Goal: Task Accomplishment & Management: Use online tool/utility

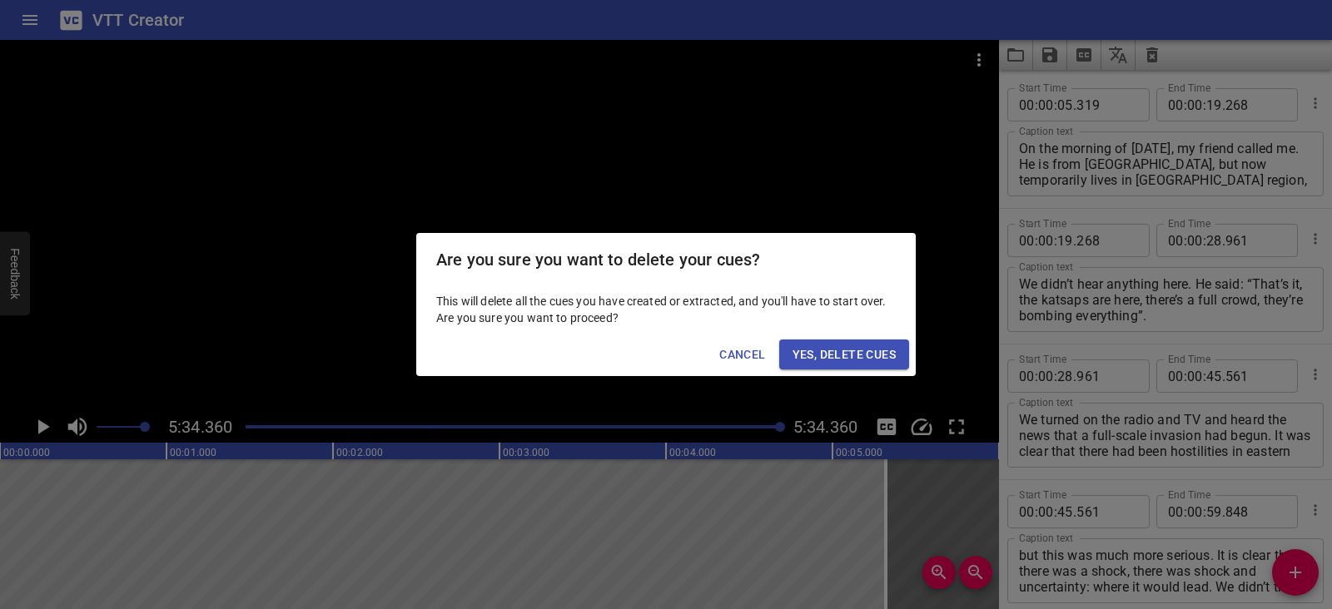
click at [881, 357] on span "Yes, Delete Cues" at bounding box center [843, 355] width 103 height 21
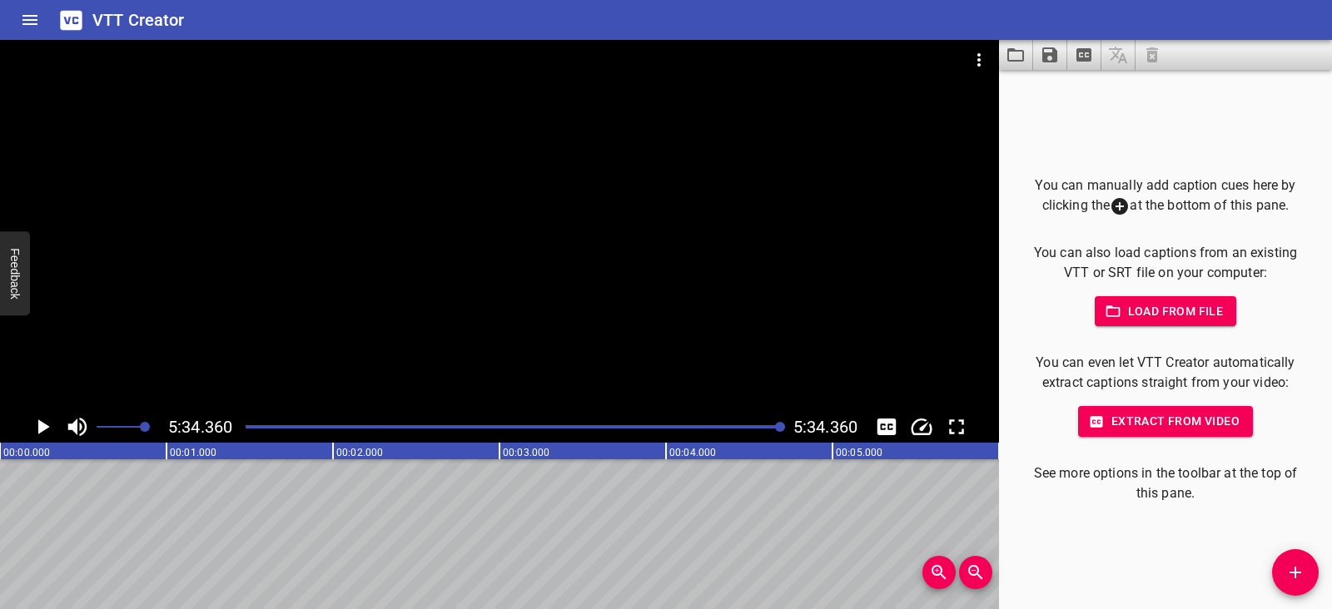
scroll to position [0, 55657]
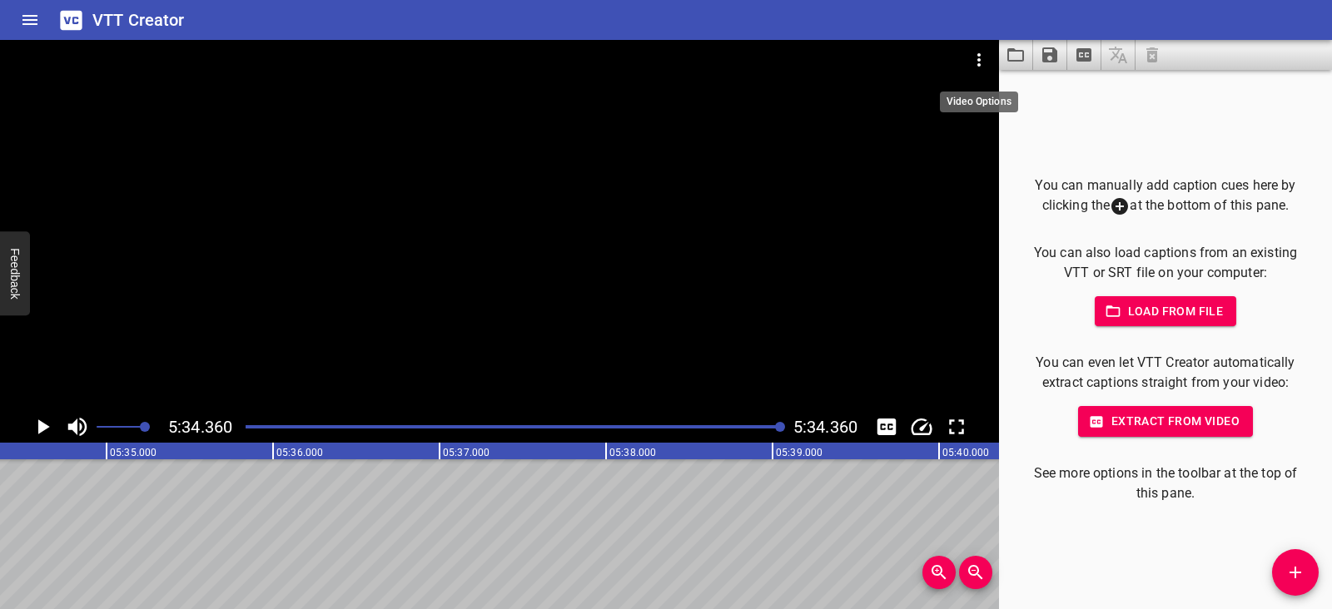
click at [985, 59] on icon "Video Options" at bounding box center [979, 60] width 20 height 20
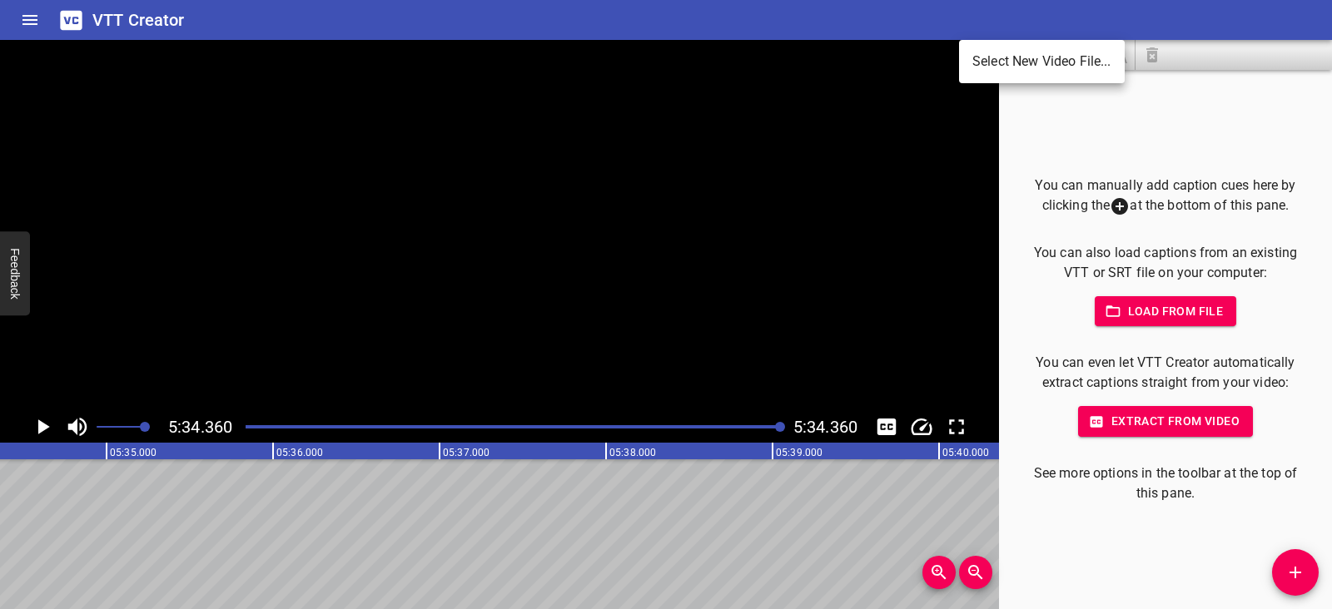
click at [990, 65] on li "Select New Video File..." at bounding box center [1042, 62] width 166 height 30
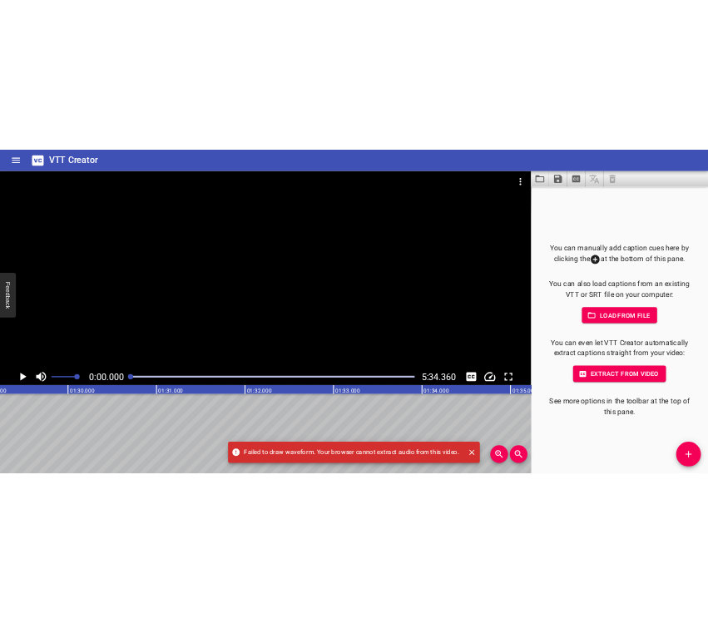
scroll to position [0, 0]
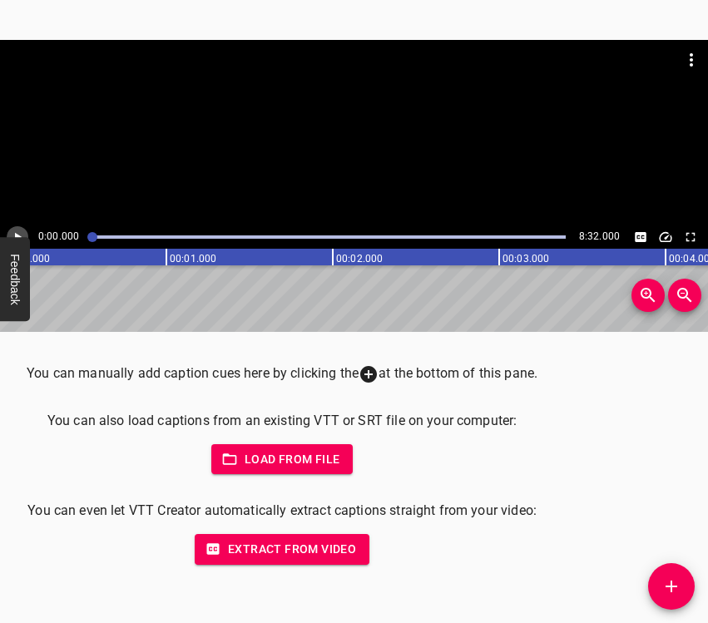
click at [11, 234] on icon "Play/Pause" at bounding box center [17, 237] width 15 height 15
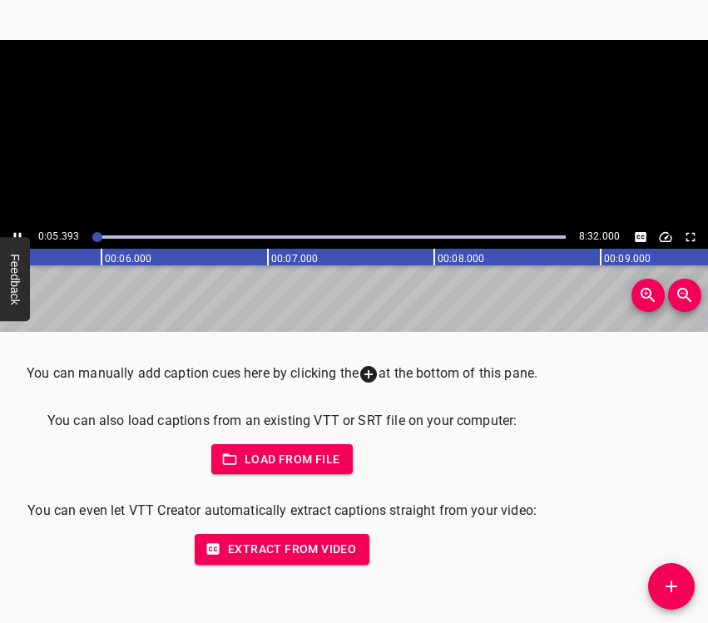
click at [11, 234] on icon "Play/Pause" at bounding box center [17, 237] width 15 height 15
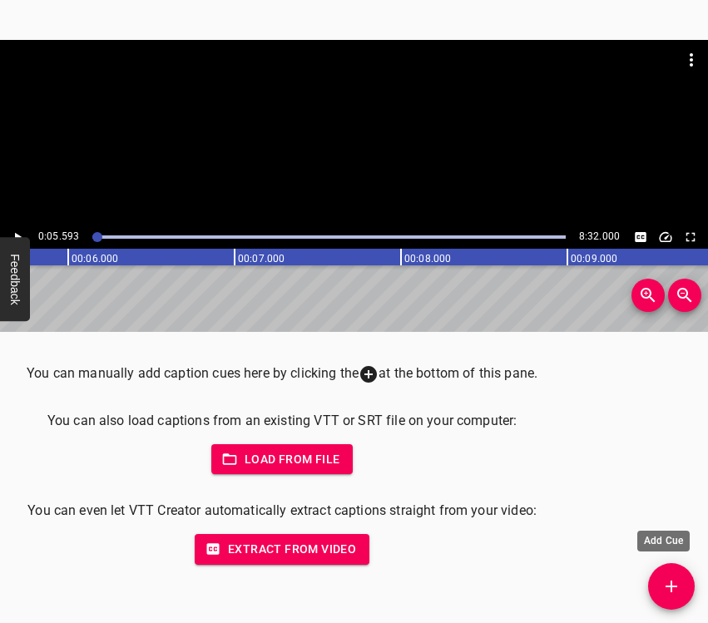
click at [667, 593] on icon "Add Cue" at bounding box center [672, 587] width 20 height 20
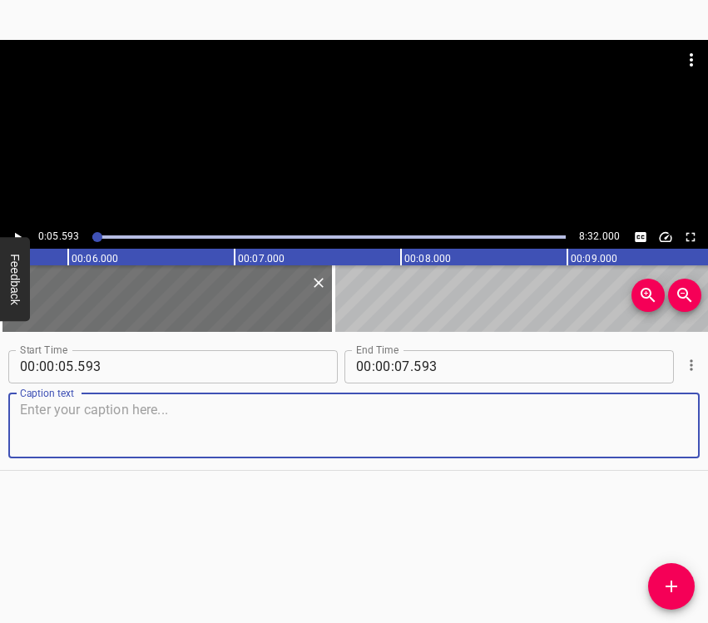
click at [38, 405] on textarea at bounding box center [354, 425] width 668 height 47
paste textarea "I am actually from [GEOGRAPHIC_DATA], we came here in [DATE]. Now I live in the…"
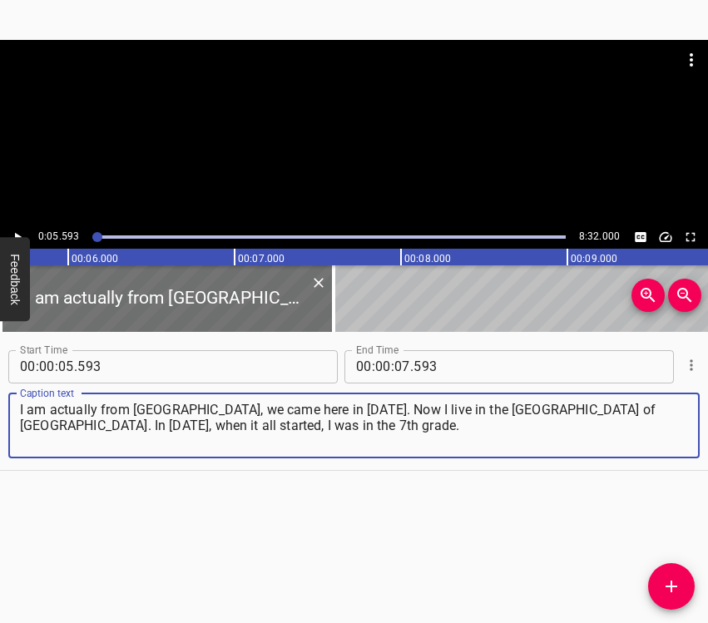
type textarea "I am actually from [GEOGRAPHIC_DATA], we came here in [DATE]. Now I live in the…"
click at [12, 230] on icon "Play/Pause" at bounding box center [17, 237] width 15 height 15
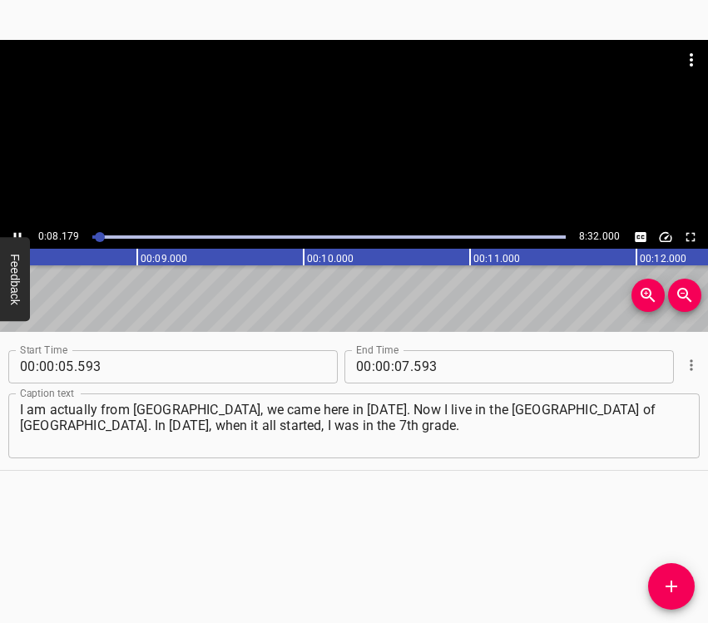
scroll to position [0, 1406]
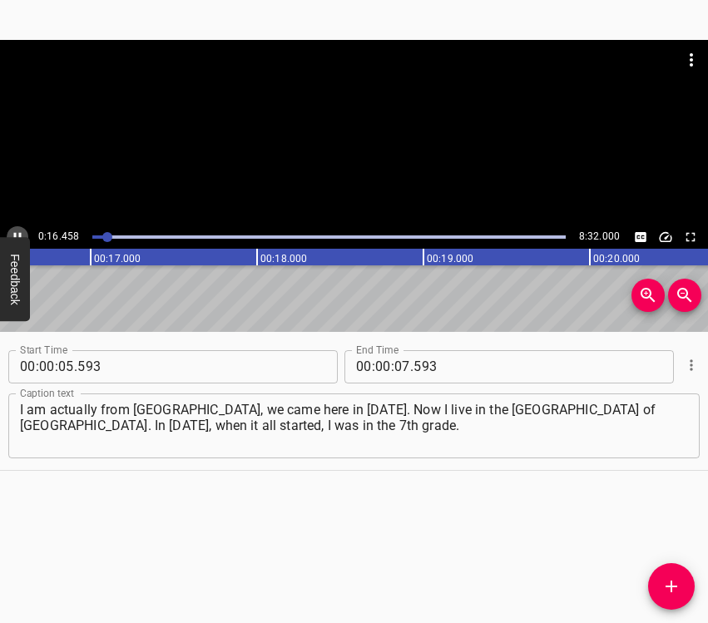
click at [16, 226] on button "Play/Pause" at bounding box center [18, 237] width 22 height 22
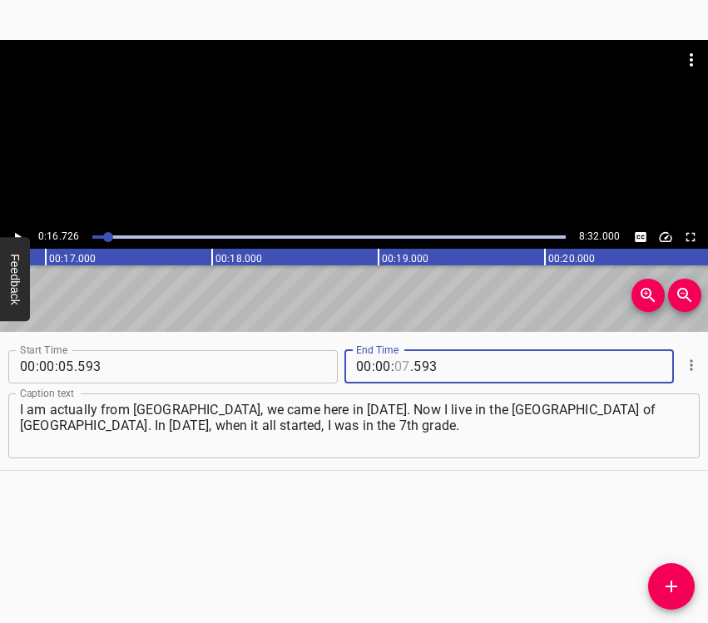
click at [397, 357] on input "number" at bounding box center [403, 366] width 16 height 33
type input "16"
type input "726"
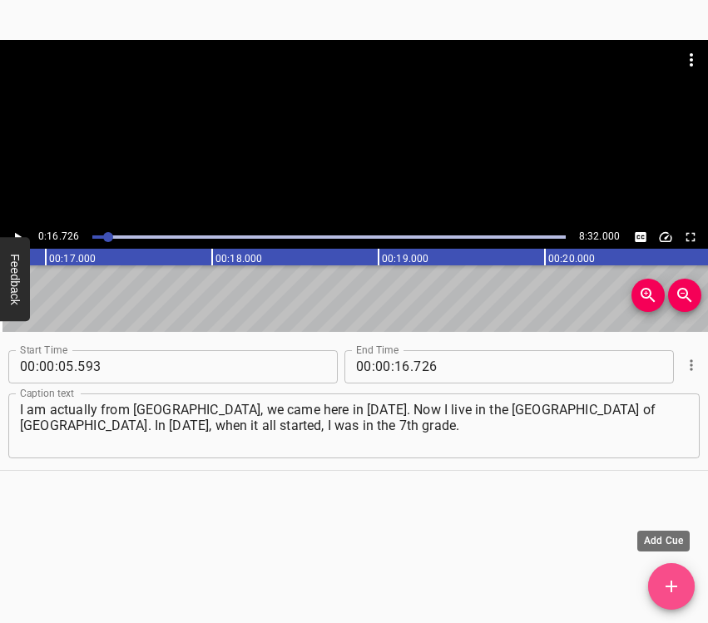
click at [669, 583] on icon "Add Cue" at bounding box center [672, 587] width 20 height 20
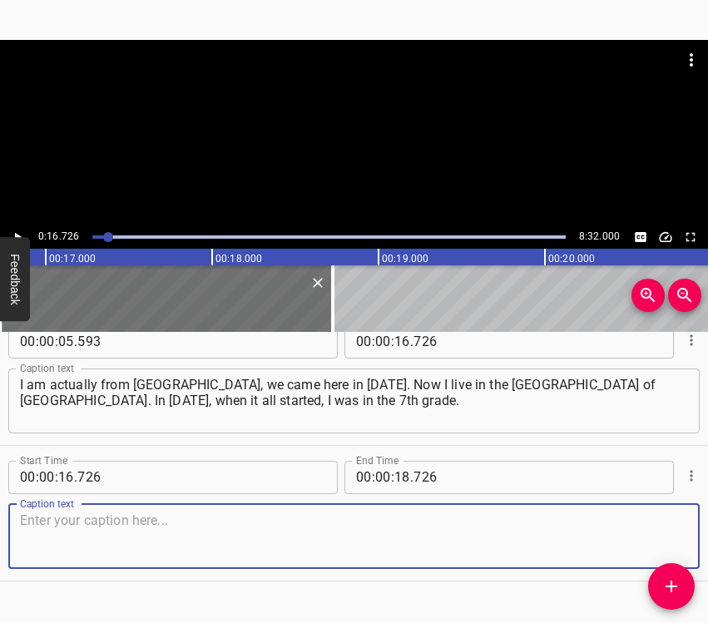
scroll to position [57, 0]
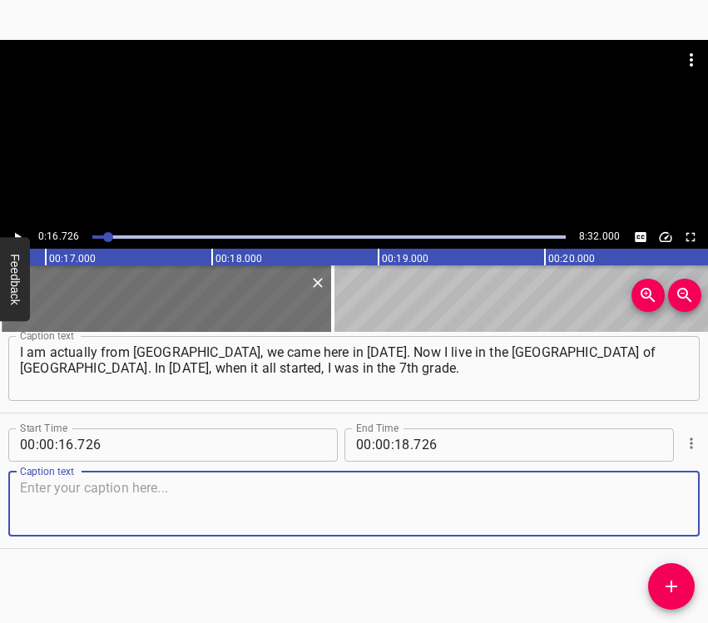
click at [642, 496] on textarea at bounding box center [354, 503] width 668 height 47
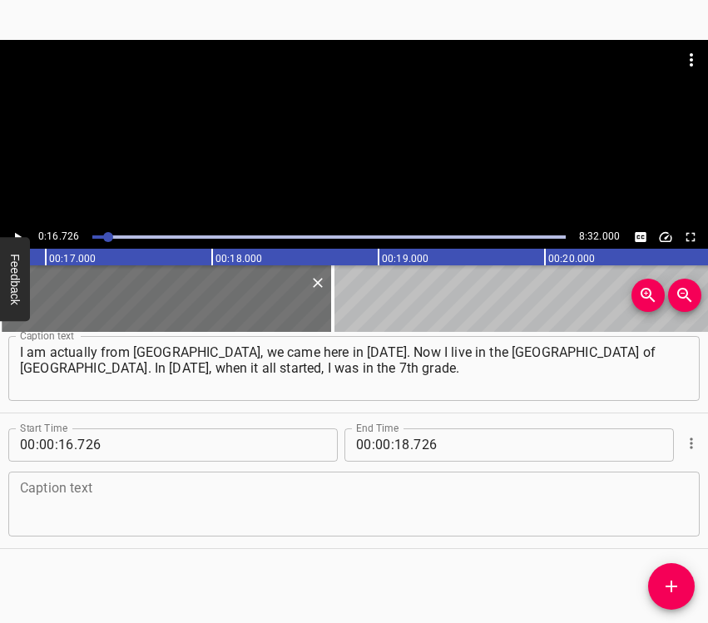
click at [97, 512] on textarea at bounding box center [354, 503] width 668 height 47
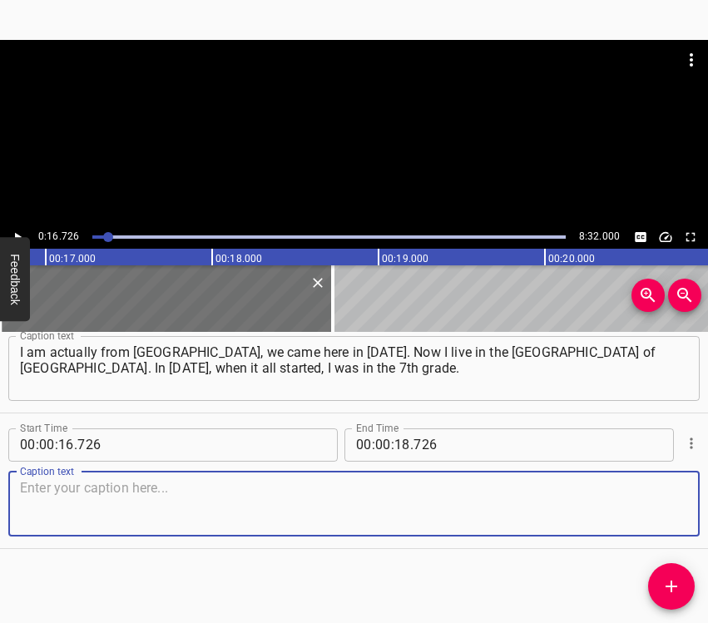
paste textarea "I lived in a neighbourhood where there was a military unit – ours, Ukrainian. A…"
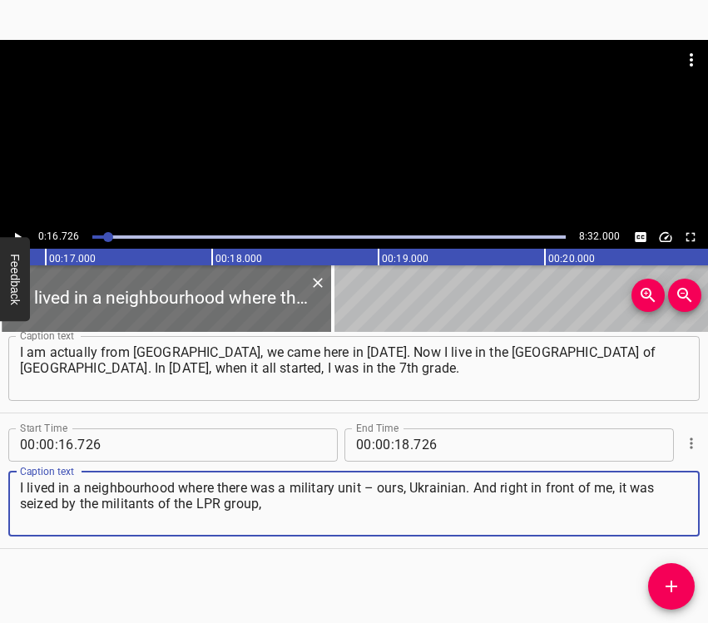
type textarea "I lived in a neighbourhood where there was a military unit – ours, Ukrainian. A…"
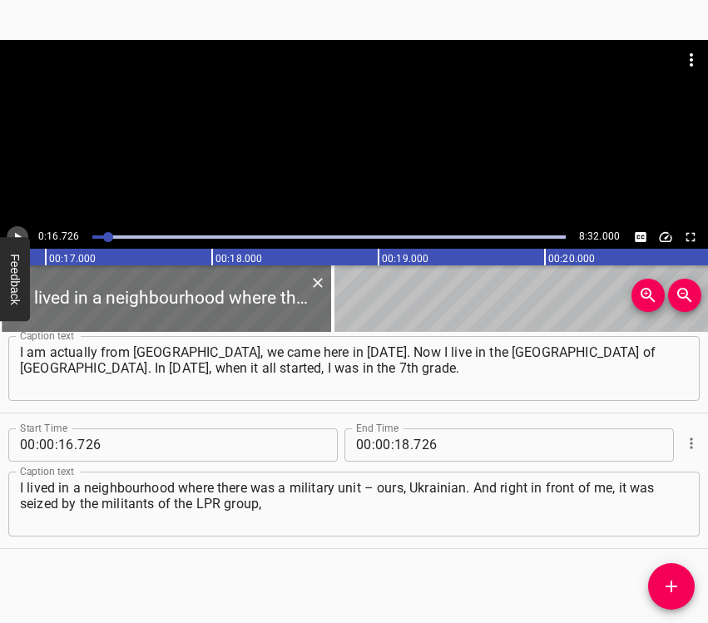
click at [14, 236] on icon "Play/Pause" at bounding box center [17, 237] width 15 height 15
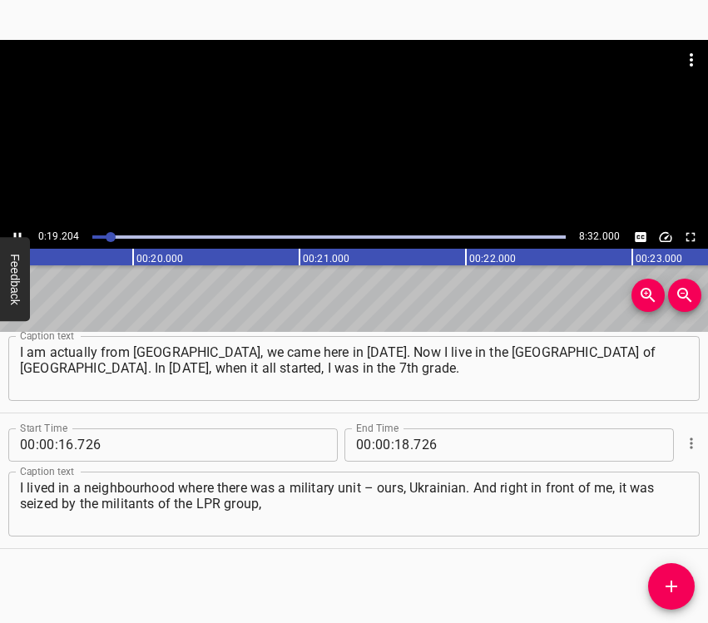
scroll to position [0, 3239]
click at [19, 231] on icon "Play/Pause" at bounding box center [17, 237] width 15 height 15
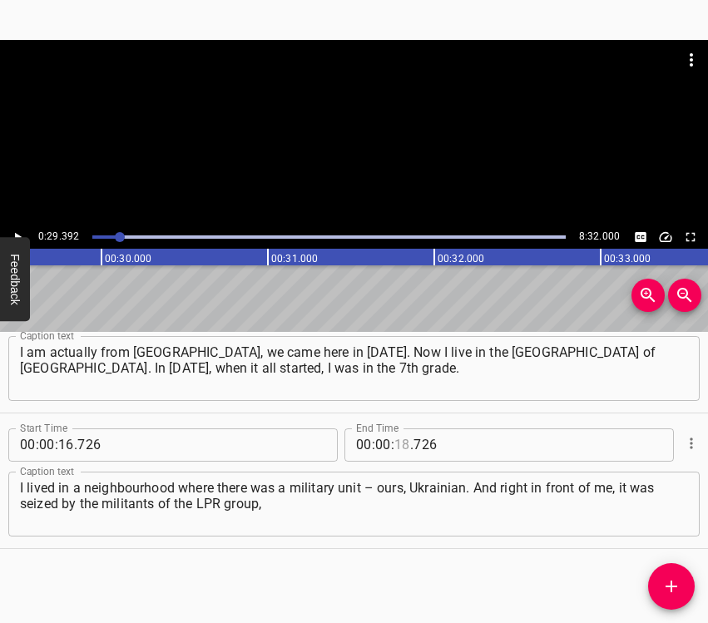
click at [395, 439] on input "number" at bounding box center [403, 445] width 16 height 33
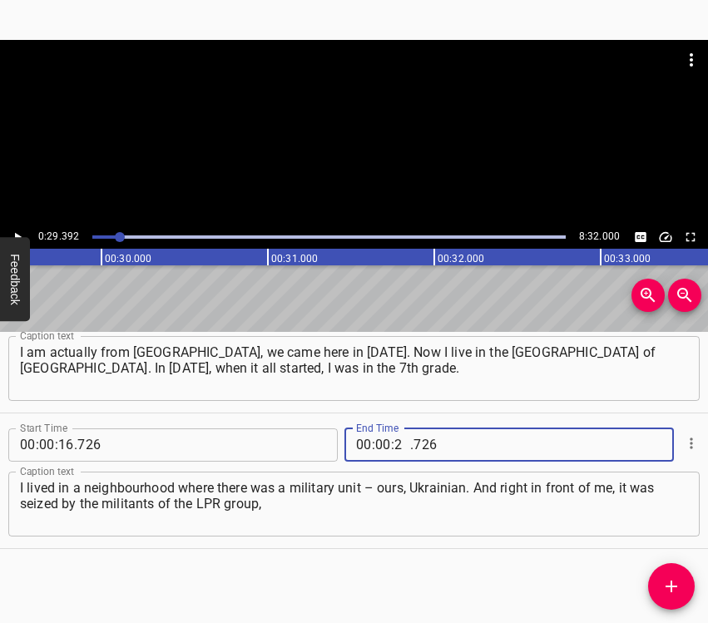
type input "29"
type input "392"
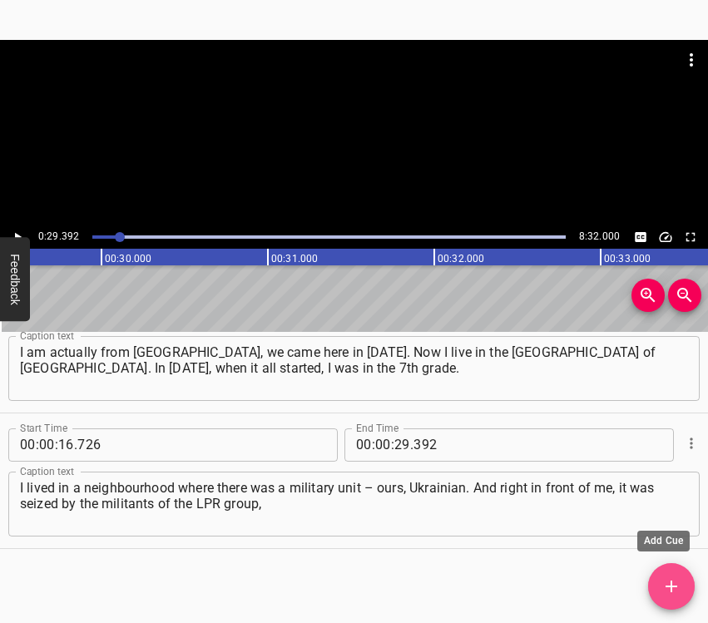
click at [664, 581] on icon "Add Cue" at bounding box center [672, 587] width 20 height 20
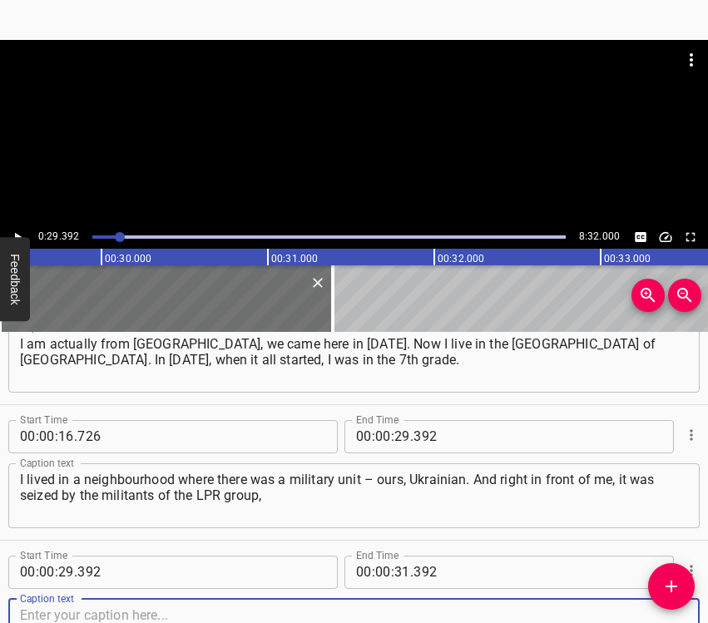
scroll to position [193, 0]
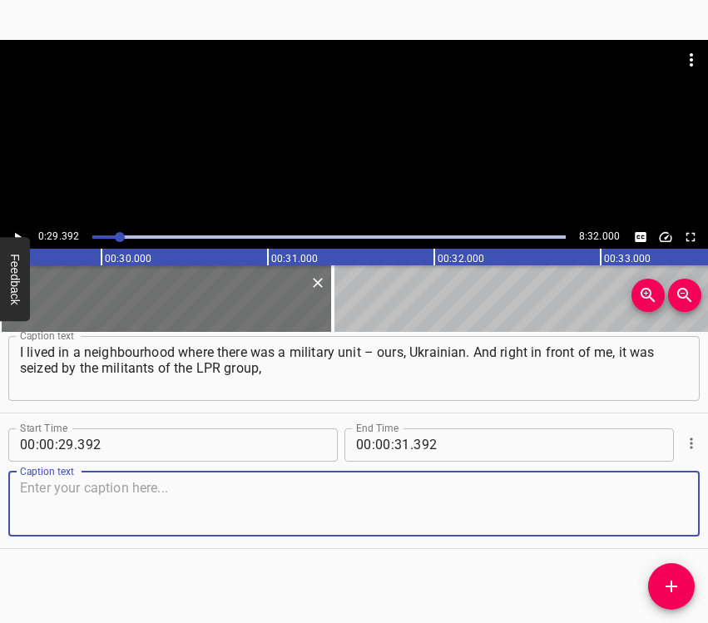
drag, startPoint x: 639, startPoint y: 509, endPoint x: 664, endPoint y: 501, distance: 26.3
click at [640, 509] on textarea at bounding box center [354, 503] width 668 height 47
click at [54, 511] on textarea at bounding box center [354, 503] width 668 height 47
paste textarea "that is, unofficially by [DEMOGRAPHIC_DATA] troops, provocative forces. Since i…"
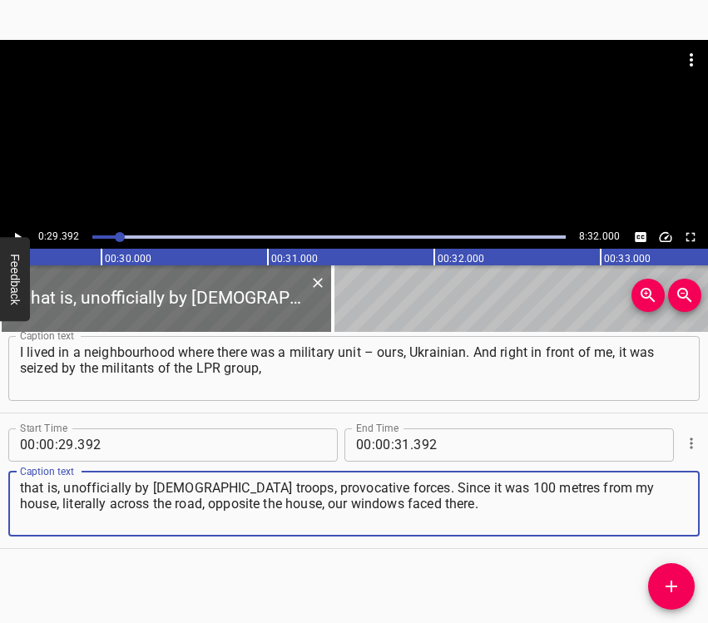
type textarea "that is, unofficially by [DEMOGRAPHIC_DATA] troops, provocative forces. Since i…"
click at [21, 230] on icon "Play/Pause" at bounding box center [17, 237] width 15 height 15
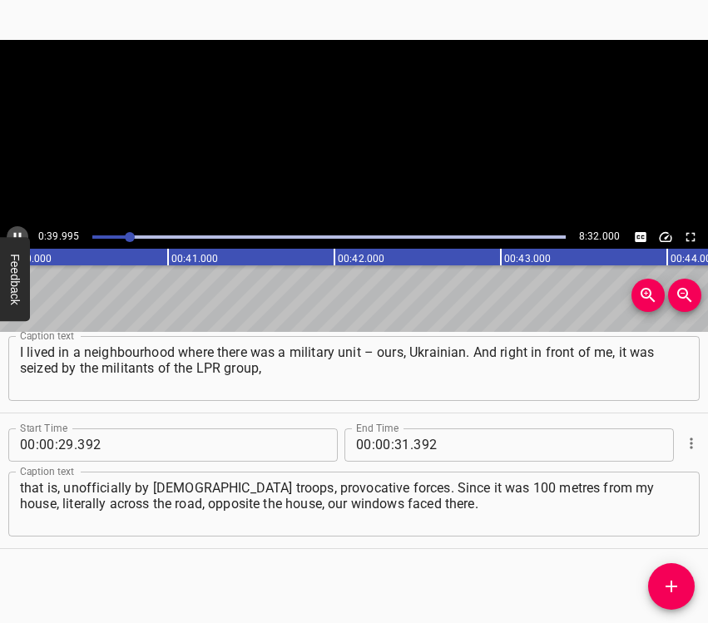
click at [21, 230] on icon "Play/Pause" at bounding box center [17, 237] width 15 height 15
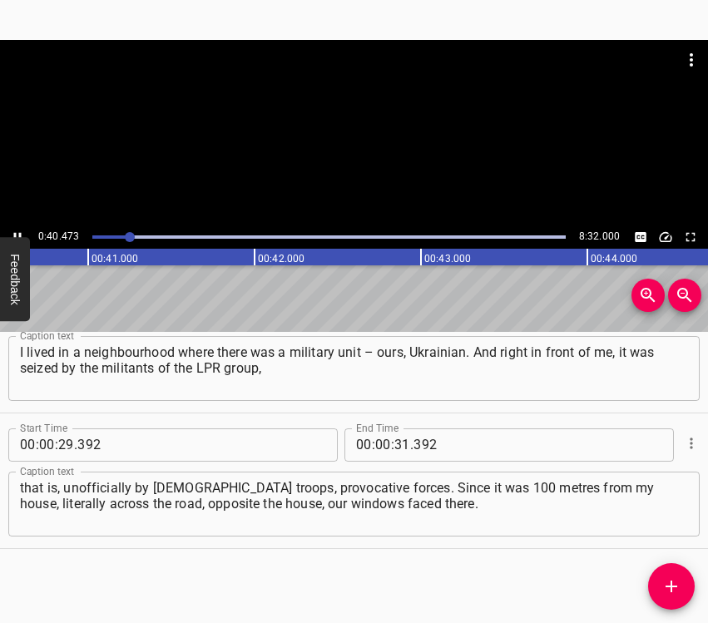
click at [21, 230] on icon "Play/Pause" at bounding box center [17, 237] width 15 height 15
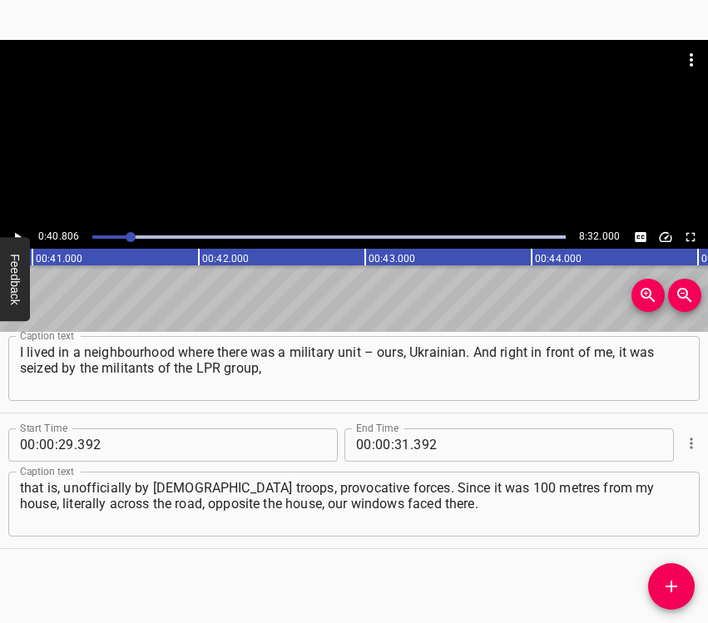
click at [21, 230] on icon "Play/Pause" at bounding box center [17, 237] width 15 height 15
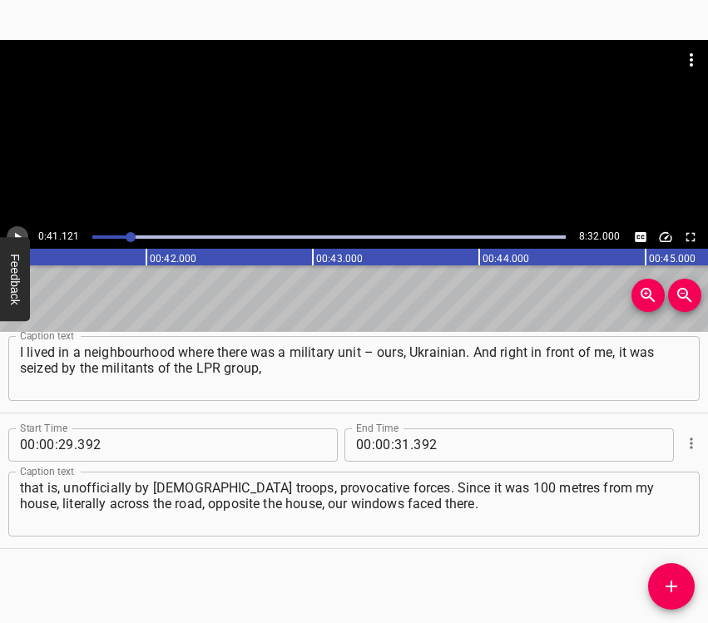
click at [21, 230] on icon "Play/Pause" at bounding box center [17, 237] width 15 height 15
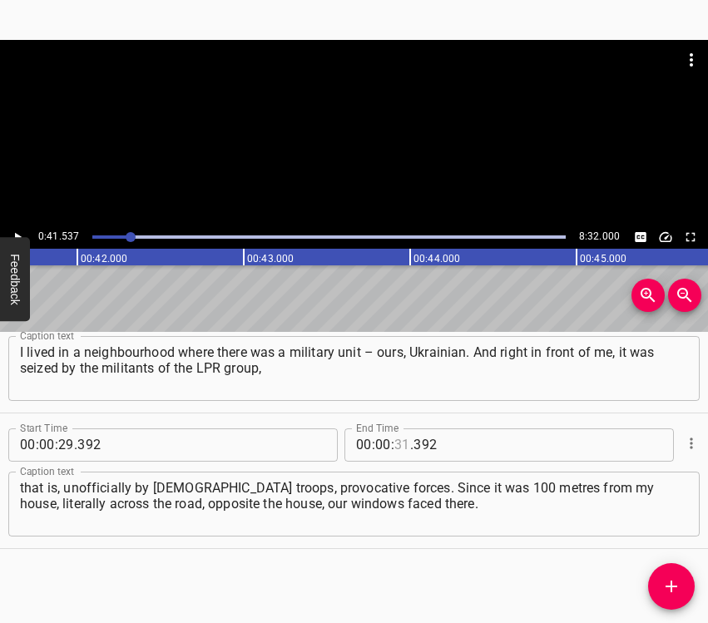
click at [396, 430] on input "number" at bounding box center [403, 445] width 16 height 33
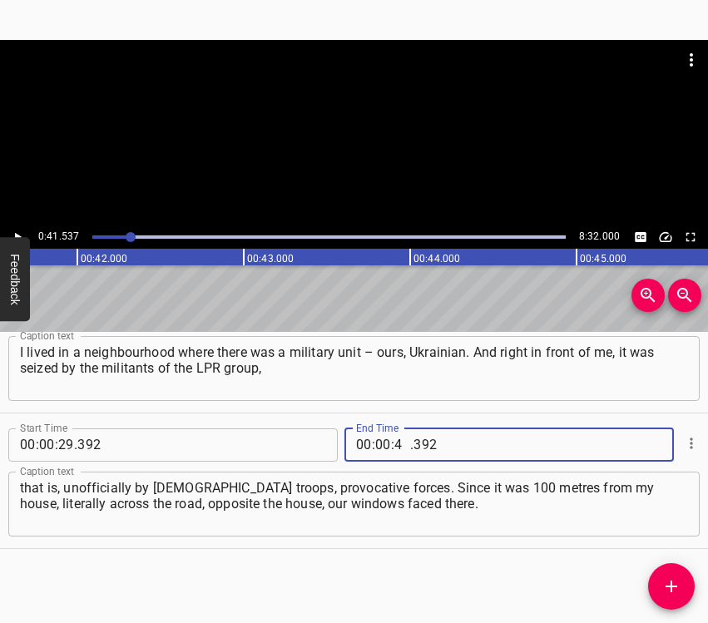
type input "41"
type input "537"
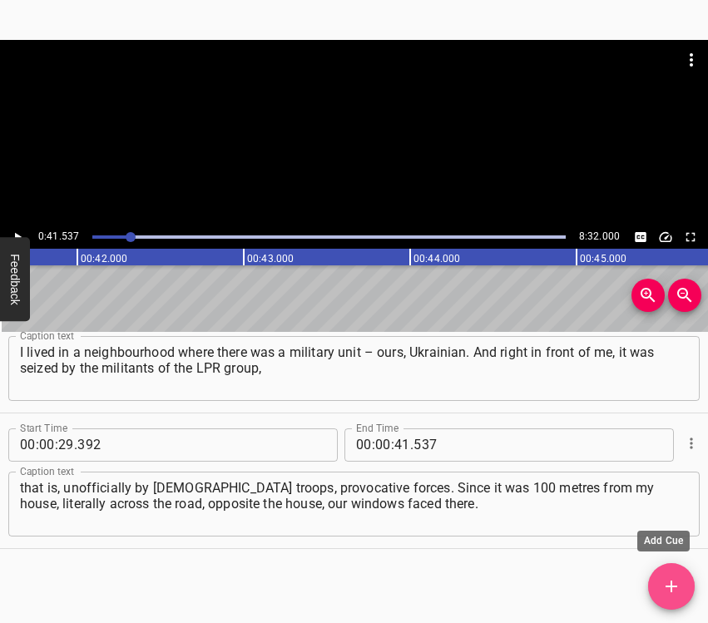
click at [670, 588] on icon "Add Cue" at bounding box center [672, 587] width 20 height 20
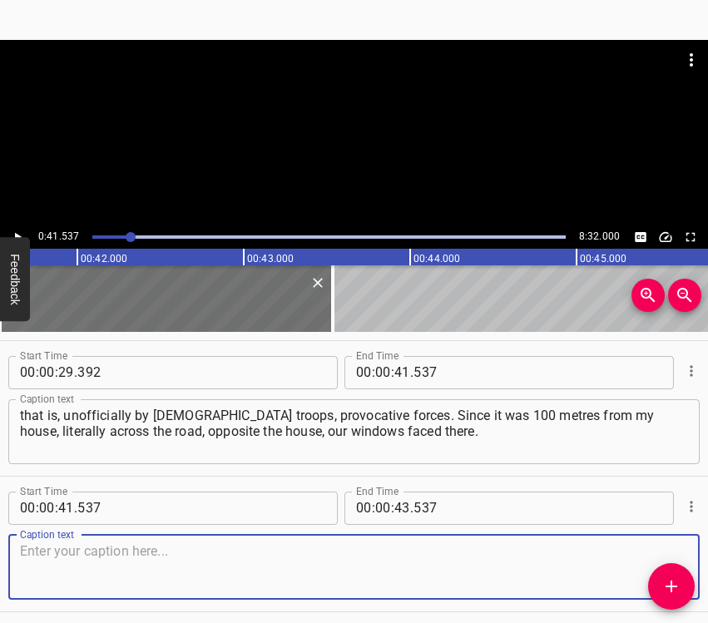
scroll to position [329, 0]
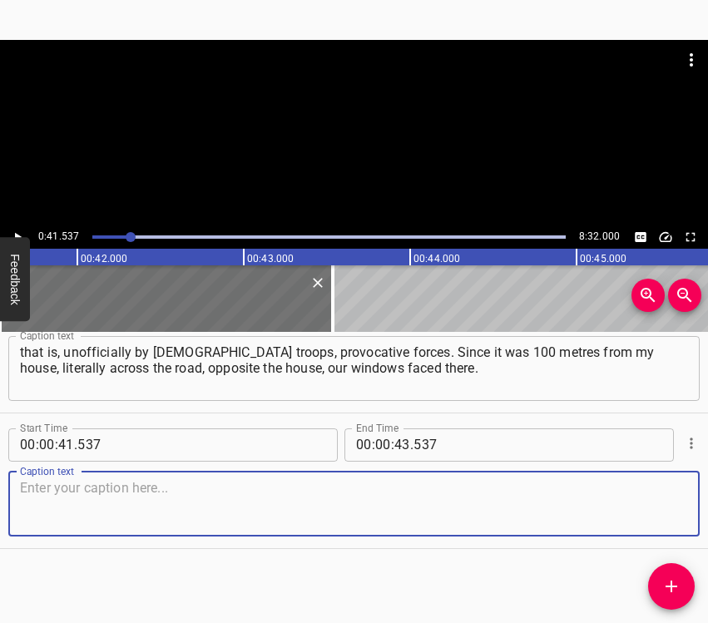
click at [650, 489] on textarea at bounding box center [354, 503] width 668 height 47
click at [68, 511] on textarea at bounding box center [354, 503] width 668 height 47
paste textarea "What was it like at that time? Now we are all used to missiles and large-scale …"
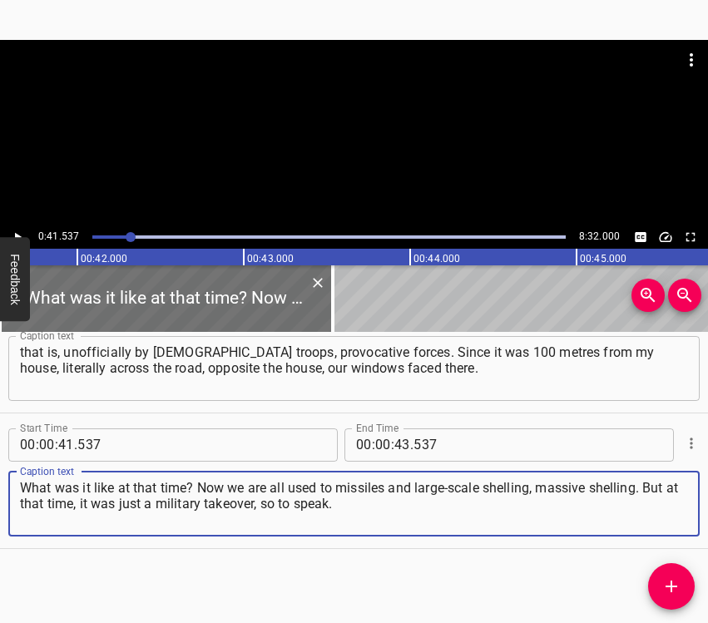
type textarea "What was it like at that time? Now we are all used to missiles and large-scale …"
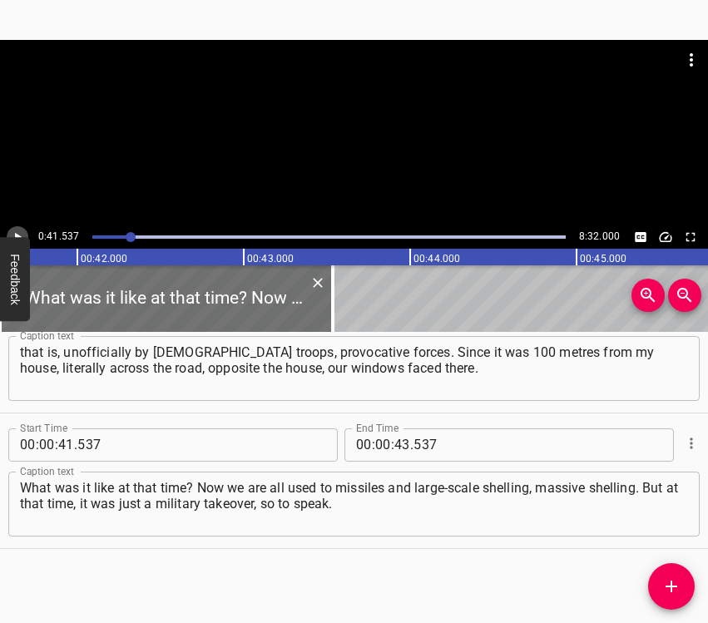
click at [19, 230] on icon "Play/Pause" at bounding box center [17, 237] width 15 height 15
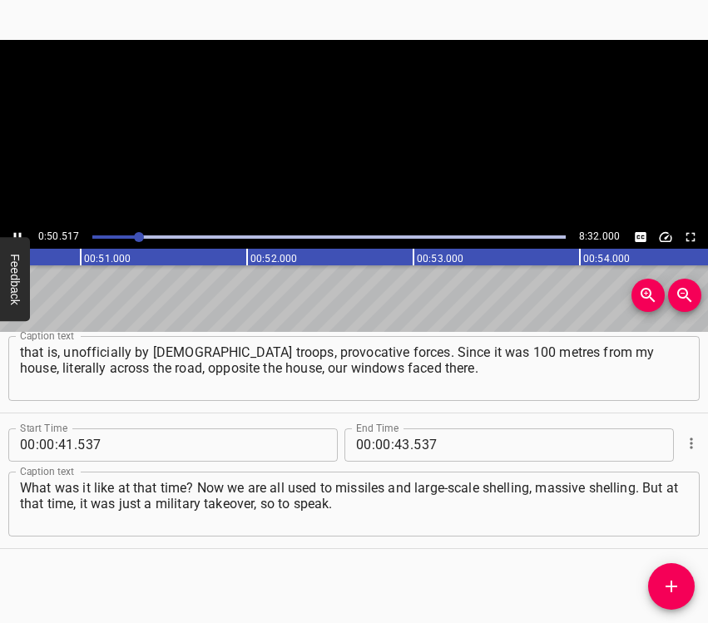
click at [18, 230] on icon "Play/Pause" at bounding box center [17, 237] width 15 height 15
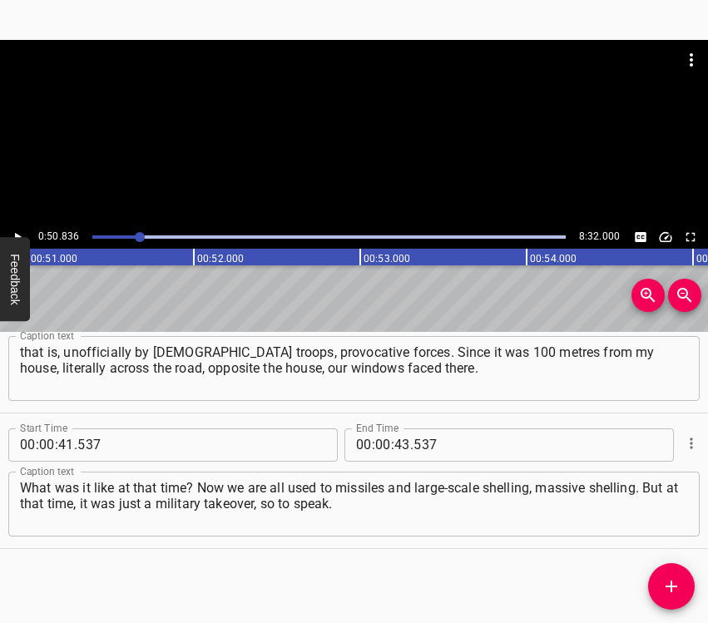
click at [17, 232] on icon "Play/Pause" at bounding box center [17, 237] width 15 height 15
click at [17, 230] on icon "Play/Pause" at bounding box center [17, 237] width 15 height 15
click at [400, 449] on input "number" at bounding box center [403, 445] width 16 height 33
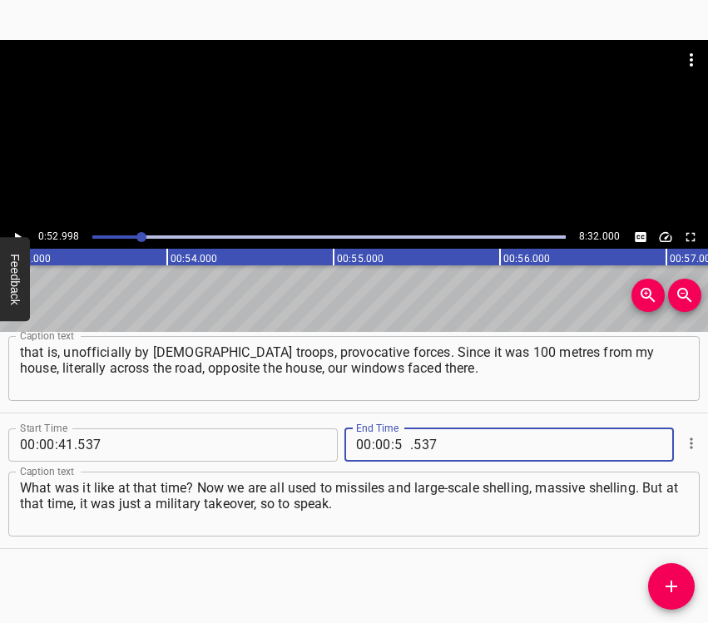
type input "52"
type input "998"
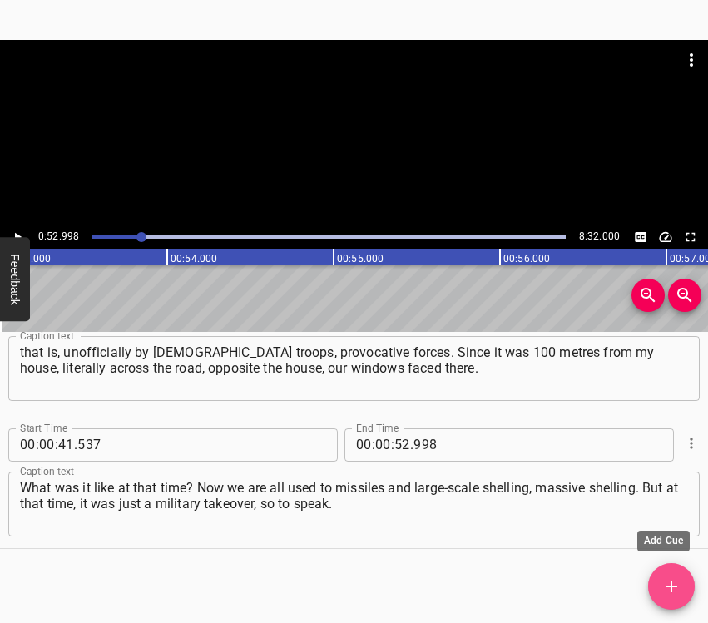
click at [677, 587] on icon "Add Cue" at bounding box center [672, 587] width 12 height 12
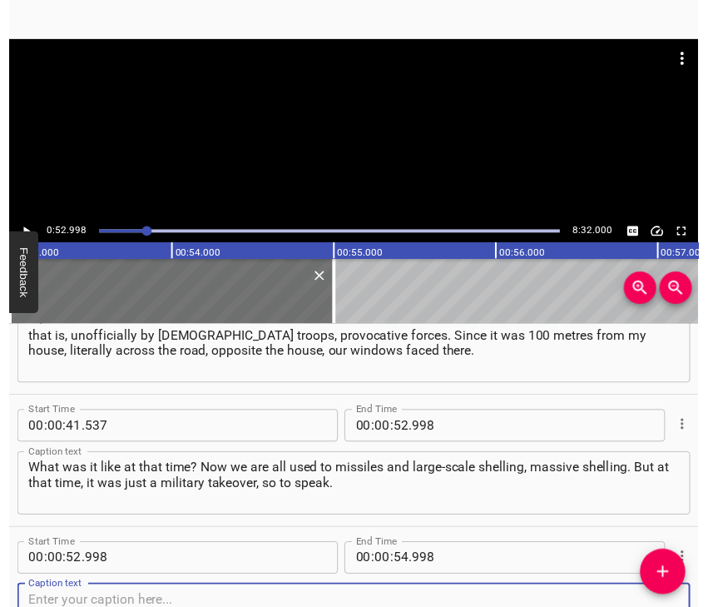
scroll to position [464, 0]
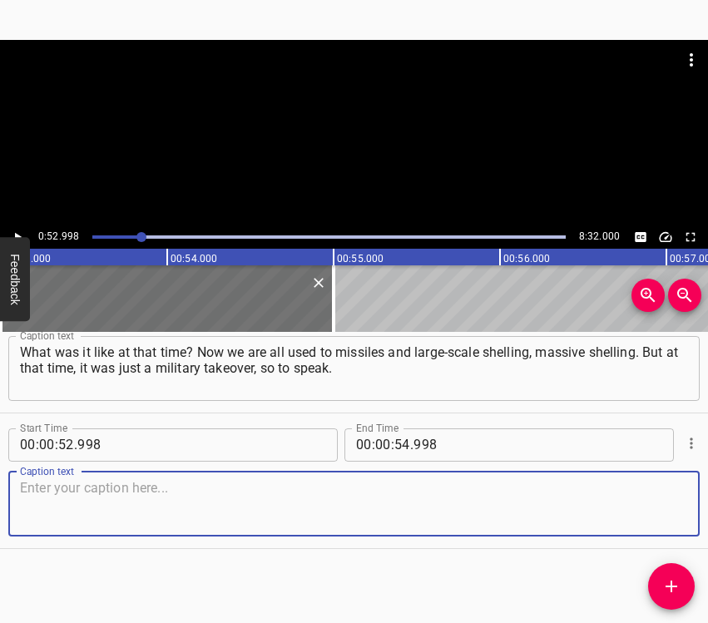
click at [660, 507] on textarea at bounding box center [354, 503] width 668 height 47
click at [100, 504] on textarea at bounding box center [354, 503] width 668 height 47
paste textarea "They had machine guns, and they shot a little bit. But at that time it was quit…"
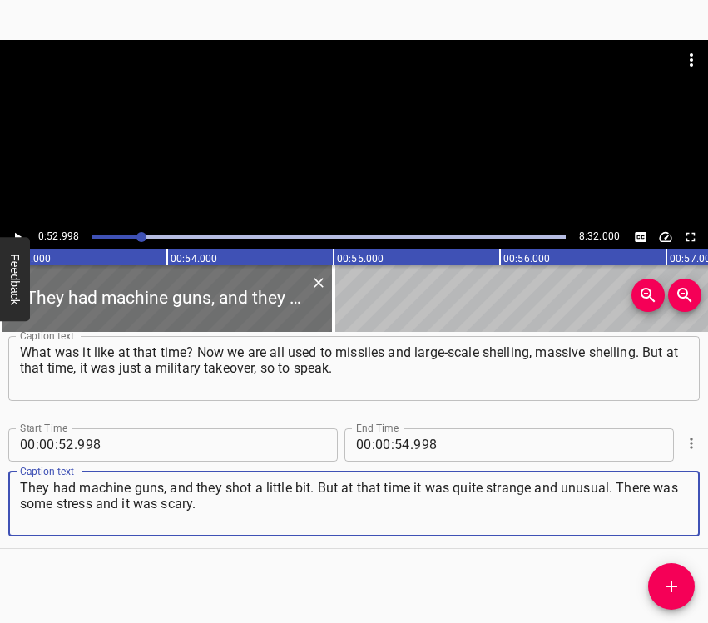
type textarea "They had machine guns, and they shot a little bit. But at that time it was quit…"
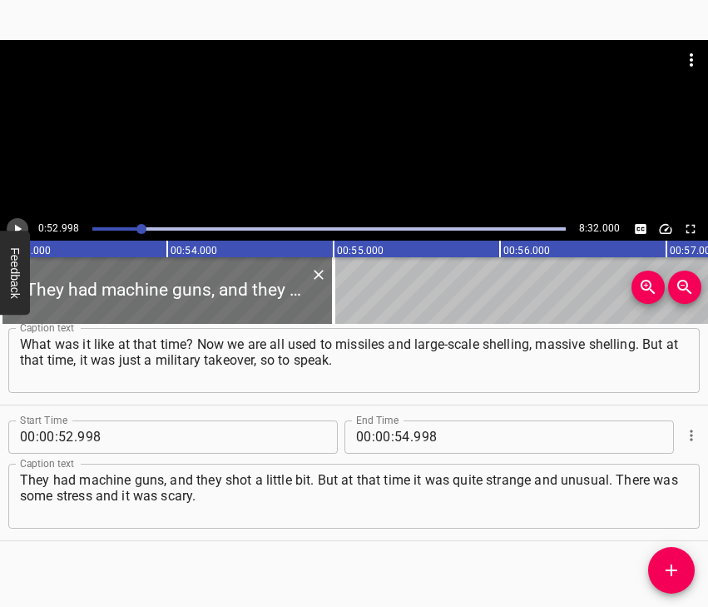
click at [17, 227] on icon "Play/Pause" at bounding box center [18, 228] width 7 height 9
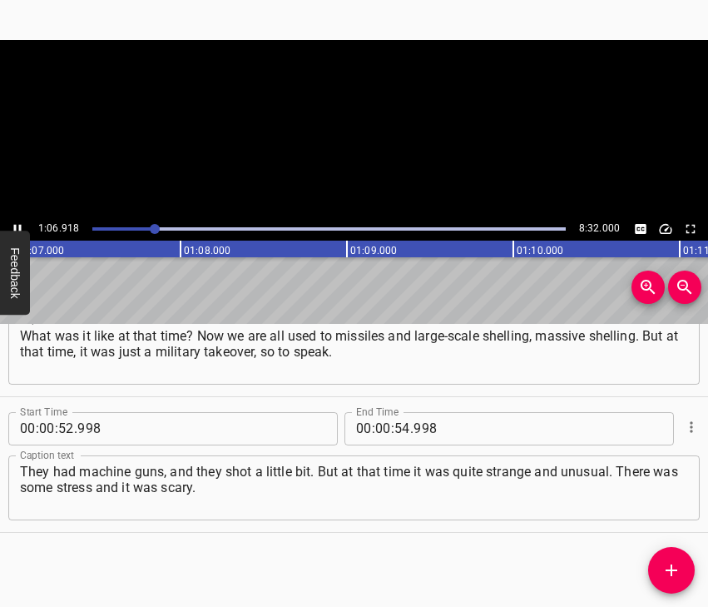
click at [17, 227] on icon "Play/Pause" at bounding box center [17, 228] width 15 height 15
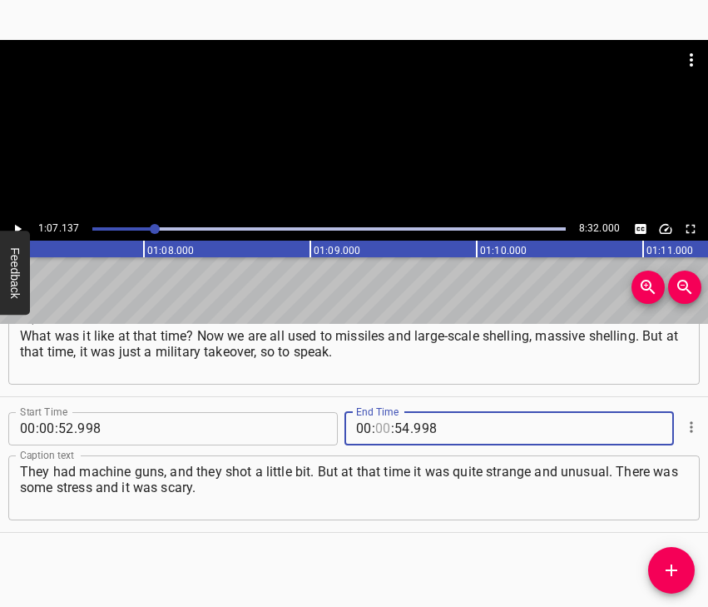
click at [380, 434] on input "number" at bounding box center [383, 428] width 16 height 33
type input "01"
type input "08"
type input "05"
type input "005"
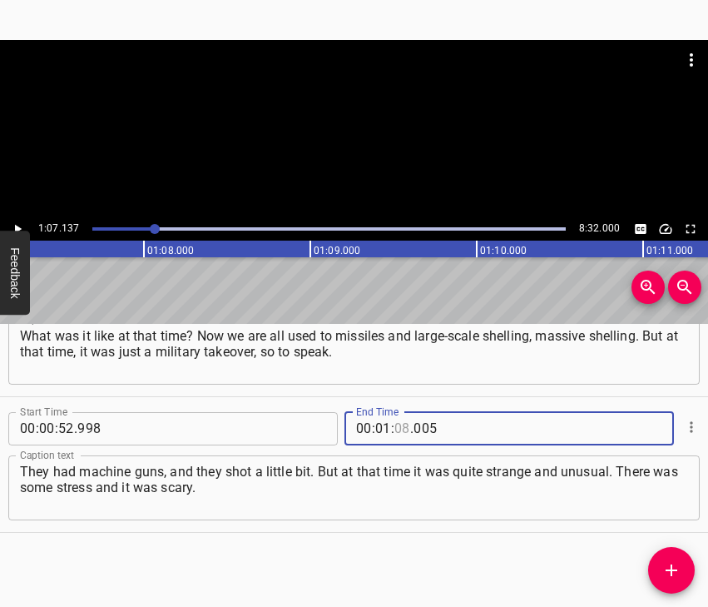
click at [395, 424] on input "number" at bounding box center [403, 428] width 16 height 33
type input "07"
type input "137"
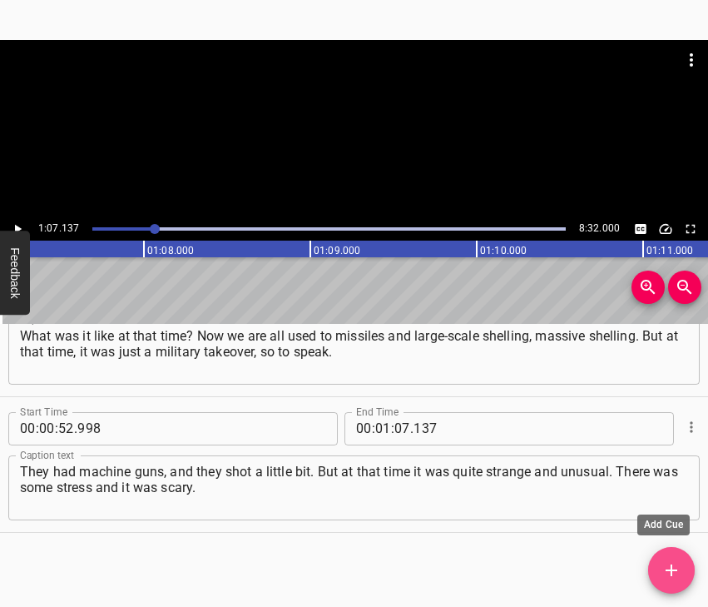
click at [669, 564] on icon "Add Cue" at bounding box center [672, 570] width 20 height 20
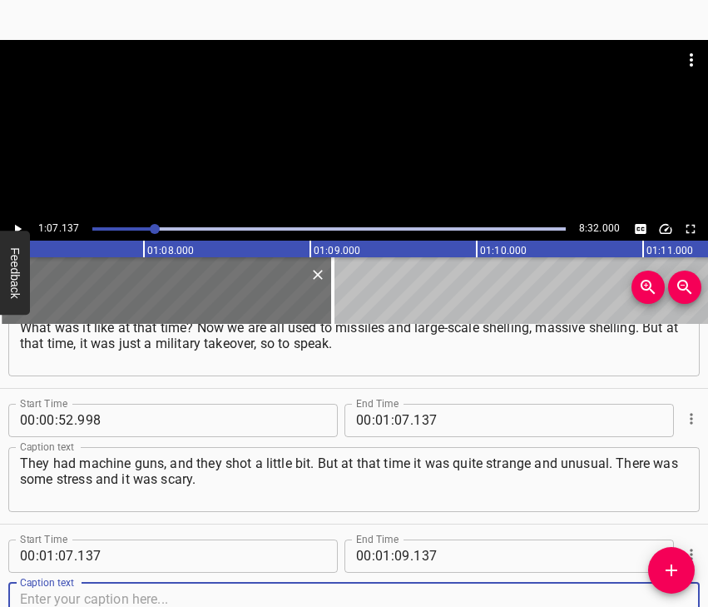
scroll to position [608, 0]
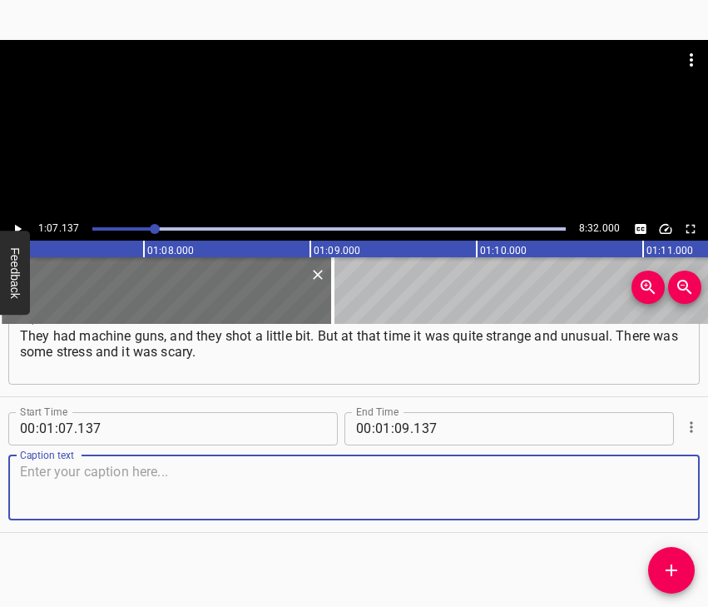
click at [653, 491] on textarea at bounding box center [354, 487] width 668 height 47
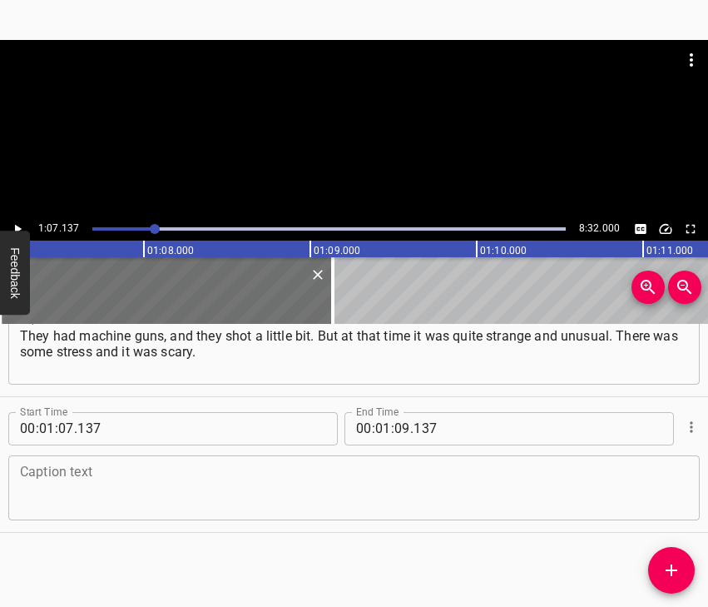
click at [66, 501] on textarea at bounding box center [354, 487] width 668 height 47
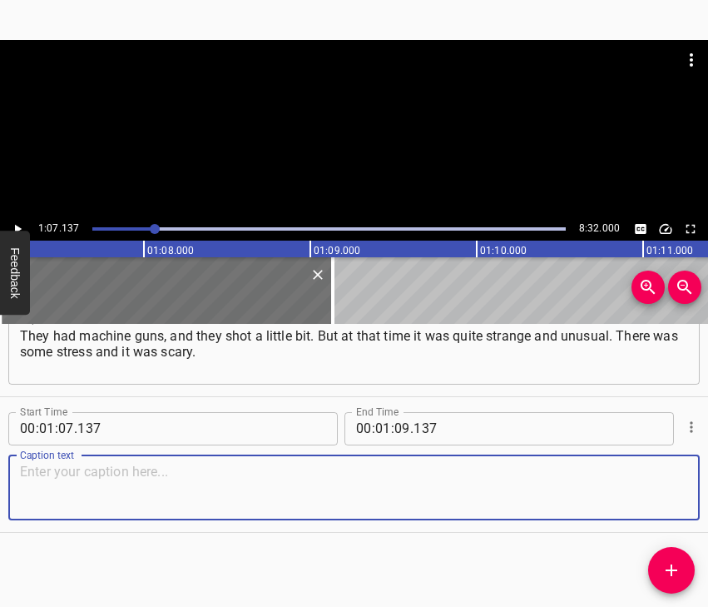
paste textarea "Now we’ve just adapted to it all, and it seems to us that some shooting is noth…"
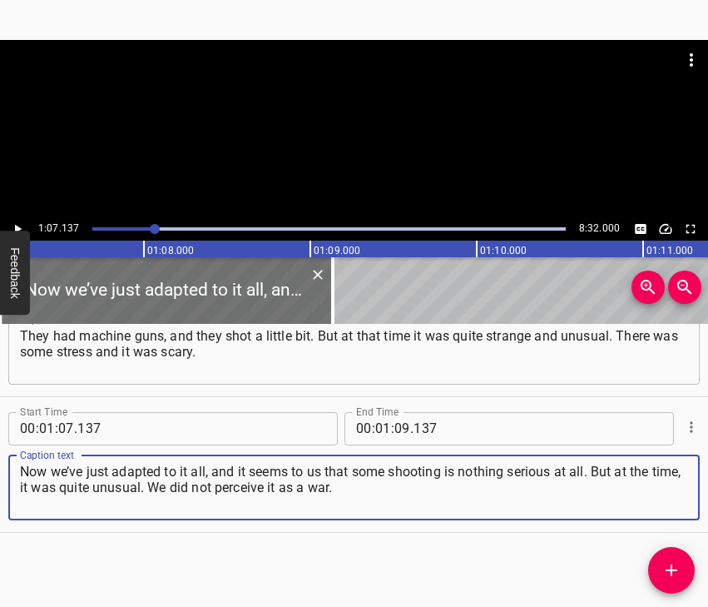
type textarea "Now we’ve just adapted to it all, and it seems to us that some shooting is noth…"
click at [13, 227] on icon "Play/Pause" at bounding box center [17, 228] width 15 height 15
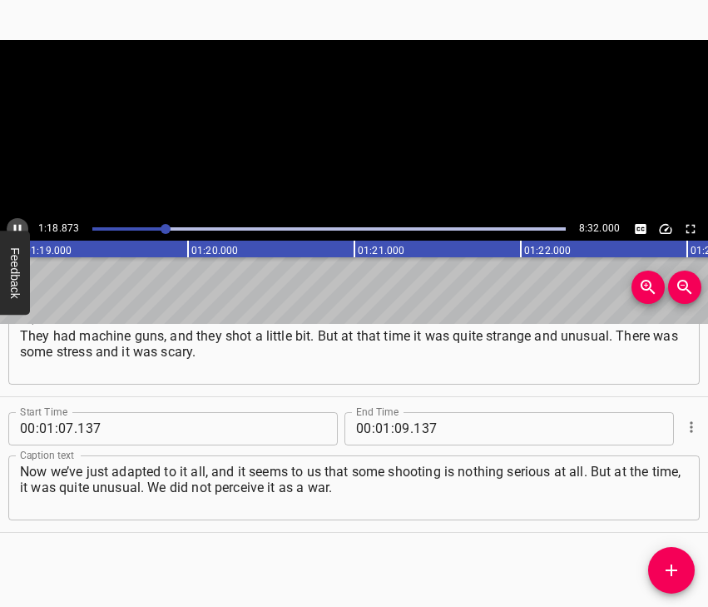
click at [13, 227] on icon "Play/Pause" at bounding box center [17, 228] width 15 height 15
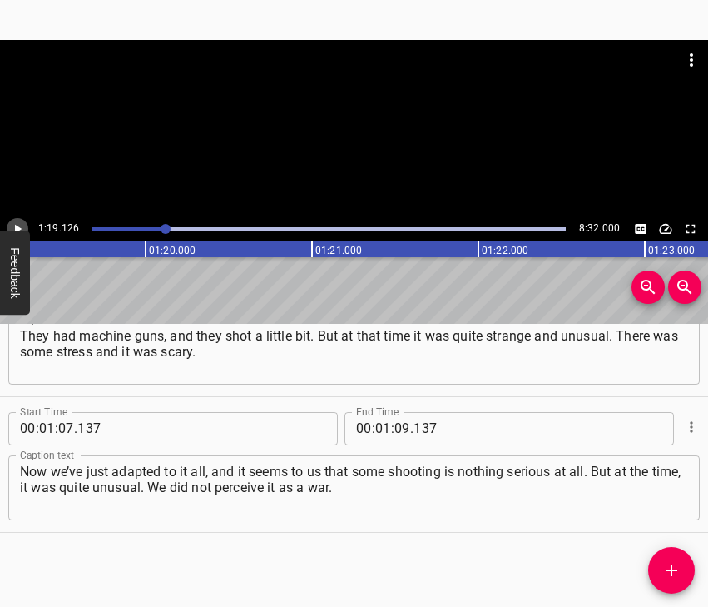
click at [13, 227] on icon "Play/Pause" at bounding box center [17, 228] width 15 height 15
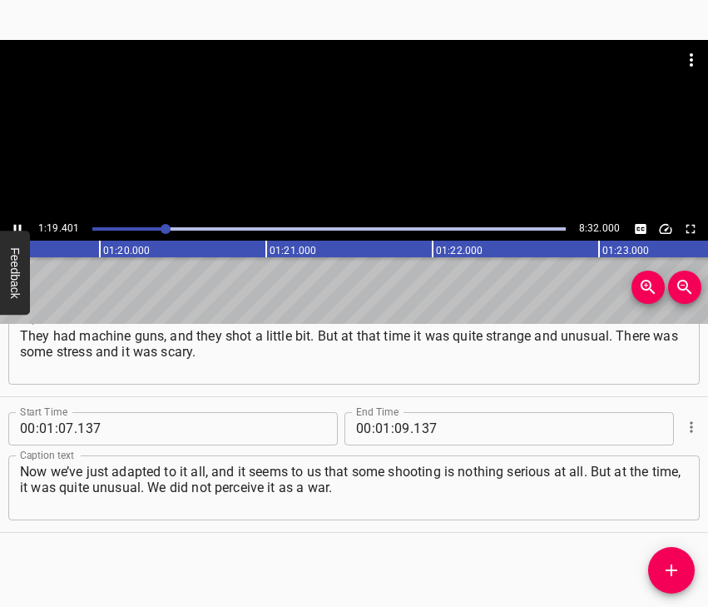
click at [13, 227] on icon "Play/Pause" at bounding box center [17, 228] width 15 height 15
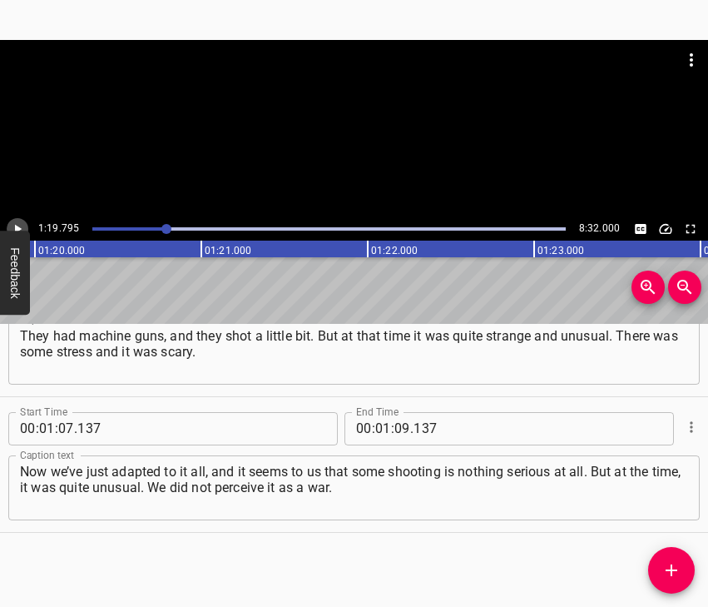
click at [13, 227] on icon "Play/Pause" at bounding box center [17, 228] width 15 height 15
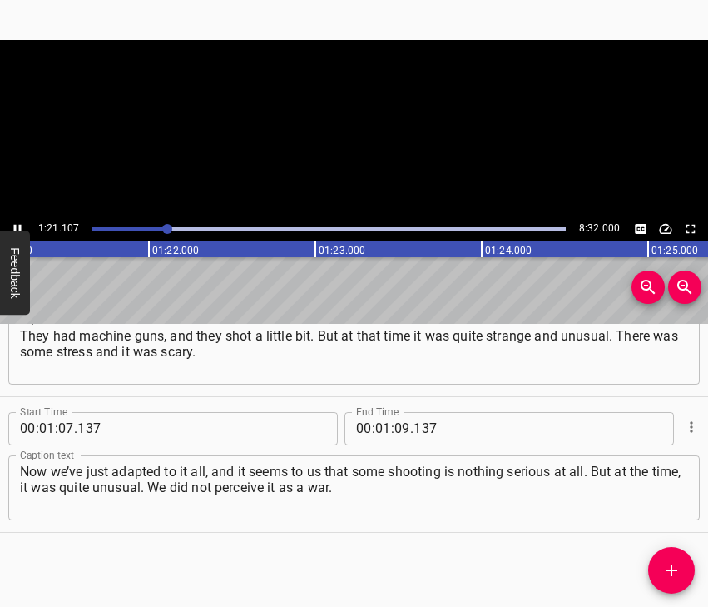
click at [13, 227] on icon "Play/Pause" at bounding box center [17, 228] width 15 height 15
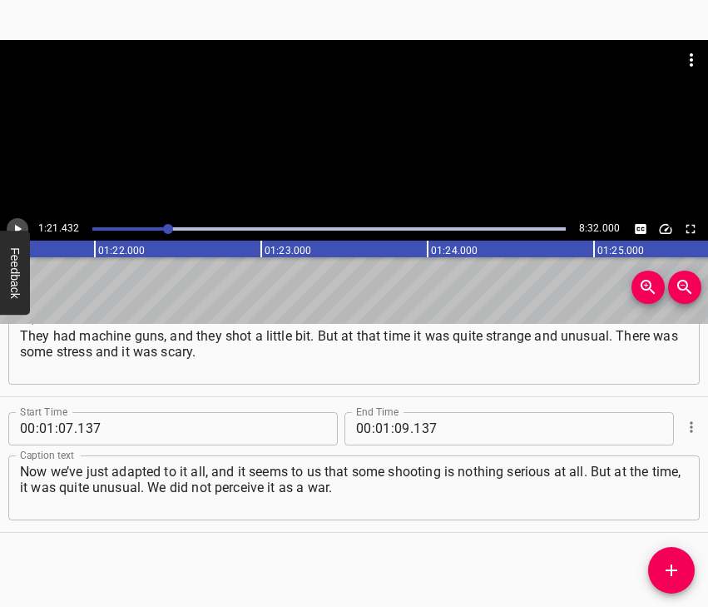
click at [13, 227] on icon "Play/Pause" at bounding box center [17, 228] width 15 height 15
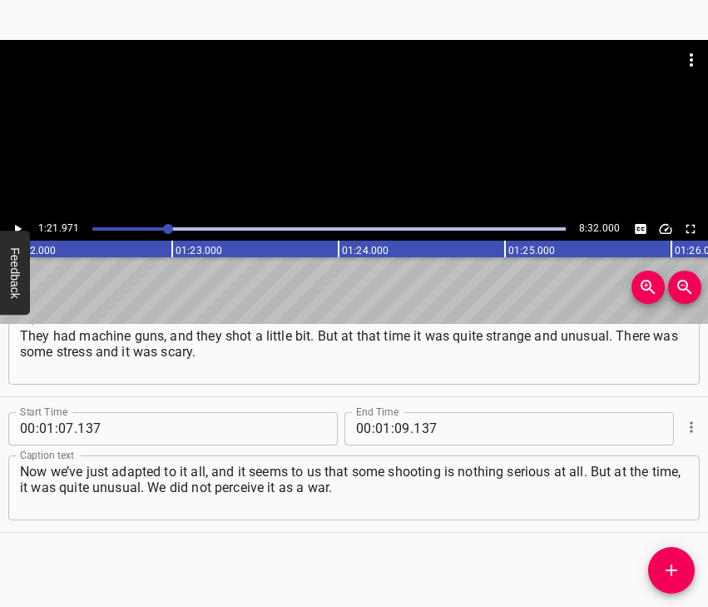
scroll to position [0, 13645]
click at [13, 227] on icon "Play/Pause" at bounding box center [17, 228] width 15 height 15
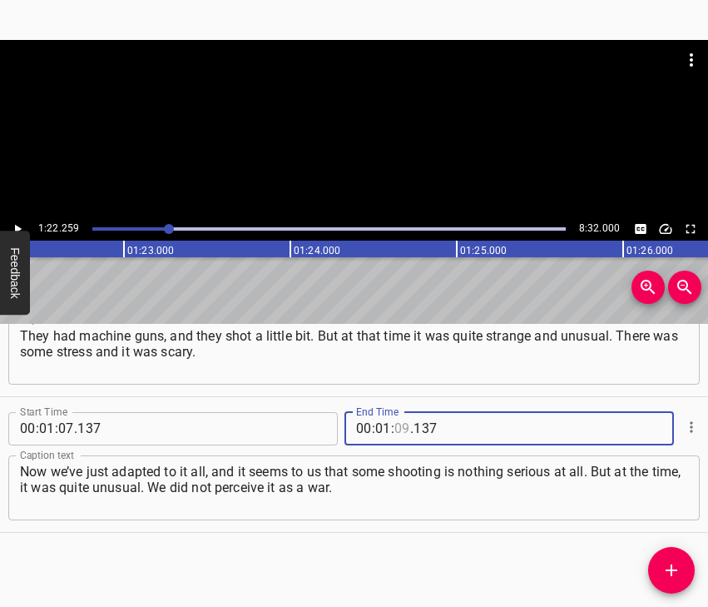
click at [395, 428] on input "number" at bounding box center [403, 428] width 16 height 33
type input "22"
type input "259"
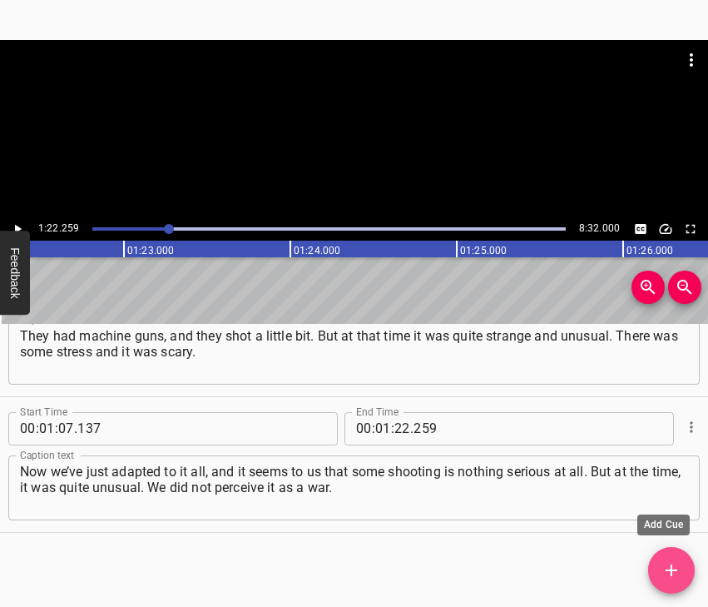
click at [673, 568] on icon "Add Cue" at bounding box center [672, 570] width 20 height 20
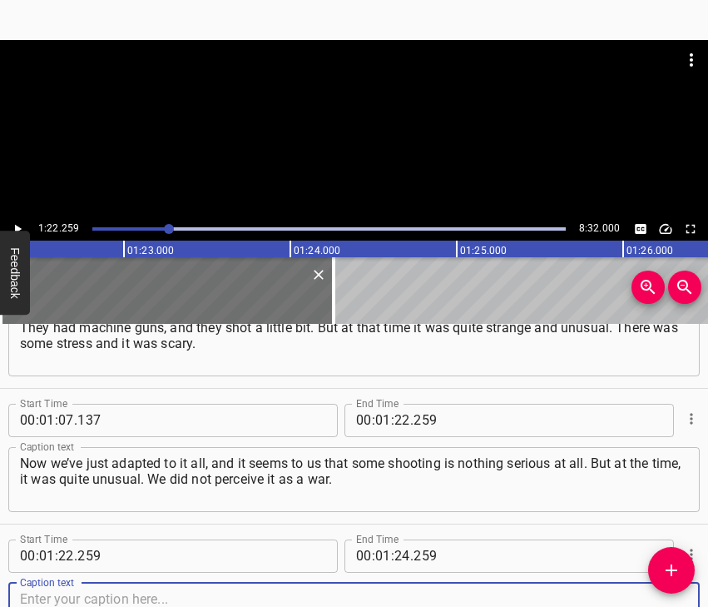
scroll to position [744, 0]
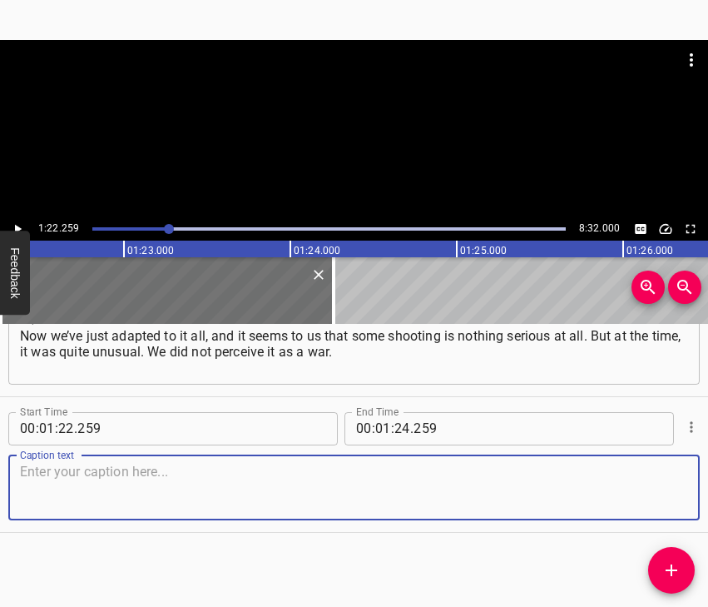
click at [665, 481] on textarea at bounding box center [354, 487] width 668 height 47
click at [33, 489] on textarea at bounding box center [354, 487] width 668 height 47
paste textarea "Because officially, our government called it an “anti-terrorist operation”, so …"
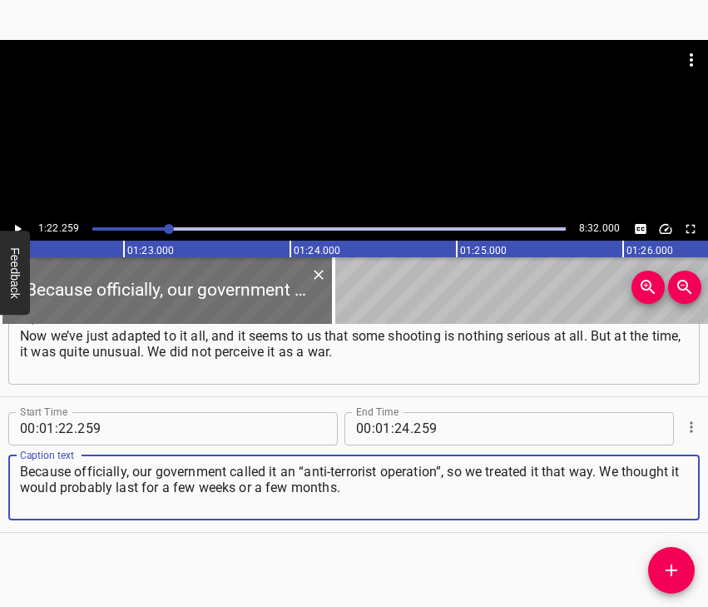
type textarea "Because officially, our government called it an “anti-terrorist operation”, so …"
click at [12, 221] on icon "Play/Pause" at bounding box center [17, 228] width 15 height 15
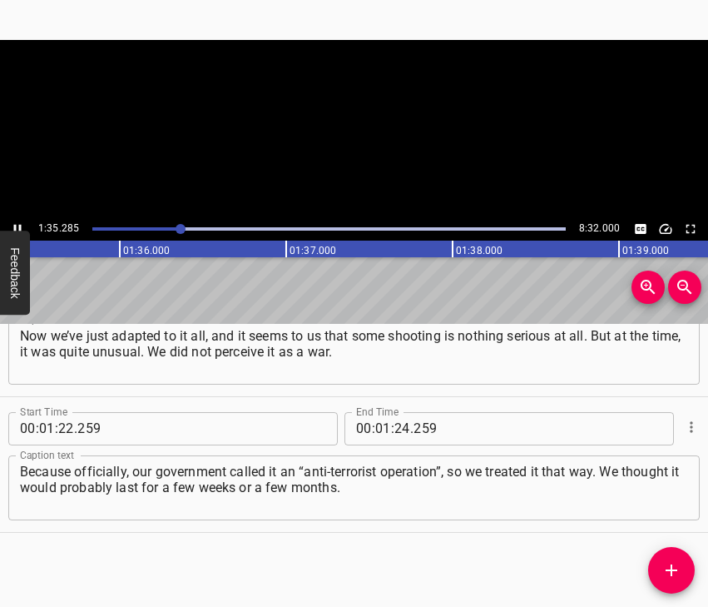
click at [12, 221] on icon "Play/Pause" at bounding box center [17, 228] width 15 height 15
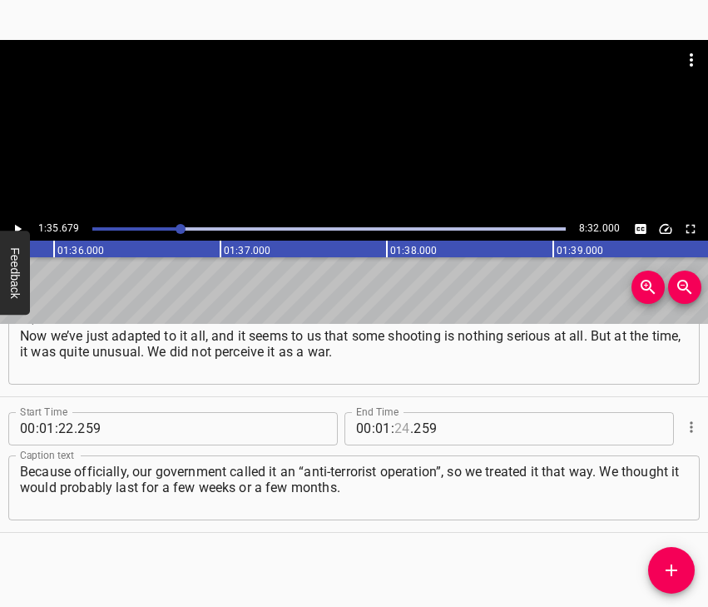
click at [395, 424] on input "number" at bounding box center [403, 428] width 16 height 33
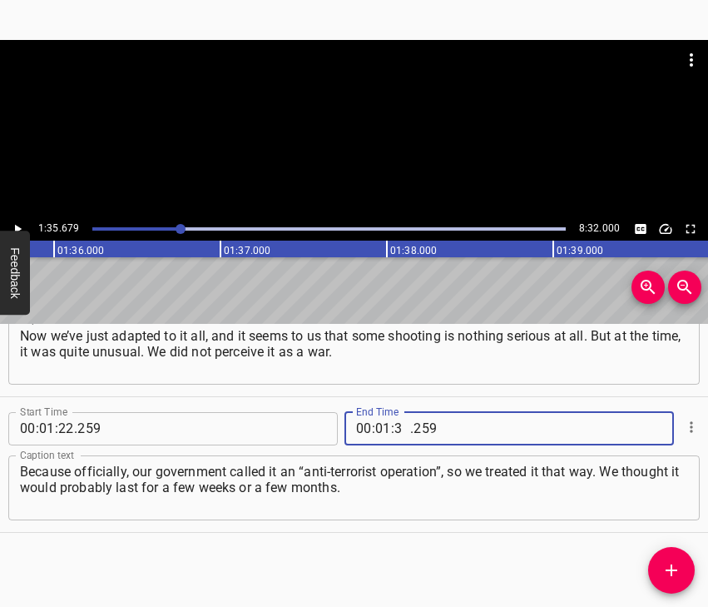
type input "35"
type input "679"
click at [672, 562] on icon "Add Cue" at bounding box center [672, 570] width 20 height 20
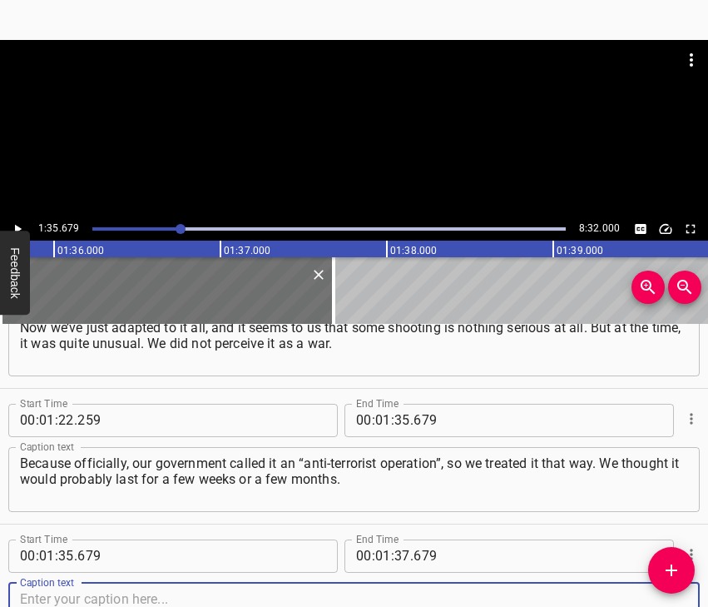
scroll to position [880, 0]
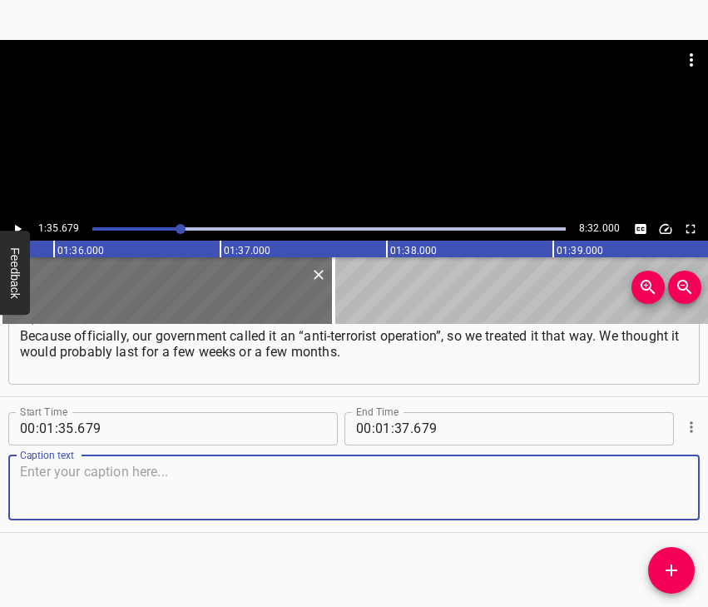
drag, startPoint x: 658, startPoint y: 497, endPoint x: 707, endPoint y: 474, distance: 54.0
click at [658, 496] on textarea at bounding box center [354, 487] width 668 height 47
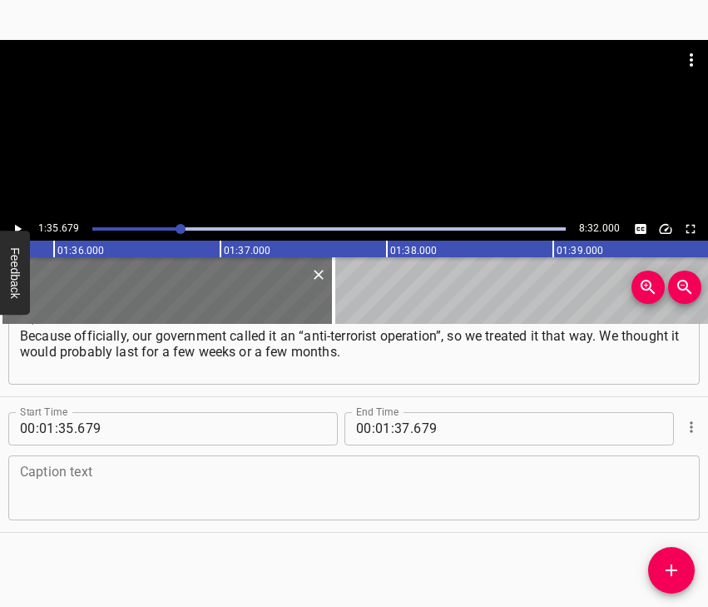
click at [64, 491] on textarea at bounding box center [354, 487] width 668 height 47
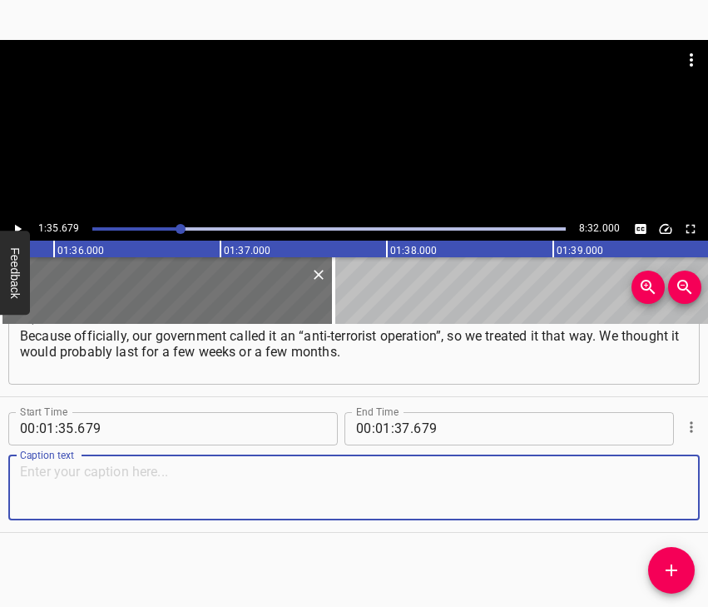
paste textarea "When we left there to visit our relatives in [GEOGRAPHIC_DATA] region, we hoped…"
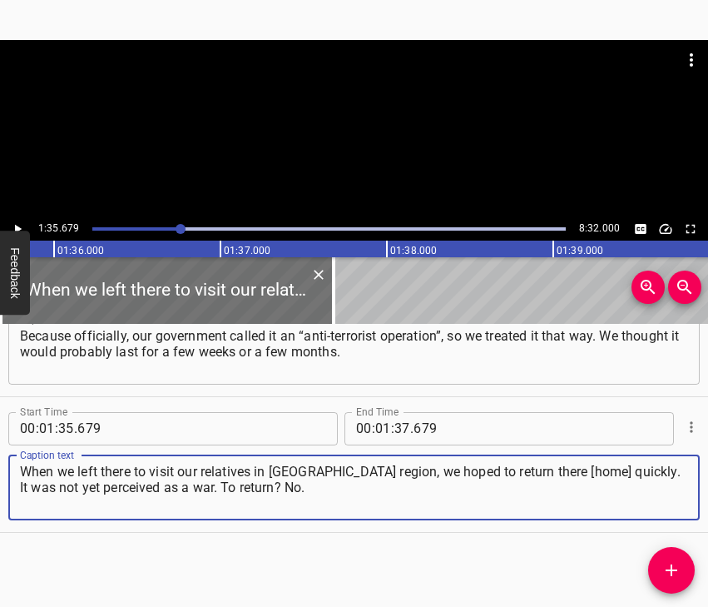
type textarea "When we left there to visit our relatives in [GEOGRAPHIC_DATA] region, we hoped…"
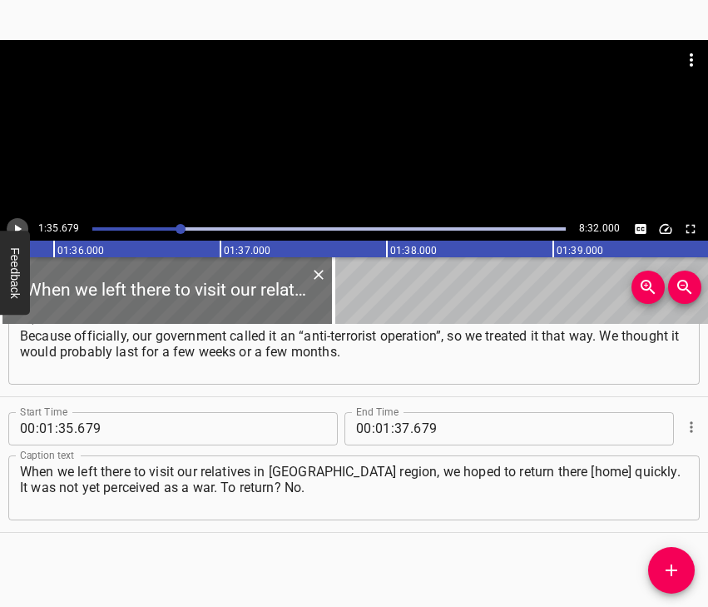
click at [12, 228] on icon "Play/Pause" at bounding box center [17, 228] width 15 height 15
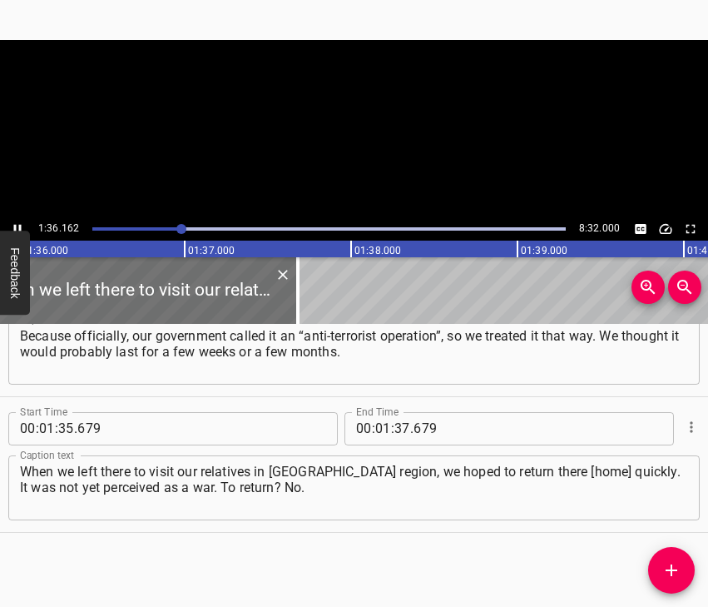
scroll to position [0, 16007]
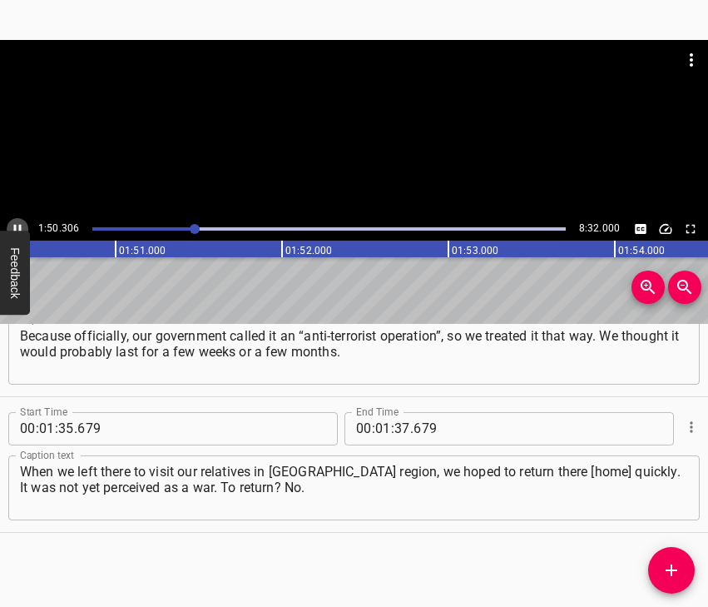
click at [14, 223] on icon "Play/Pause" at bounding box center [17, 228] width 15 height 15
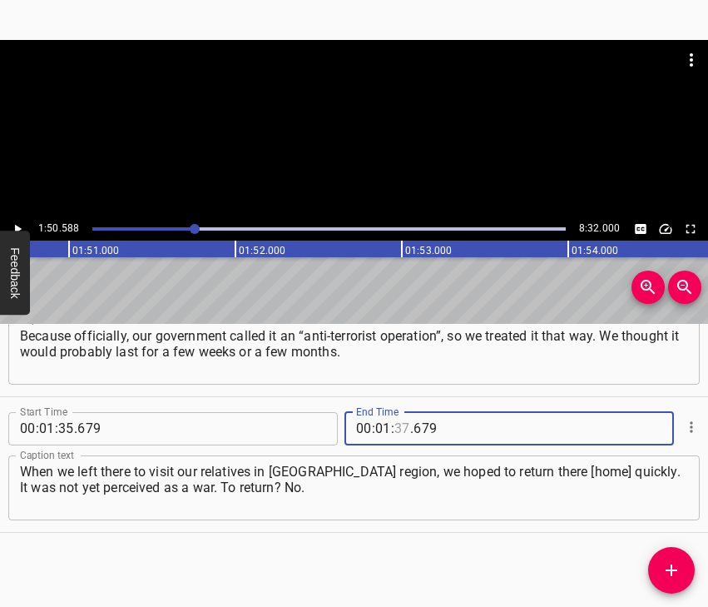
click at [395, 425] on input "number" at bounding box center [403, 428] width 16 height 33
type input "50"
type input "588"
click at [677, 569] on icon "Add Cue" at bounding box center [672, 570] width 12 height 12
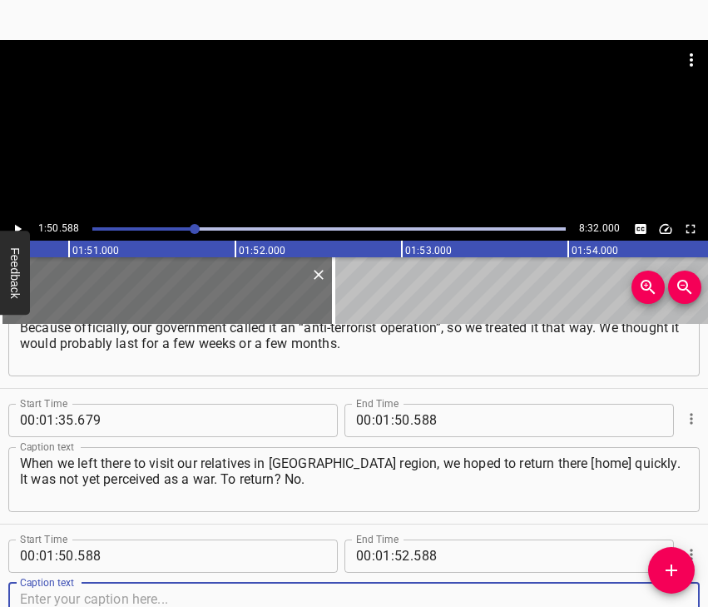
scroll to position [1015, 0]
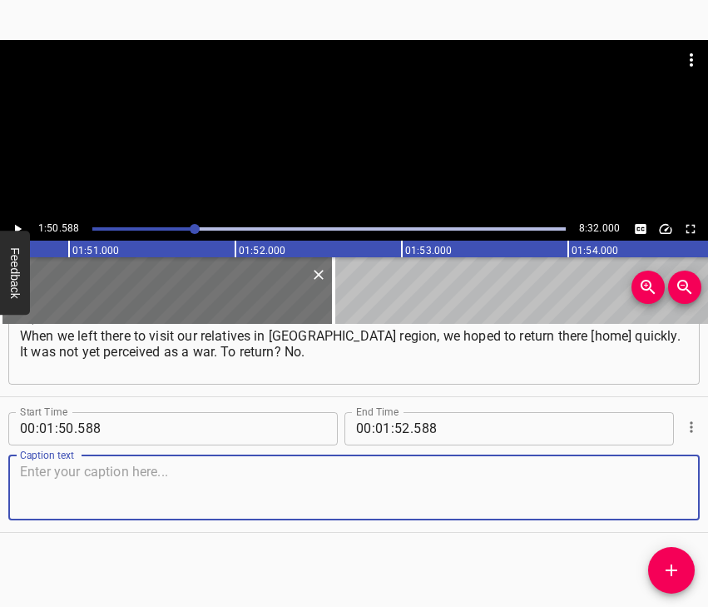
drag, startPoint x: 649, startPoint y: 498, endPoint x: 701, endPoint y: 479, distance: 54.8
click at [653, 494] on textarea at bounding box center [354, 487] width 668 height 47
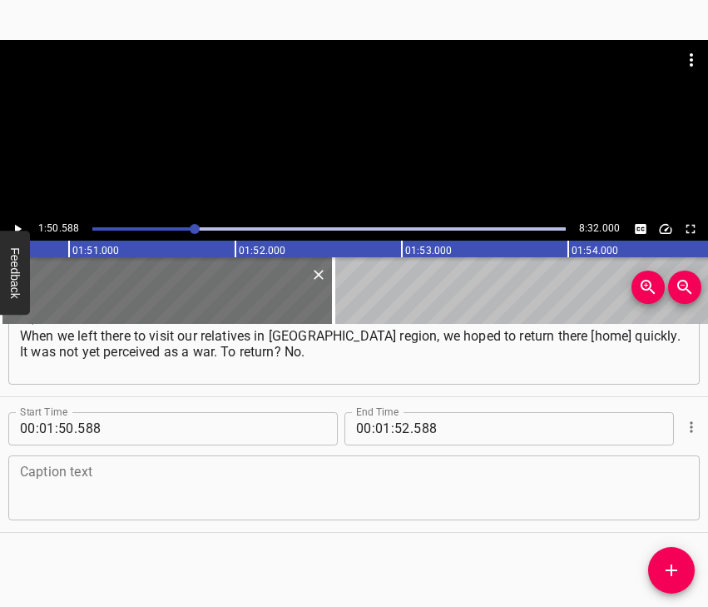
click at [80, 488] on textarea at bounding box center [354, 487] width 668 height 47
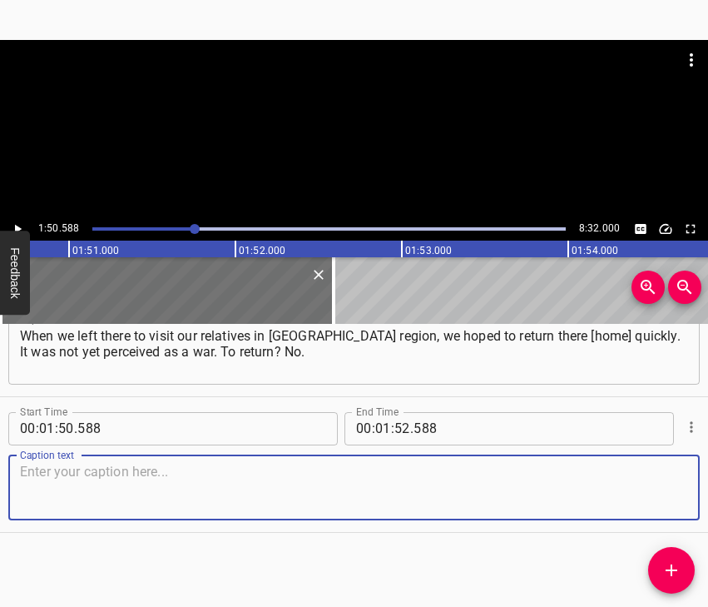
paste textarea "I haven’t been there since [DATE]. I’ve been in free [GEOGRAPHIC_DATA] for 10 y…"
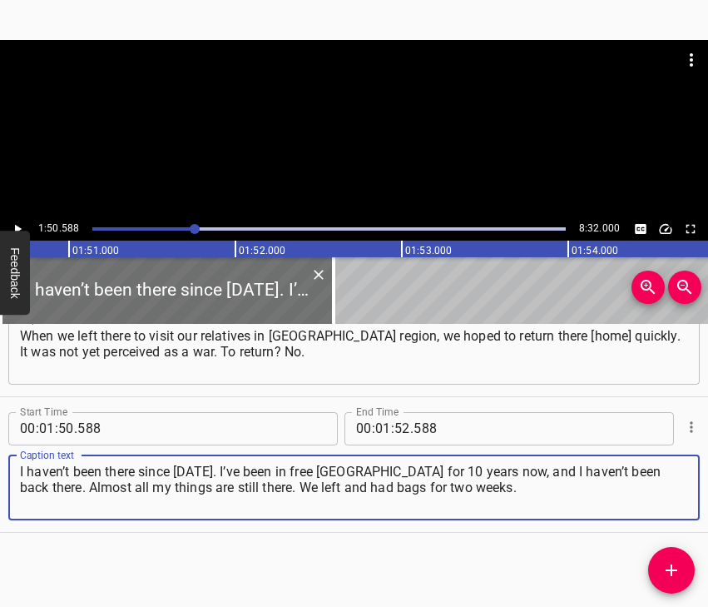
type textarea "I haven’t been there since [DATE]. I’ve been in free [GEOGRAPHIC_DATA] for 10 y…"
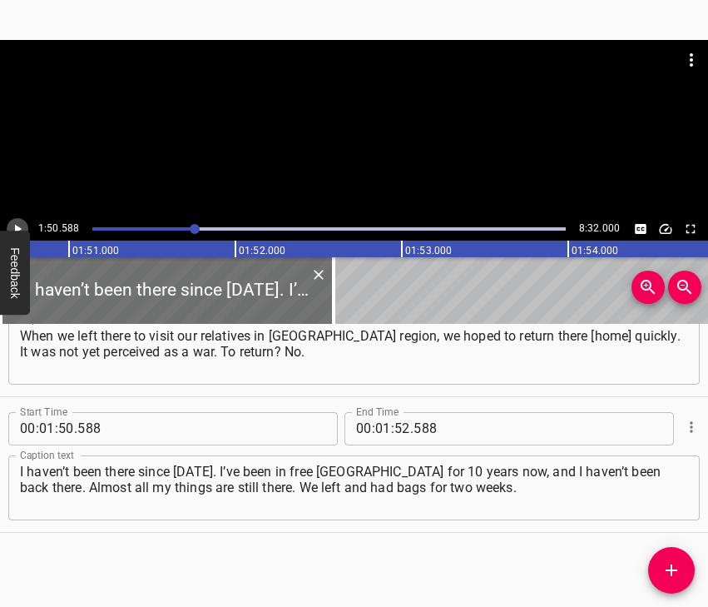
click at [17, 226] on icon "Play/Pause" at bounding box center [17, 228] width 15 height 15
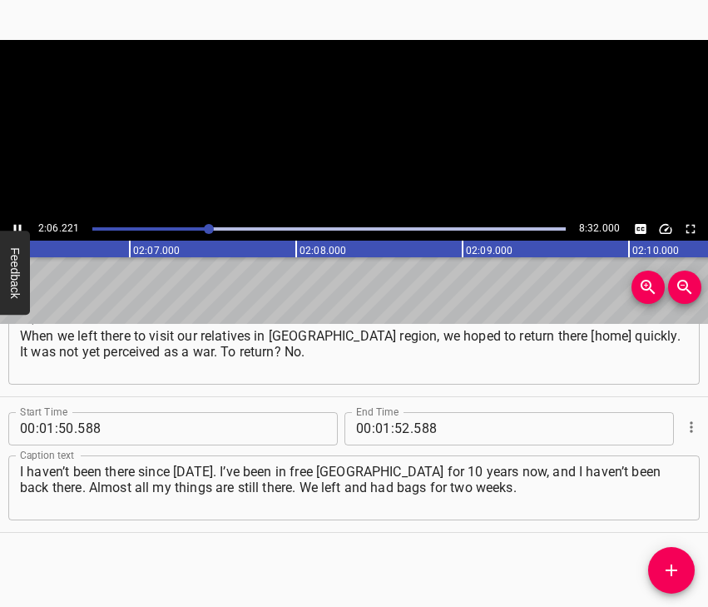
click at [17, 226] on icon "Play/Pause" at bounding box center [17, 228] width 15 height 15
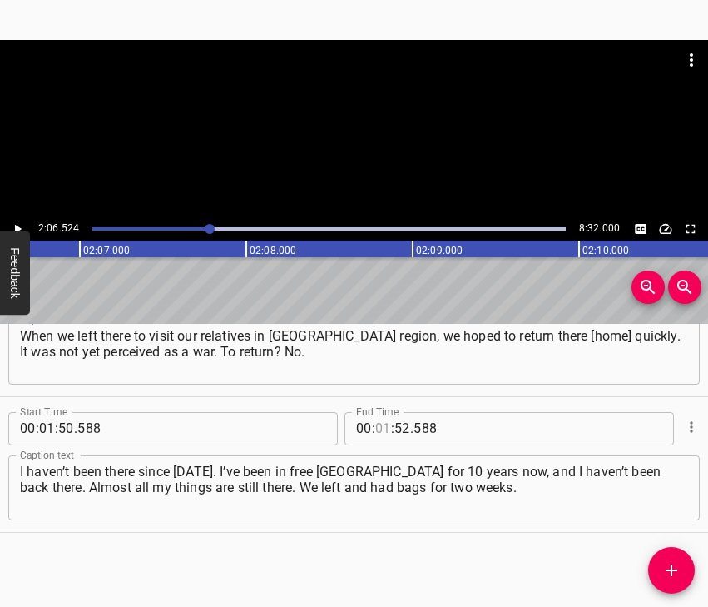
click at [377, 426] on input "number" at bounding box center [383, 428] width 16 height 33
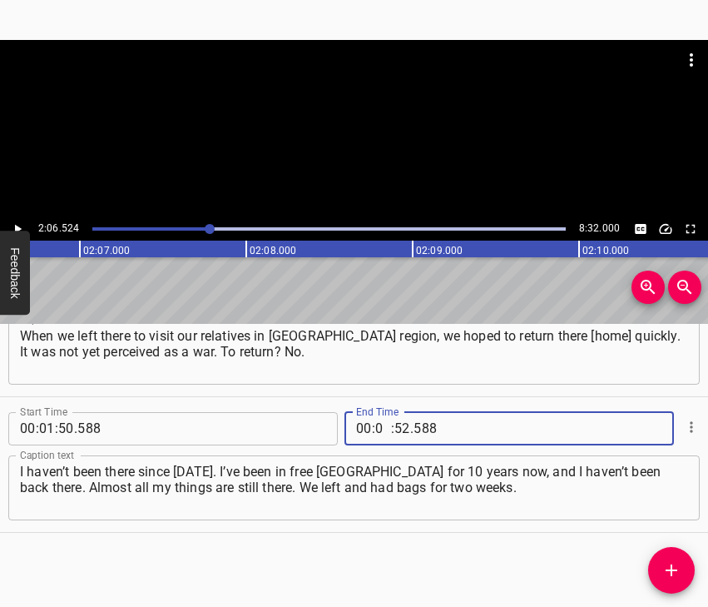
type input "02"
type input "06"
type input "524"
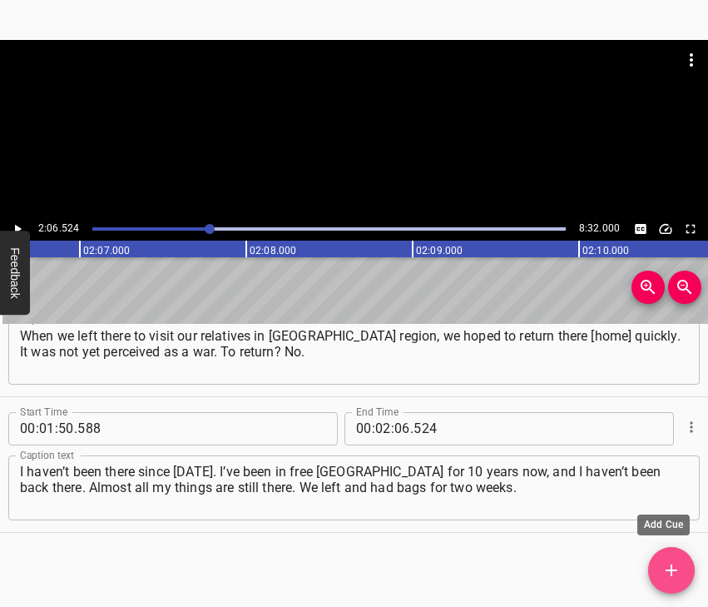
click at [665, 564] on icon "Add Cue" at bounding box center [672, 570] width 20 height 20
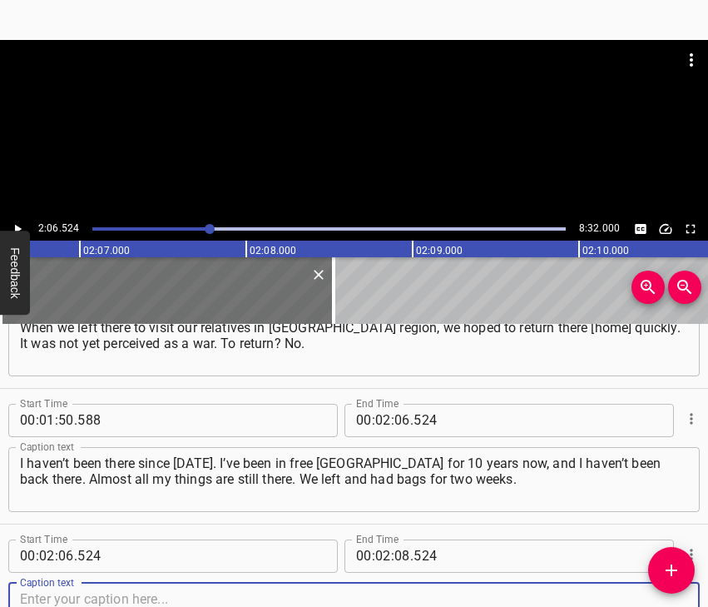
scroll to position [1151, 0]
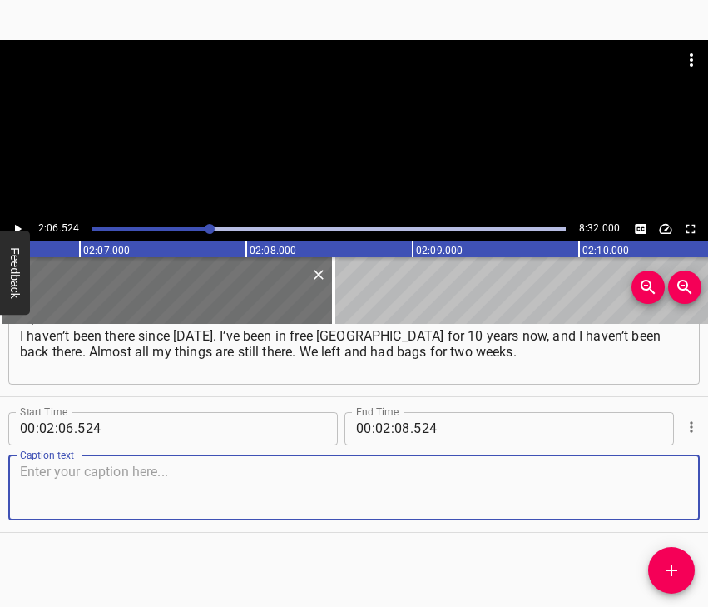
click at [661, 493] on textarea at bounding box center [354, 487] width 668 height 47
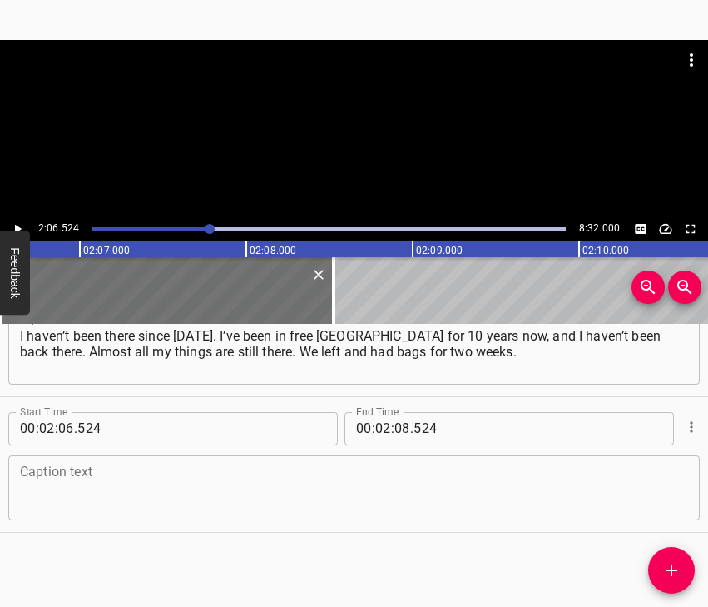
click at [69, 480] on textarea at bounding box center [354, 487] width 668 height 47
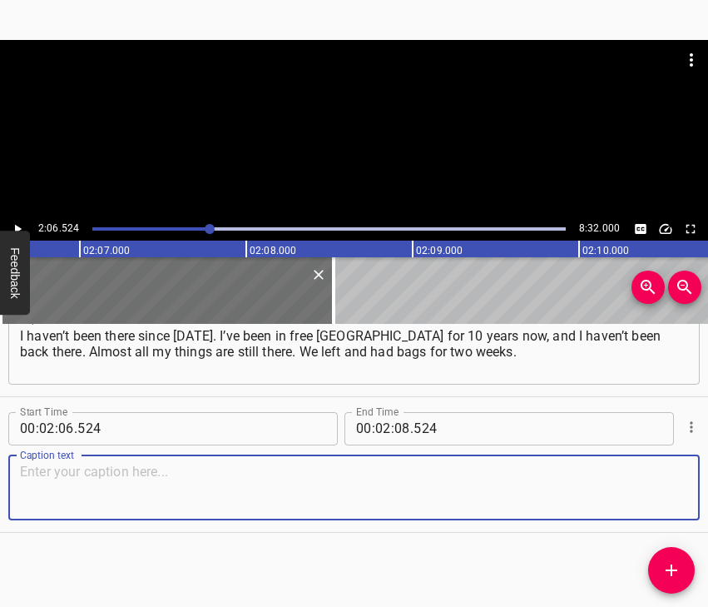
paste textarea "Later, my relatives sent something important by post. Just by post – here, in […"
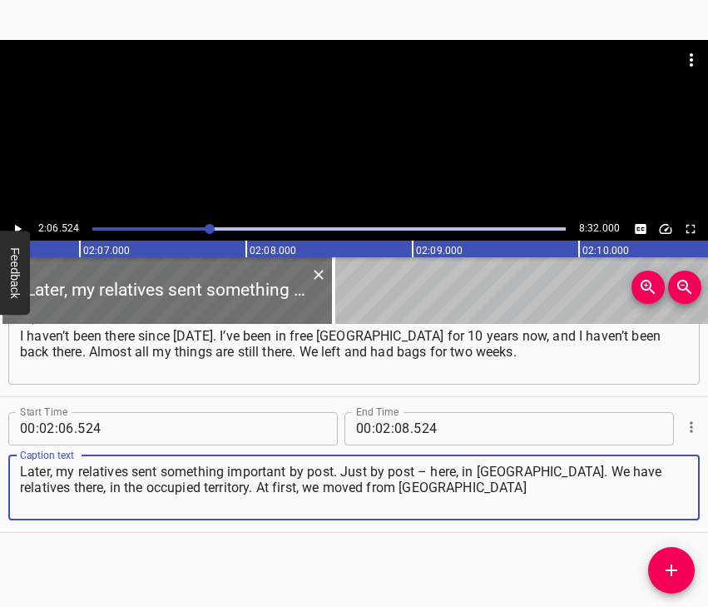
type textarea "Later, my relatives sent something important by post. Just by post – here, in […"
click at [25, 227] on button "Play/Pause" at bounding box center [18, 229] width 22 height 22
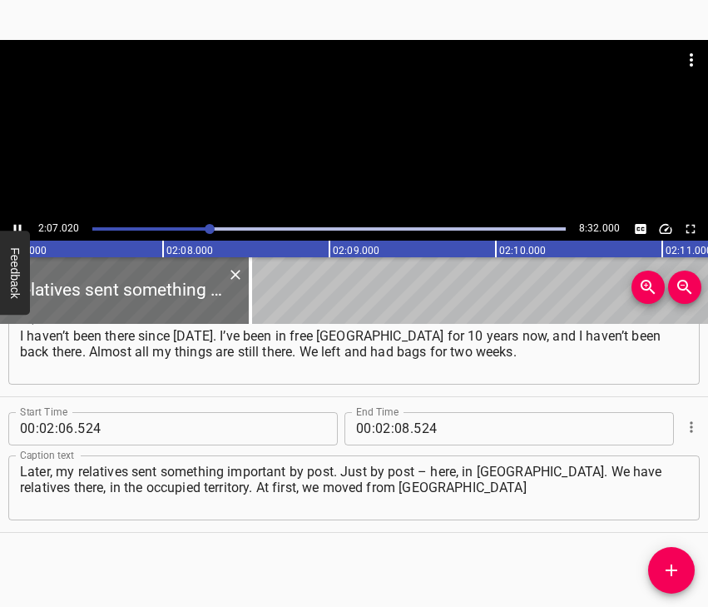
scroll to position [0, 21188]
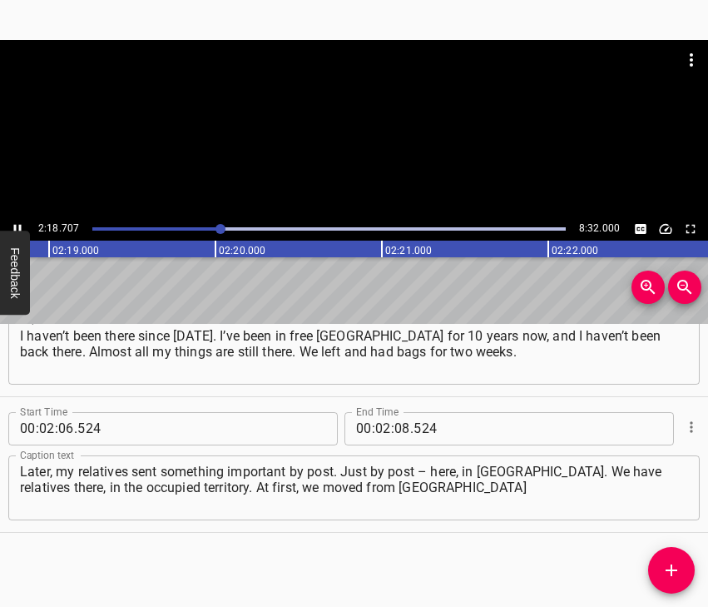
click at [16, 223] on icon "Play/Pause" at bounding box center [17, 228] width 15 height 15
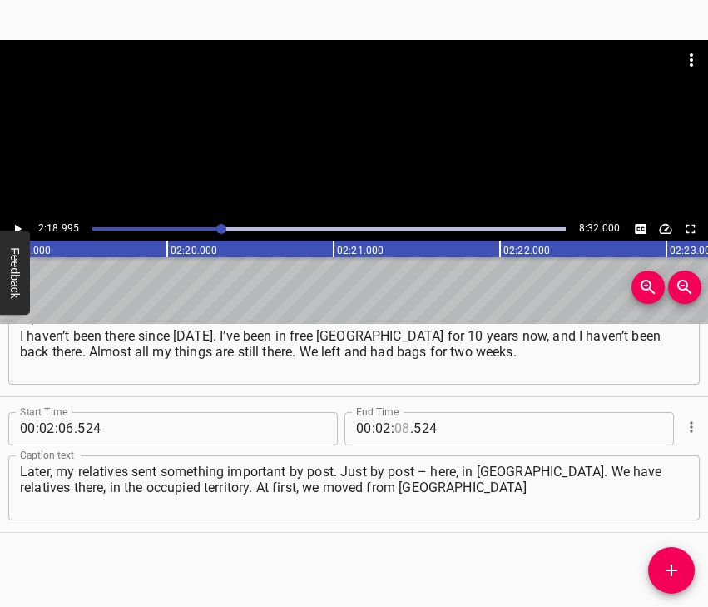
click at [395, 429] on input "number" at bounding box center [403, 428] width 16 height 33
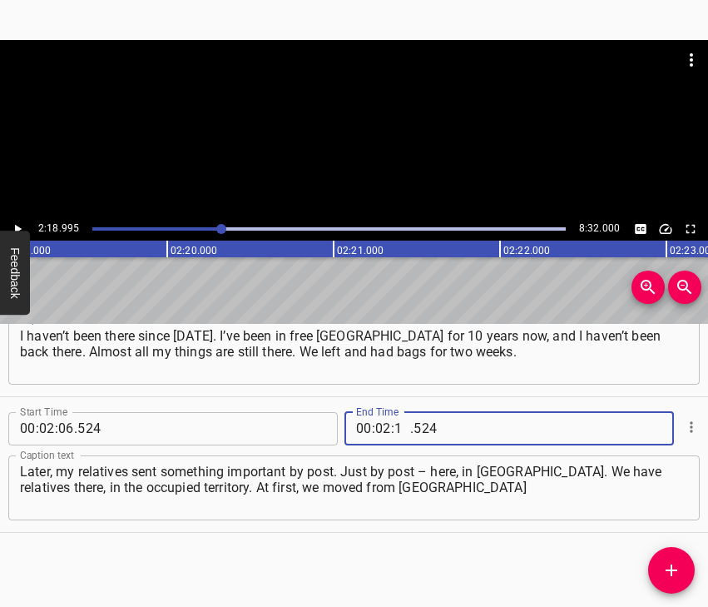
type input "18"
type input "995"
click at [665, 568] on icon "Add Cue" at bounding box center [672, 570] width 20 height 20
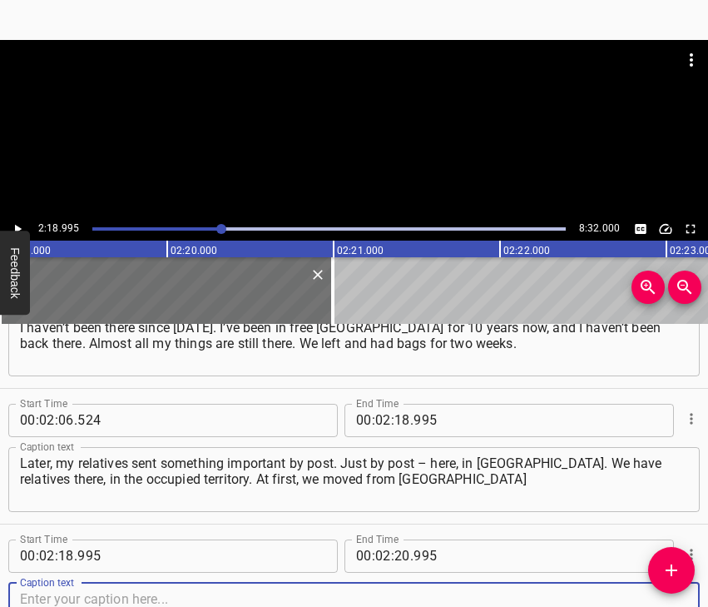
scroll to position [1287, 0]
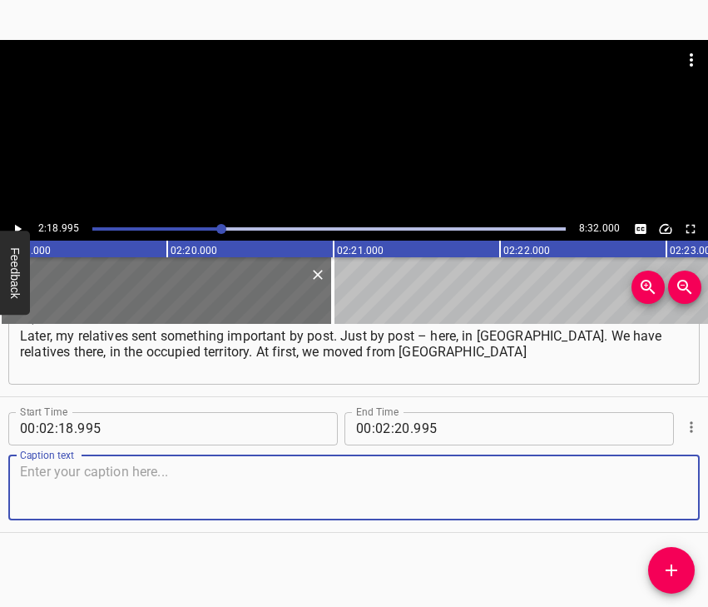
drag, startPoint x: 645, startPoint y: 485, endPoint x: 702, endPoint y: 476, distance: 58.2
click at [645, 484] on textarea at bounding box center [354, 487] width 668 height 47
click at [54, 477] on textarea at bounding box center [354, 487] width 668 height 47
paste textarea "to [GEOGRAPHIC_DATA] region, where our relatives were. We stayed there for 3 mo…"
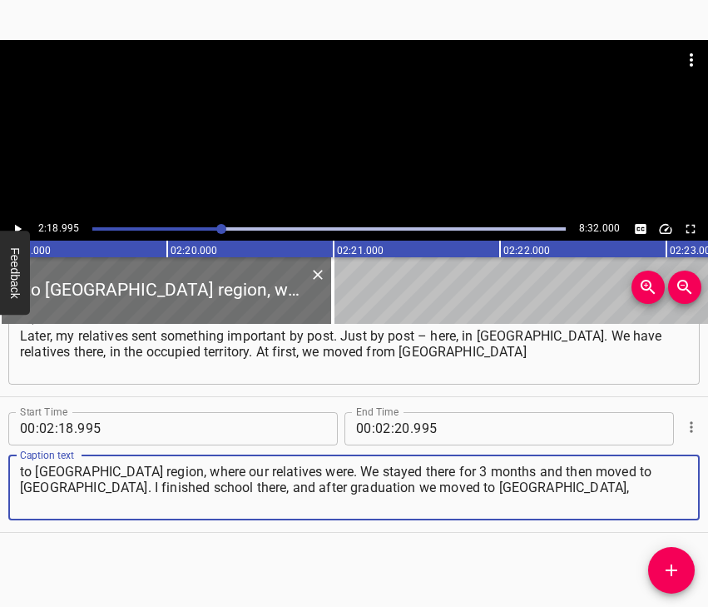
type textarea "to [GEOGRAPHIC_DATA] region, where our relatives were. We stayed there for 3 mo…"
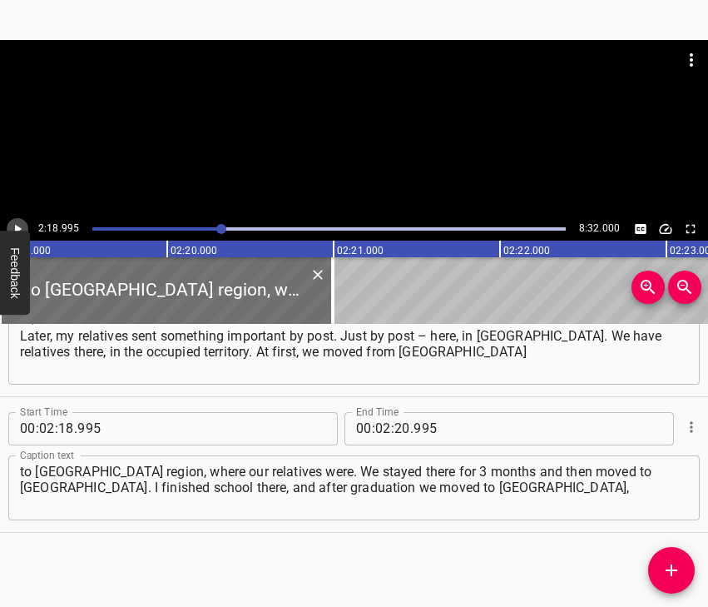
click at [17, 218] on button "Play/Pause" at bounding box center [18, 229] width 22 height 22
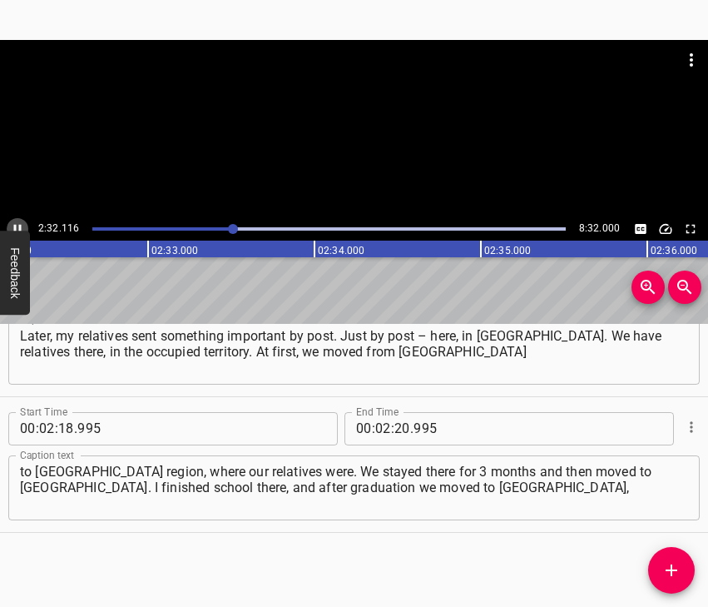
click at [19, 228] on icon "Play/Pause" at bounding box center [17, 228] width 7 height 9
click at [398, 430] on input "number" at bounding box center [403, 428] width 16 height 33
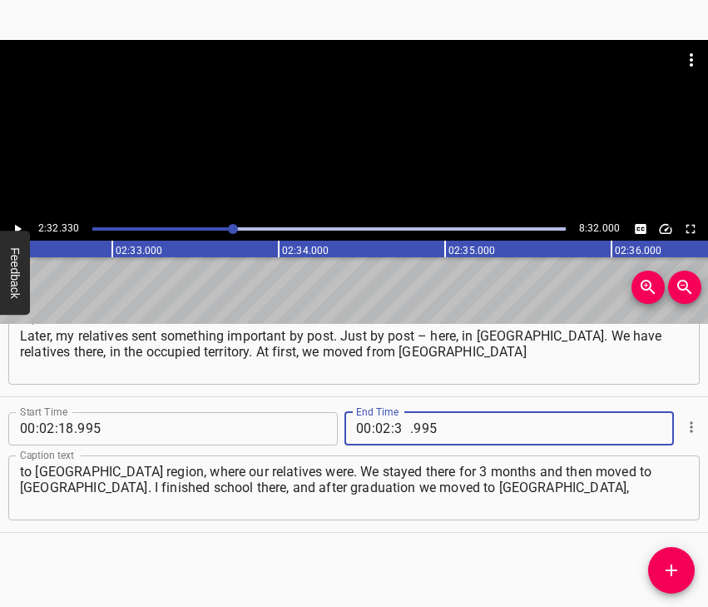
type input "32"
type input "330"
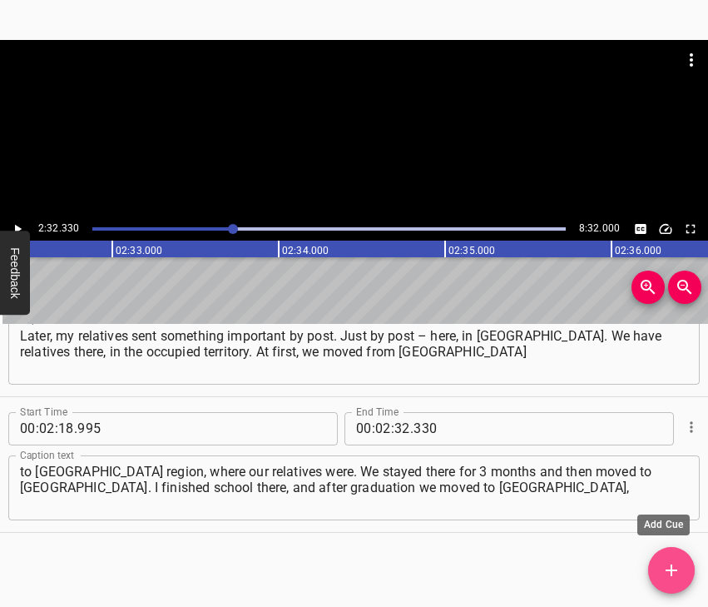
click at [676, 556] on button "Add Cue" at bounding box center [671, 570] width 47 height 47
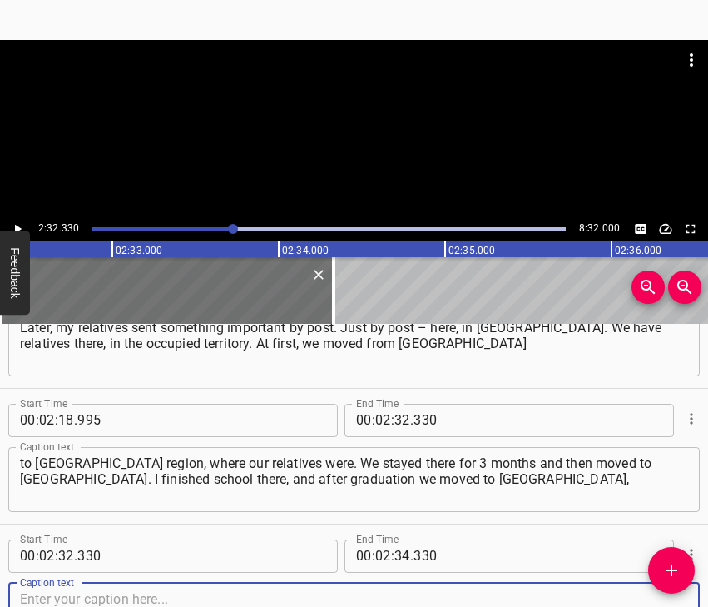
scroll to position [1422, 0]
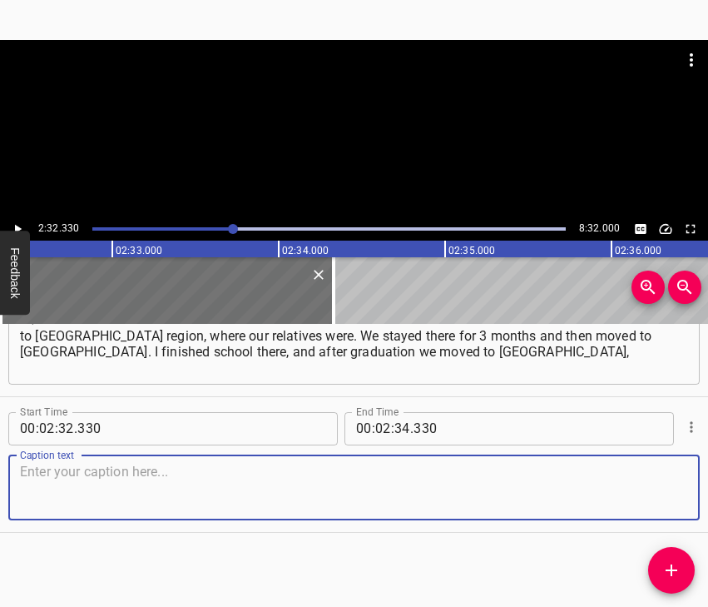
drag, startPoint x: 658, startPoint y: 495, endPoint x: 707, endPoint y: 485, distance: 50.1
click at [662, 496] on textarea at bounding box center [354, 487] width 668 height 47
click at [136, 485] on textarea at bounding box center [354, 487] width 668 height 47
paste textarea "where I entered university. Now I’ve finished my studies and am working here. I…"
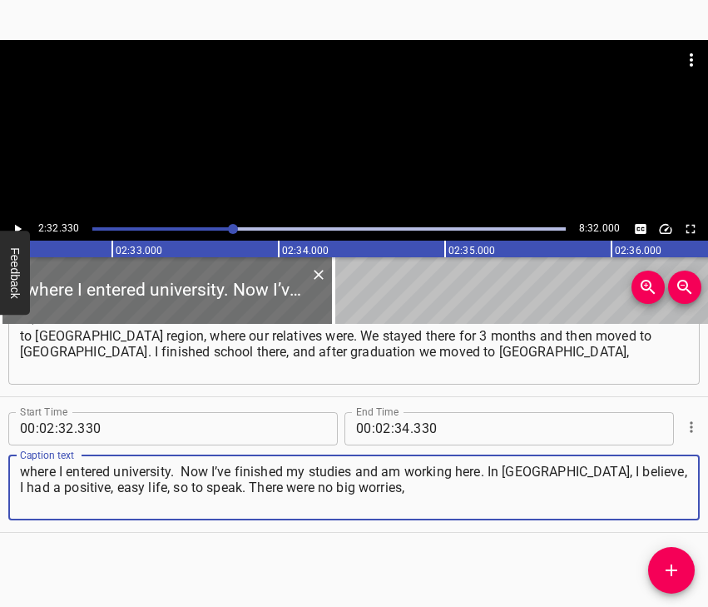
type textarea "where I entered university. Now I’ve finished my studies and am working here. I…"
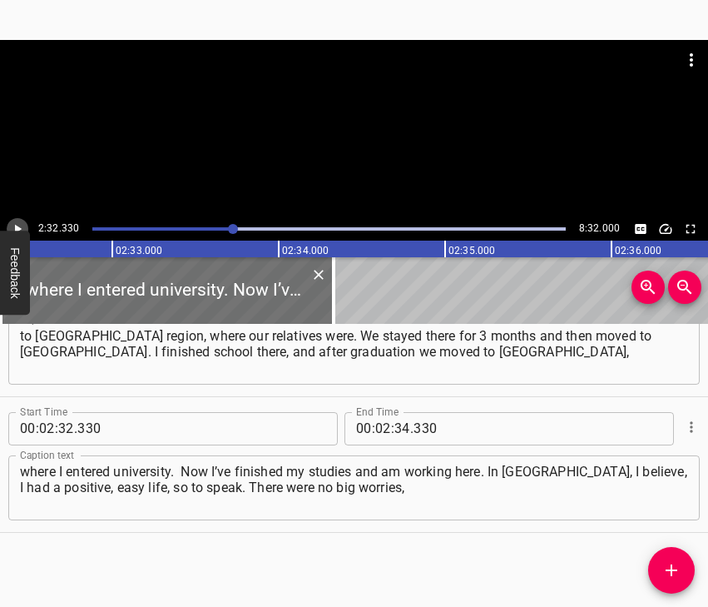
click at [17, 223] on icon "Play/Pause" at bounding box center [17, 228] width 15 height 15
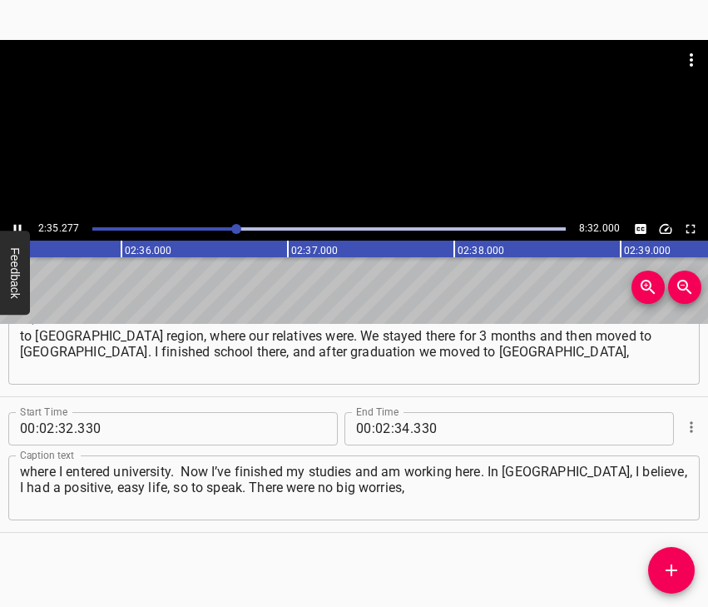
scroll to position [0, 25847]
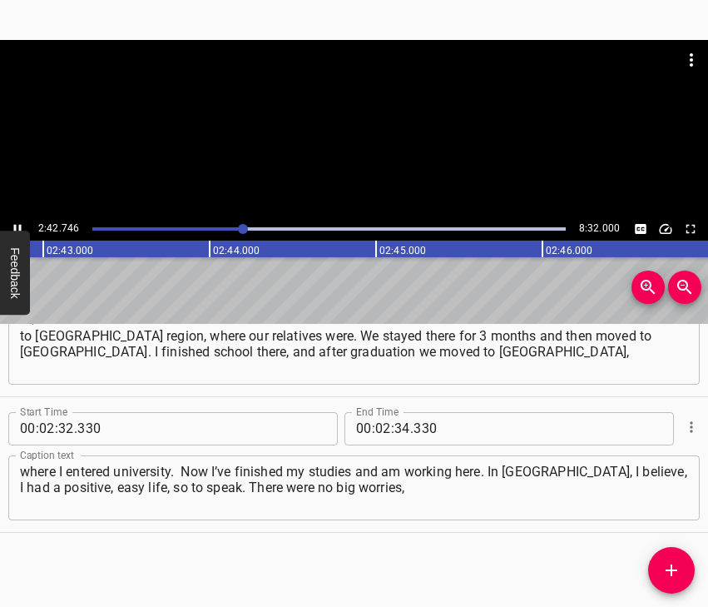
click at [18, 223] on icon "Play/Pause" at bounding box center [17, 228] width 15 height 15
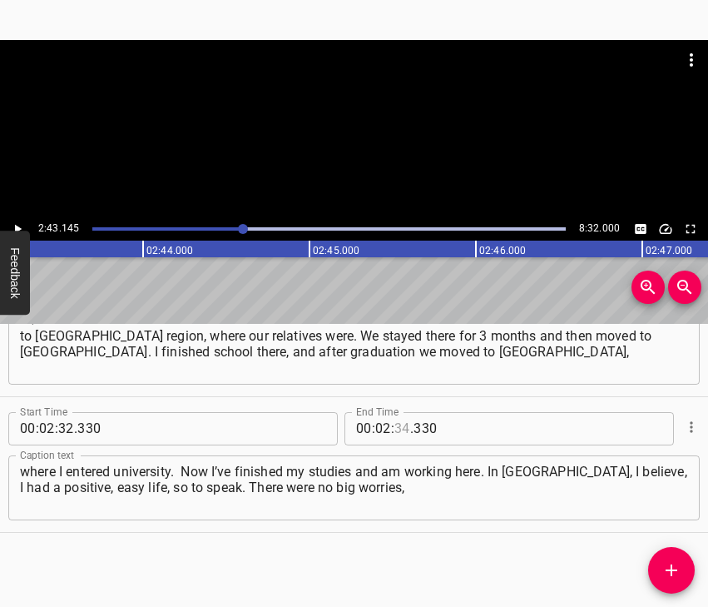
click at [396, 428] on input "number" at bounding box center [403, 428] width 16 height 33
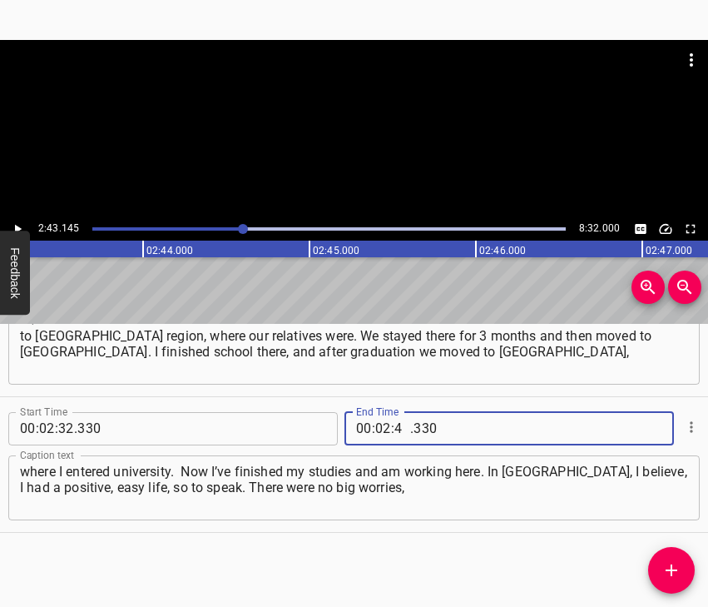
type input "43"
type input "145"
click at [670, 564] on icon "Add Cue" at bounding box center [672, 570] width 20 height 20
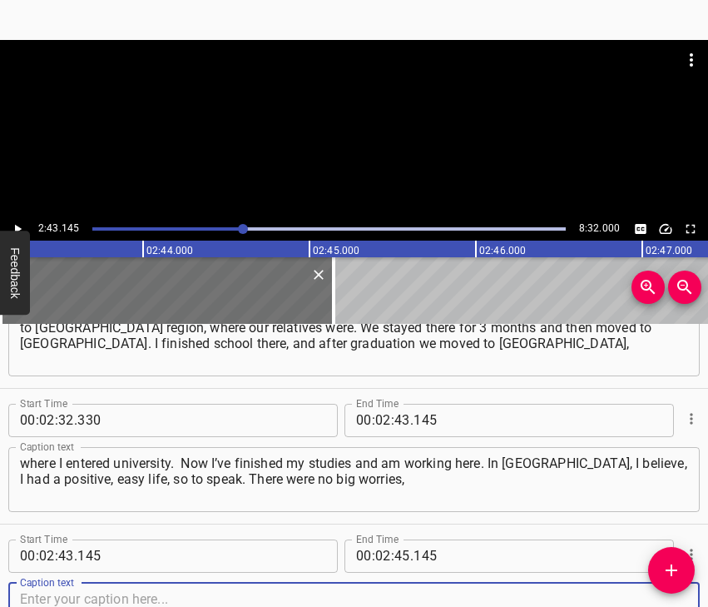
scroll to position [1558, 0]
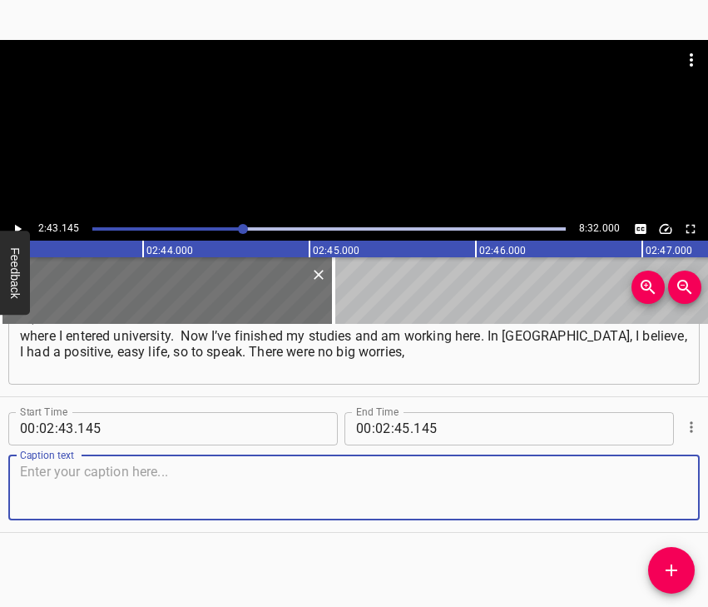
click at [659, 479] on textarea at bounding box center [354, 487] width 668 height 47
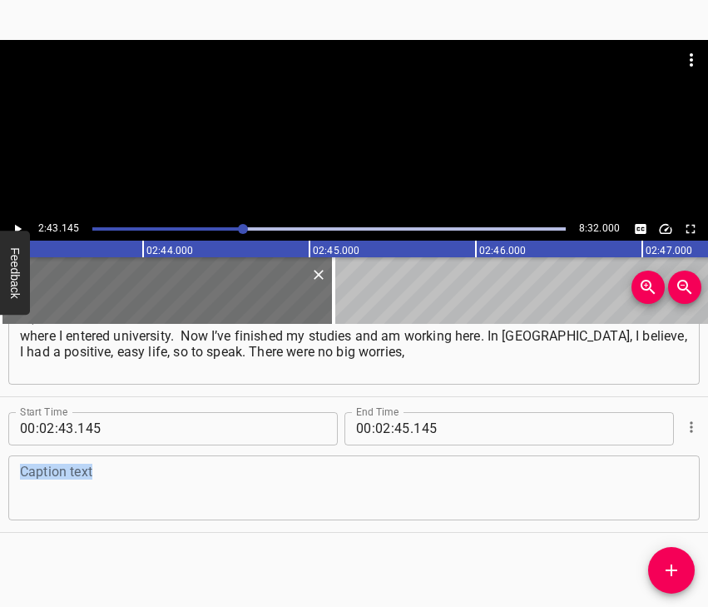
drag, startPoint x: 61, startPoint y: 454, endPoint x: 63, endPoint y: 465, distance: 11.9
click at [63, 455] on div "Caption text Caption text" at bounding box center [354, 486] width 692 height 75
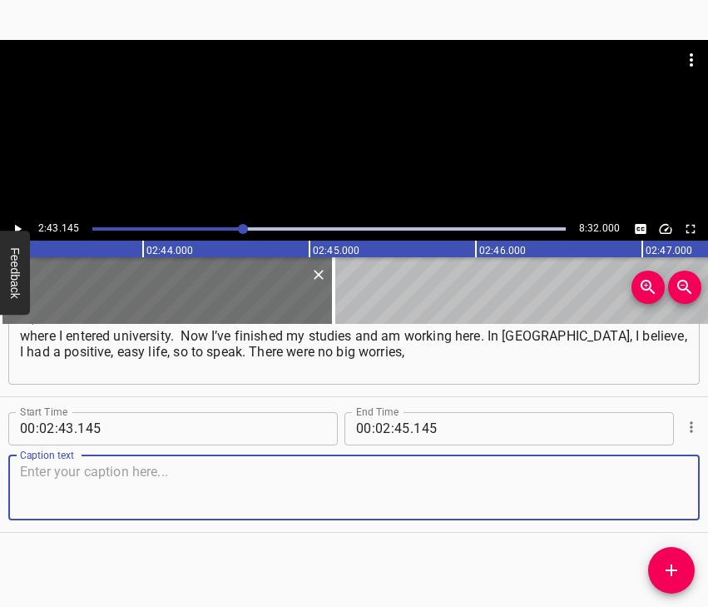
click at [60, 488] on textarea at bounding box center [354, 487] width 668 height 47
paste textarea "just the everyday life we were used to, in the usual conditions. It’s just that…"
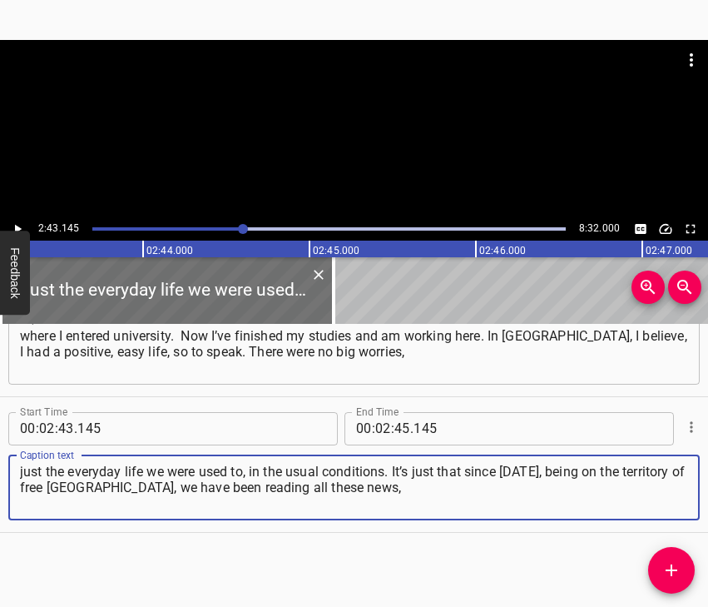
type textarea "just the everyday life we were used to, in the usual conditions. It’s just that…"
click at [21, 226] on icon "Play/Pause" at bounding box center [17, 228] width 15 height 15
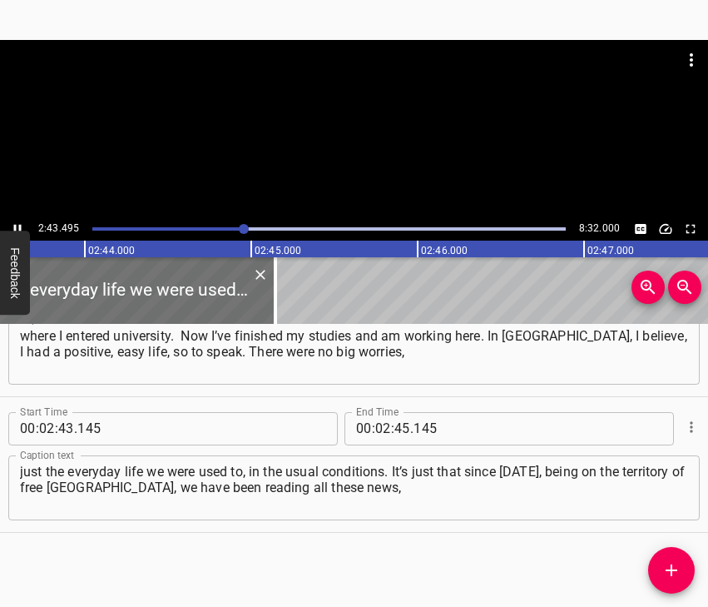
scroll to position [0, 27257]
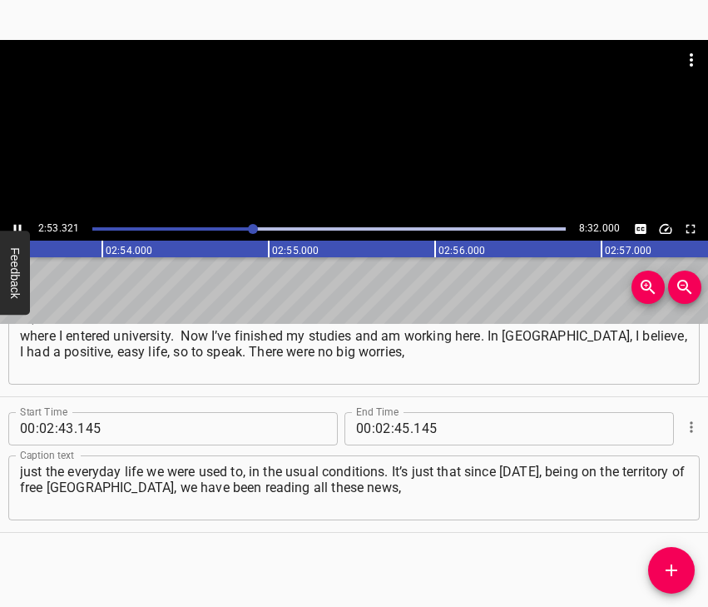
click at [17, 219] on button "Play/Pause" at bounding box center [18, 229] width 22 height 22
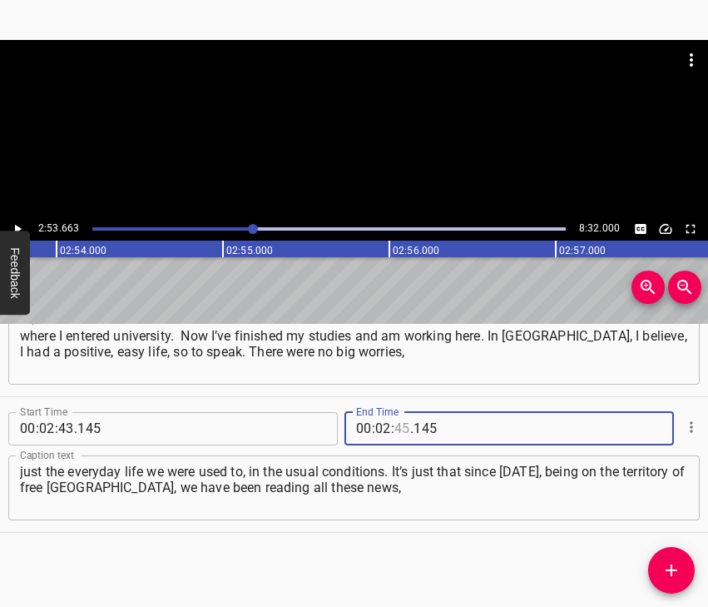
click at [395, 420] on input "number" at bounding box center [403, 428] width 16 height 33
type input "53"
type input "663"
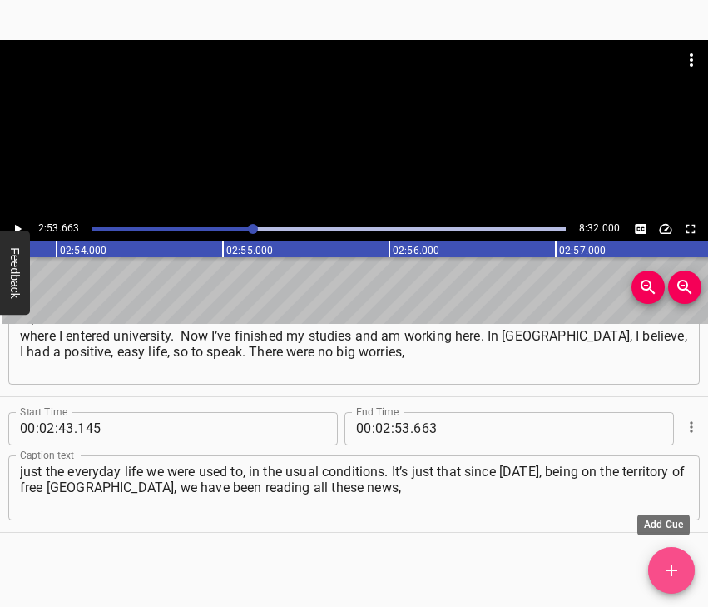
click at [675, 568] on icon "Add Cue" at bounding box center [672, 570] width 20 height 20
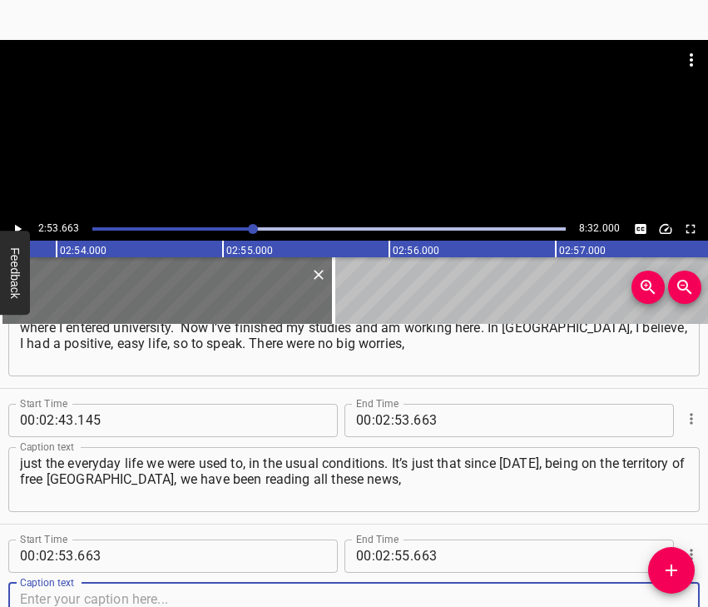
scroll to position [1694, 0]
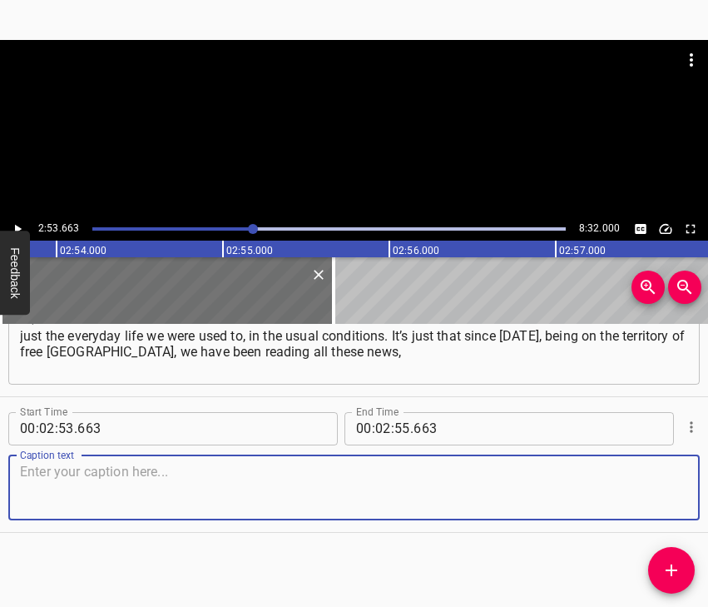
drag, startPoint x: 656, startPoint y: 480, endPoint x: 704, endPoint y: 471, distance: 49.1
click at [663, 480] on textarea at bounding box center [354, 487] width 668 height 47
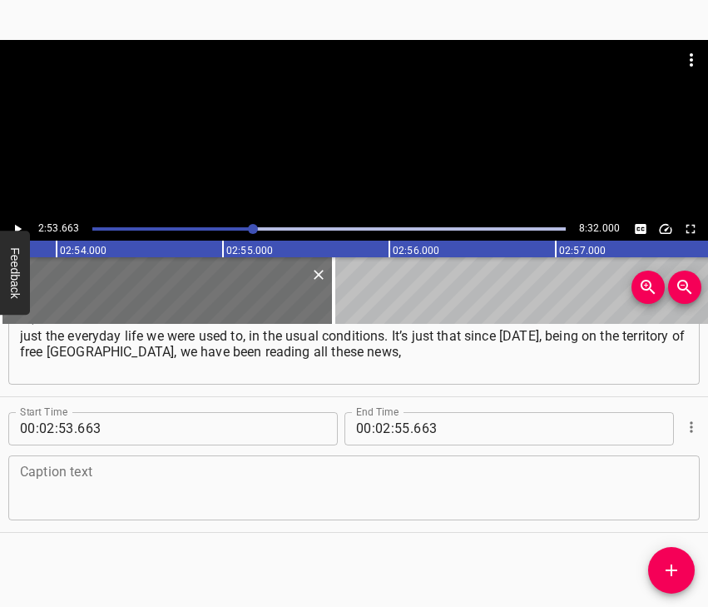
click at [171, 478] on textarea at bounding box center [354, 487] width 668 height 47
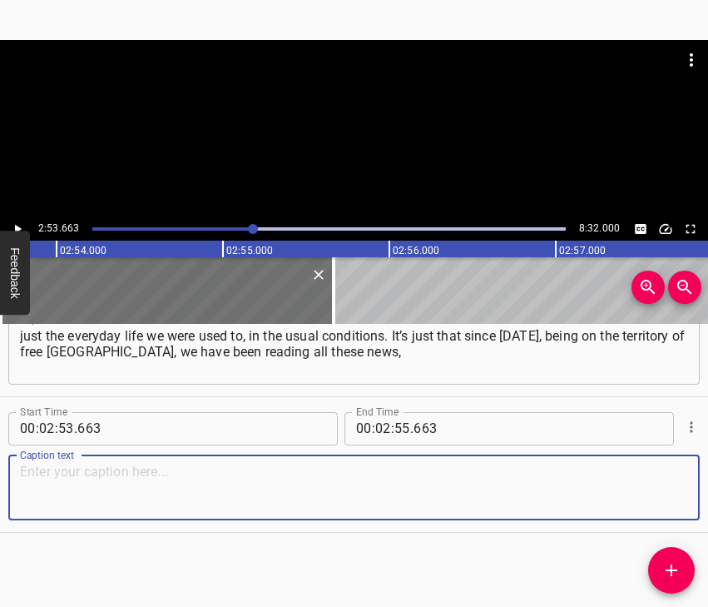
paste textarea "when there were clashes, we read that the russian federation brought troops to …"
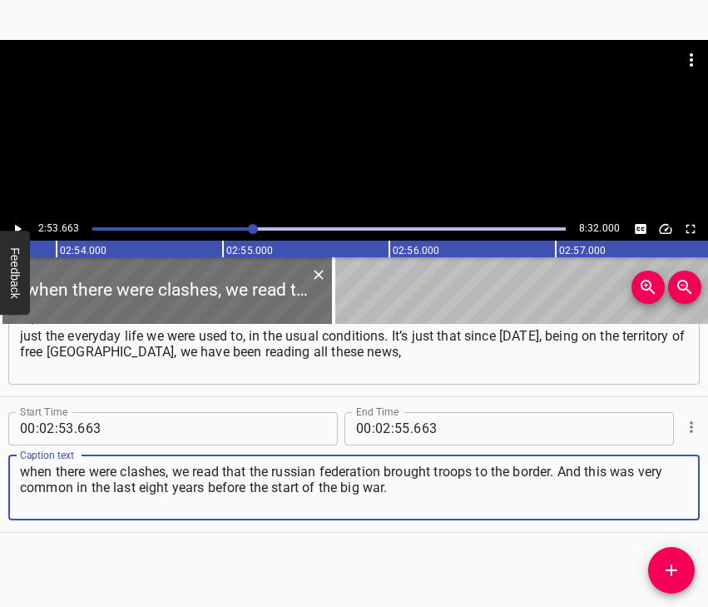
type textarea "when there were clashes, we read that the russian federation brought troops to …"
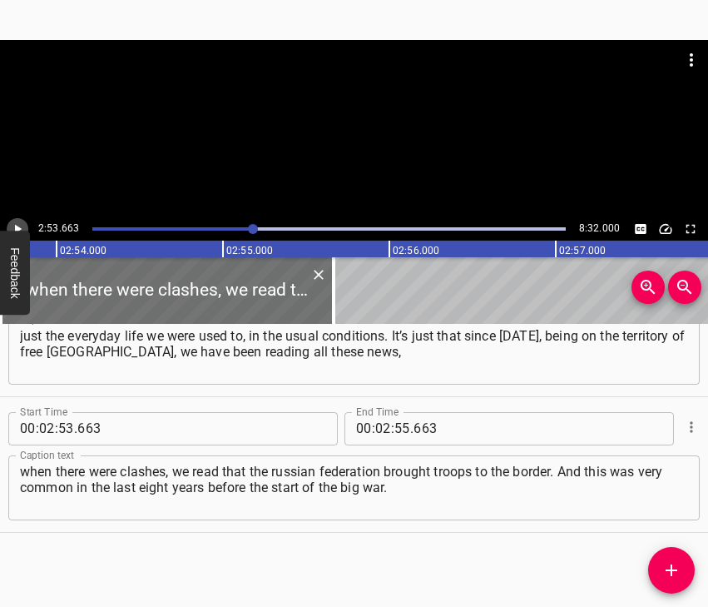
click at [19, 225] on icon "Play/Pause" at bounding box center [17, 228] width 15 height 15
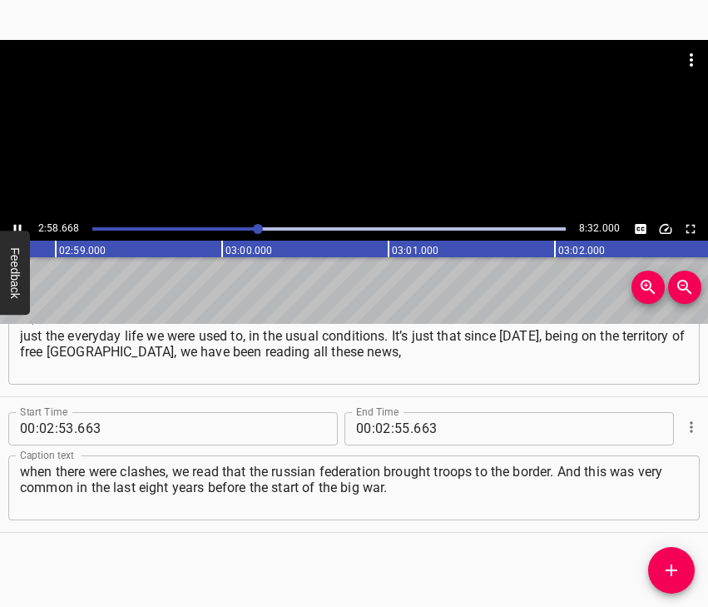
scroll to position [0, 29784]
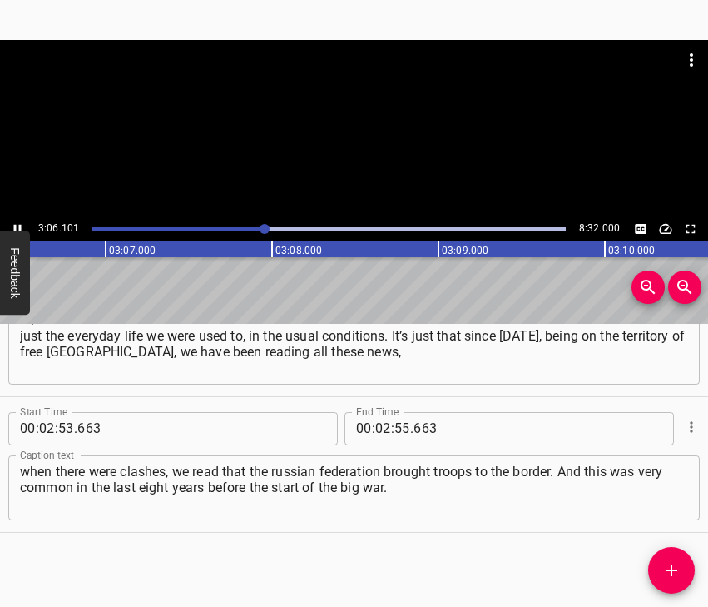
click at [14, 221] on icon "Play/Pause" at bounding box center [17, 228] width 15 height 15
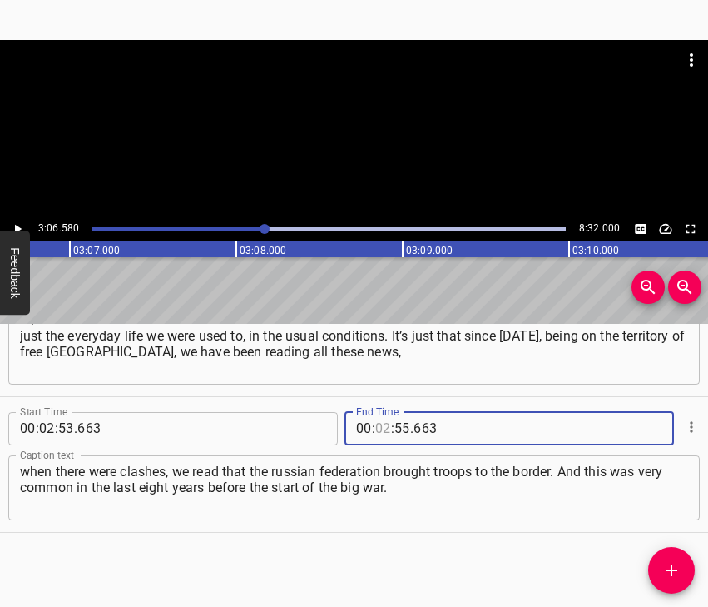
click at [380, 426] on input "number" at bounding box center [383, 428] width 16 height 33
type input "03"
type input "06"
type input "580"
click at [674, 572] on icon "Add Cue" at bounding box center [672, 570] width 20 height 20
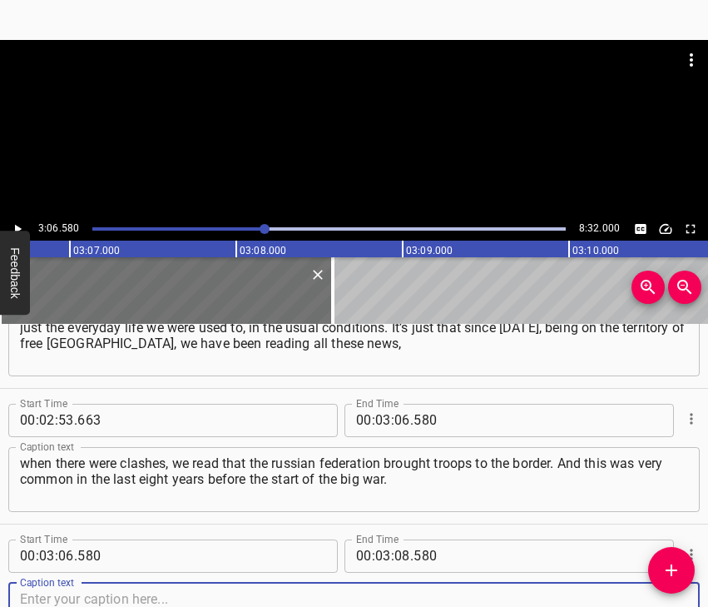
scroll to position [1829, 0]
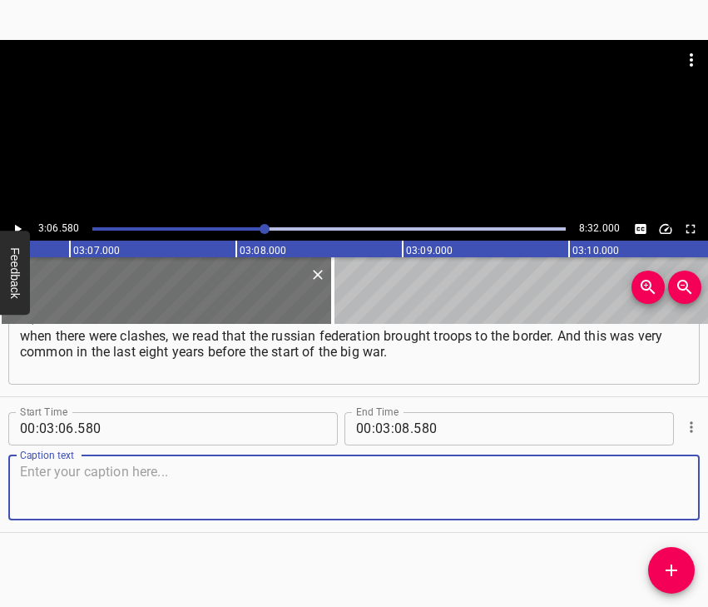
drag, startPoint x: 632, startPoint y: 499, endPoint x: 663, endPoint y: 492, distance: 31.5
click at [633, 499] on textarea at bounding box center [354, 487] width 668 height 47
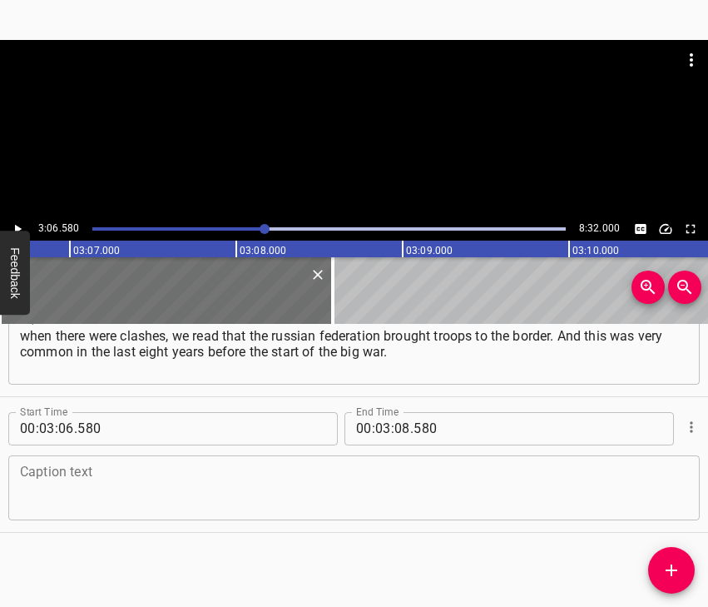
click at [32, 488] on textarea at bounding box center [354, 487] width 668 height 47
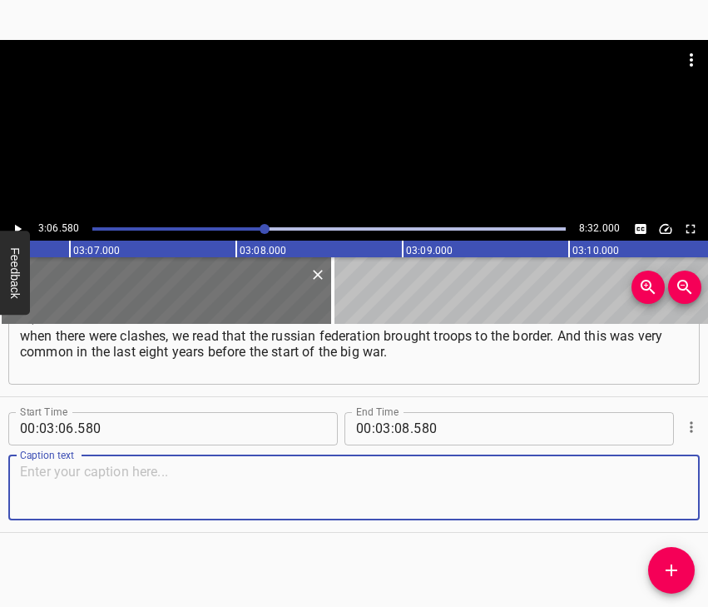
paste textarea "When the news started that russia had brought its troops to the border and was …"
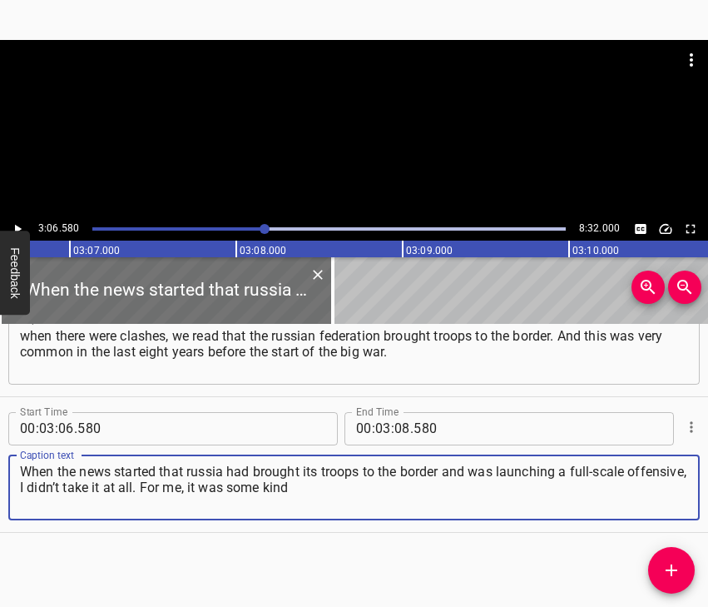
type textarea "When the news started that russia had brought its troops to the border and was …"
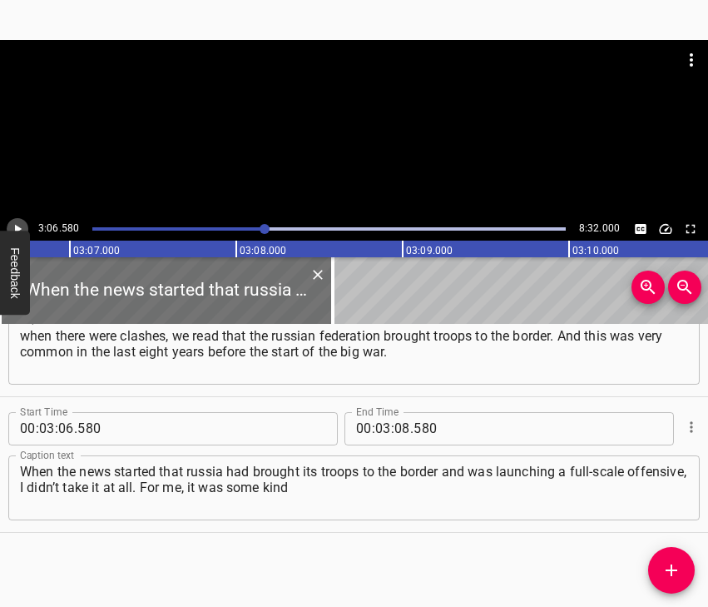
click at [14, 221] on icon "Play/Pause" at bounding box center [17, 228] width 15 height 15
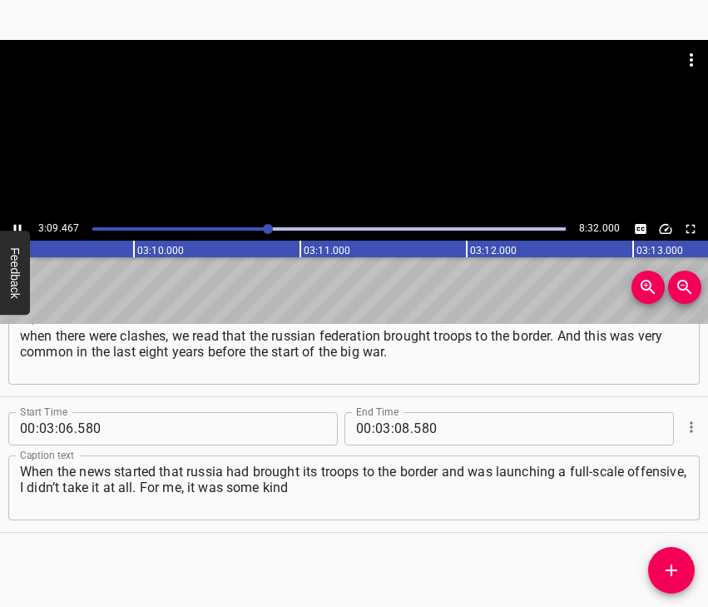
scroll to position [0, 31538]
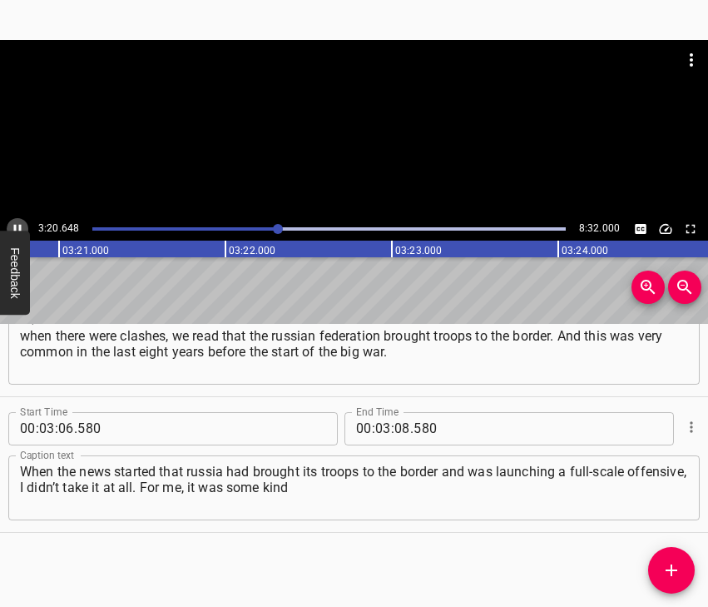
click at [16, 222] on icon "Play/Pause" at bounding box center [17, 228] width 15 height 15
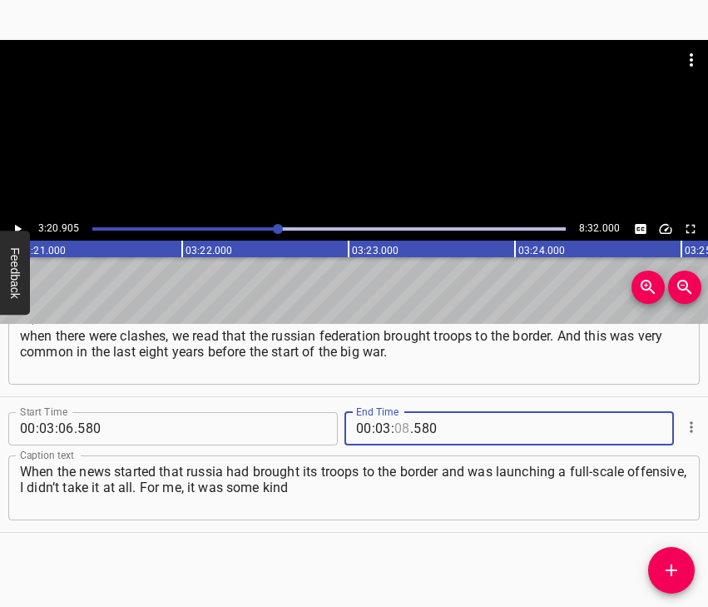
click at [395, 424] on input "number" at bounding box center [403, 428] width 16 height 33
type input "20"
type input "905"
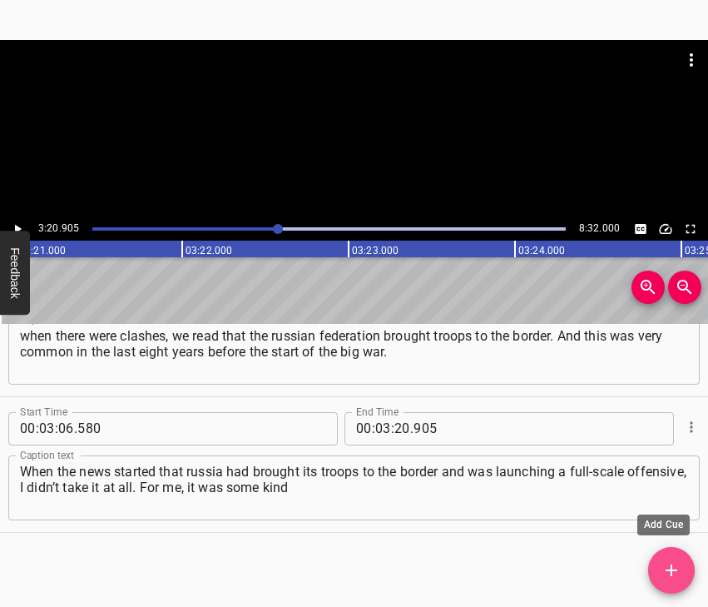
click at [680, 568] on icon "Add Cue" at bounding box center [672, 570] width 20 height 20
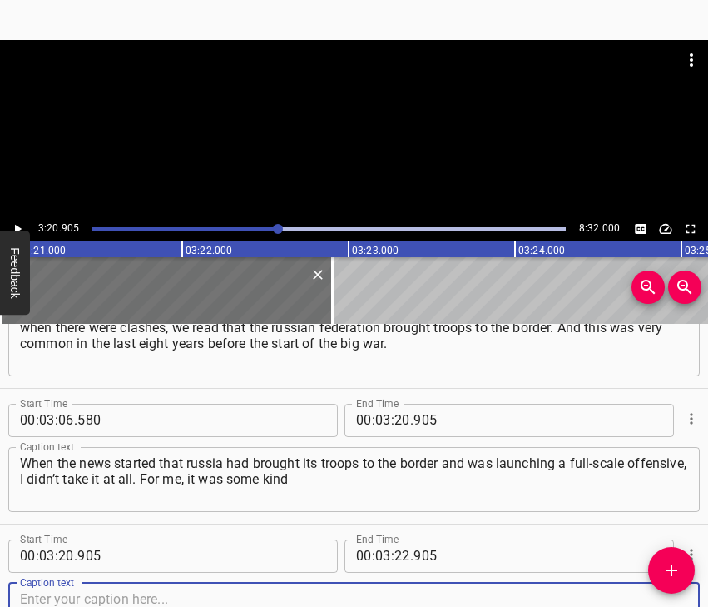
scroll to position [1965, 0]
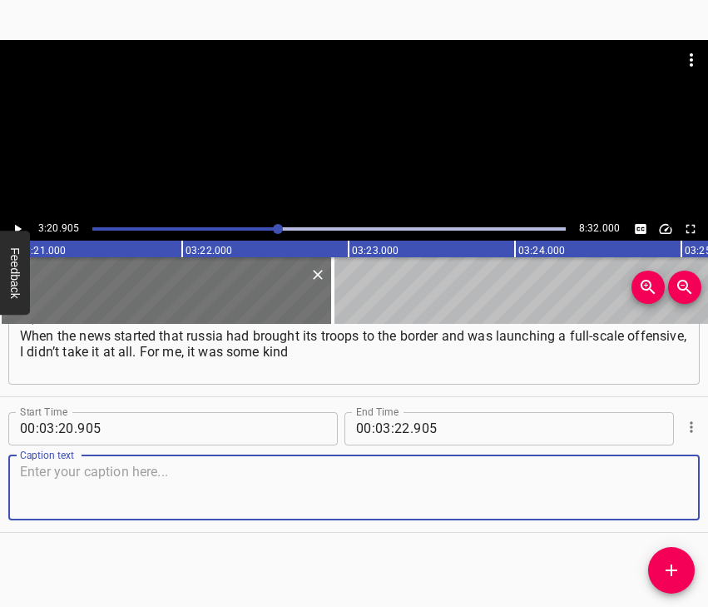
click at [645, 498] on textarea at bounding box center [354, 487] width 668 height 47
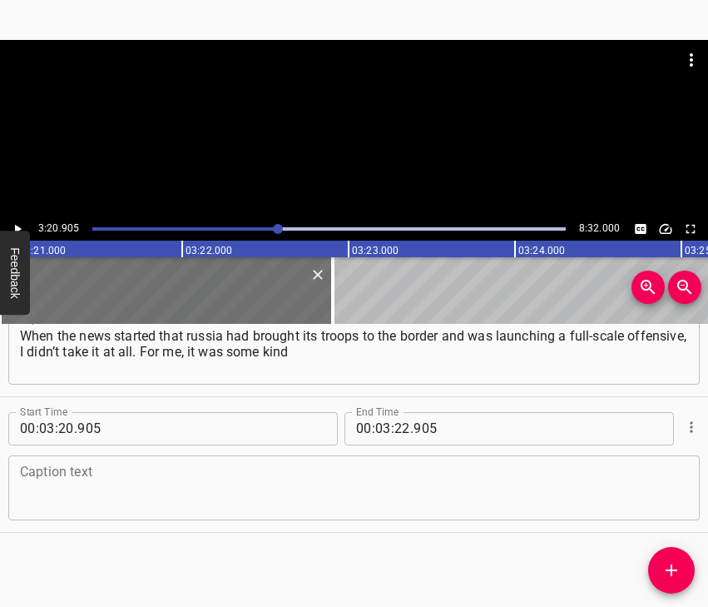
click at [247, 482] on textarea at bounding box center [354, 487] width 668 height 47
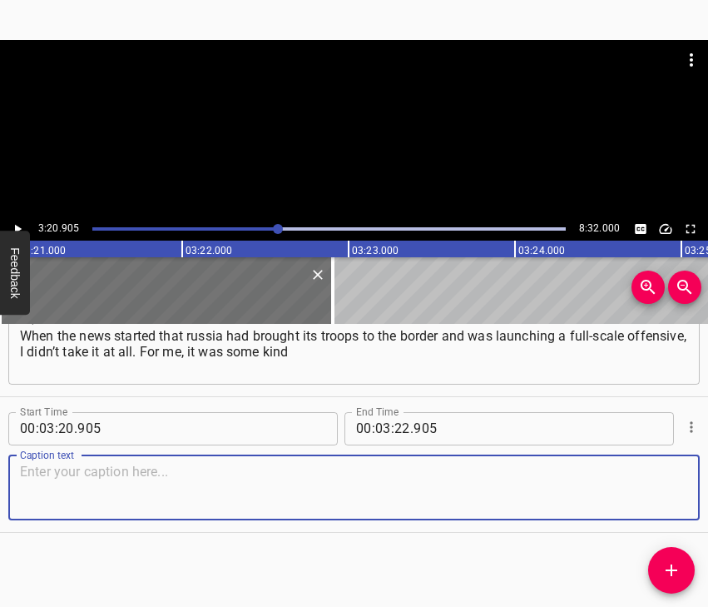
paste textarea "of exaggerated news event. I didn’t believe that a war could start at all. [DAT…"
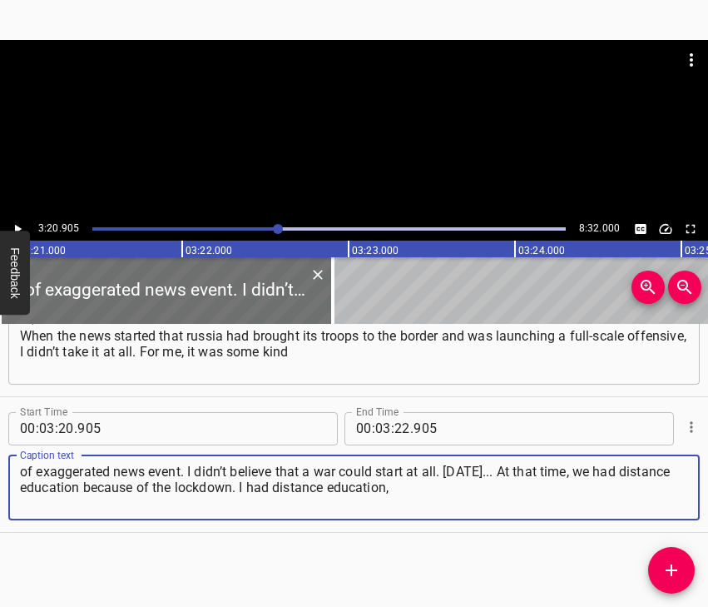
type textarea "of exaggerated news event. I didn’t believe that a war could start at all. [DAT…"
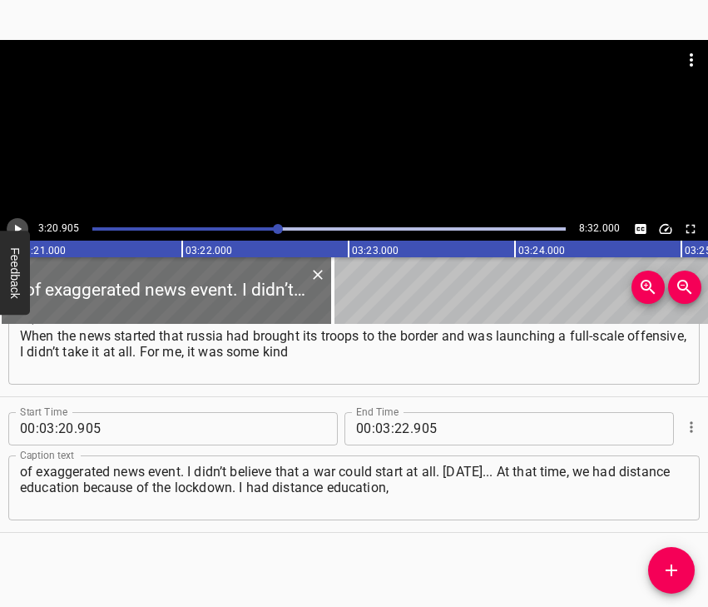
click at [17, 223] on icon "Play/Pause" at bounding box center [17, 228] width 15 height 15
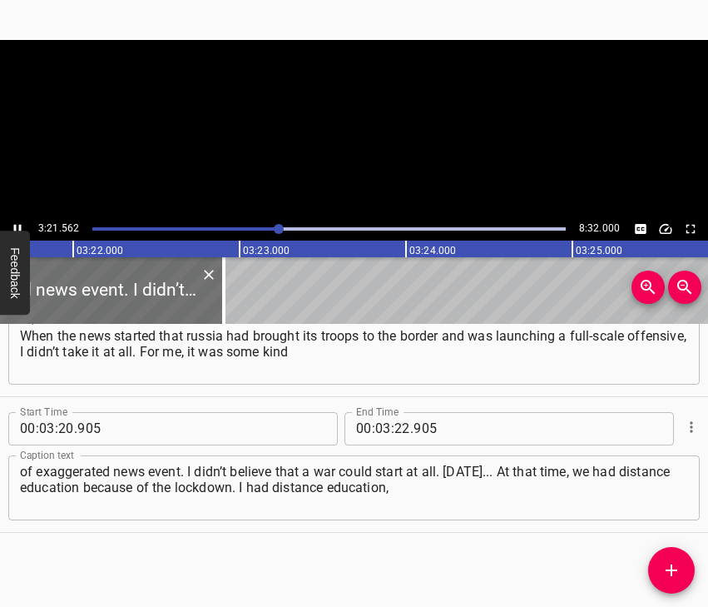
scroll to position [0, 33595]
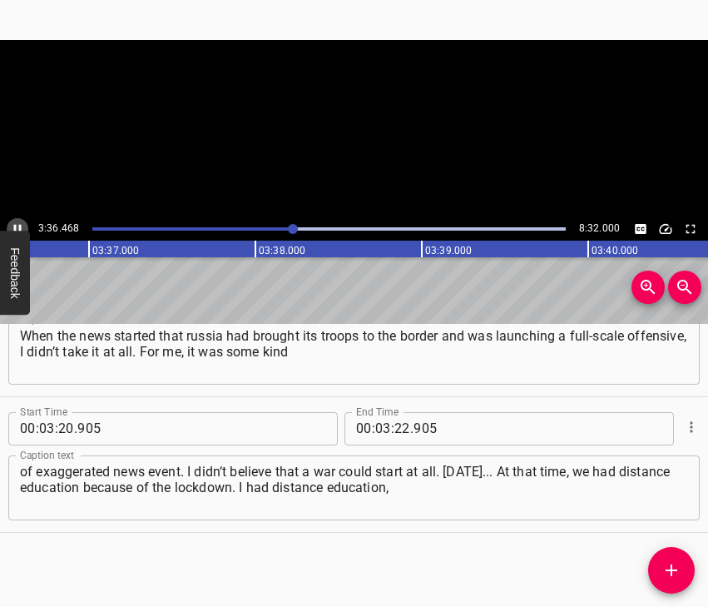
click at [15, 224] on icon "Play/Pause" at bounding box center [17, 228] width 15 height 15
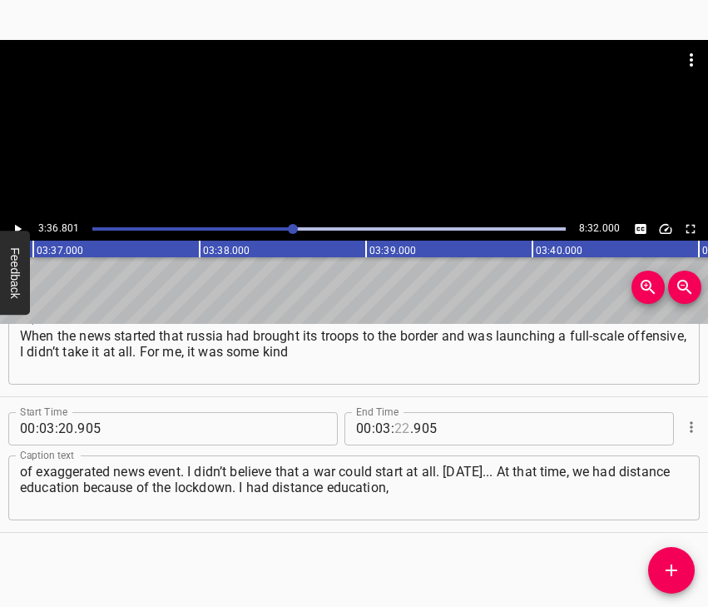
click at [395, 426] on input "number" at bounding box center [403, 428] width 16 height 33
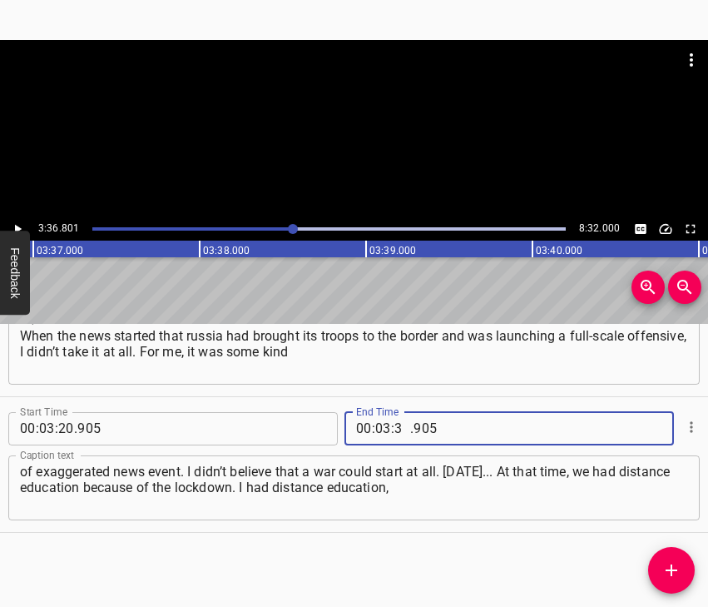
type input "36"
type input "801"
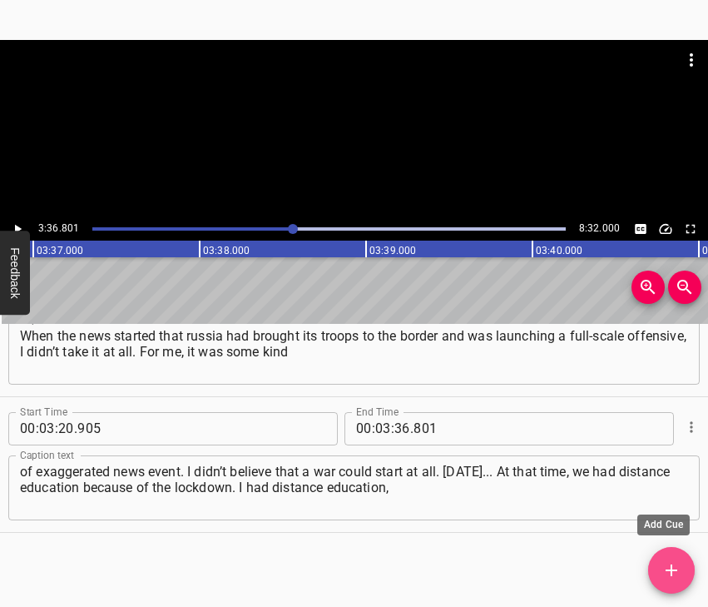
click at [661, 576] on span "Add Cue" at bounding box center [671, 570] width 47 height 20
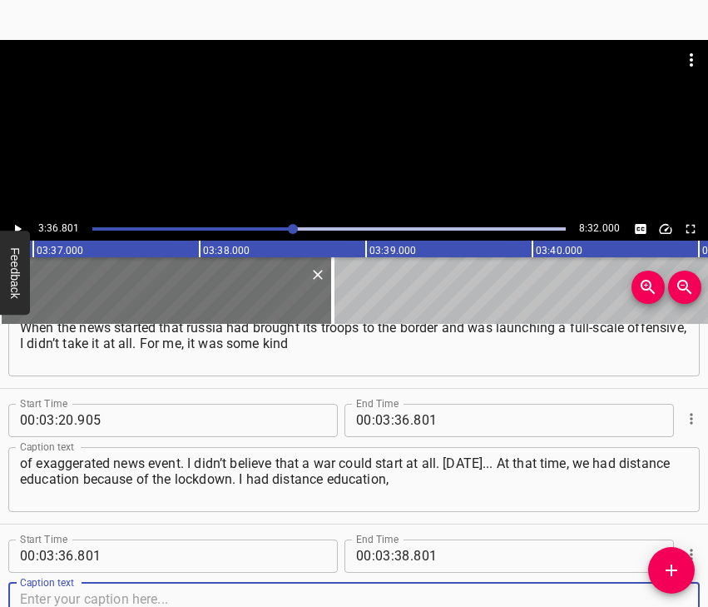
scroll to position [2101, 0]
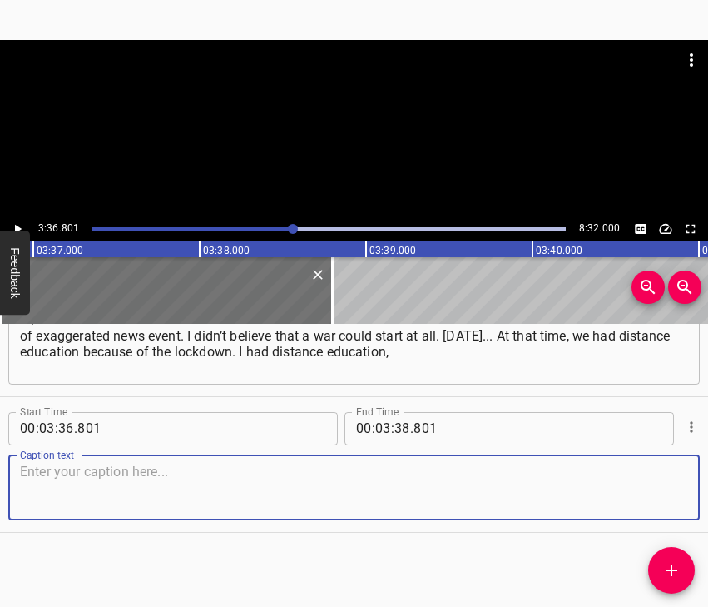
drag, startPoint x: 666, startPoint y: 498, endPoint x: 702, endPoint y: 486, distance: 37.6
click at [676, 493] on div "Caption text" at bounding box center [354, 487] width 692 height 65
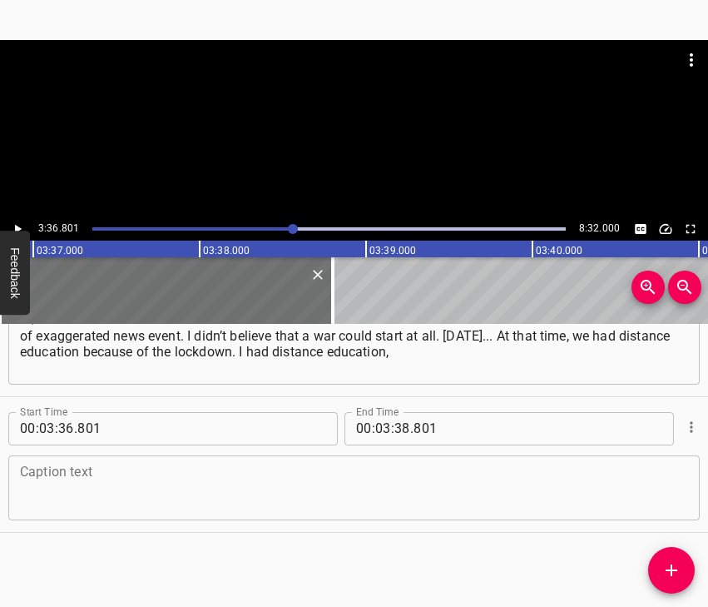
click at [67, 486] on textarea at bounding box center [354, 487] width 668 height 47
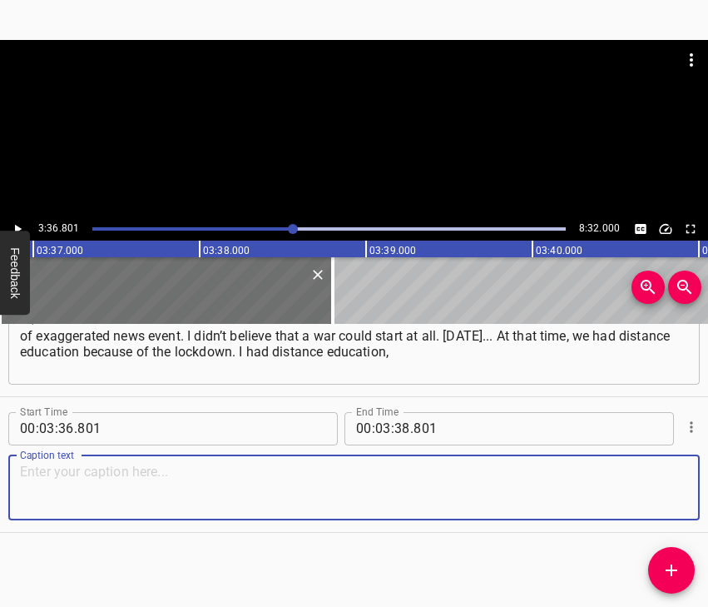
paste textarea "I was just at home, I woke up in the morning, around 4 o’clock, and I could hea…"
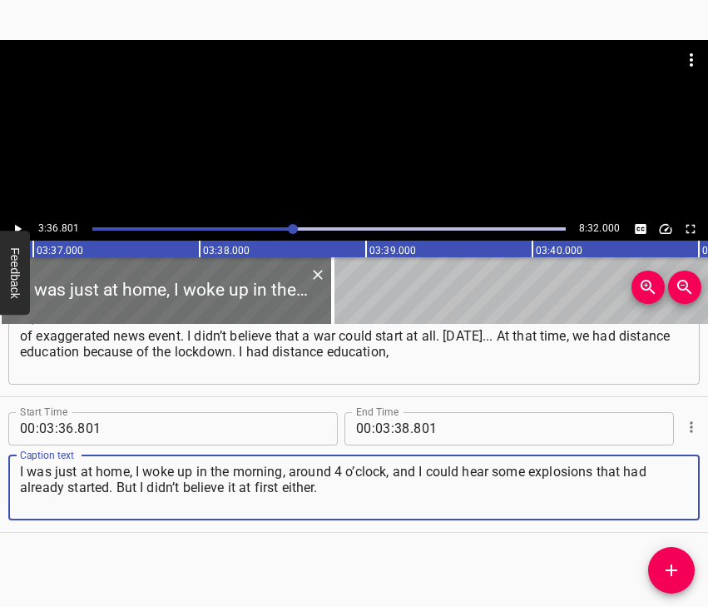
type textarea "I was just at home, I woke up in the morning, around 4 o’clock, and I could hea…"
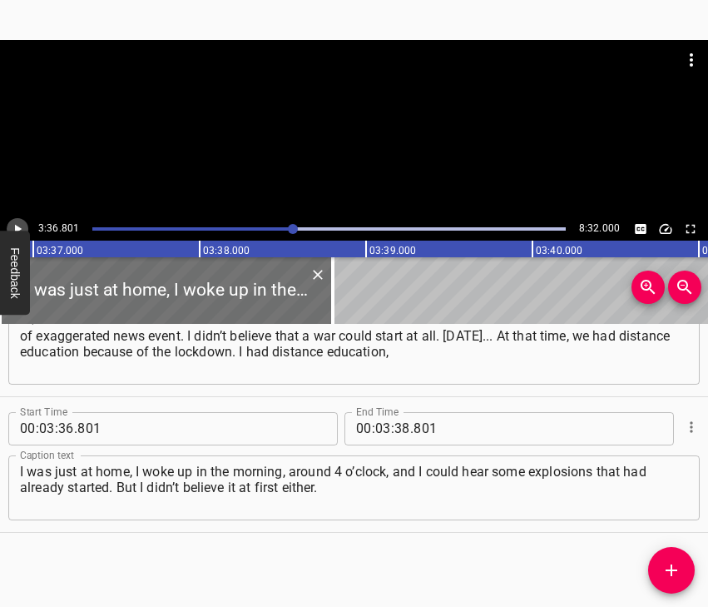
click at [18, 228] on icon "Play/Pause" at bounding box center [17, 228] width 15 height 15
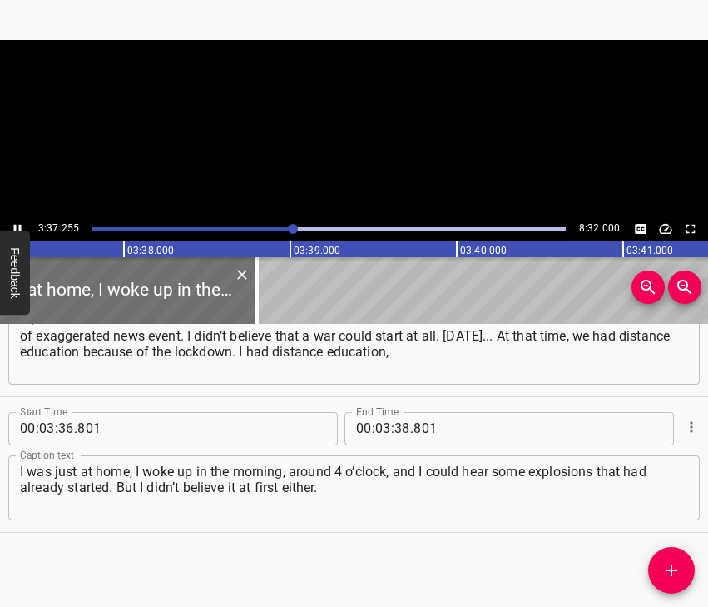
scroll to position [0, 36208]
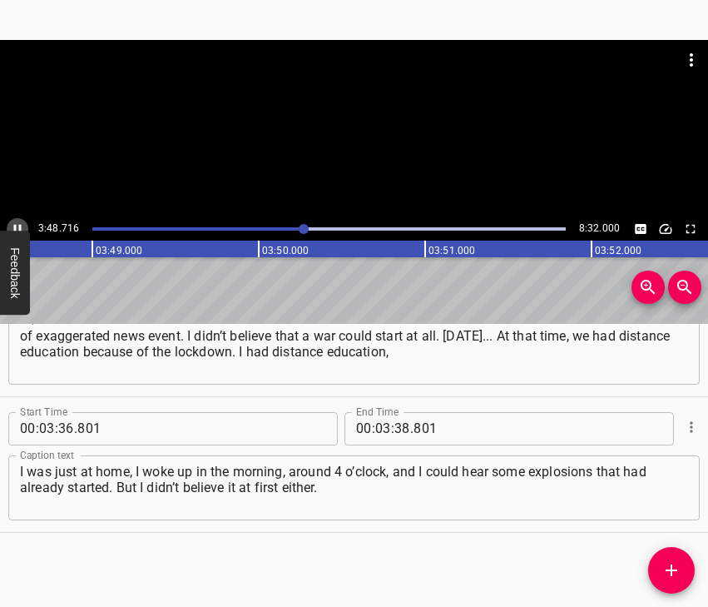
click at [12, 224] on icon "Play/Pause" at bounding box center [17, 228] width 15 height 15
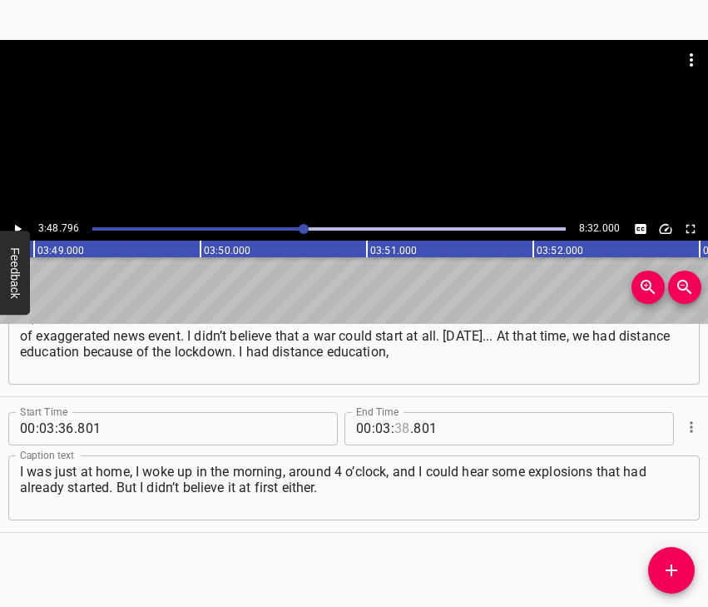
click at [395, 424] on input "number" at bounding box center [403, 428] width 16 height 33
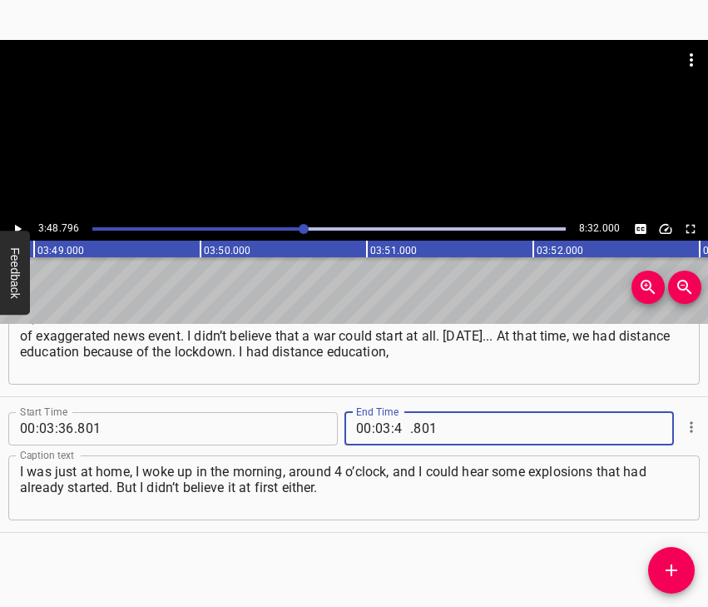
type input "48"
type input "796"
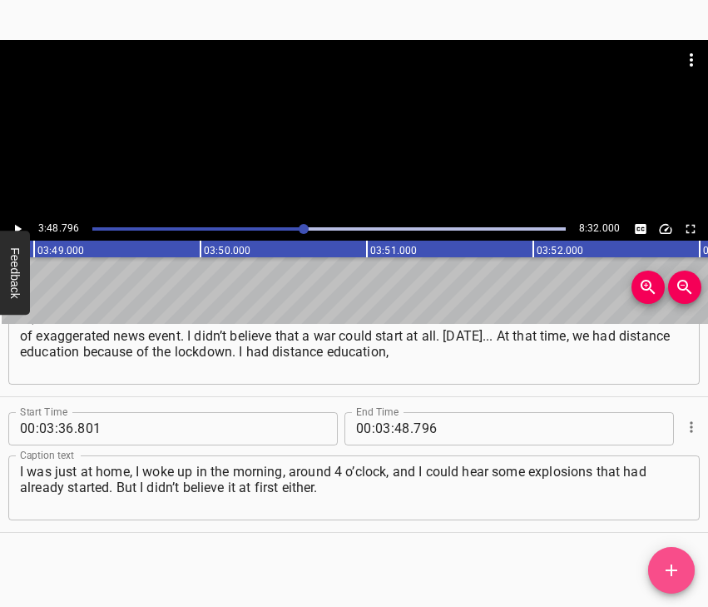
click at [668, 572] on icon "Add Cue" at bounding box center [672, 570] width 20 height 20
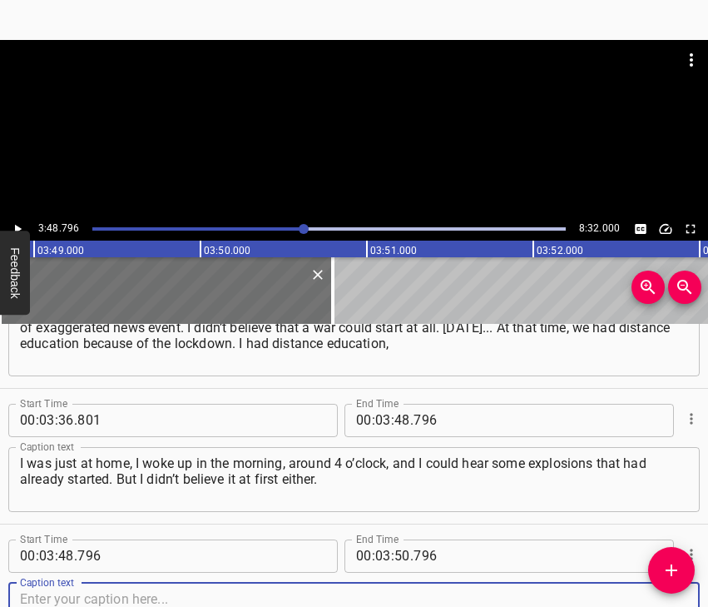
scroll to position [2236, 0]
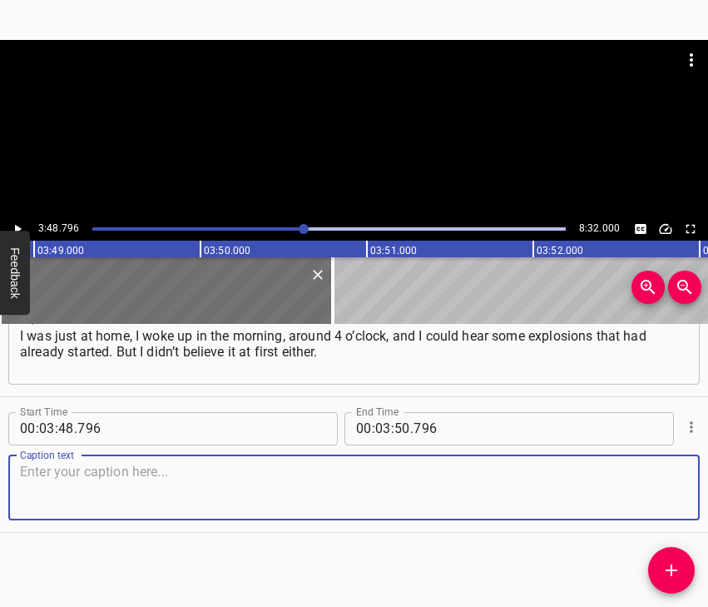
drag, startPoint x: 656, startPoint y: 495, endPoint x: 698, endPoint y: 481, distance: 44.7
click at [656, 494] on textarea at bounding box center [354, 487] width 668 height 47
click at [316, 465] on textarea at bounding box center [354, 487] width 668 height 47
paste textarea "Later, when I opened the news feed, I read that the [DEMOGRAPHIC_DATA] presiden…"
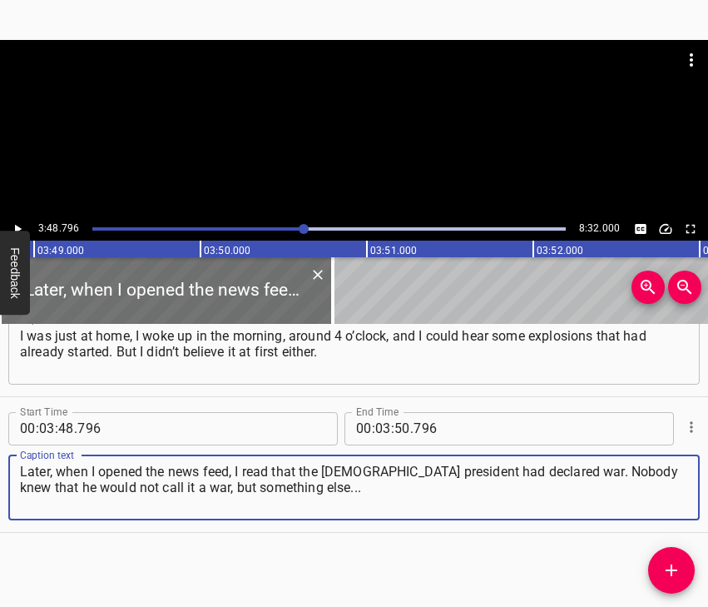
type textarea "Later, when I opened the news feed, I read that the [DEMOGRAPHIC_DATA] presiden…"
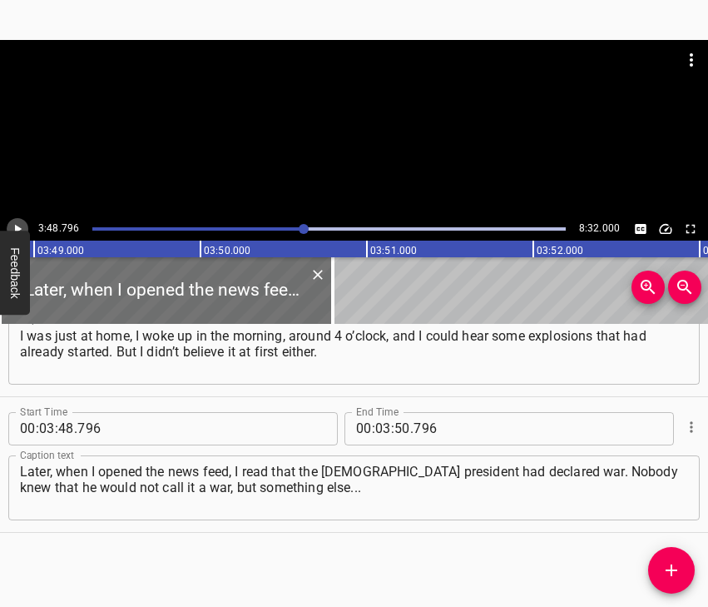
click at [17, 228] on icon "Play/Pause" at bounding box center [18, 228] width 7 height 9
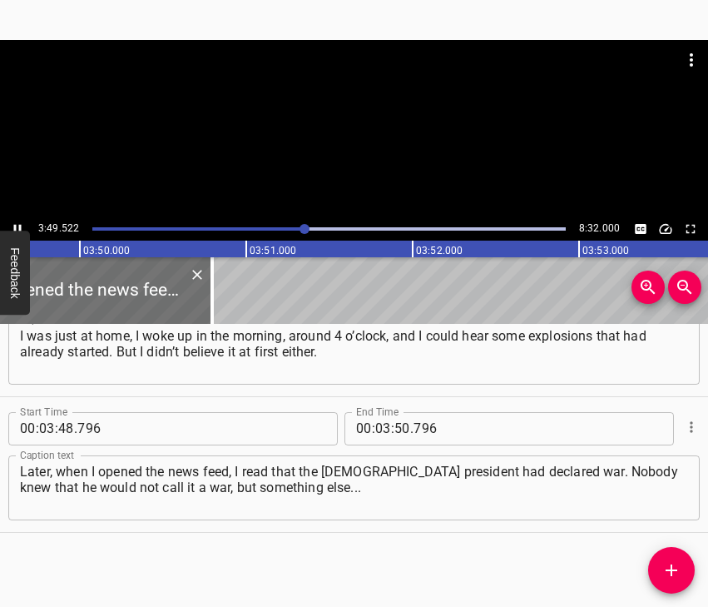
scroll to position [0, 38250]
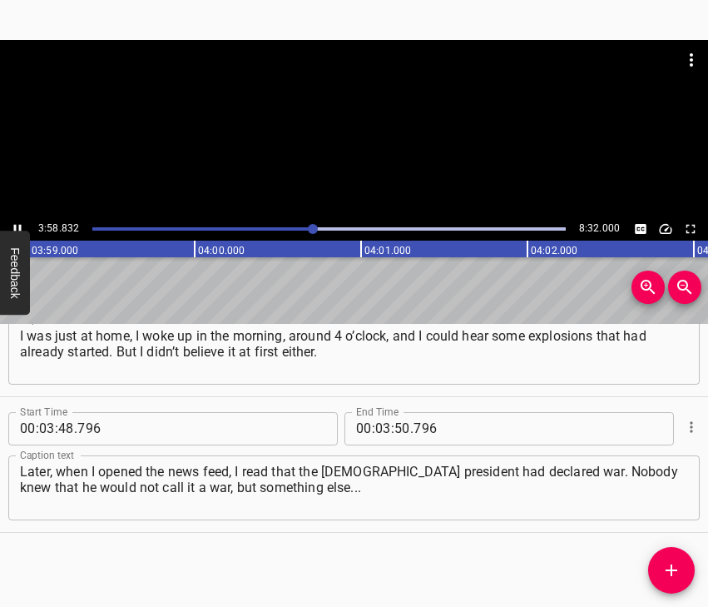
click at [17, 228] on icon "Play/Pause" at bounding box center [17, 228] width 15 height 15
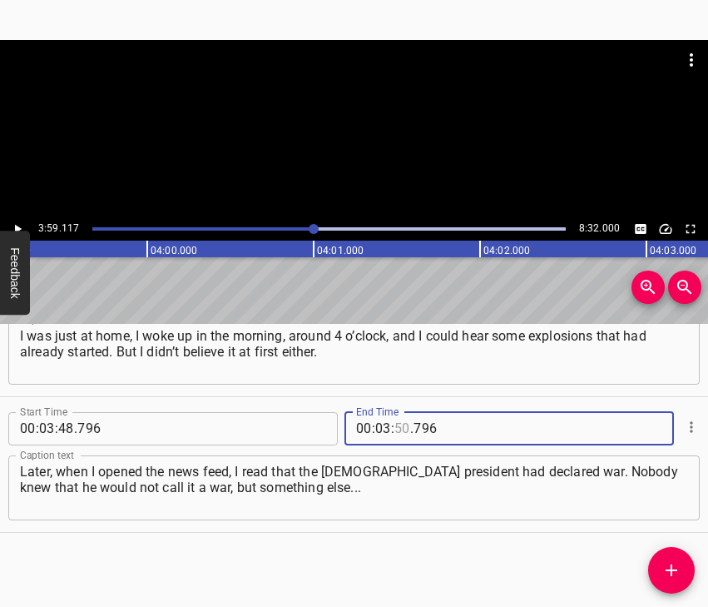
click at [396, 421] on input "number" at bounding box center [403, 428] width 16 height 33
type input "59"
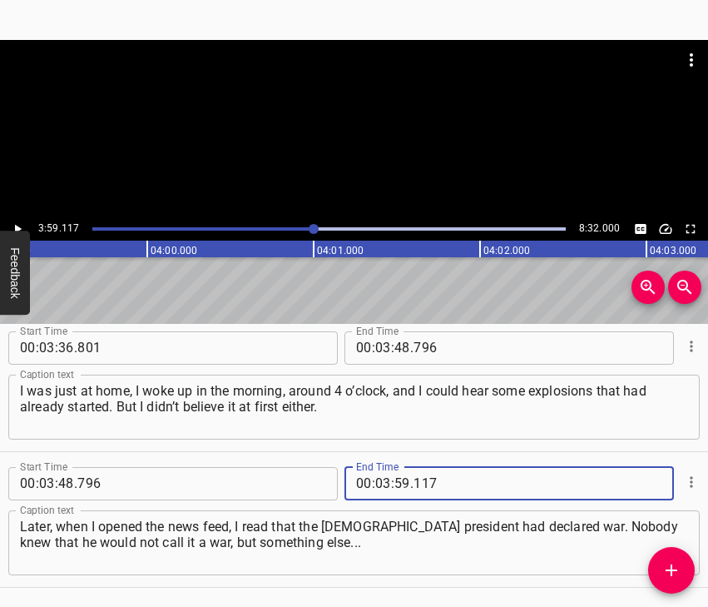
scroll to position [2153, 0]
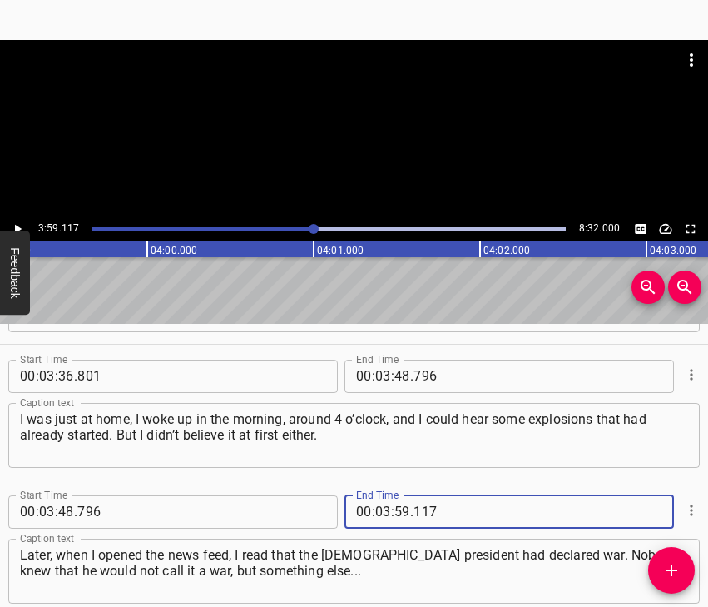
type input "117"
click at [669, 572] on icon "Add Cue" at bounding box center [672, 570] width 20 height 20
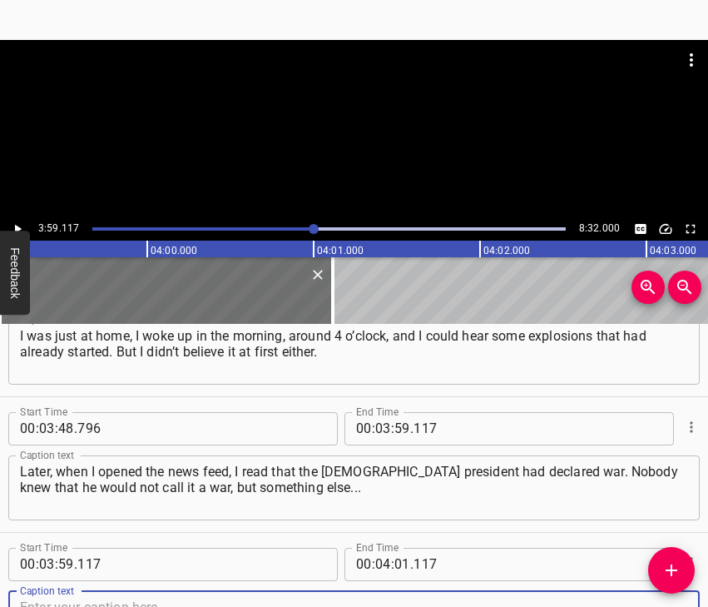
scroll to position [2372, 0]
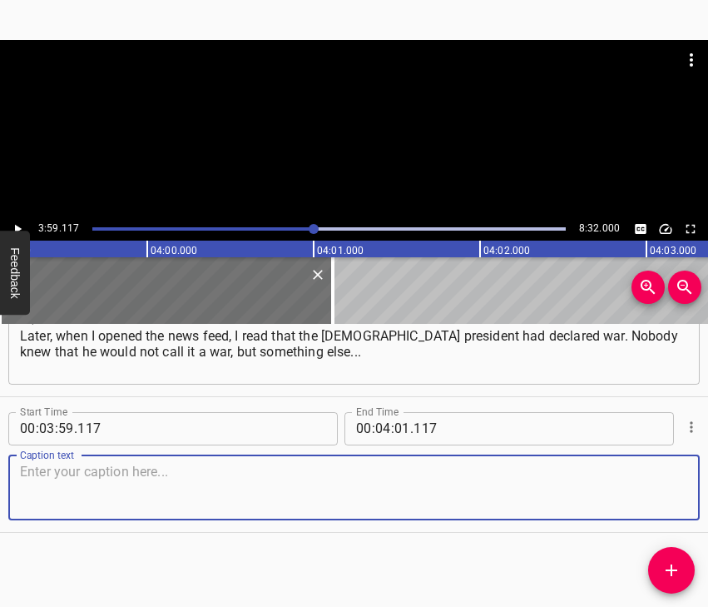
click at [653, 494] on textarea at bounding box center [354, 487] width 668 height 47
click at [80, 495] on textarea at bounding box center [354, 487] width 668 height 47
paste textarea "I read that russia had declared war on Ukraine, and then I believed it when the…"
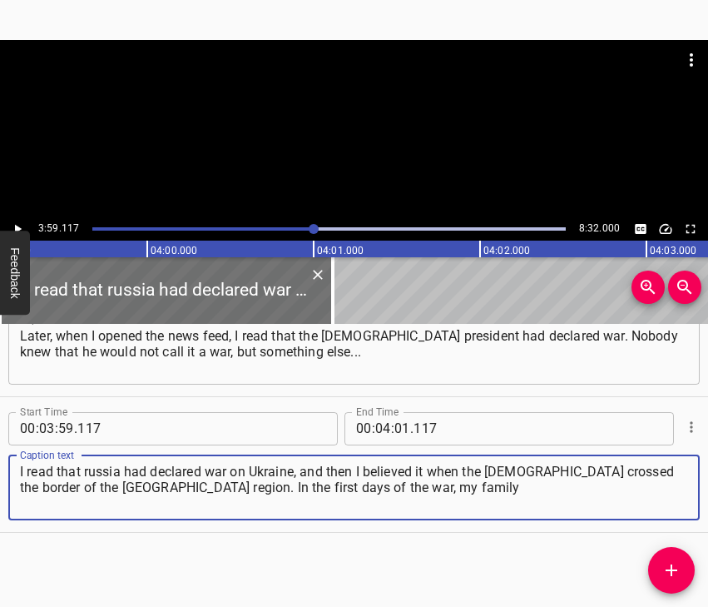
type textarea "I read that russia had declared war on Ukraine, and then I believed it when the…"
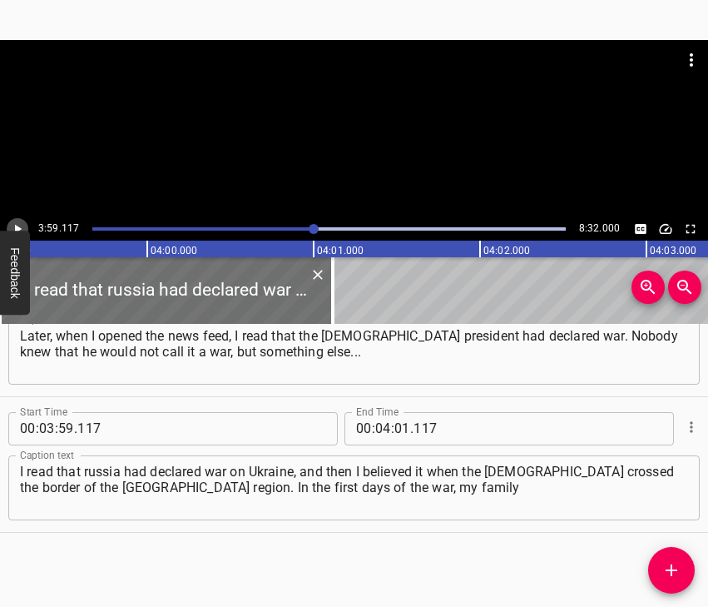
click at [15, 224] on icon "Play/Pause" at bounding box center [17, 228] width 15 height 15
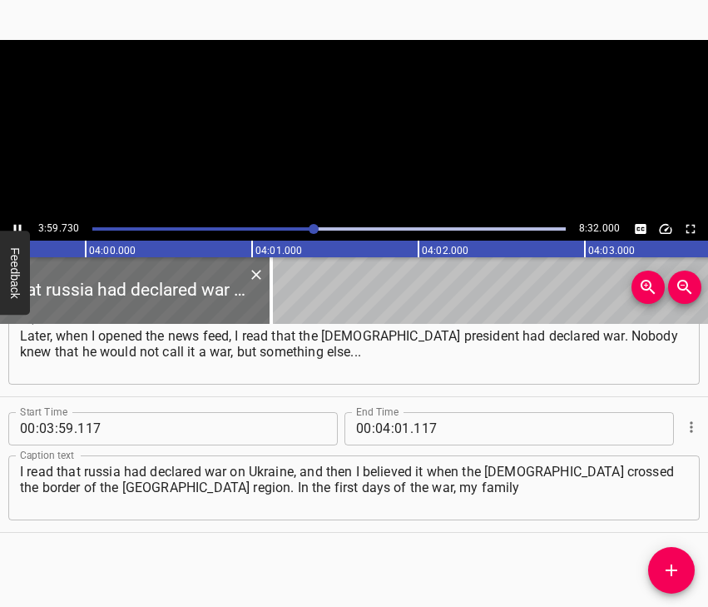
scroll to position [0, 39904]
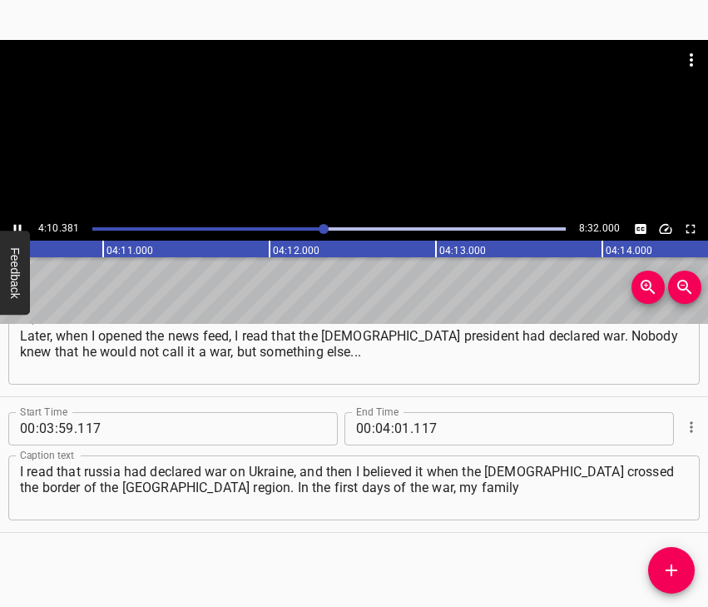
click at [16, 218] on button "Play/Pause" at bounding box center [18, 229] width 22 height 22
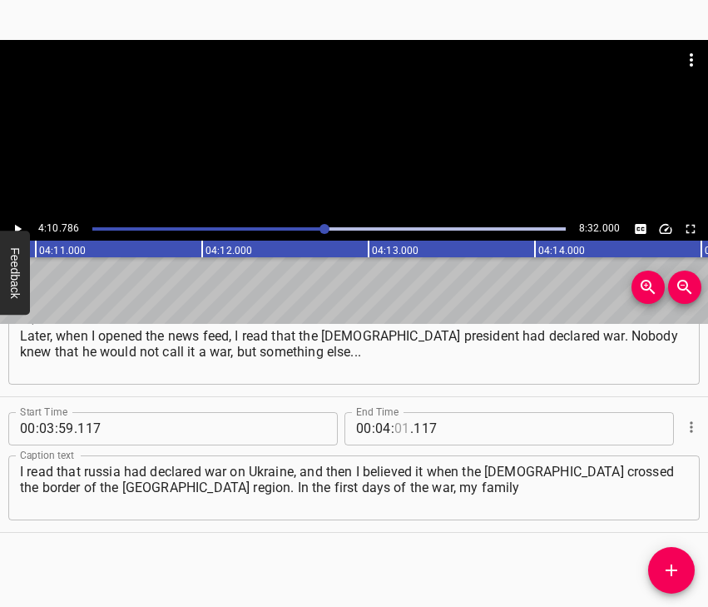
click at [395, 431] on input "number" at bounding box center [403, 428] width 16 height 33
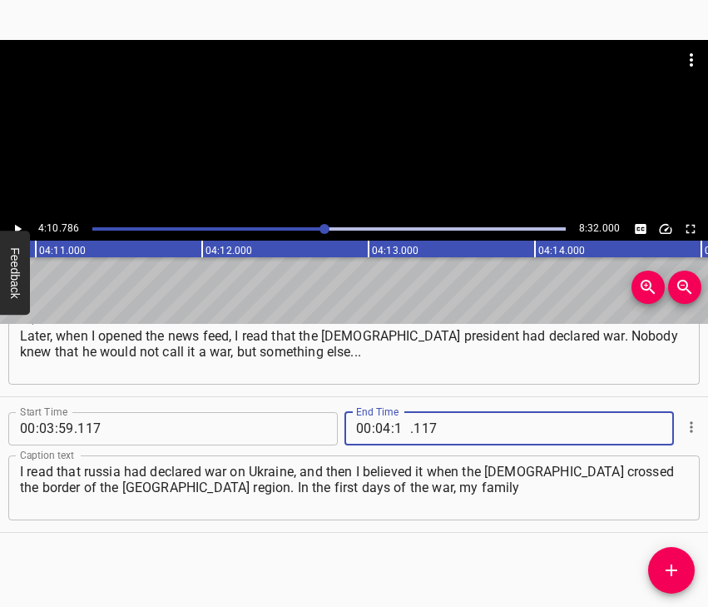
type input "10"
type input "786"
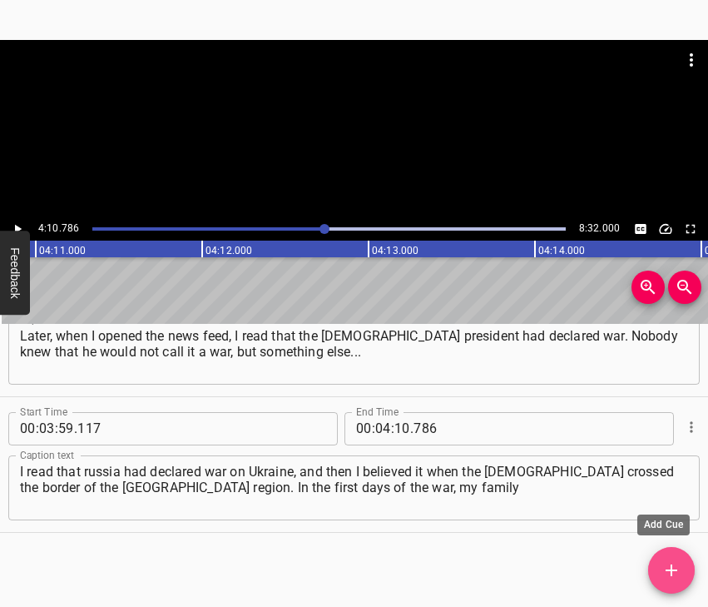
click at [669, 566] on icon "Add Cue" at bounding box center [672, 570] width 20 height 20
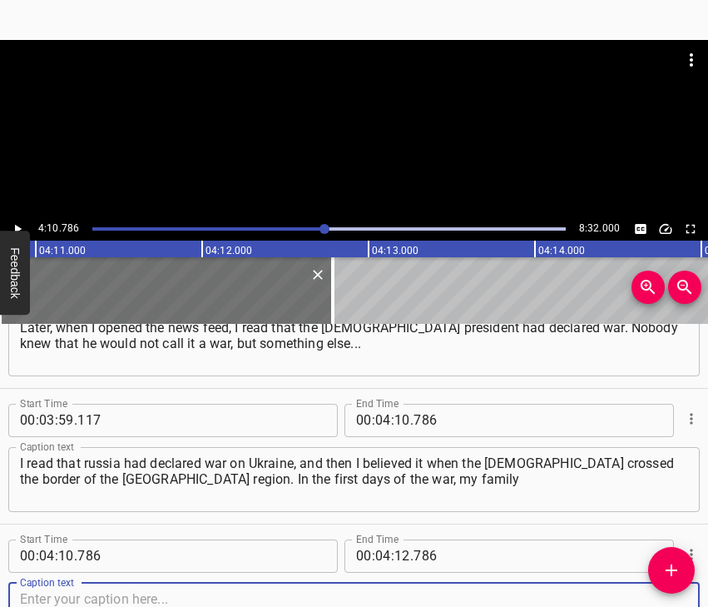
scroll to position [2508, 0]
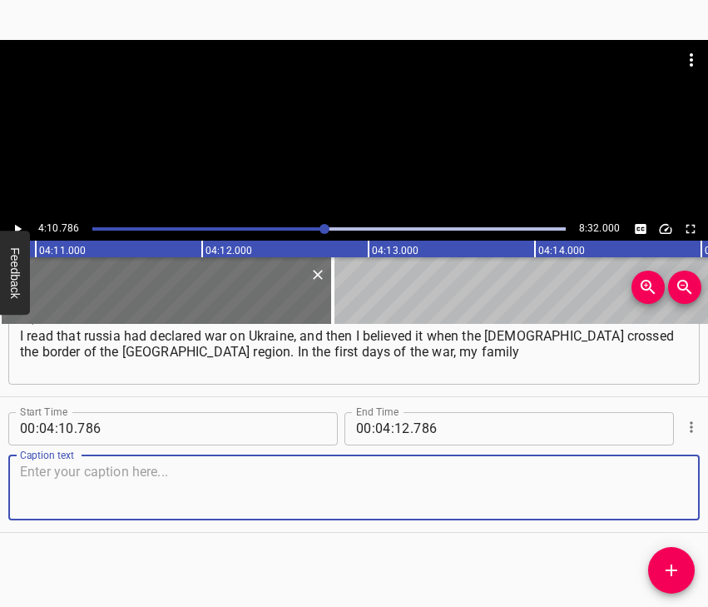
click at [650, 495] on textarea at bounding box center [354, 487] width 668 height 47
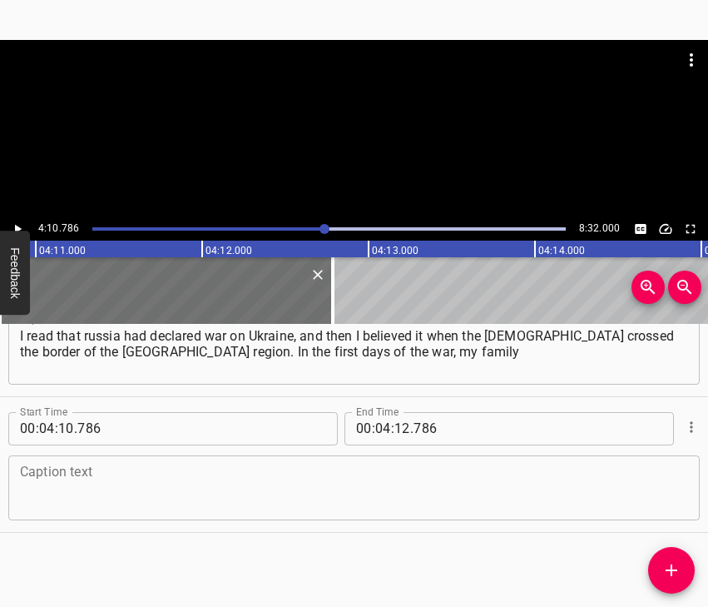
click at [241, 490] on textarea at bounding box center [354, 487] width 668 height 47
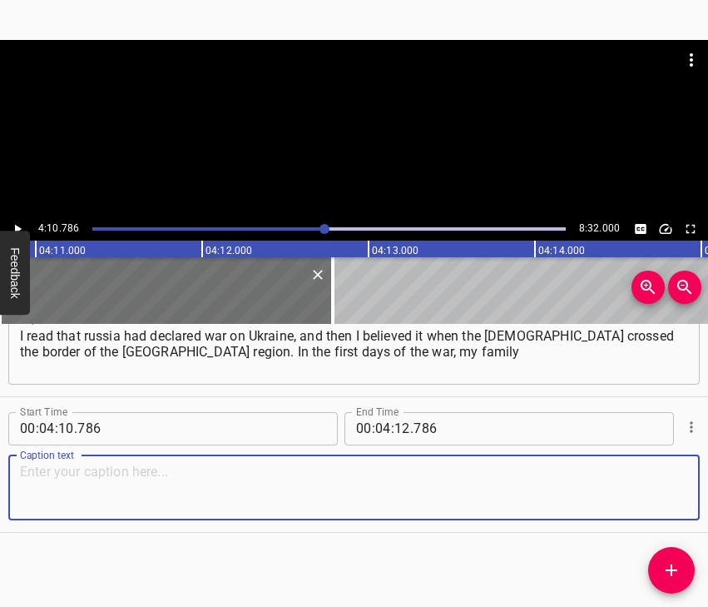
paste textarea "and I initially planned... We didn’t plan to go anywhere, we just packed our ba…"
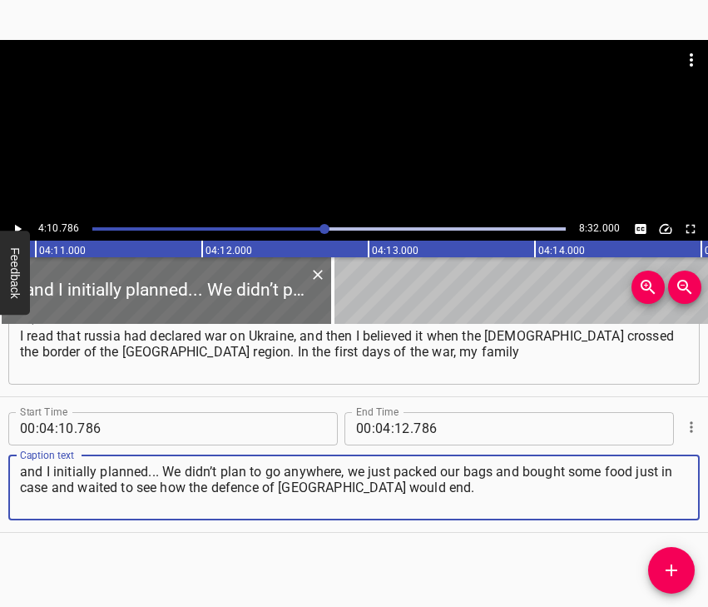
type textarea "and I initially planned... We didn’t plan to go anywhere, we just packed our ba…"
click at [17, 224] on icon "Play/Pause" at bounding box center [17, 228] width 15 height 15
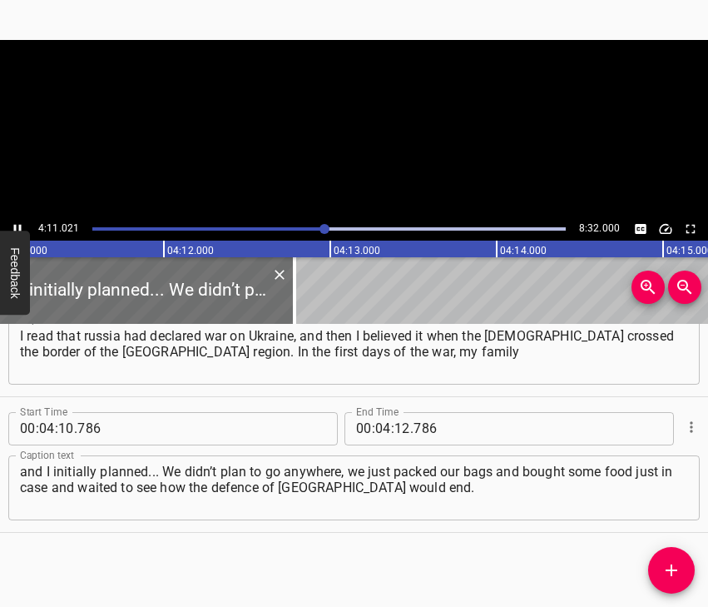
scroll to position [0, 41827]
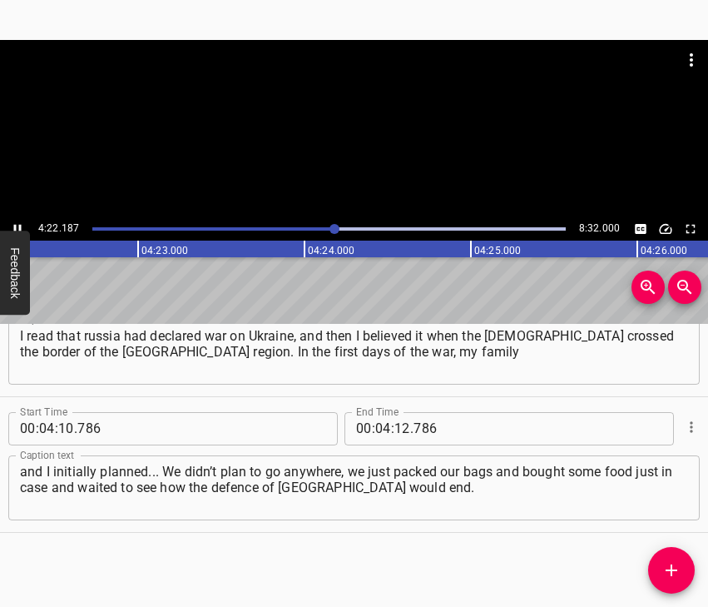
click at [16, 224] on icon "Play/Pause" at bounding box center [17, 228] width 15 height 15
click at [397, 424] on input "number" at bounding box center [403, 428] width 16 height 33
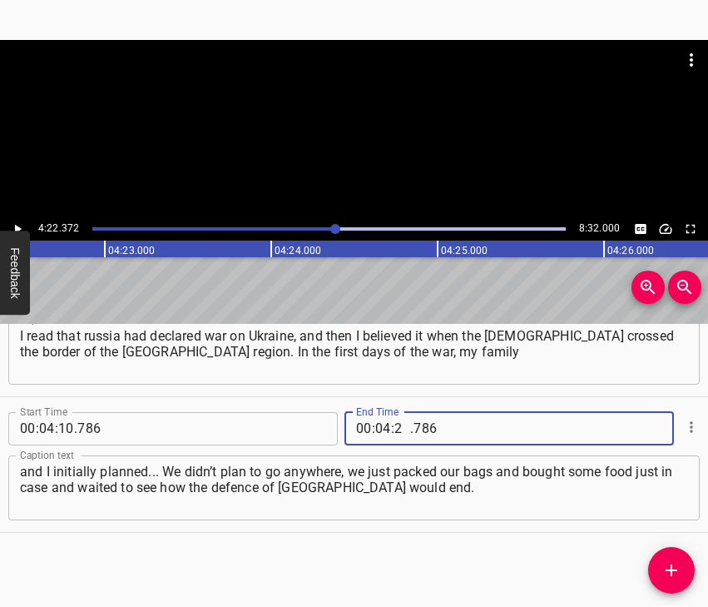
type input "22"
type input "372"
click at [649, 573] on span "Add Cue" at bounding box center [671, 570] width 47 height 20
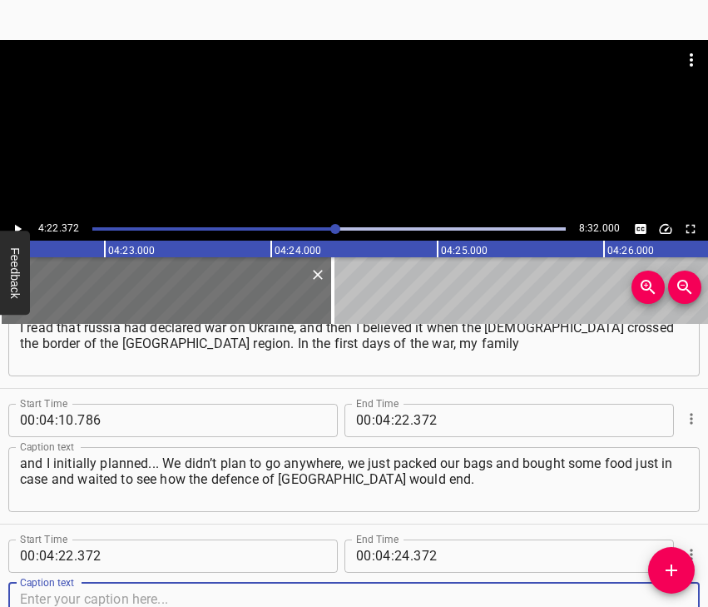
scroll to position [2643, 0]
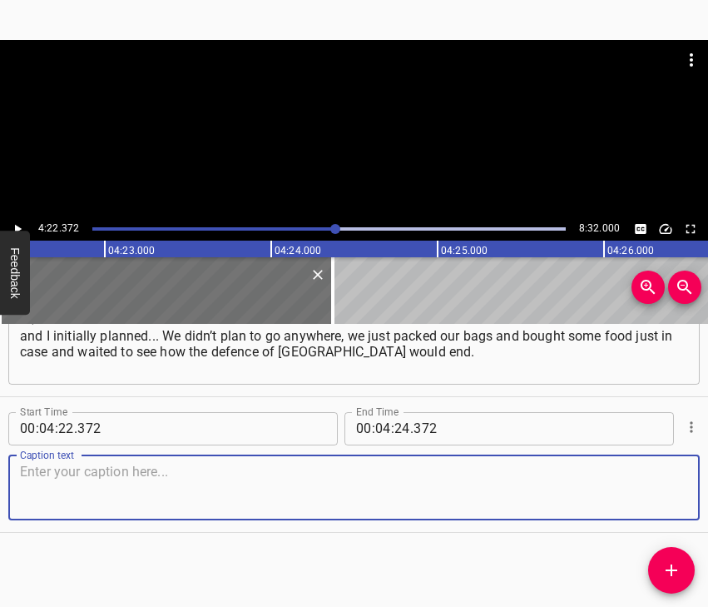
click at [673, 489] on textarea at bounding box center [354, 487] width 668 height 47
click at [53, 489] on textarea at bounding box center [354, 487] width 668 height 47
paste textarea "We decided: if something happens in the capital, there is no point in running a…"
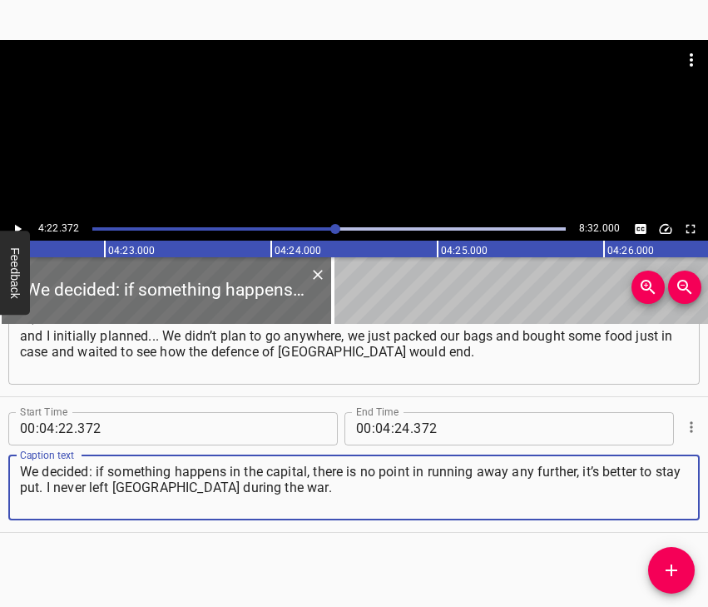
type textarea "We decided: if something happens in the capital, there is no point in running a…"
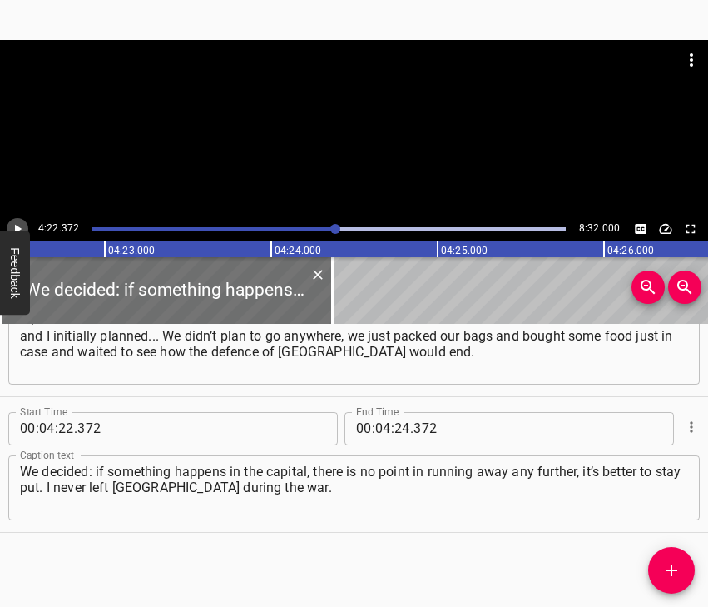
click at [13, 228] on icon "Play/Pause" at bounding box center [17, 228] width 15 height 15
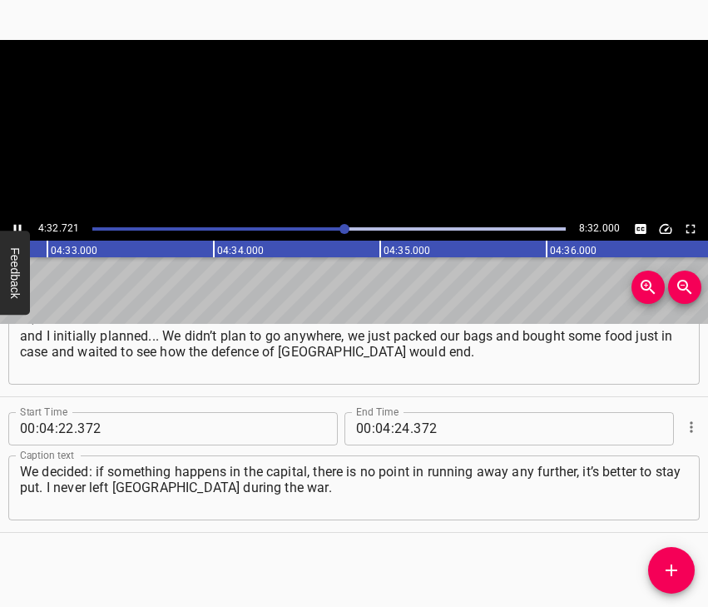
click at [13, 228] on icon "Play/Pause" at bounding box center [17, 228] width 15 height 15
click at [21, 226] on icon "Play/Pause" at bounding box center [17, 228] width 15 height 15
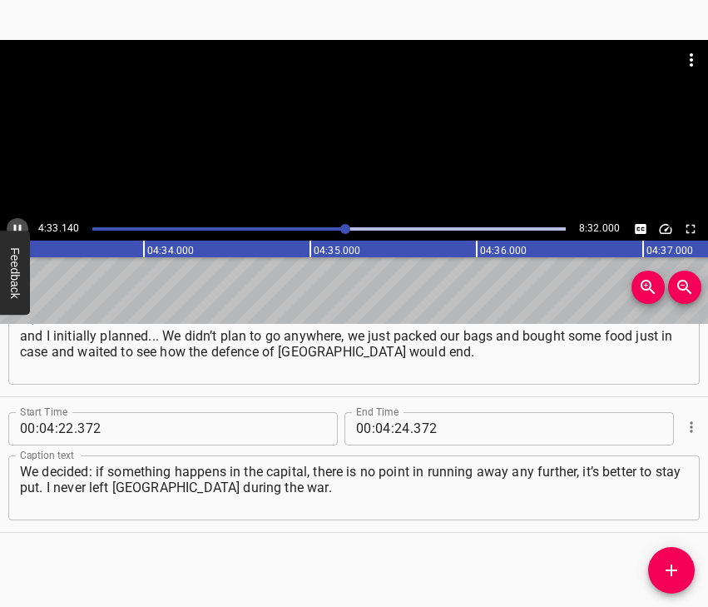
click at [21, 226] on icon "Play/Pause" at bounding box center [17, 228] width 7 height 9
click at [21, 226] on icon "Play/Pause" at bounding box center [17, 228] width 15 height 15
click at [21, 226] on icon "Play/Pause" at bounding box center [17, 228] width 7 height 9
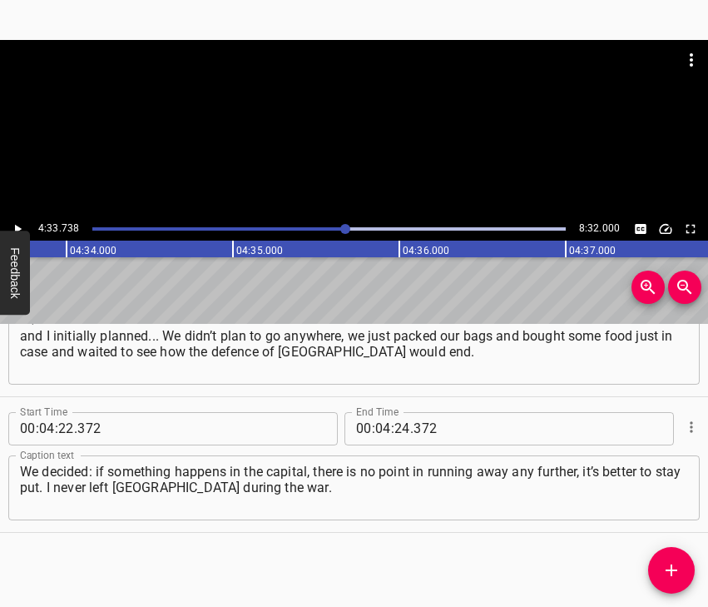
scroll to position [0, 45565]
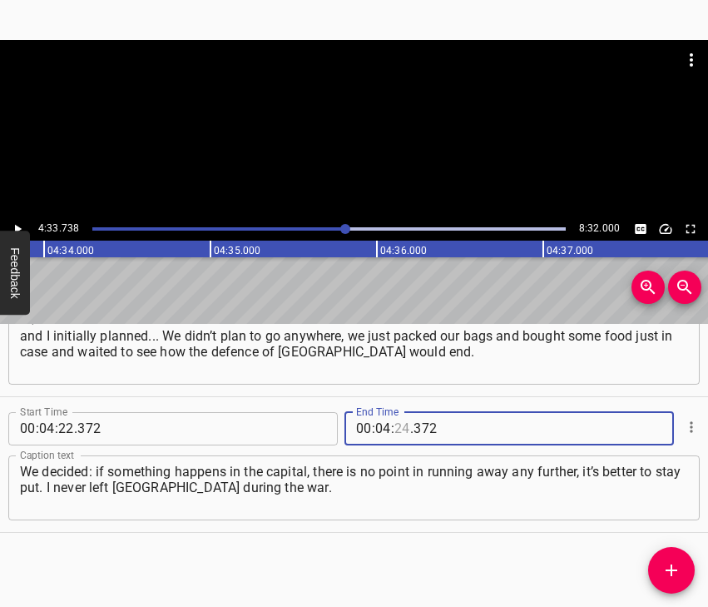
click at [395, 424] on input "number" at bounding box center [403, 428] width 16 height 33
type input "33"
type input "738"
click at [673, 563] on icon "Add Cue" at bounding box center [672, 570] width 20 height 20
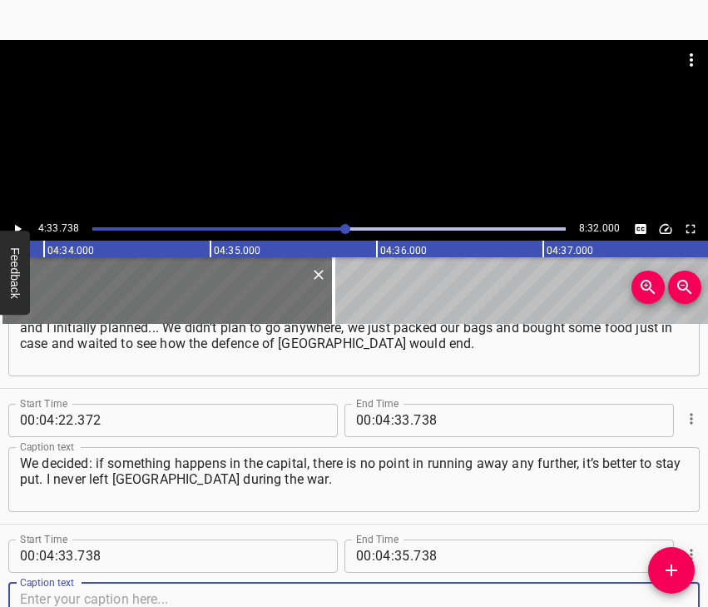
scroll to position [2779, 0]
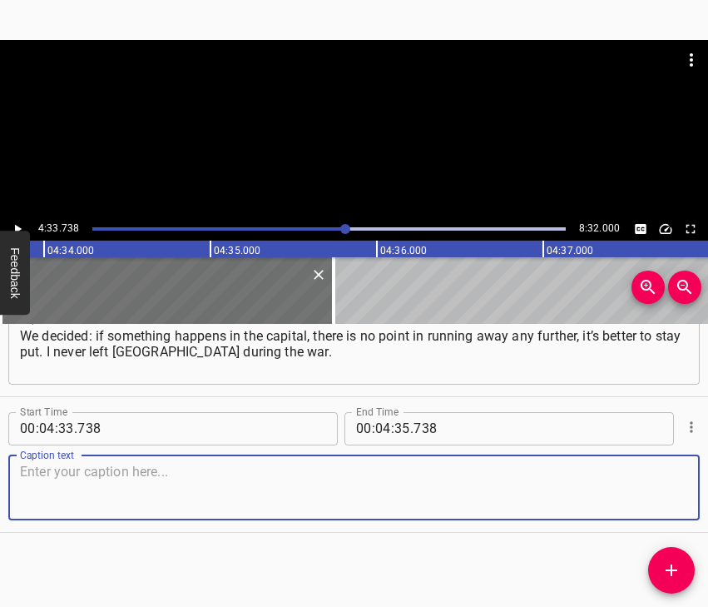
click at [663, 481] on textarea at bounding box center [354, 487] width 668 height 47
click at [37, 485] on textarea at bounding box center [354, 487] width 668 height 47
paste textarea "At the beginning of the war, I remember Kyiv for its empty streets. Because bef…"
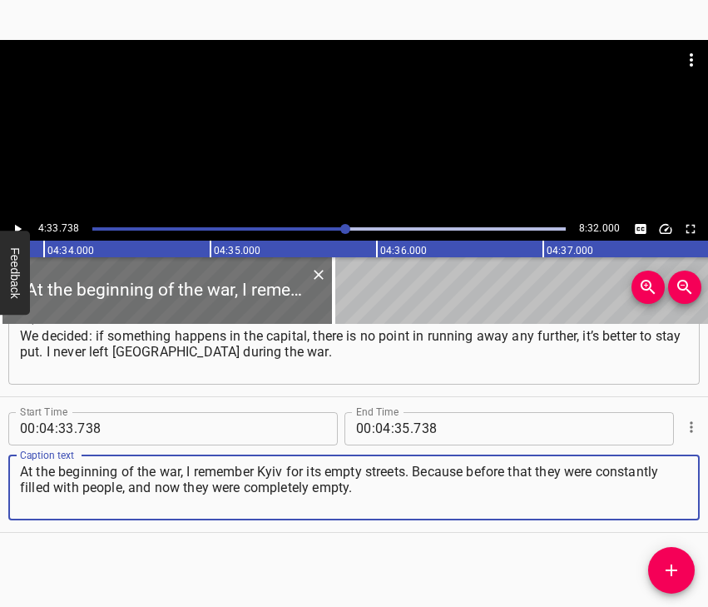
type textarea "At the beginning of the war, I remember Kyiv for its empty streets. Because bef…"
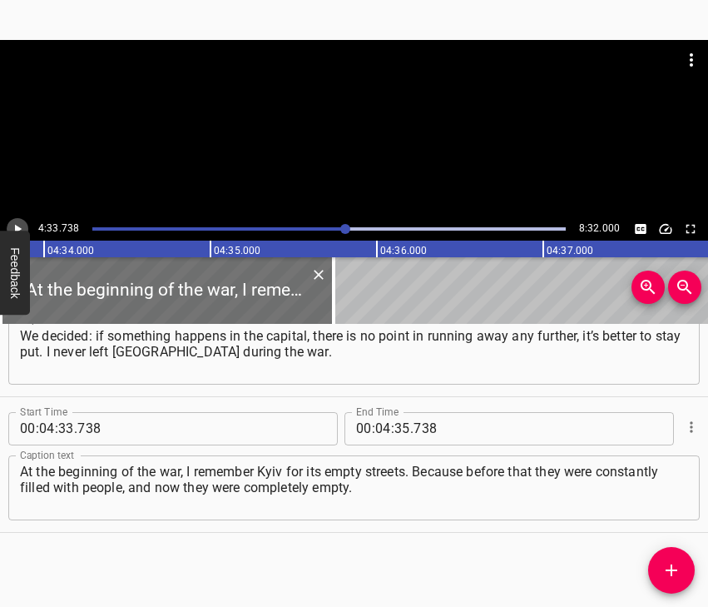
click at [17, 224] on icon "Play/Pause" at bounding box center [17, 228] width 15 height 15
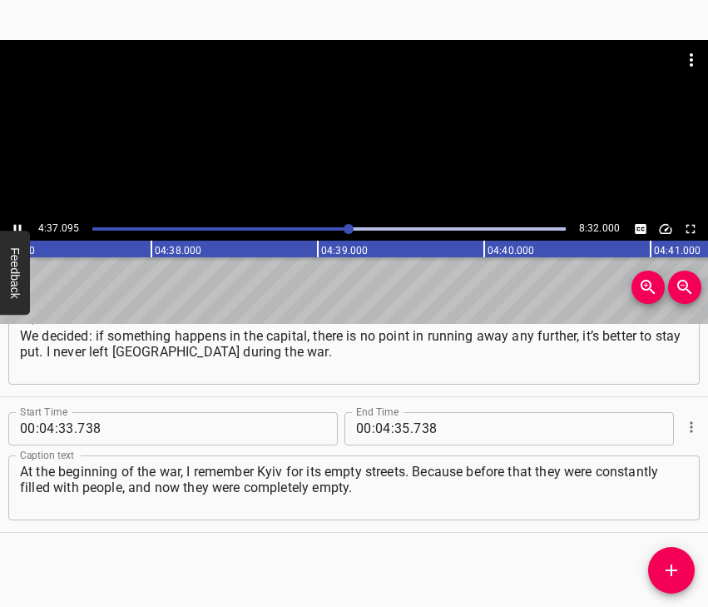
scroll to position [0, 46125]
click at [17, 221] on icon "Play/Pause" at bounding box center [17, 228] width 15 height 15
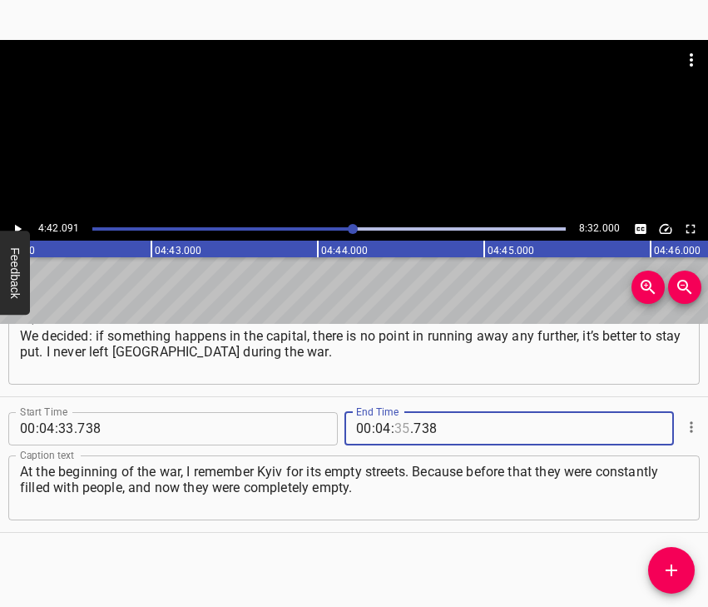
click at [400, 422] on input "number" at bounding box center [403, 428] width 16 height 33
type input "42"
type input "091"
click at [668, 561] on icon "Add Cue" at bounding box center [672, 570] width 20 height 20
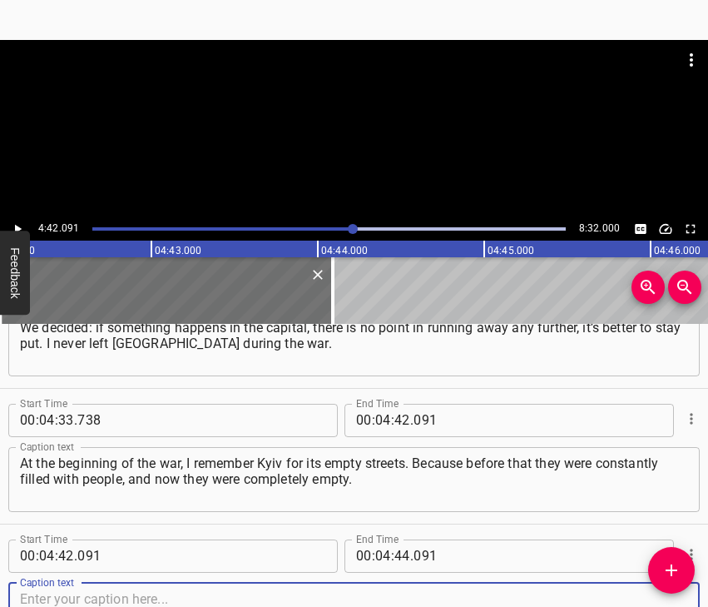
scroll to position [2915, 0]
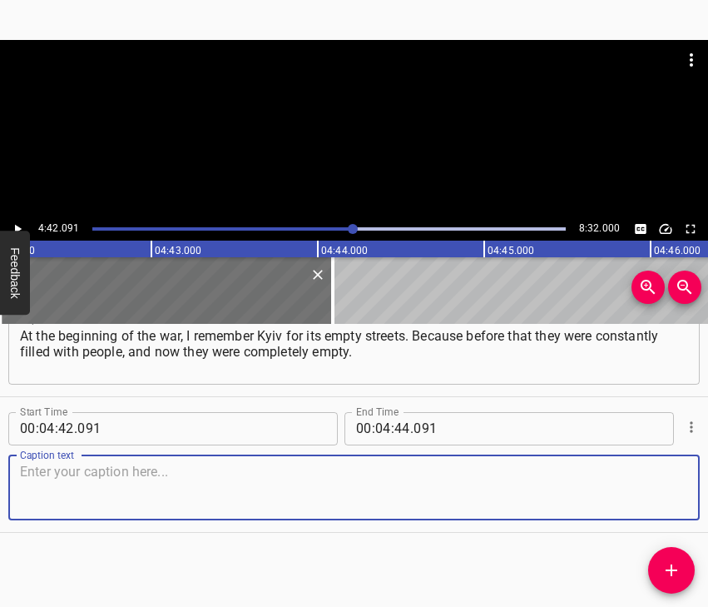
click at [664, 496] on textarea at bounding box center [354, 487] width 668 height 47
click at [142, 478] on textarea at bounding box center [354, 487] width 668 height 47
paste textarea "It seems to me that this was the most noticeable thing. At the beginning, in th…"
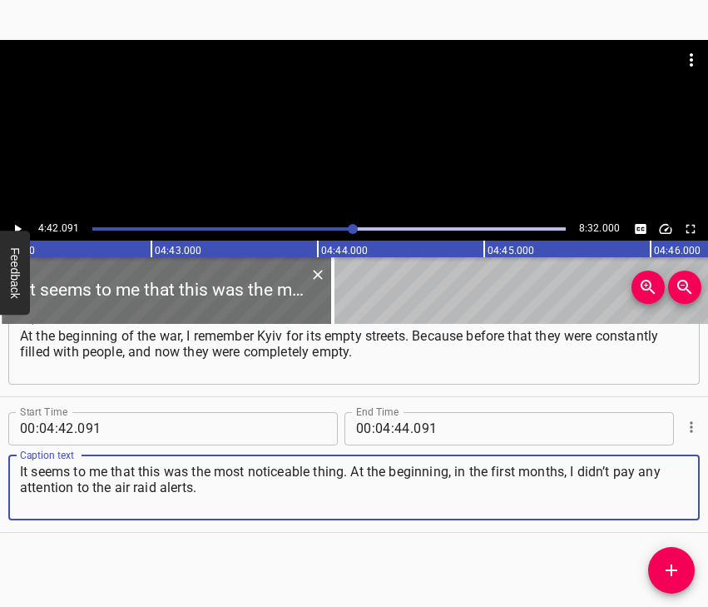
type textarea "It seems to me that this was the most noticeable thing. At the beginning, in th…"
click at [14, 222] on icon "Play/Pause" at bounding box center [17, 228] width 15 height 15
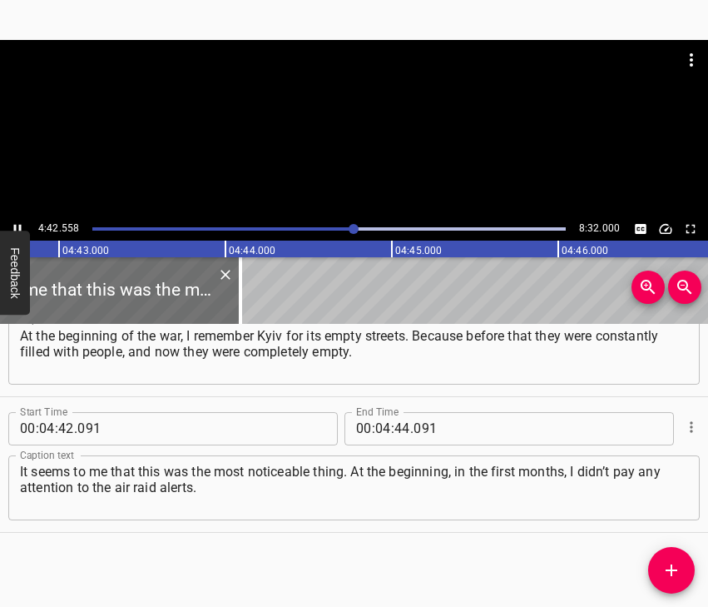
scroll to position [0, 47068]
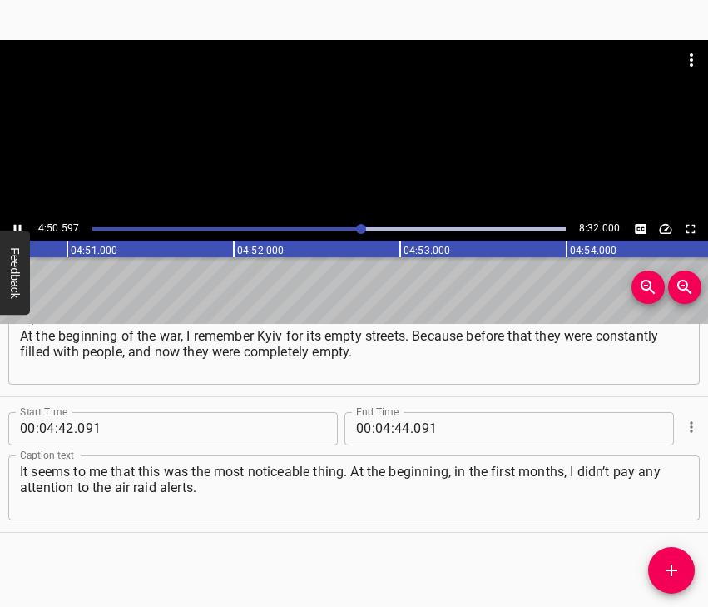
click at [17, 225] on icon "Play/Pause" at bounding box center [17, 228] width 15 height 15
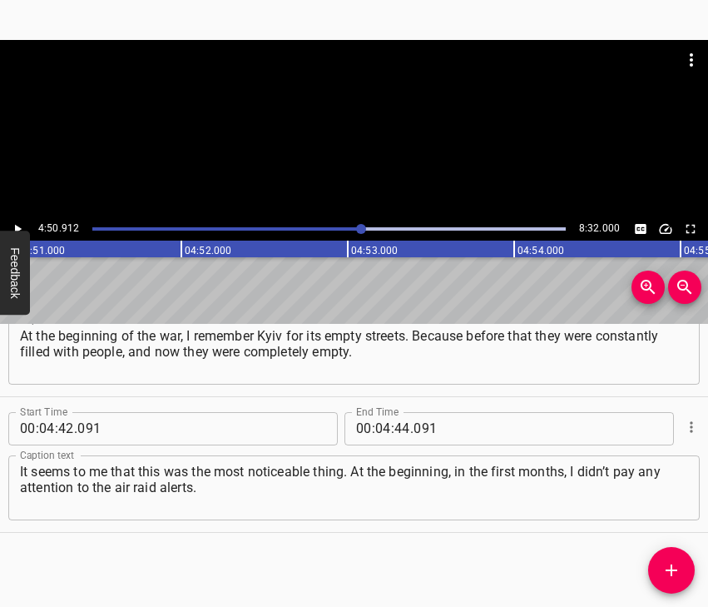
click at [17, 225] on icon "Play/Pause" at bounding box center [17, 228] width 15 height 15
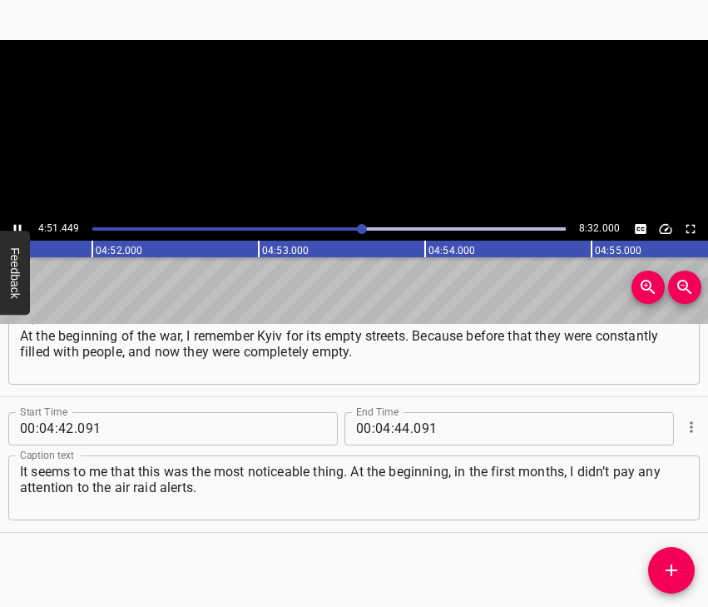
click at [17, 225] on icon "Play/Pause" at bounding box center [17, 228] width 15 height 15
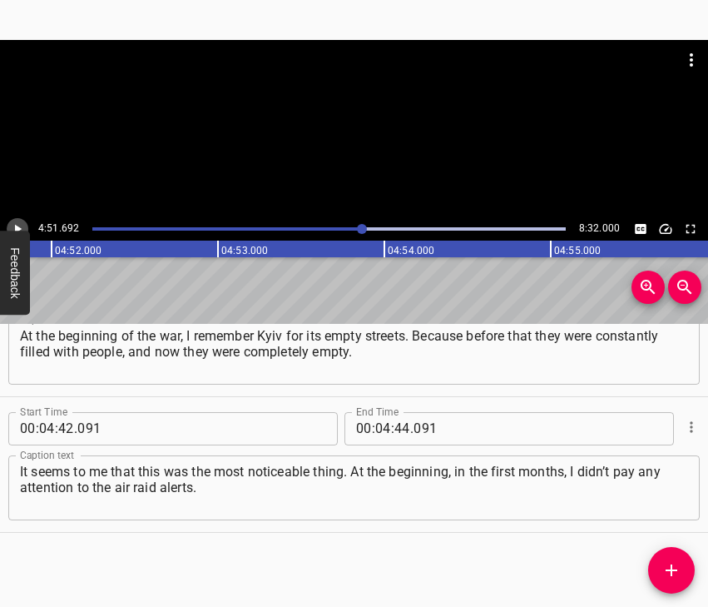
click at [16, 224] on icon "Play/Pause" at bounding box center [17, 228] width 15 height 15
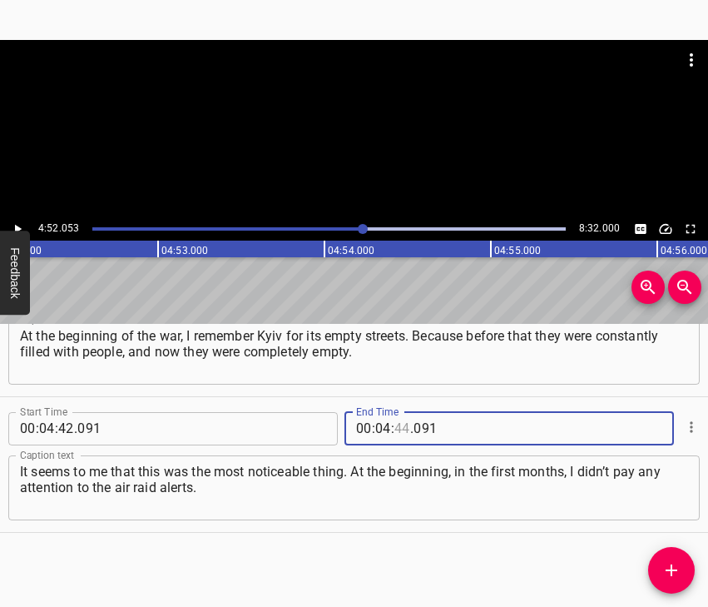
click at [399, 424] on input "number" at bounding box center [403, 428] width 16 height 33
type input "52"
type input "053"
click at [672, 561] on icon "Add Cue" at bounding box center [672, 570] width 20 height 20
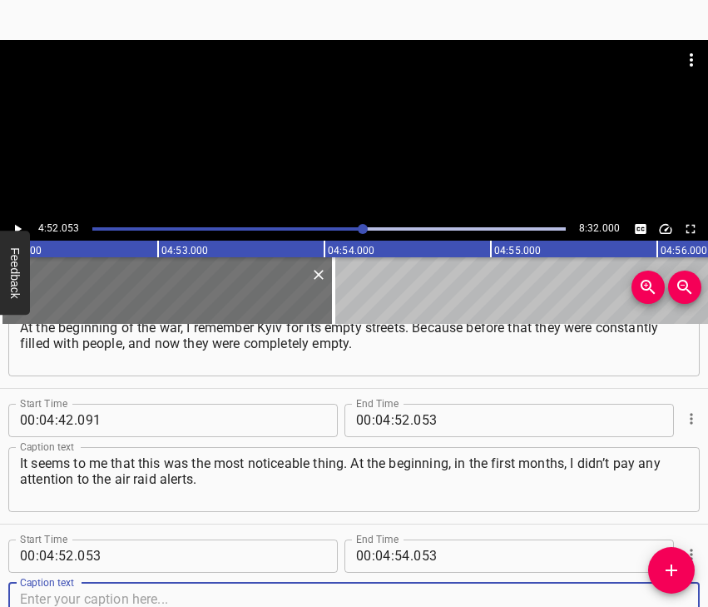
scroll to position [3050, 0]
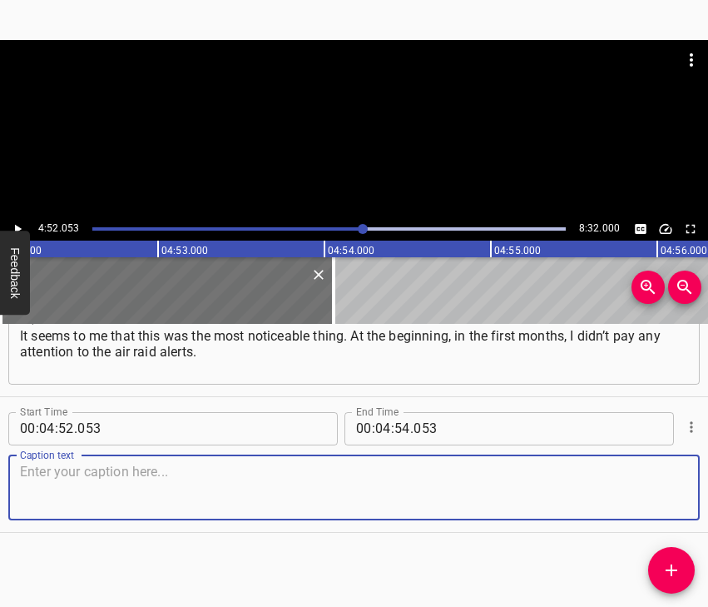
click at [653, 489] on textarea at bounding box center [354, 487] width 668 height 47
click at [324, 489] on textarea at bounding box center [354, 487] width 668 height 47
paste textarea "Somehow we were completely indifferent, we just followed the news – that’s all.…"
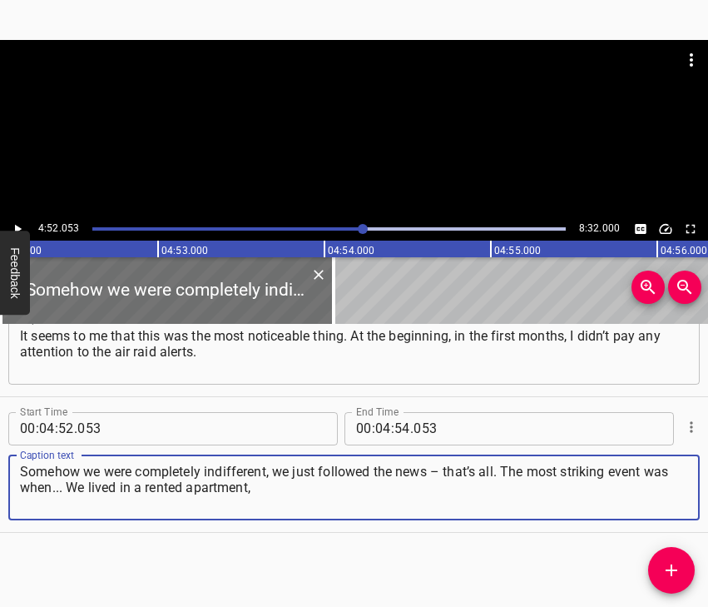
type textarea "Somehow we were completely indifferent, we just followed the news – that’s all.…"
click at [12, 225] on icon "Play/Pause" at bounding box center [17, 228] width 15 height 15
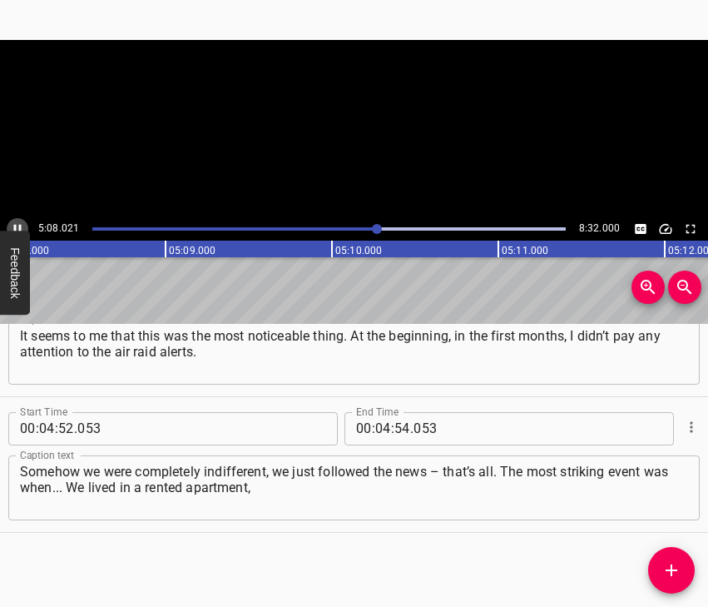
click at [16, 228] on icon "Play/Pause" at bounding box center [17, 228] width 7 height 9
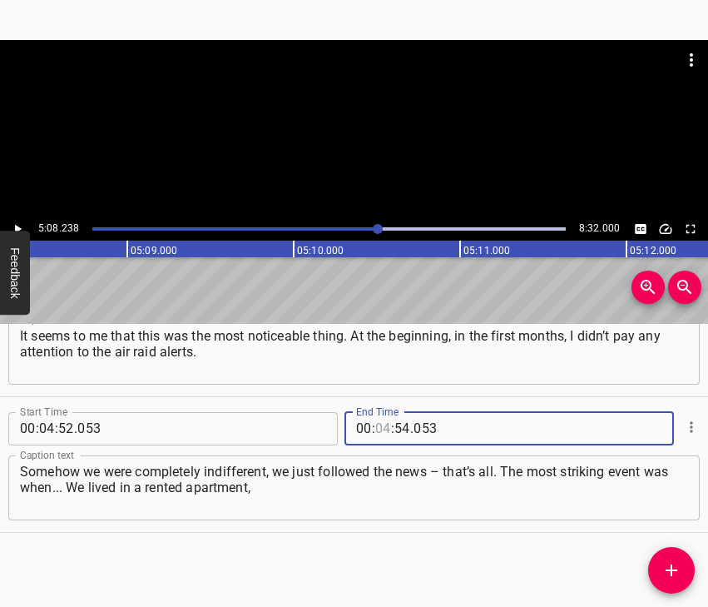
click at [380, 423] on input "number" at bounding box center [383, 428] width 16 height 33
type input "05"
type input "08"
type input "238"
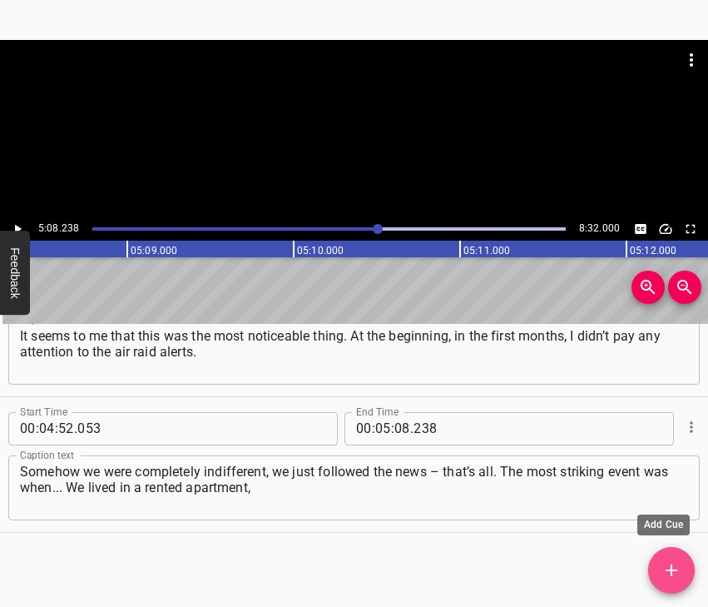
click at [672, 563] on icon "Add Cue" at bounding box center [672, 570] width 20 height 20
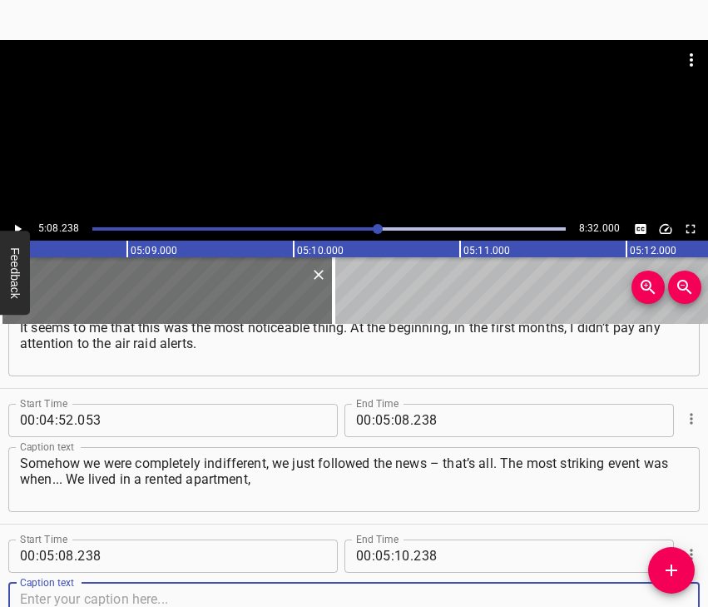
scroll to position [3186, 0]
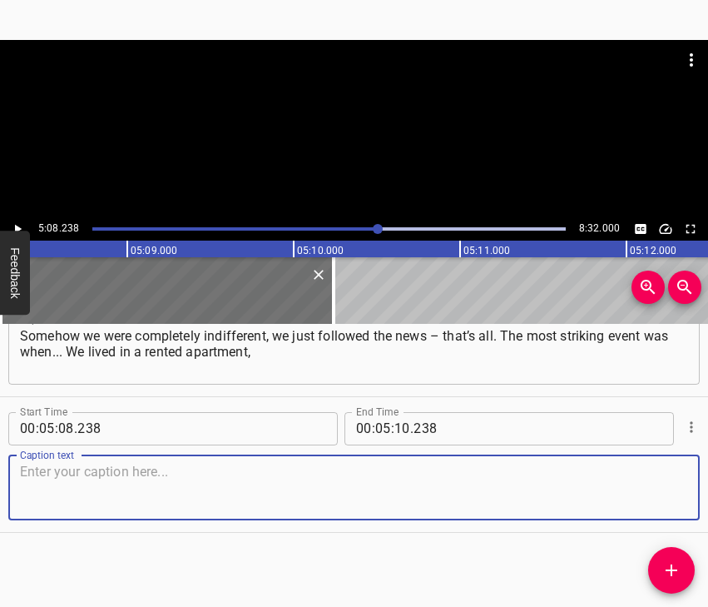
click at [648, 497] on textarea at bounding box center [354, 487] width 668 height 47
click at [136, 482] on textarea at bounding box center [354, 487] width 668 height 47
paste textarea "and now I don’t live there anymore. And in [DATE], a missile fell in our yard i…"
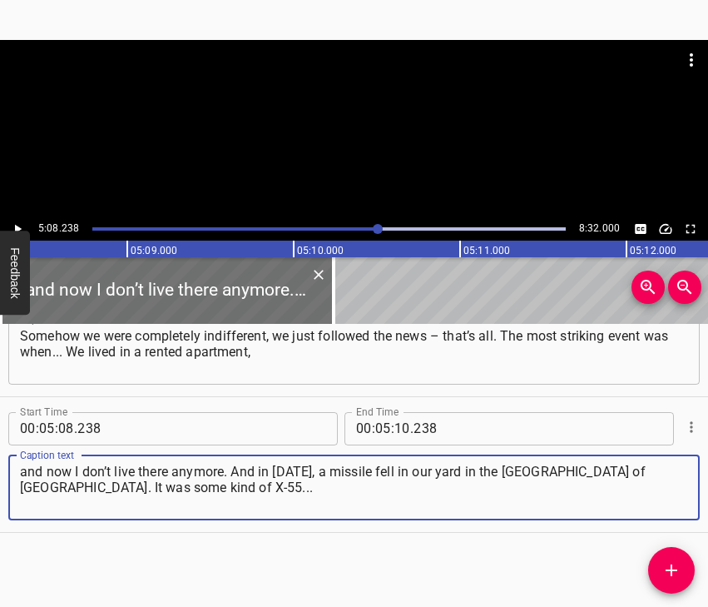
type textarea "and now I don’t live there anymore. And in [DATE], a missile fell in our yard i…"
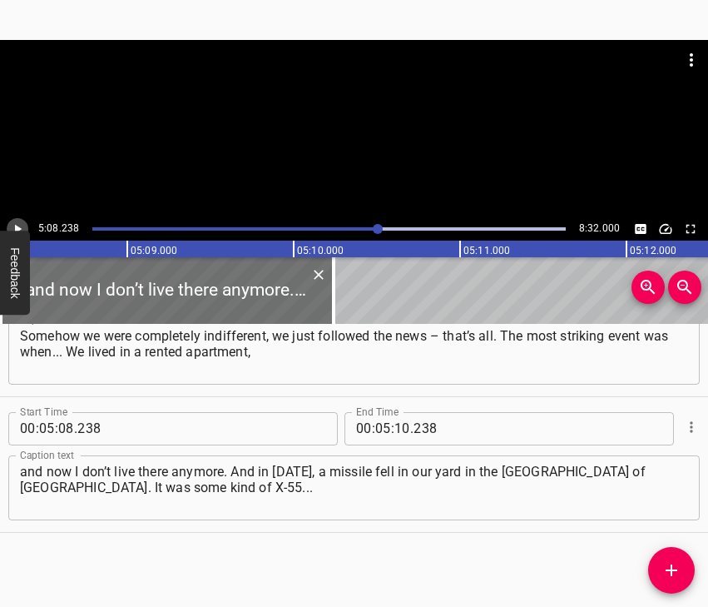
click at [18, 225] on icon "Play/Pause" at bounding box center [17, 228] width 15 height 15
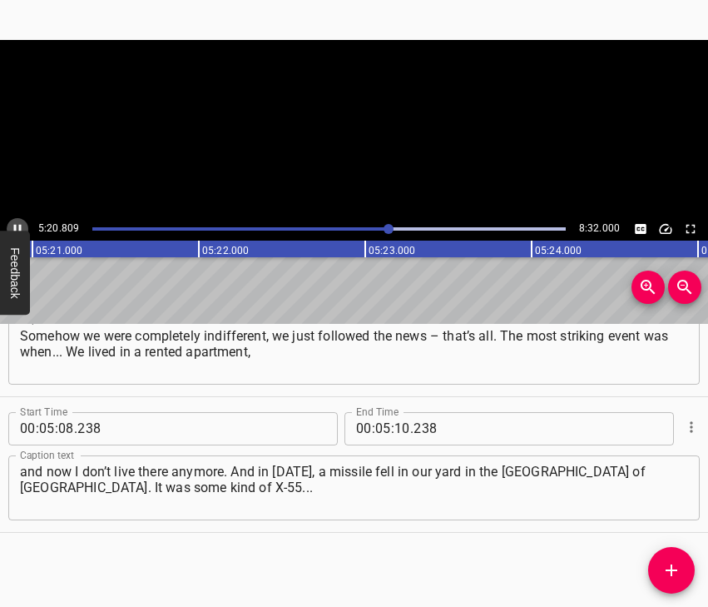
click at [20, 221] on icon "Play/Pause" at bounding box center [17, 228] width 15 height 15
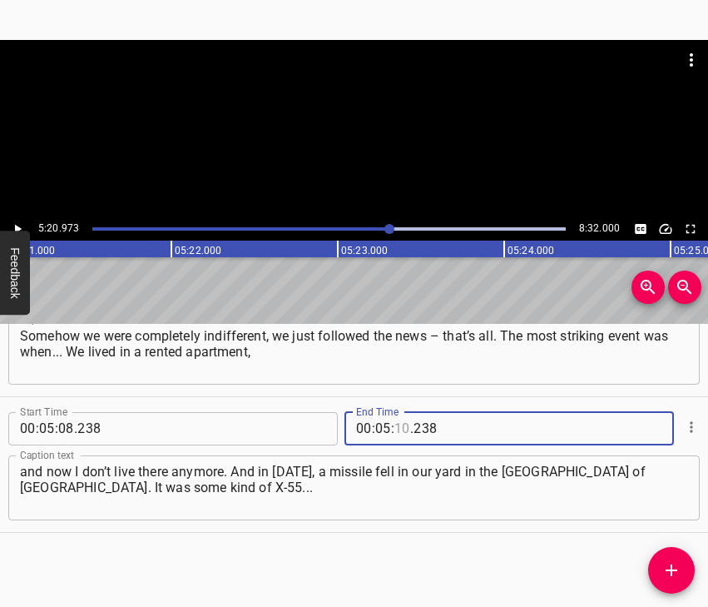
click at [402, 430] on input "number" at bounding box center [403, 428] width 16 height 33
type input "20"
type input "973"
drag, startPoint x: 671, startPoint y: 565, endPoint x: 680, endPoint y: 568, distance: 9.7
click at [670, 564] on icon "Add Cue" at bounding box center [672, 570] width 20 height 20
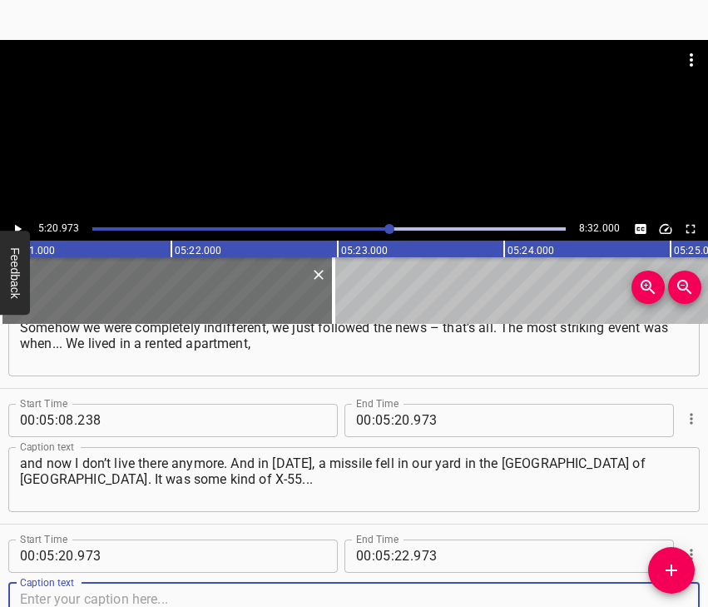
scroll to position [3322, 0]
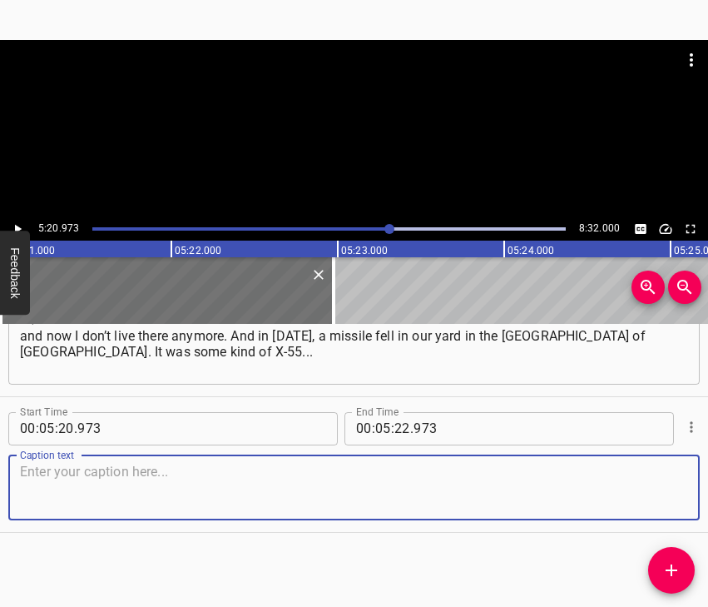
drag, startPoint x: 662, startPoint y: 481, endPoint x: 700, endPoint y: 467, distance: 40.8
click at [672, 475] on textarea at bounding box center [354, 487] width 668 height 47
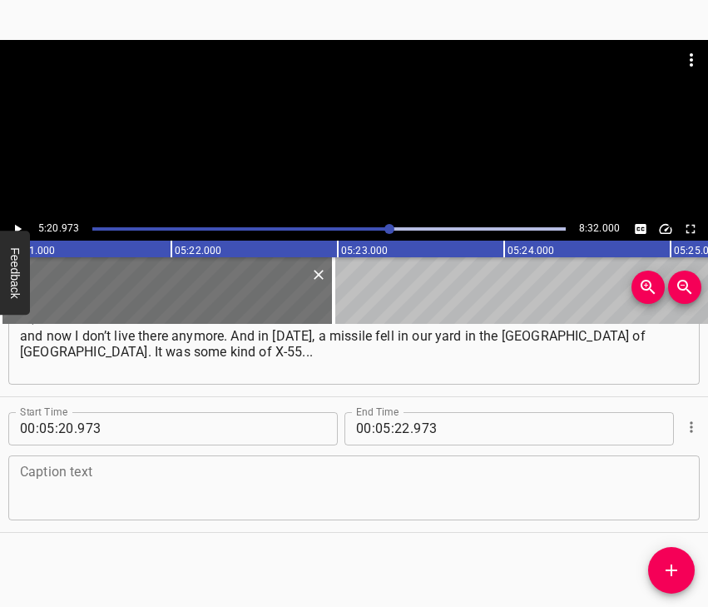
click at [103, 485] on textarea at bounding box center [354, 487] width 668 height 47
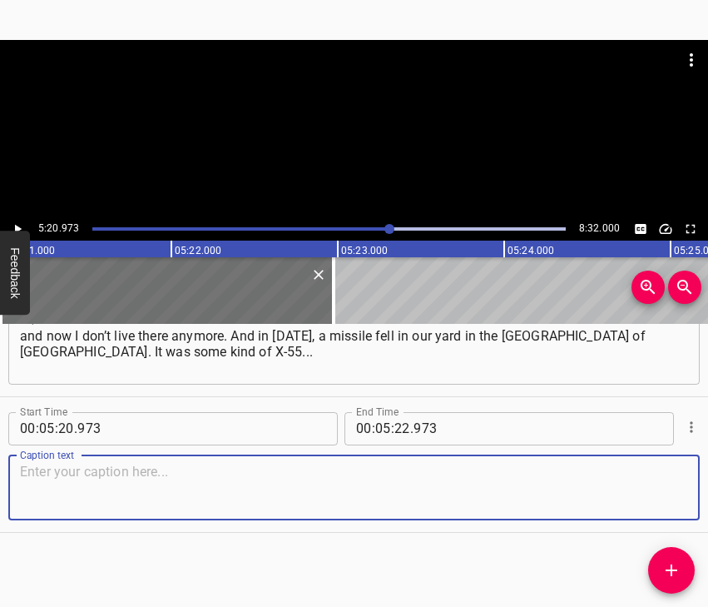
paste textarea "I don’t remember exactly what kind of missile the [DEMOGRAPHIC_DATA] were using…"
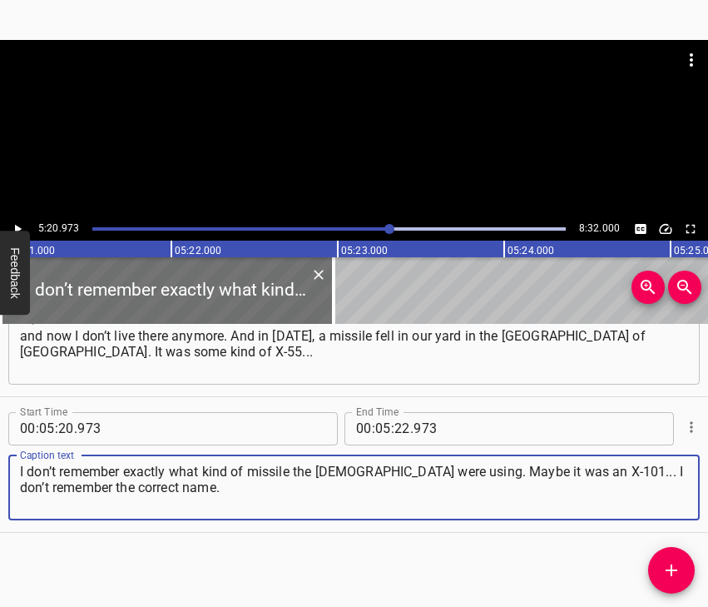
type textarea "I don’t remember exactly what kind of missile the [DEMOGRAPHIC_DATA] were using…"
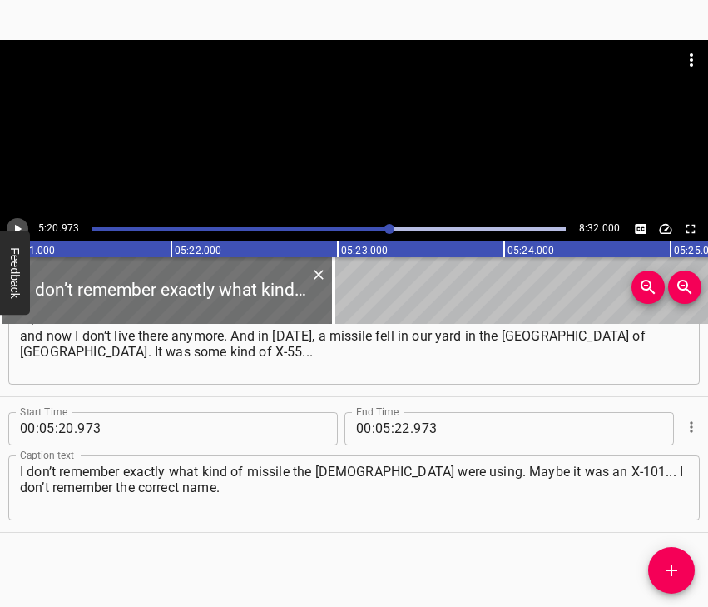
click at [17, 226] on icon "Play/Pause" at bounding box center [18, 228] width 7 height 9
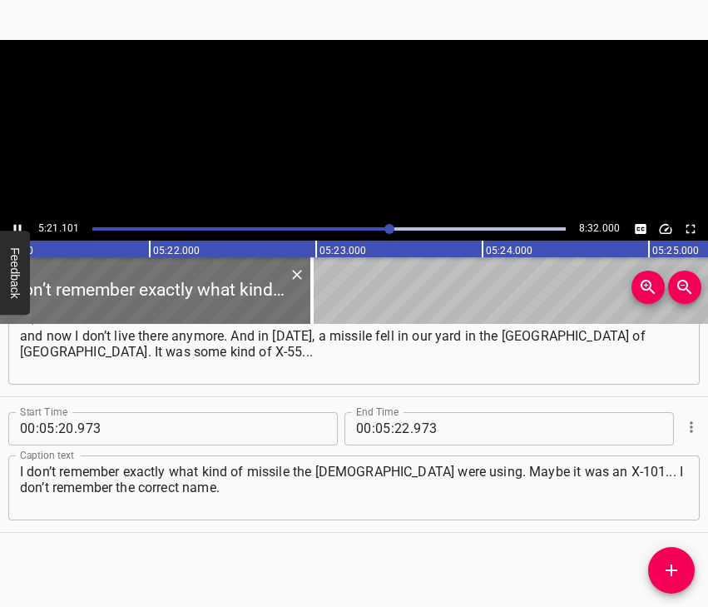
scroll to position [0, 53492]
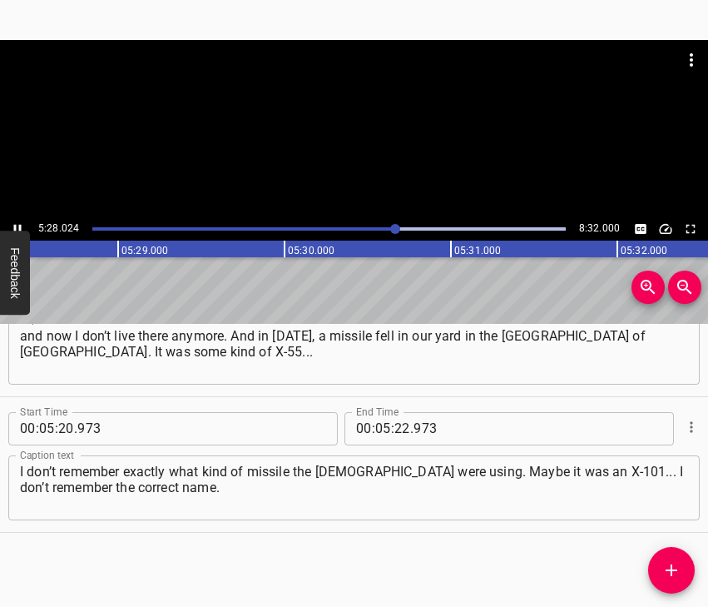
click at [389, 228] on div "Play progress" at bounding box center [160, 228] width 474 height 3
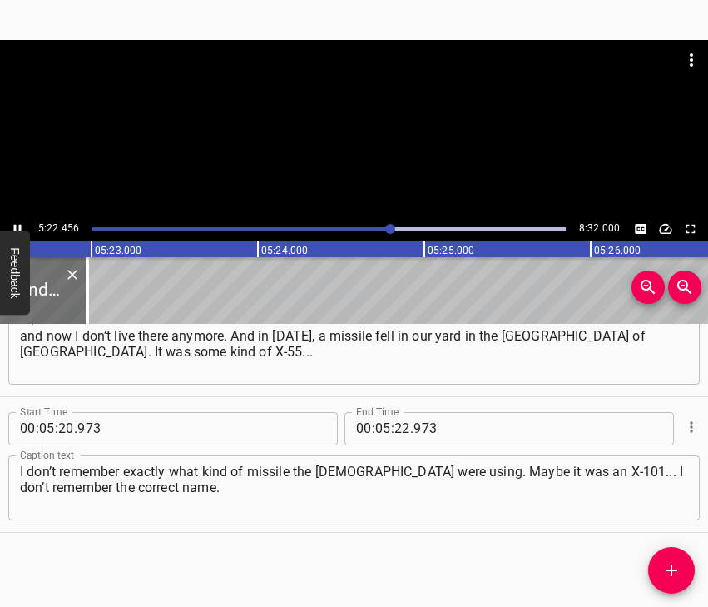
click at [22, 231] on button "Feedback" at bounding box center [15, 273] width 30 height 84
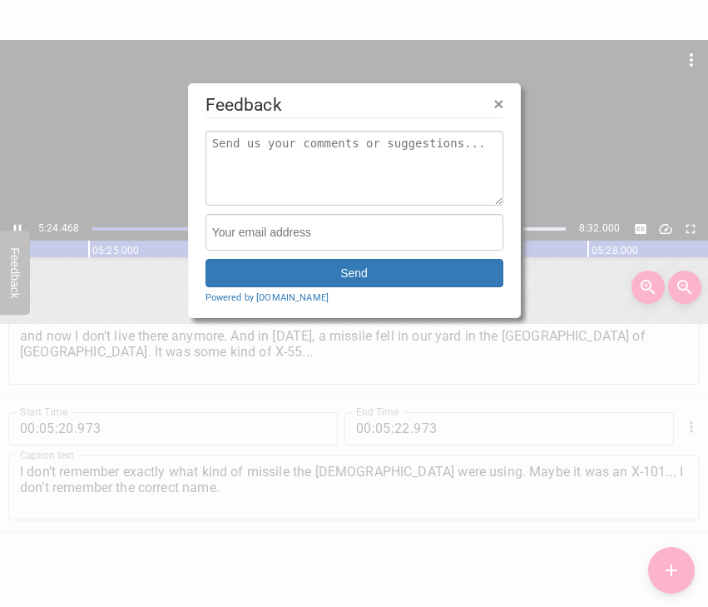
click at [499, 102] on span "×" at bounding box center [499, 103] width 10 height 19
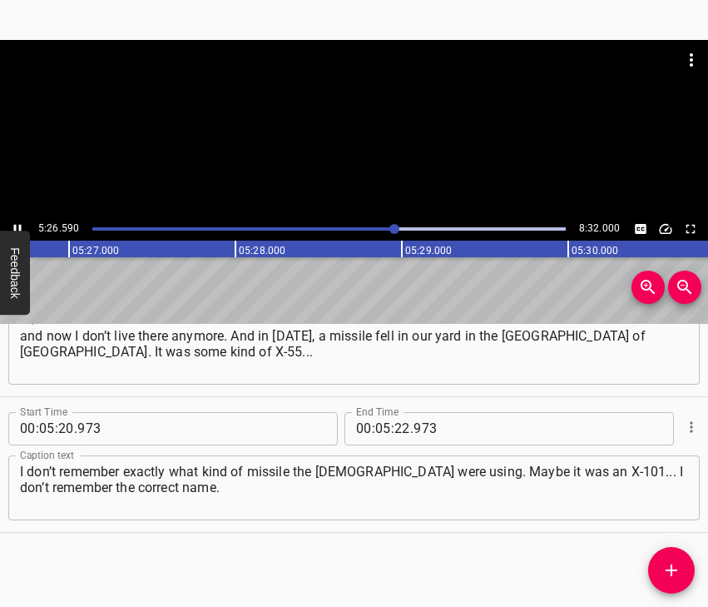
click at [390, 229] on div at bounding box center [395, 229] width 10 height 10
click at [16, 224] on icon "Play/Pause" at bounding box center [17, 228] width 15 height 15
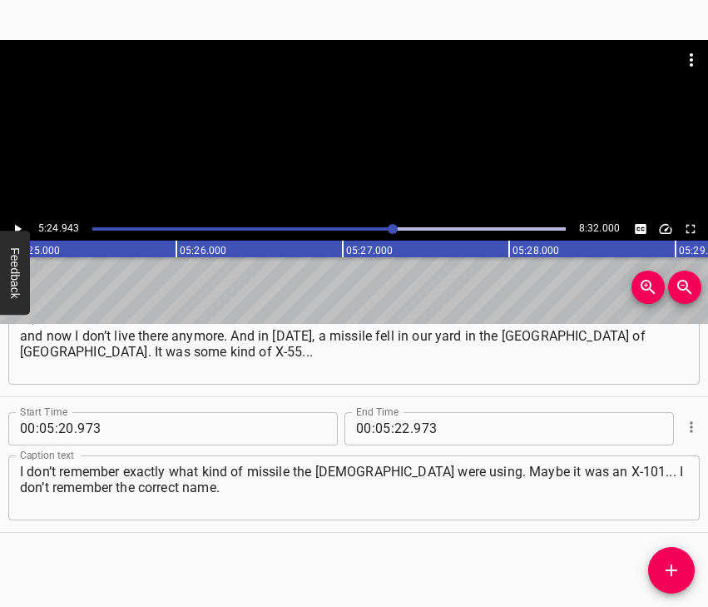
click at [16, 224] on icon "Play/Pause" at bounding box center [17, 228] width 15 height 15
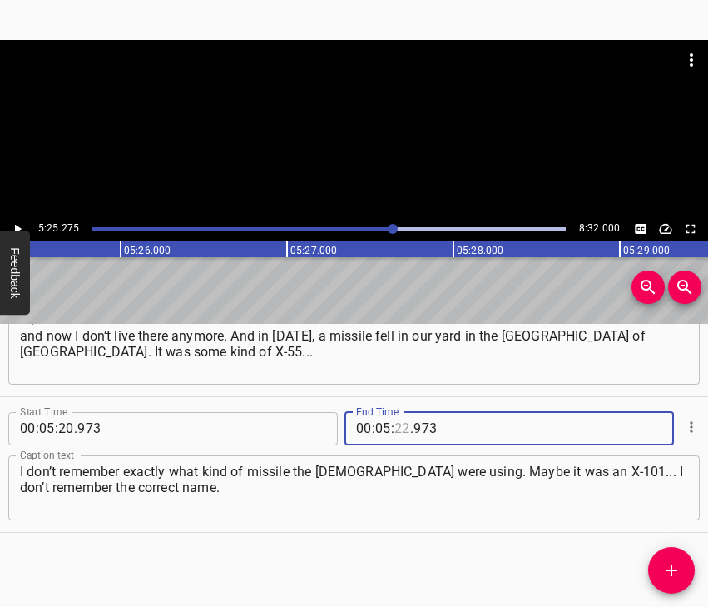
click at [399, 422] on input "number" at bounding box center [403, 428] width 16 height 33
type input "25"
type input "275"
click at [675, 569] on icon "Add Cue" at bounding box center [672, 570] width 12 height 12
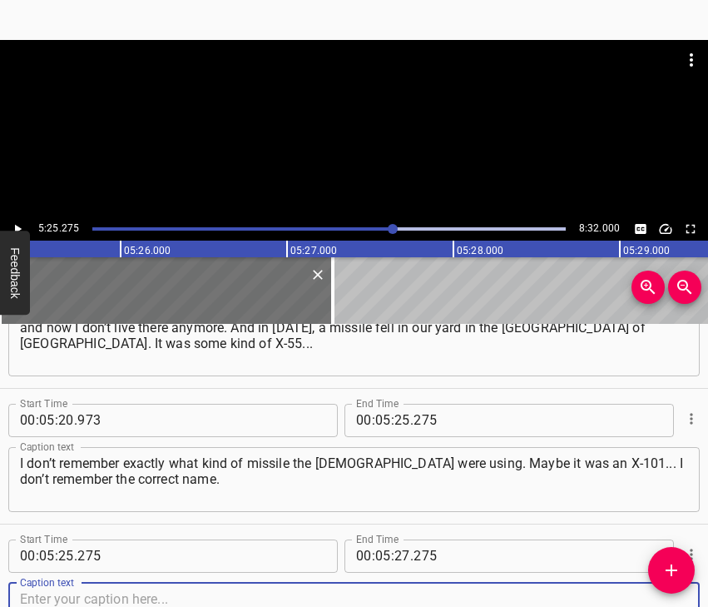
scroll to position [3457, 0]
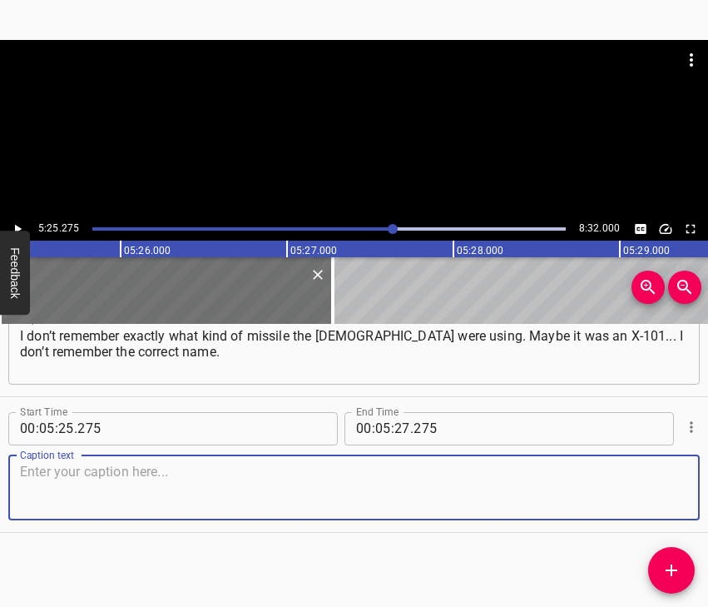
click at [643, 496] on textarea at bounding box center [354, 487] width 668 height 47
click at [246, 502] on textarea at bounding box center [354, 487] width 668 height 47
paste textarea "And a missile fell into the yard, just 20 metres from the house. And it didn’t …"
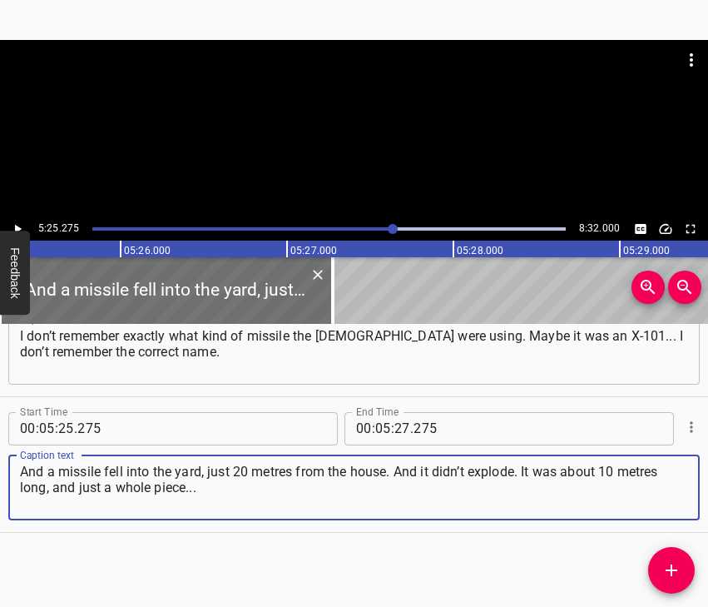
type textarea "And a missile fell into the yard, just 20 metres from the house. And it didn’t …"
click at [20, 223] on icon "Play/Pause" at bounding box center [17, 228] width 15 height 15
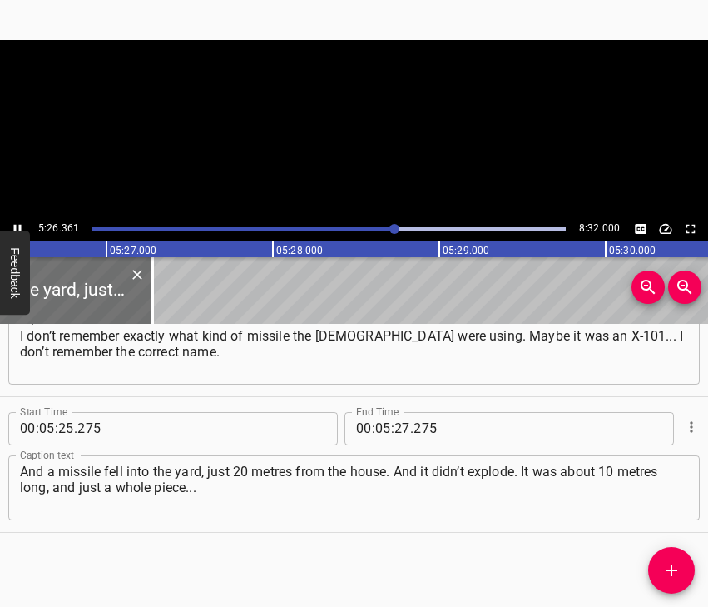
scroll to position [0, 54369]
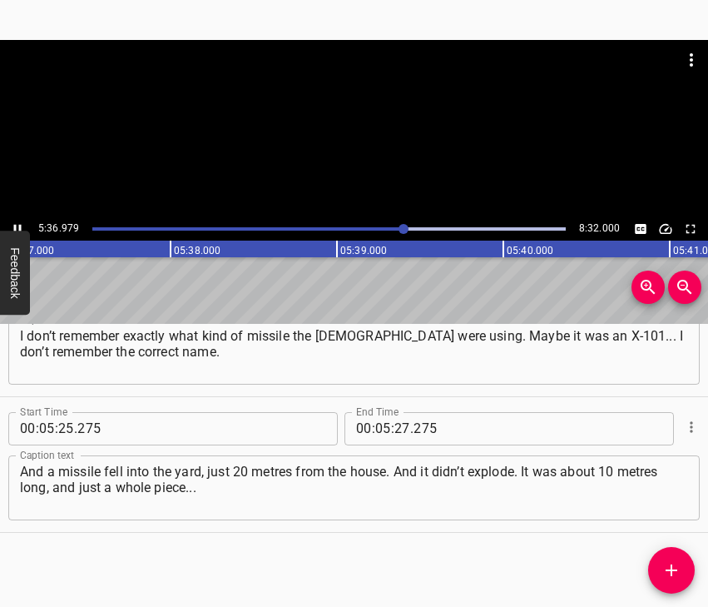
click at [17, 225] on icon "Play/Pause" at bounding box center [17, 228] width 15 height 15
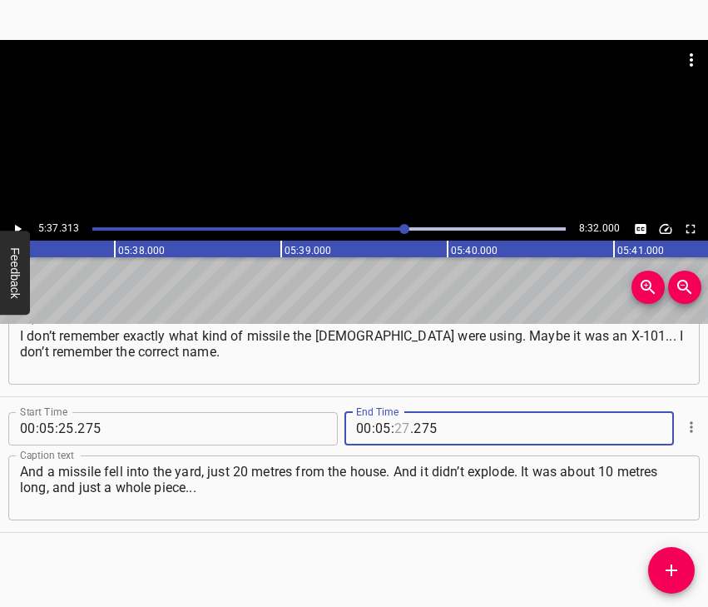
click at [395, 420] on input "number" at bounding box center [403, 428] width 16 height 33
type input "37"
type input "313"
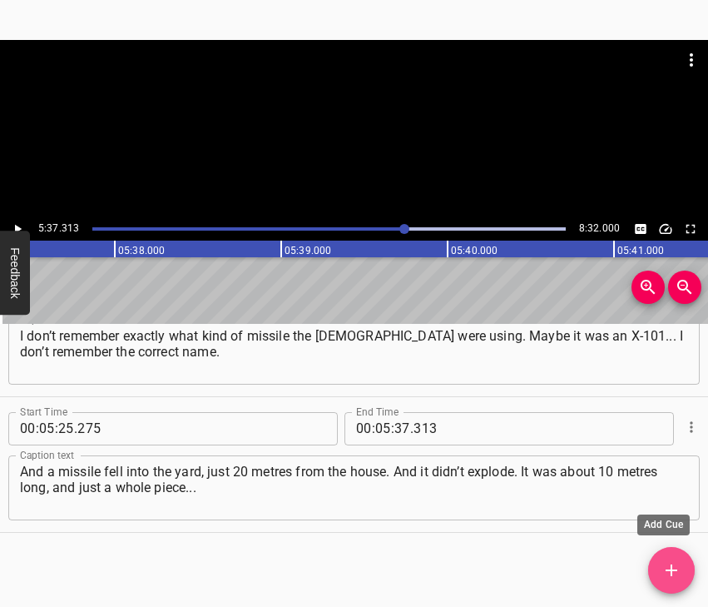
click at [677, 570] on icon "Add Cue" at bounding box center [672, 570] width 12 height 12
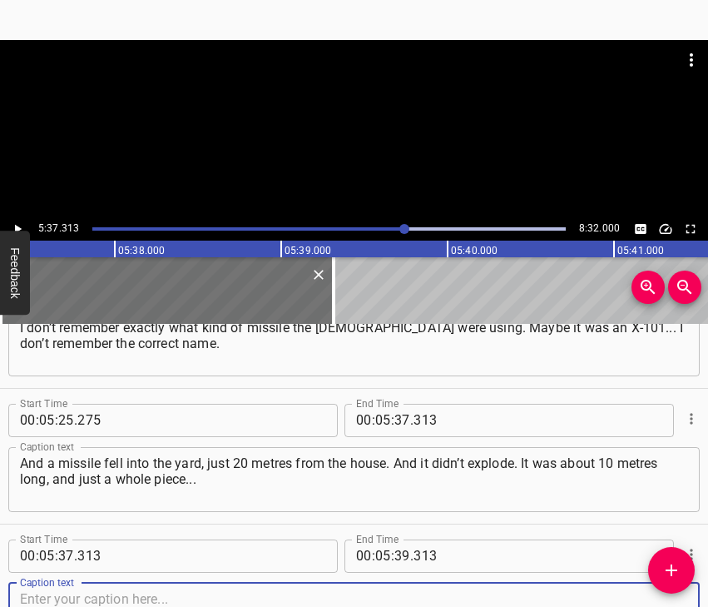
scroll to position [3593, 0]
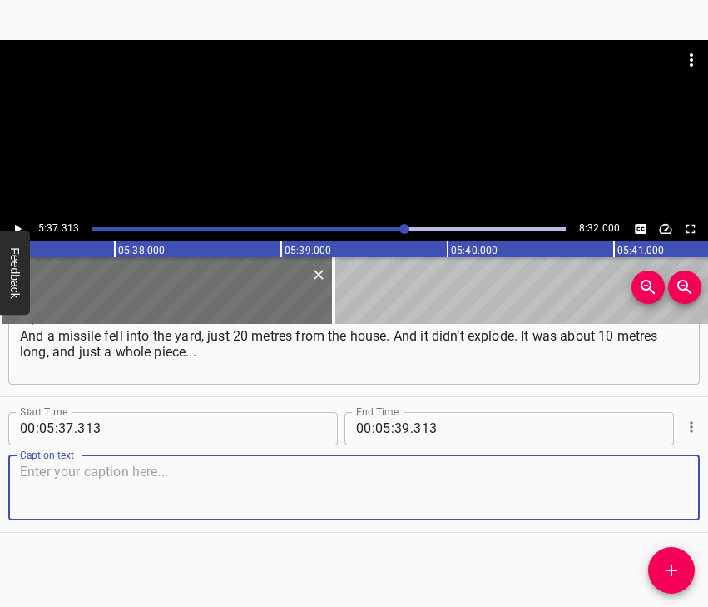
drag, startPoint x: 648, startPoint y: 499, endPoint x: 702, endPoint y: 475, distance: 58.9
click at [648, 497] on textarea at bounding box center [354, 487] width 668 height 47
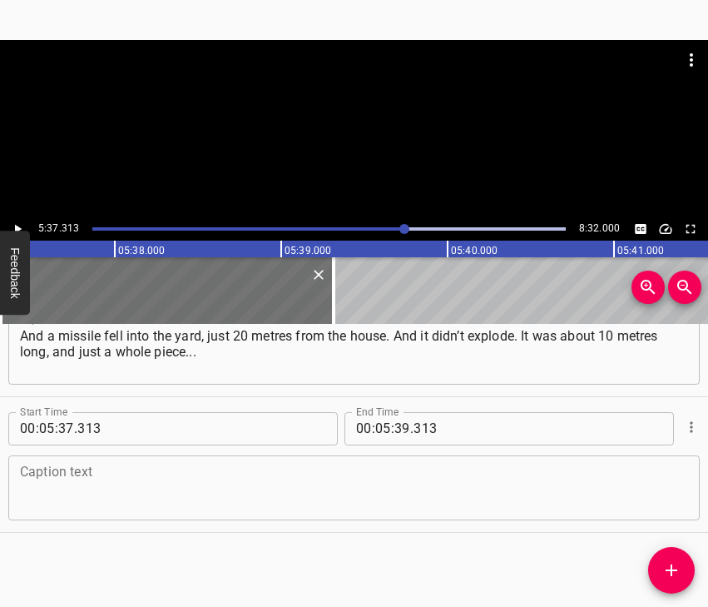
click at [263, 488] on textarea at bounding box center [354, 487] width 668 height 47
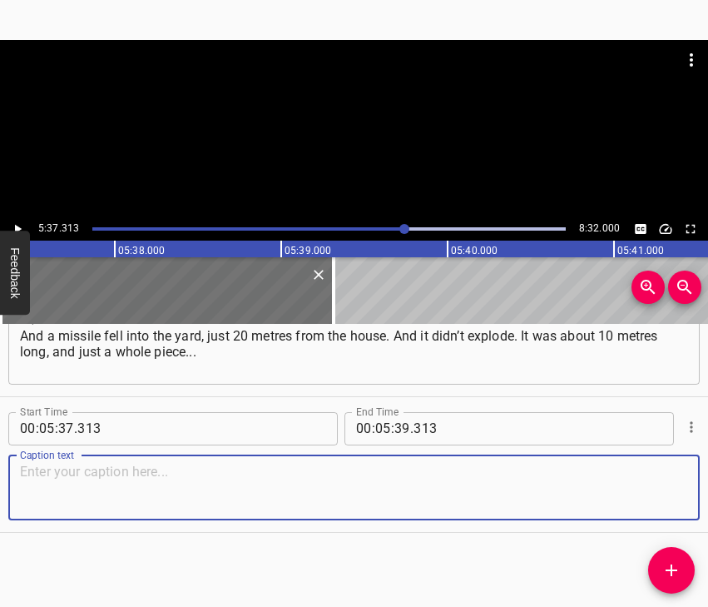
paste textarea "Of course, it was a little scratched, but it fell in one piece. It was [DATE], …"
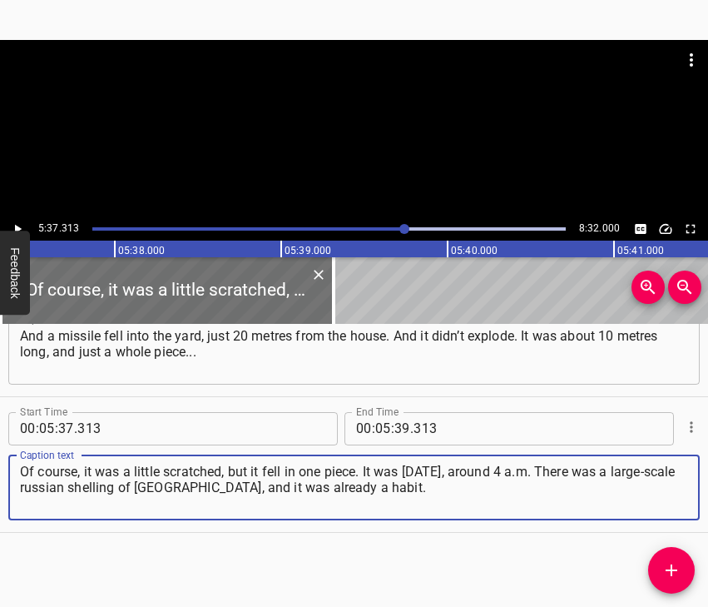
type textarea "Of course, it was a little scratched, but it fell in one piece. It was [DATE], …"
click at [13, 222] on icon "Play/Pause" at bounding box center [17, 228] width 15 height 15
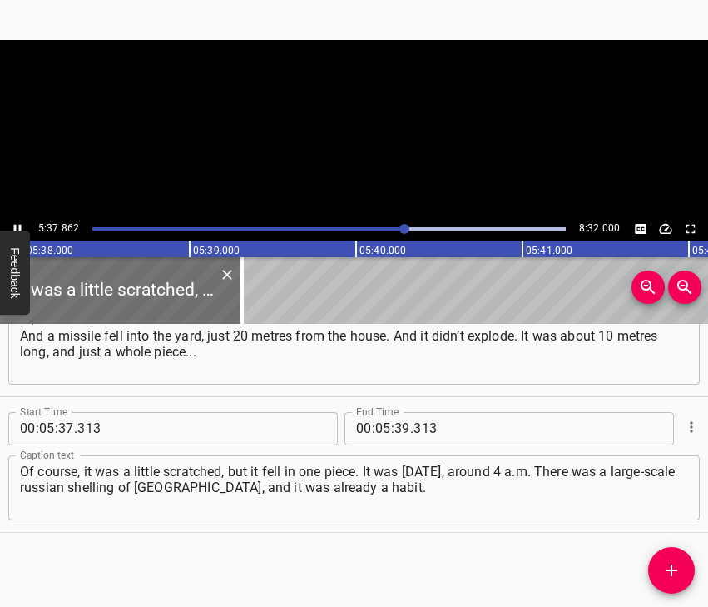
scroll to position [0, 56285]
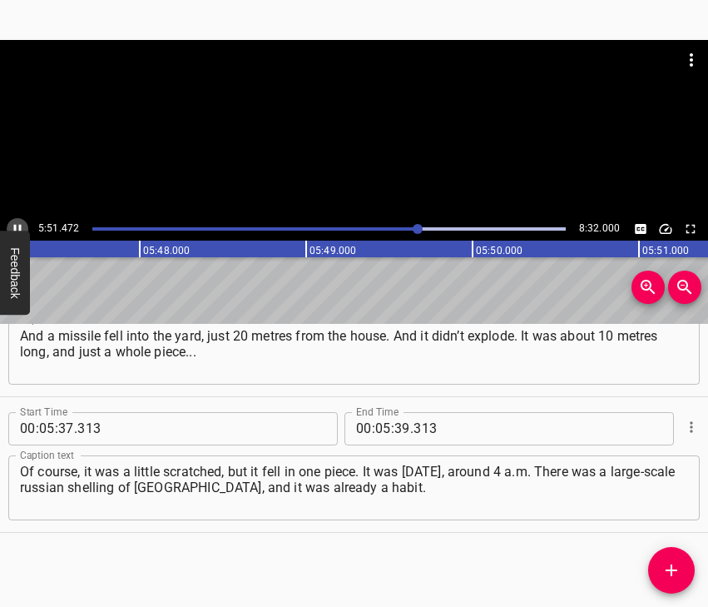
click at [14, 225] on icon "Play/Pause" at bounding box center [17, 228] width 15 height 15
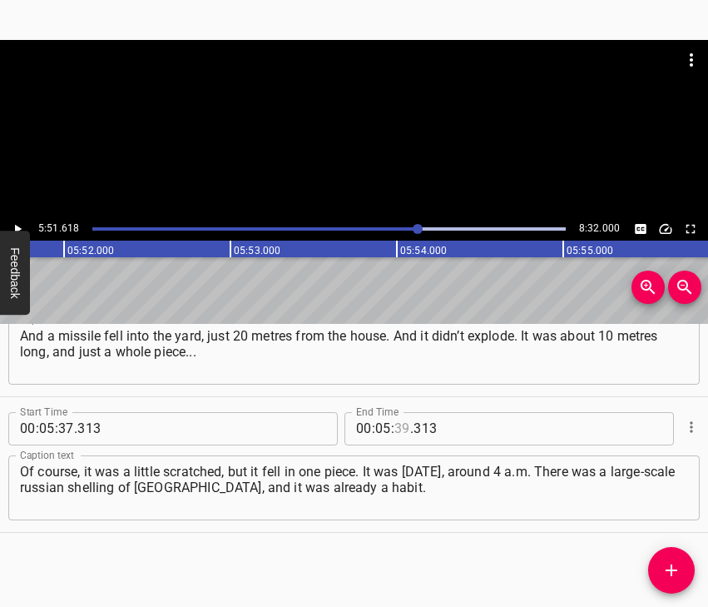
click at [401, 420] on input "number" at bounding box center [403, 428] width 16 height 33
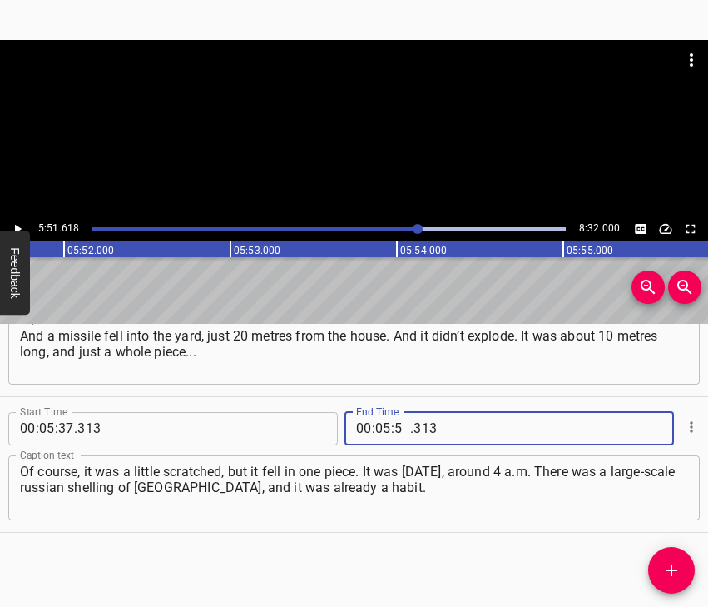
type input "51"
type input "618"
click at [669, 570] on icon "Add Cue" at bounding box center [672, 570] width 12 height 12
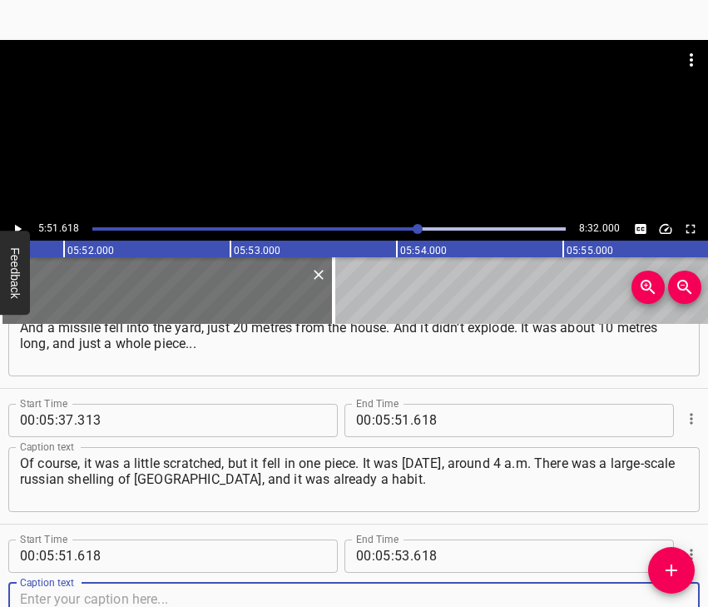
scroll to position [3729, 0]
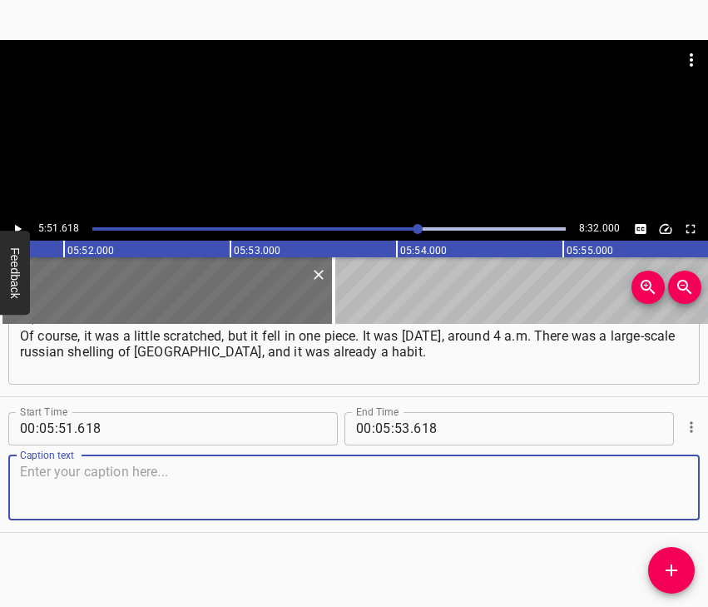
click at [633, 480] on textarea at bounding box center [354, 487] width 668 height 47
click at [71, 489] on textarea at bounding box center [354, 487] width 668 height 47
paste textarea "I didn’t go anywhere, to any bomb shelter. We were just hiding away from the wi…"
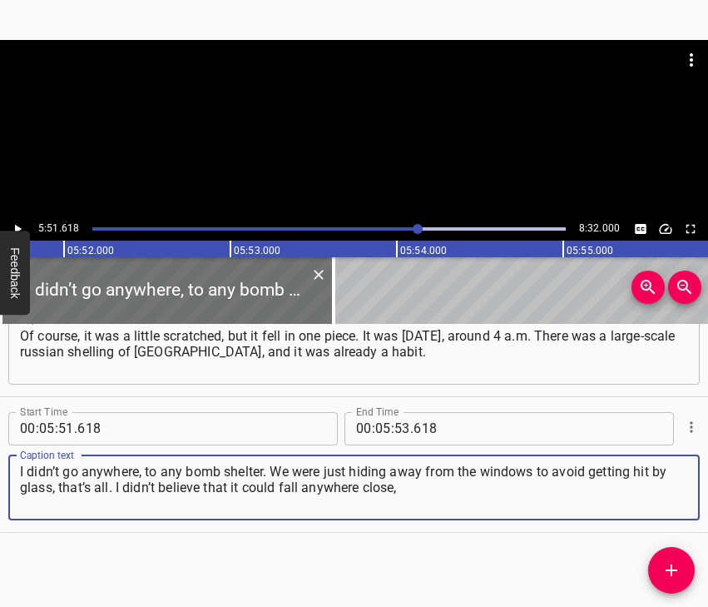
type textarea "I didn’t go anywhere, to any bomb shelter. We were just hiding away from the wi…"
click at [18, 228] on icon "Play/Pause" at bounding box center [18, 228] width 7 height 9
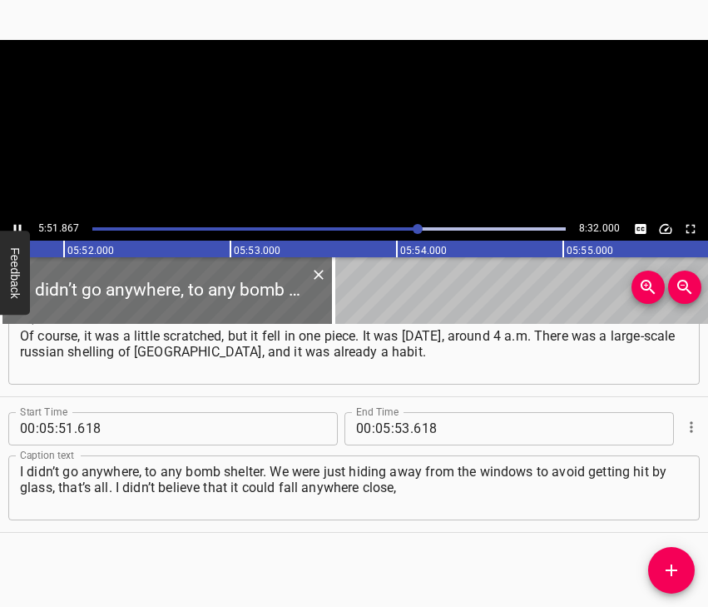
scroll to position [0, 58570]
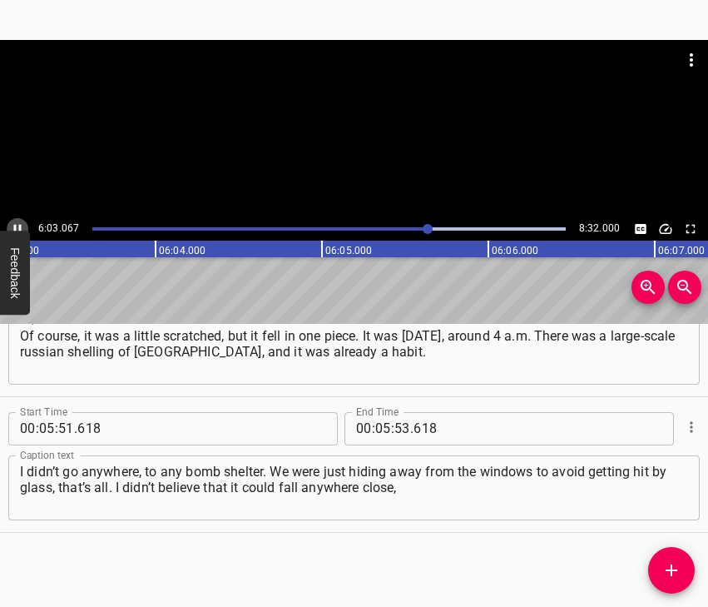
click at [15, 222] on icon "Play/Pause" at bounding box center [17, 228] width 15 height 15
click at [382, 419] on input "number" at bounding box center [383, 428] width 16 height 33
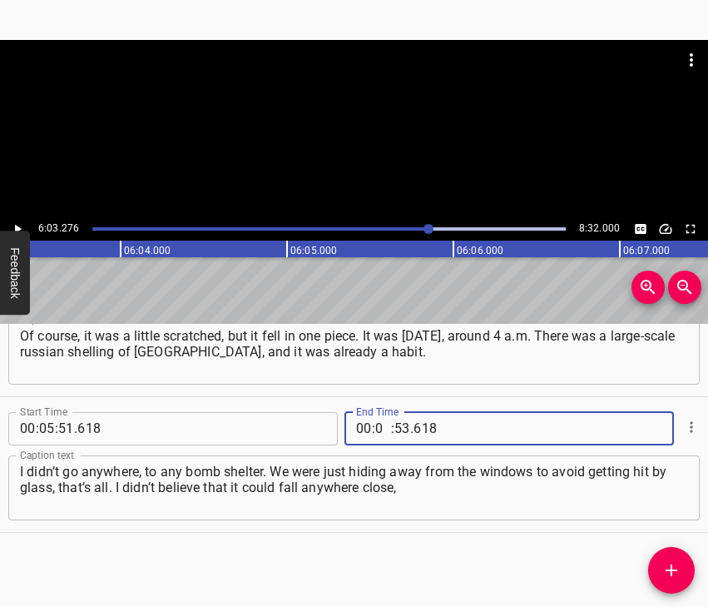
type input "06"
type input "03"
type input "076"
click at [672, 572] on icon "Add Cue" at bounding box center [672, 570] width 12 height 12
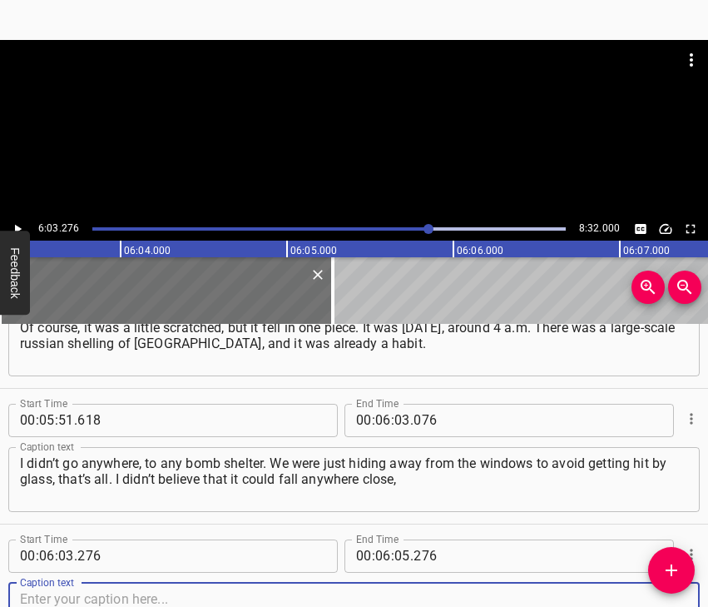
scroll to position [3864, 0]
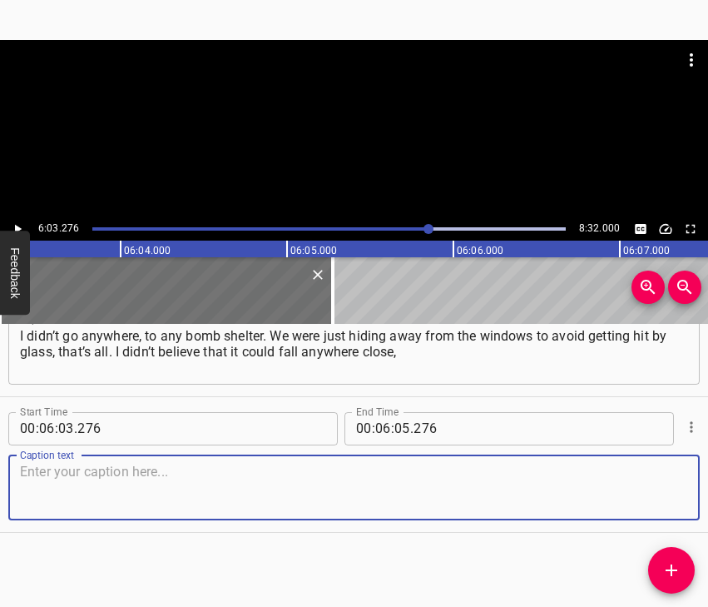
drag, startPoint x: 643, startPoint y: 488, endPoint x: 656, endPoint y: 483, distance: 13.4
click at [644, 488] on textarea at bounding box center [354, 487] width 668 height 47
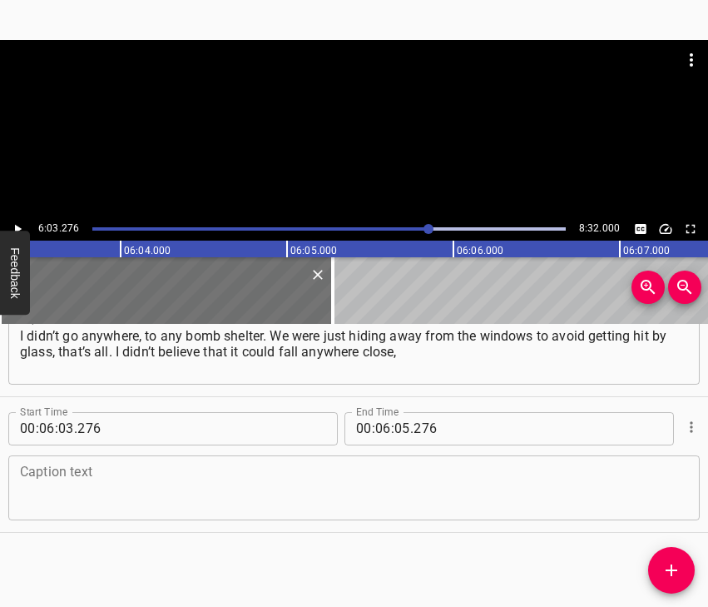
click at [61, 488] on textarea at bounding box center [354, 487] width 668 height 47
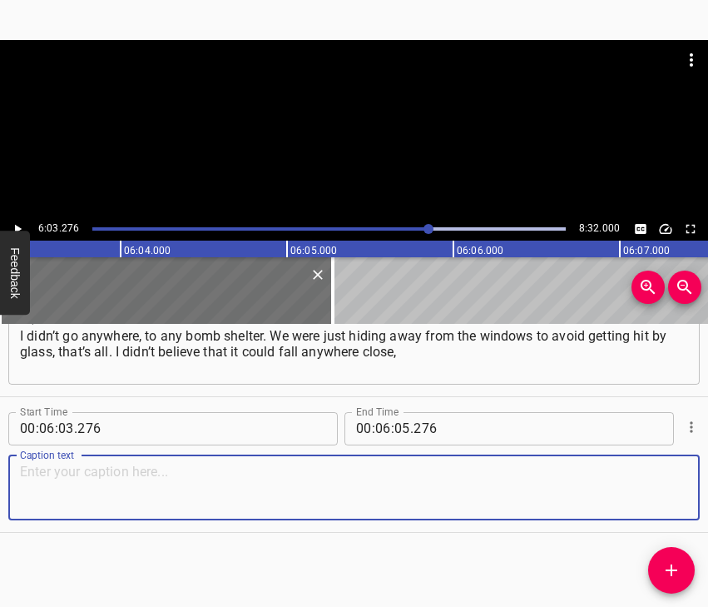
paste textarea "I had some sense of security. And it was literally the last missiles flying. Yo…"
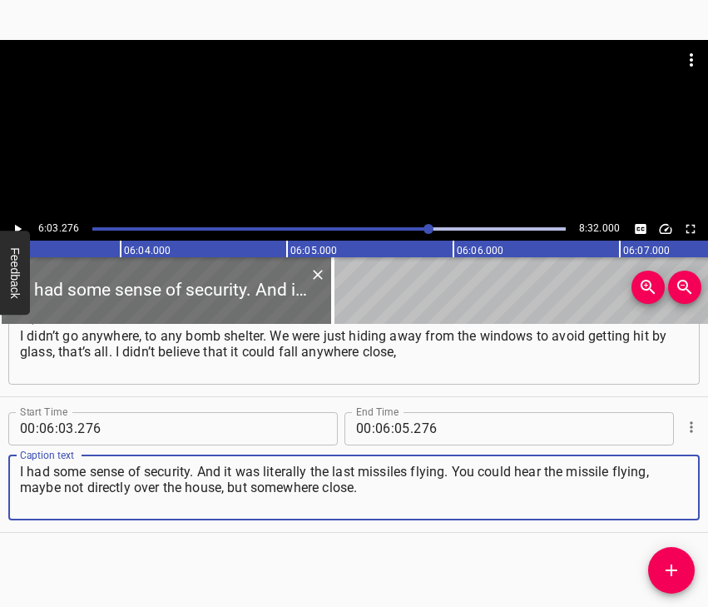
type textarea "I had some sense of security. And it was literally the last missiles flying. Yo…"
click at [20, 226] on icon "Play/Pause" at bounding box center [17, 228] width 15 height 15
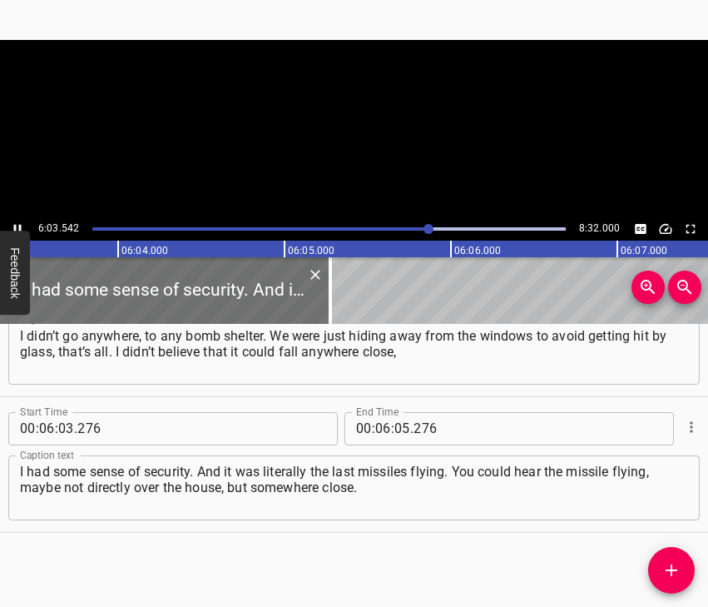
scroll to position [0, 60514]
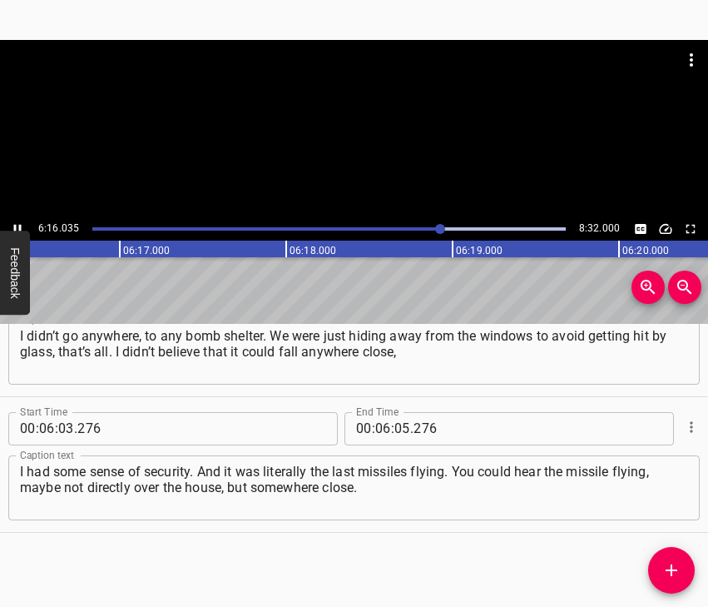
click at [13, 226] on icon "Play/Pause" at bounding box center [17, 228] width 15 height 15
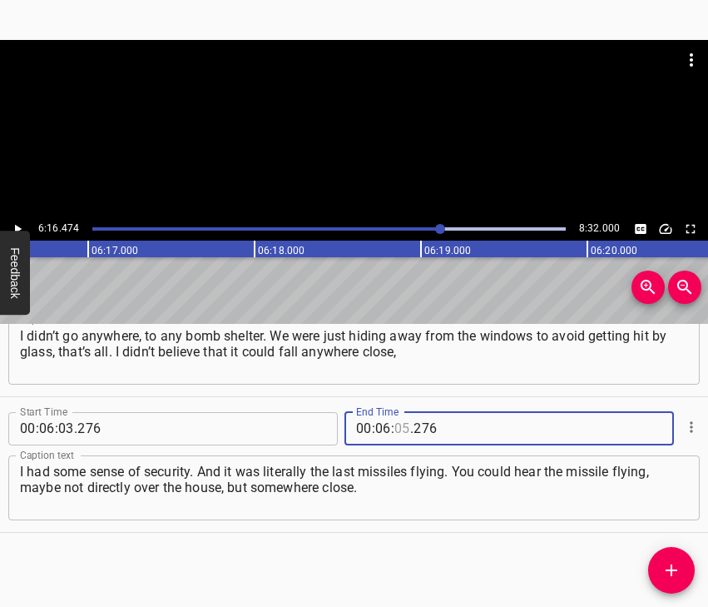
click at [401, 430] on input "number" at bounding box center [403, 428] width 16 height 33
type input "16"
type input "474"
click at [671, 579] on icon "Add Cue" at bounding box center [672, 570] width 20 height 20
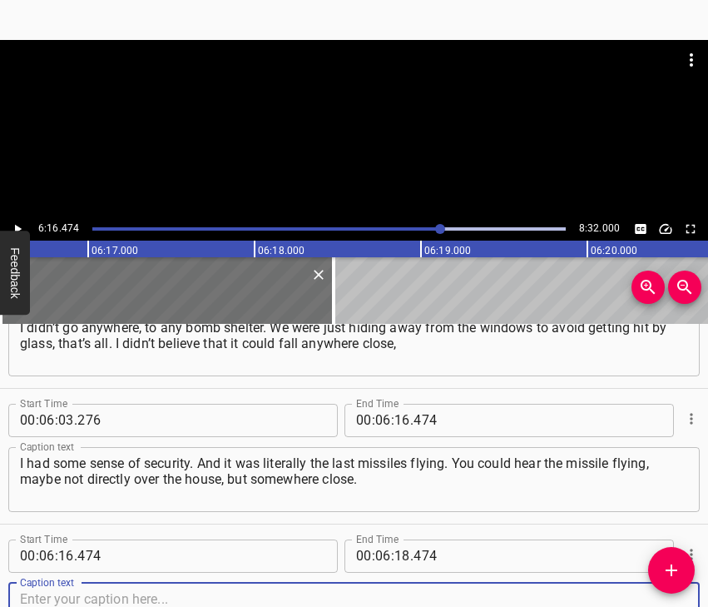
scroll to position [4000, 0]
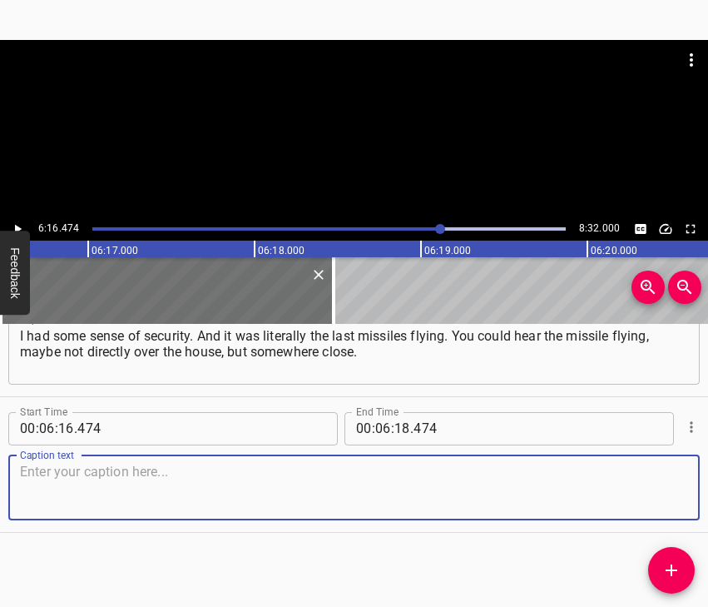
drag, startPoint x: 652, startPoint y: 484, endPoint x: 707, endPoint y: 479, distance: 55.2
click at [653, 484] on textarea at bounding box center [354, 487] width 668 height 47
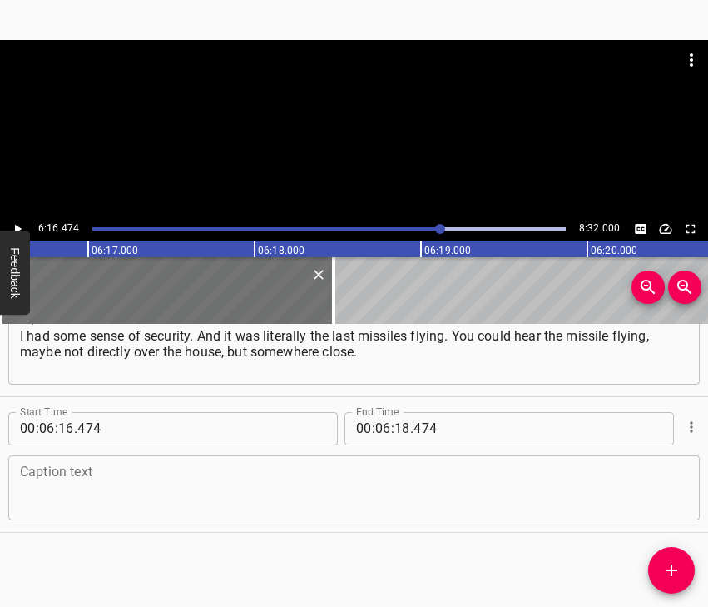
click at [55, 470] on textarea at bounding box center [354, 487] width 668 height 47
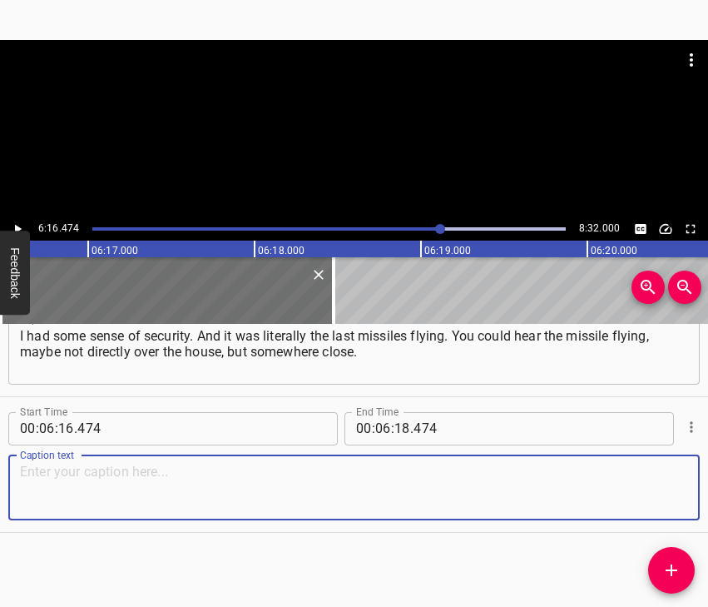
paste textarea "Then you could hear it just falling to the ground. I thought it might be somewh…"
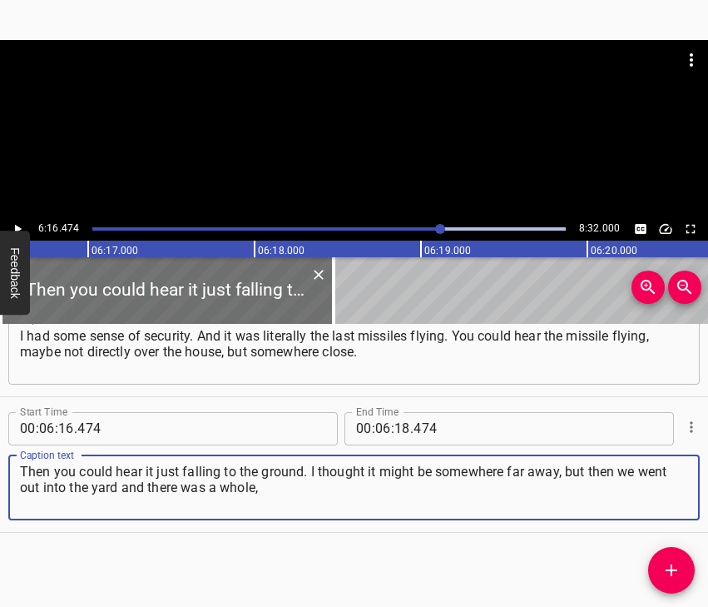
type textarea "Then you could hear it just falling to the ground. I thought it might be somewh…"
click at [14, 225] on icon "Play/Pause" at bounding box center [17, 228] width 15 height 15
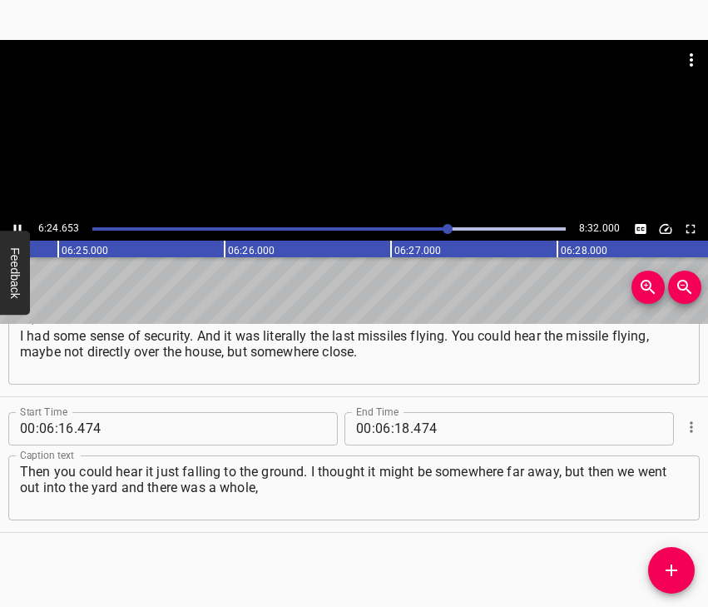
click at [15, 222] on icon "Play/Pause" at bounding box center [17, 228] width 15 height 15
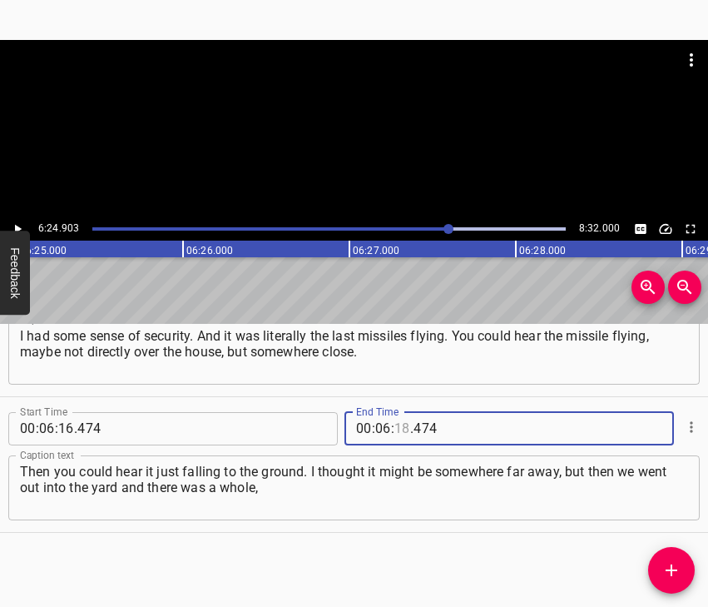
click at [395, 429] on input "number" at bounding box center [403, 428] width 16 height 33
type input "24"
type input "903"
click at [689, 572] on span "Add Cue" at bounding box center [671, 570] width 47 height 20
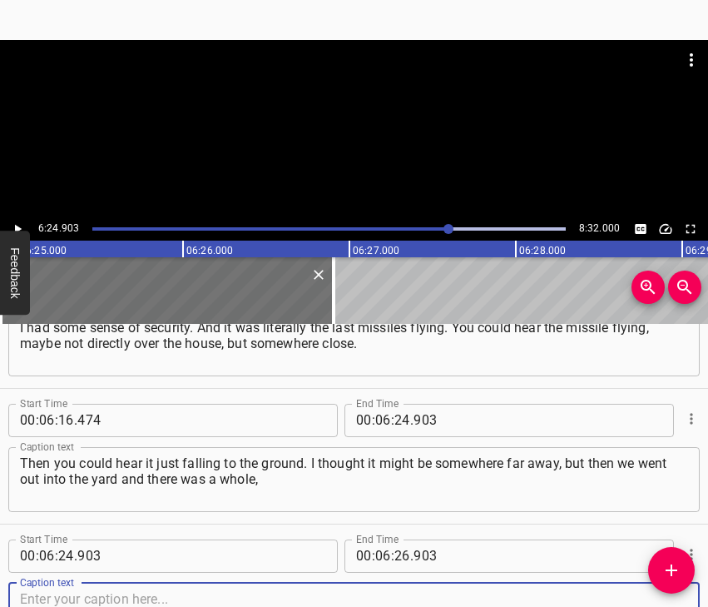
scroll to position [4136, 0]
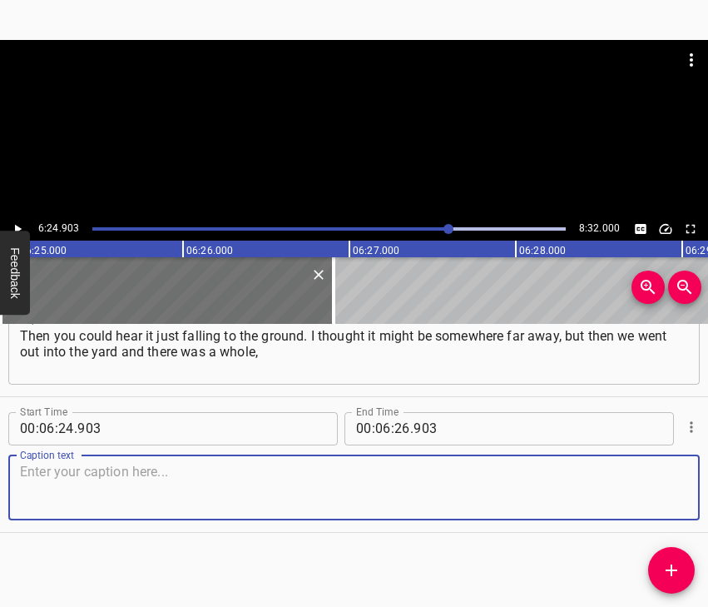
click at [672, 486] on textarea at bounding box center [354, 487] width 668 height 47
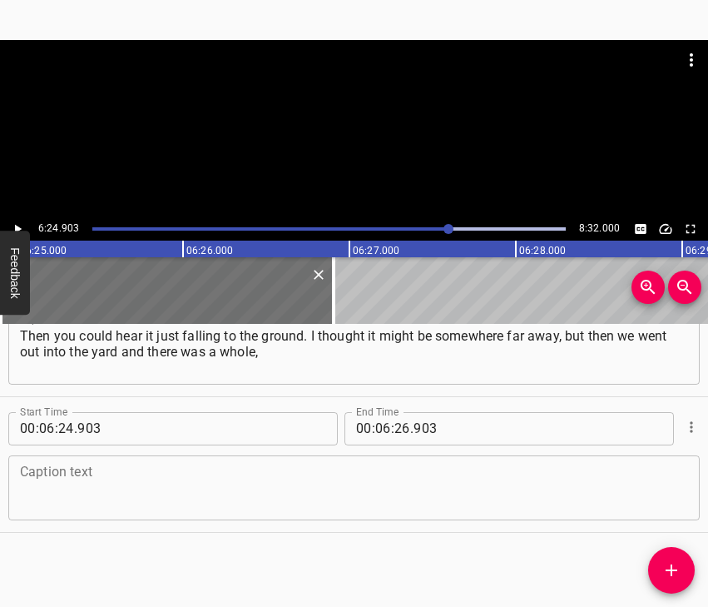
click at [112, 484] on textarea at bounding box center [354, 487] width 668 height 47
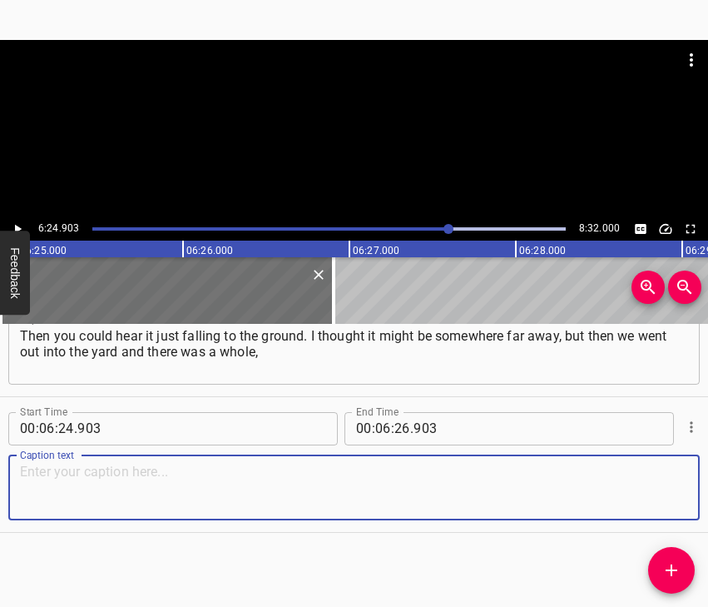
paste textarea "unexploded missile lying 20 metres away. We called the State Emergency Service …"
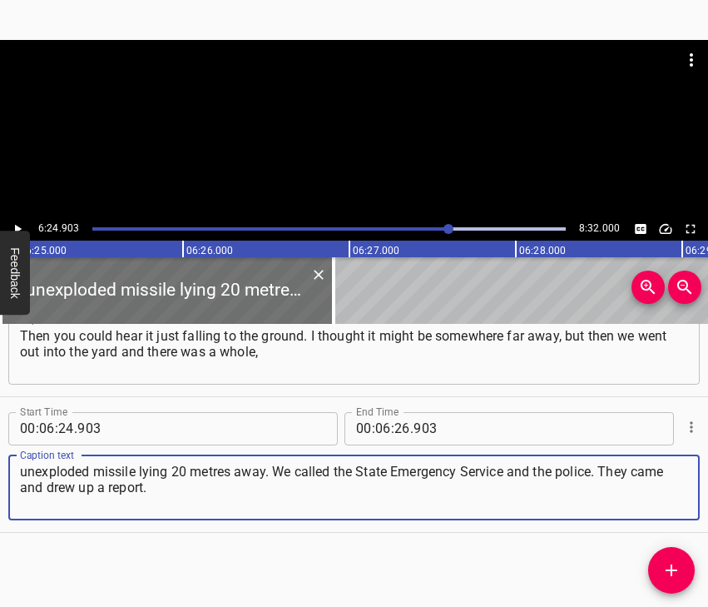
type textarea "unexploded missile lying 20 metres away. We called the State Emergency Service …"
click at [13, 221] on icon "Play/Pause" at bounding box center [17, 228] width 15 height 15
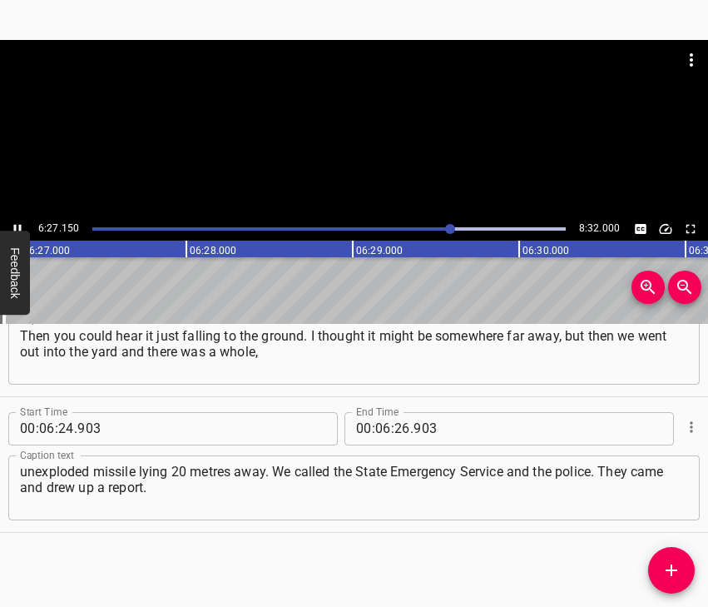
scroll to position [0, 64444]
click at [16, 226] on icon "Play/Pause" at bounding box center [17, 228] width 7 height 9
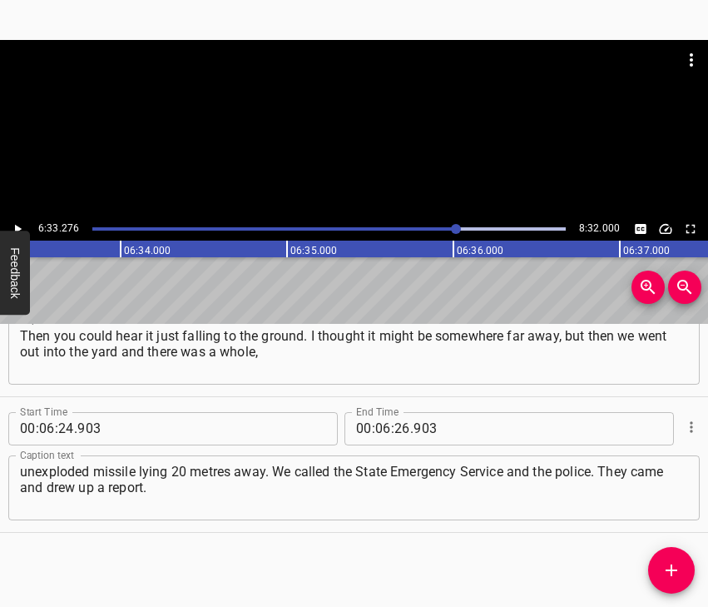
click at [16, 226] on icon "Play/Pause" at bounding box center [18, 228] width 7 height 9
click at [16, 226] on icon "Play/Pause" at bounding box center [17, 228] width 7 height 9
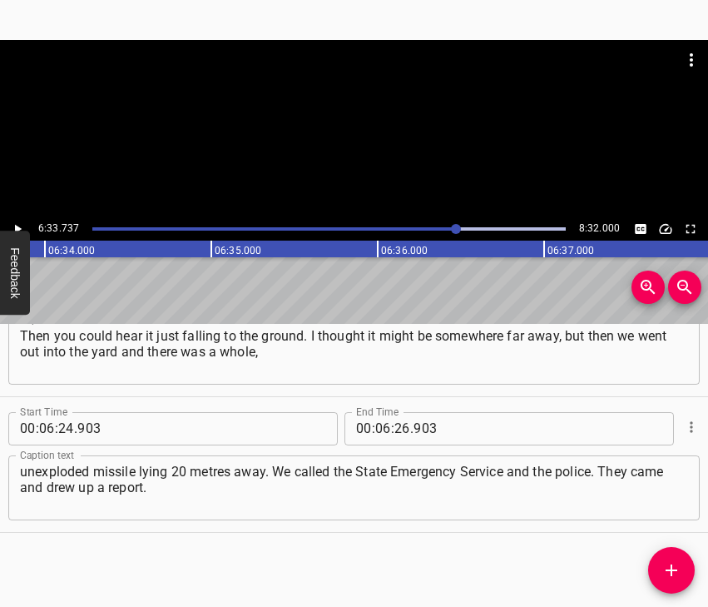
scroll to position [0, 65541]
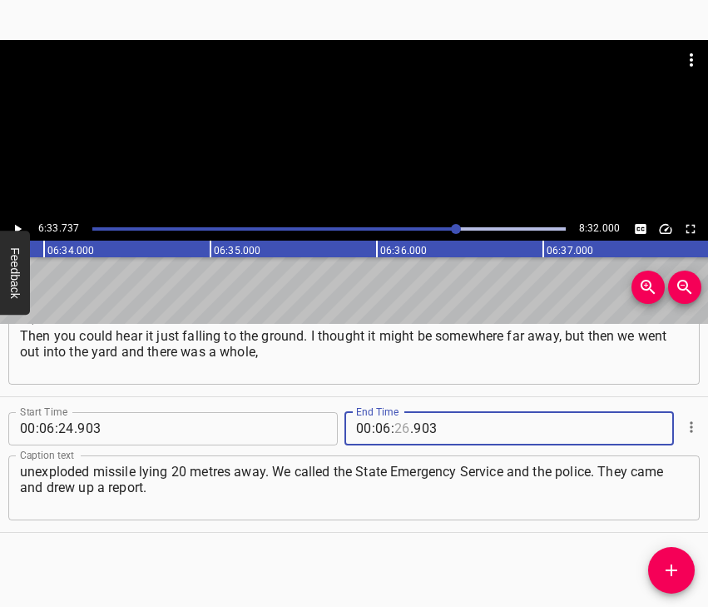
click at [399, 430] on input "number" at bounding box center [403, 428] width 16 height 33
type input "33"
type input "737"
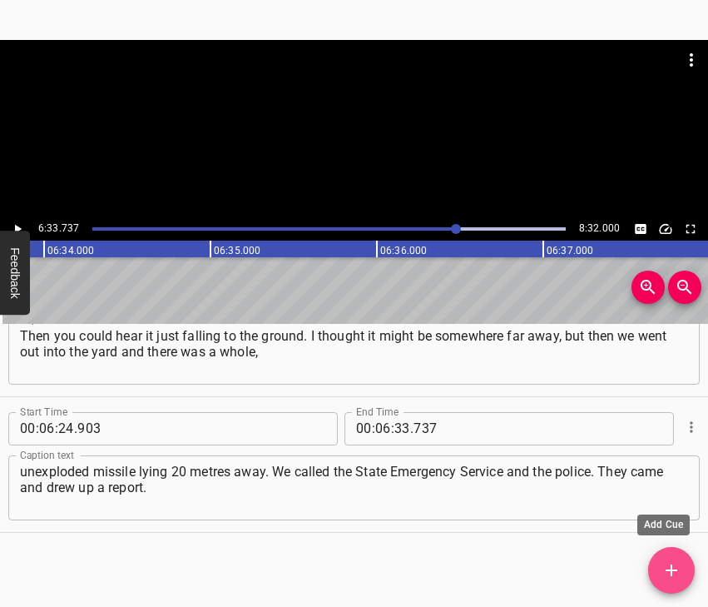
click at [678, 566] on span "Add Cue" at bounding box center [671, 570] width 47 height 20
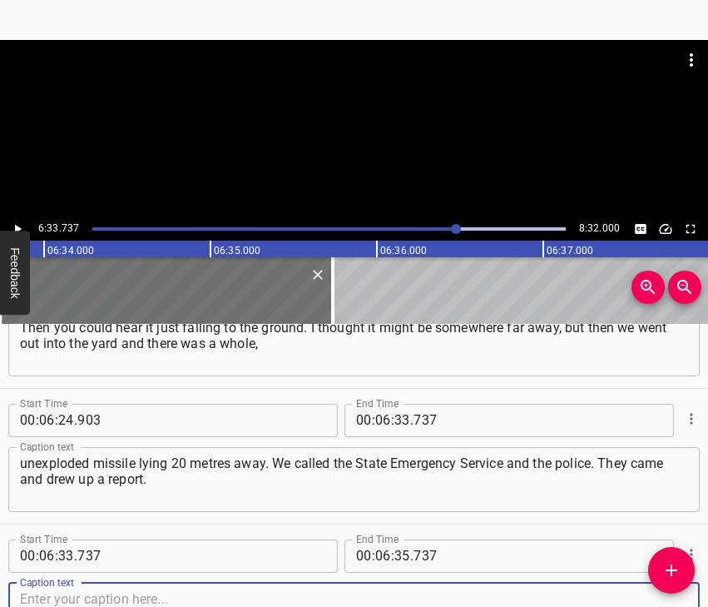
scroll to position [4271, 0]
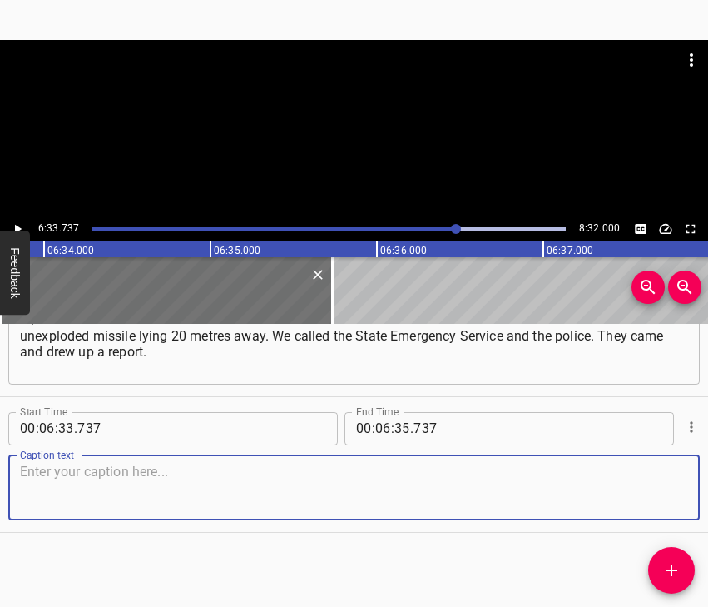
drag, startPoint x: 666, startPoint y: 484, endPoint x: 700, endPoint y: 474, distance: 35.3
click at [670, 483] on textarea at bounding box center [354, 487] width 668 height 47
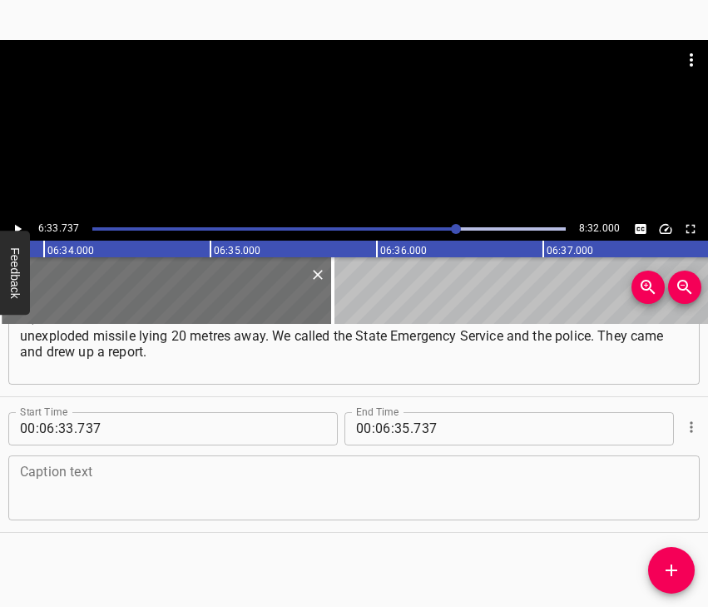
click at [48, 471] on div "Caption text" at bounding box center [354, 487] width 692 height 65
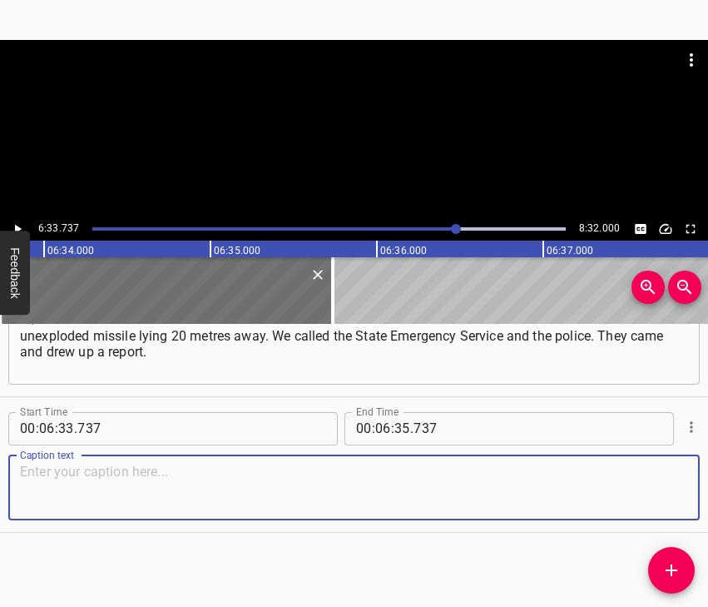
paste textarea "The missile was in a hard-to-reach place, it was impossible to get there by car…"
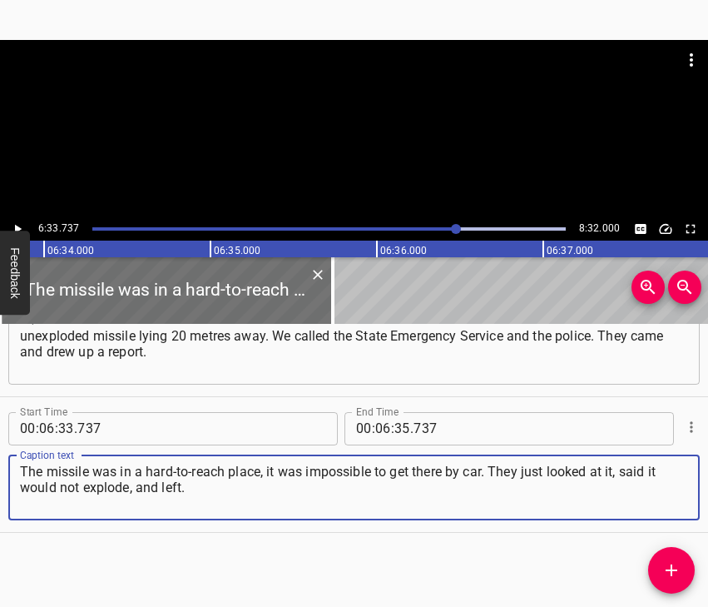
type textarea "The missile was in a hard-to-reach place, it was impossible to get there by car…"
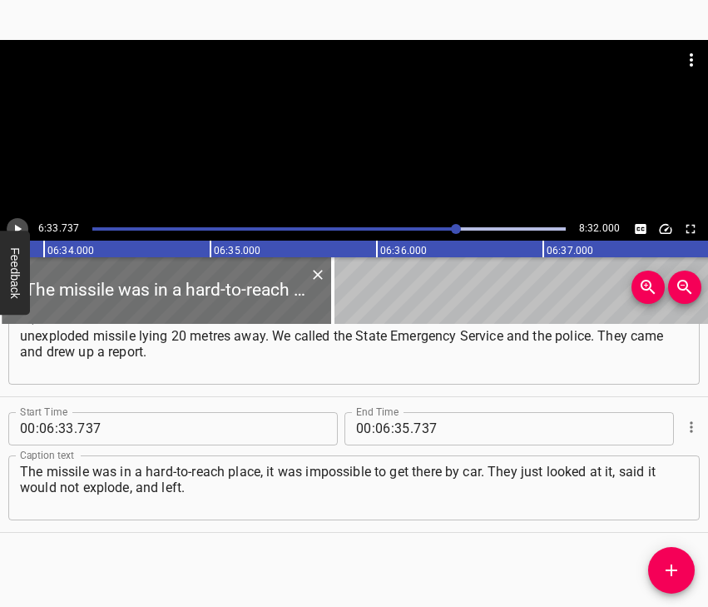
click at [11, 223] on icon "Play/Pause" at bounding box center [17, 228] width 15 height 15
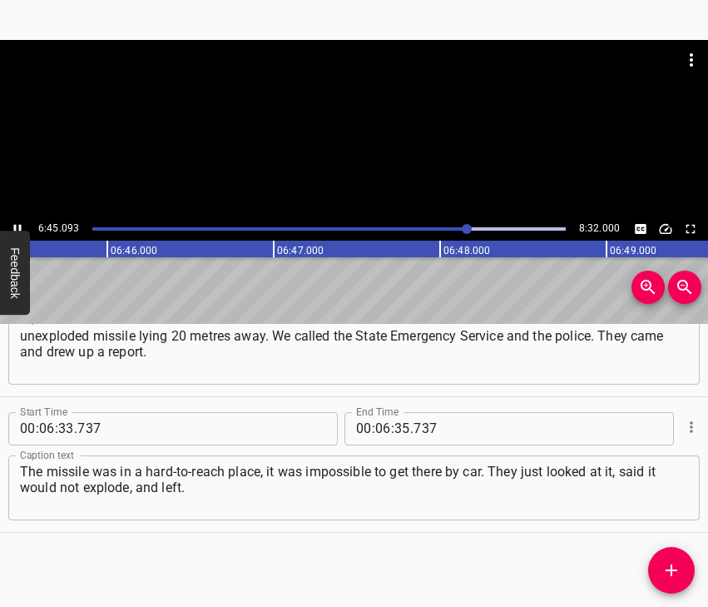
click at [16, 223] on icon "Play/Pause" at bounding box center [17, 228] width 15 height 15
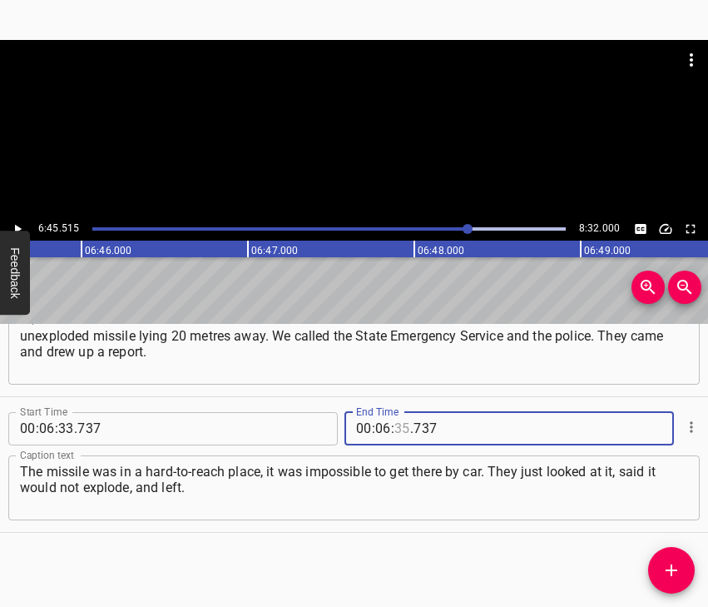
click at [395, 425] on input "number" at bounding box center [403, 428] width 16 height 33
type input "45"
type input "515"
click at [665, 569] on icon "Add Cue" at bounding box center [672, 570] width 20 height 20
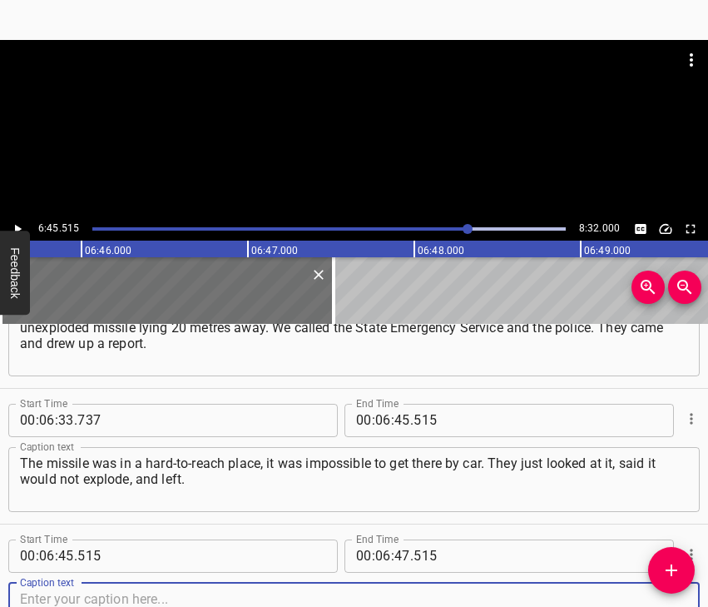
scroll to position [4407, 0]
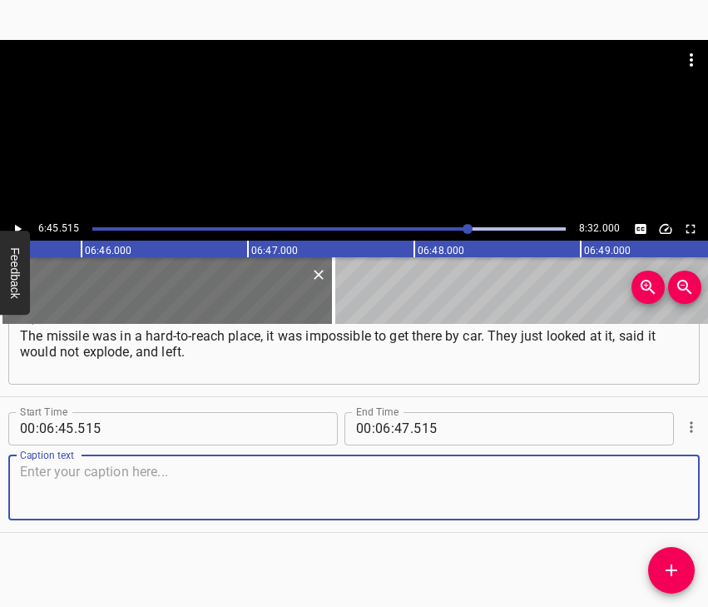
click at [674, 487] on div "Caption text" at bounding box center [354, 487] width 692 height 65
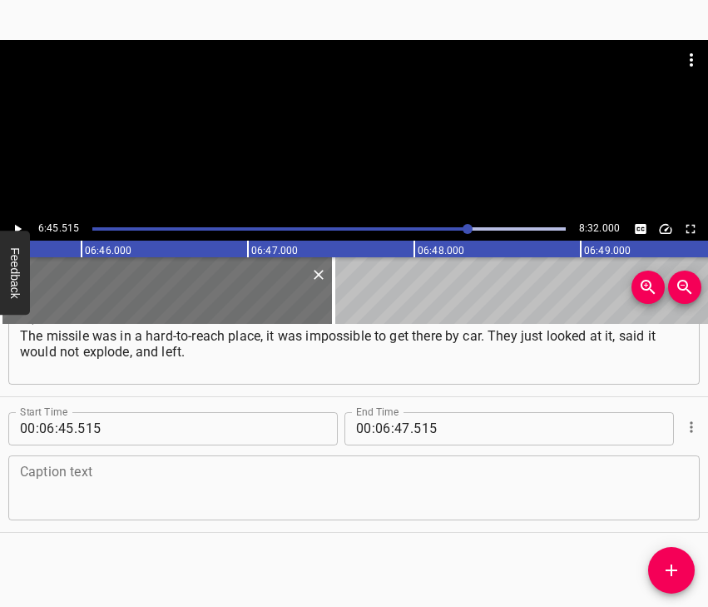
click at [92, 499] on textarea at bounding box center [354, 487] width 668 height 47
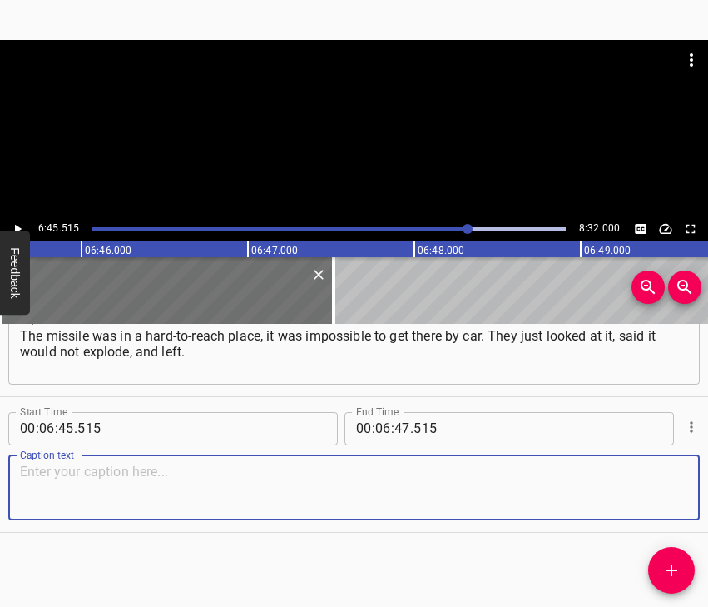
paste textarea "That missile stayed there for another two weeks. And after 2 weeks, an evacuati…"
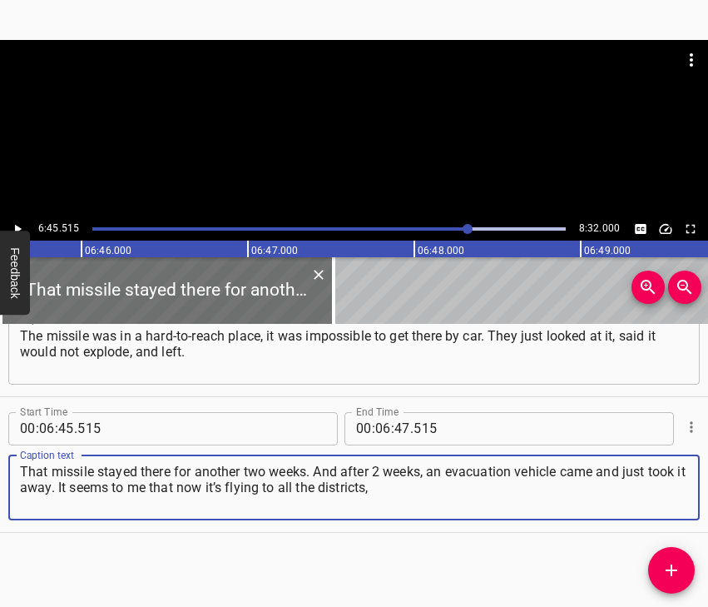
type textarea "That missile stayed there for another two weeks. And after 2 weeks, an evacuati…"
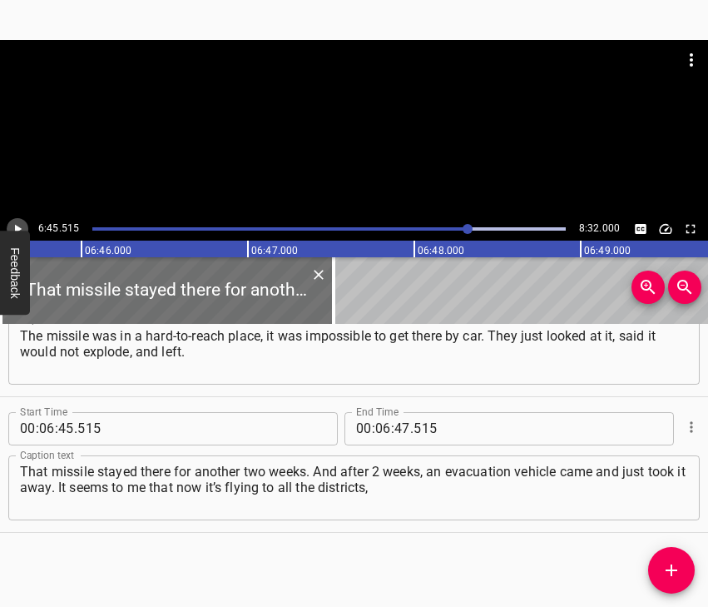
click at [9, 227] on button "Play/Pause" at bounding box center [18, 229] width 22 height 22
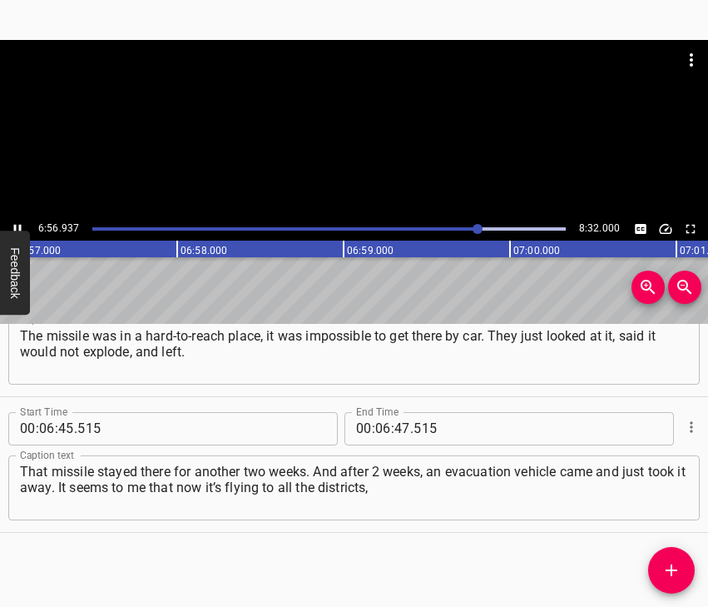
click at [18, 228] on icon "Play/Pause" at bounding box center [17, 228] width 15 height 15
click at [396, 424] on input "number" at bounding box center [403, 428] width 16 height 33
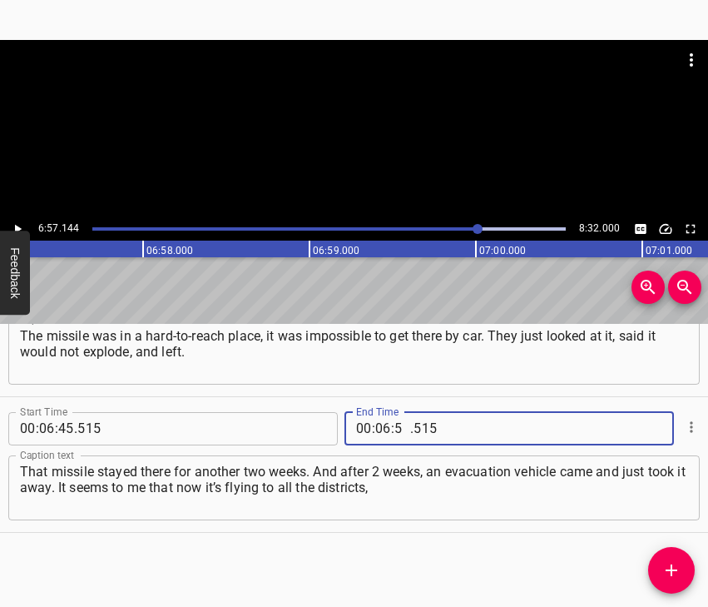
type input "57"
type input "144"
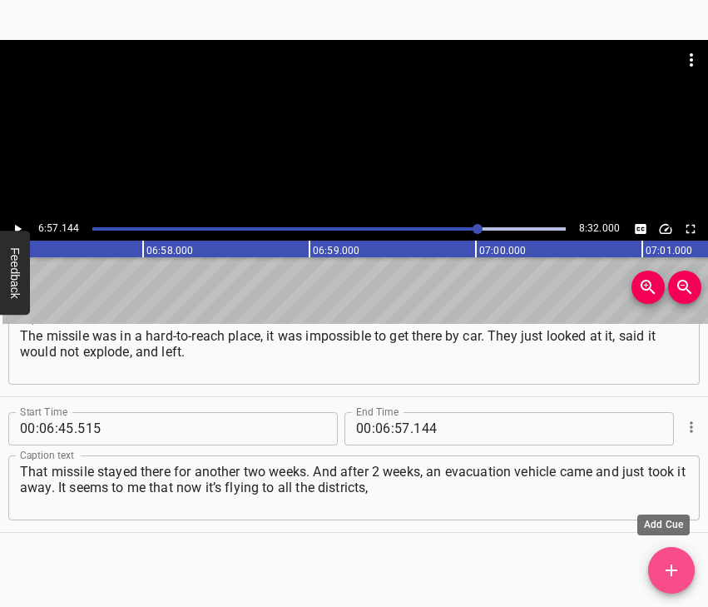
click at [658, 564] on span "Add Cue" at bounding box center [671, 570] width 47 height 20
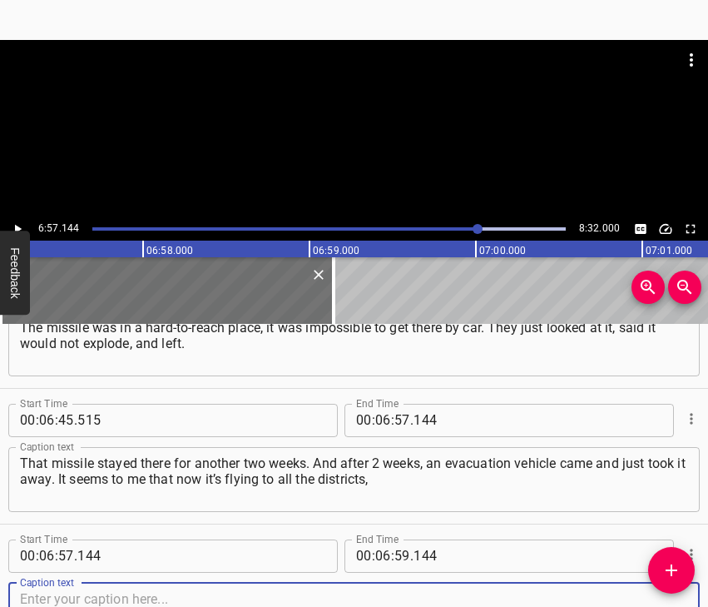
scroll to position [4543, 0]
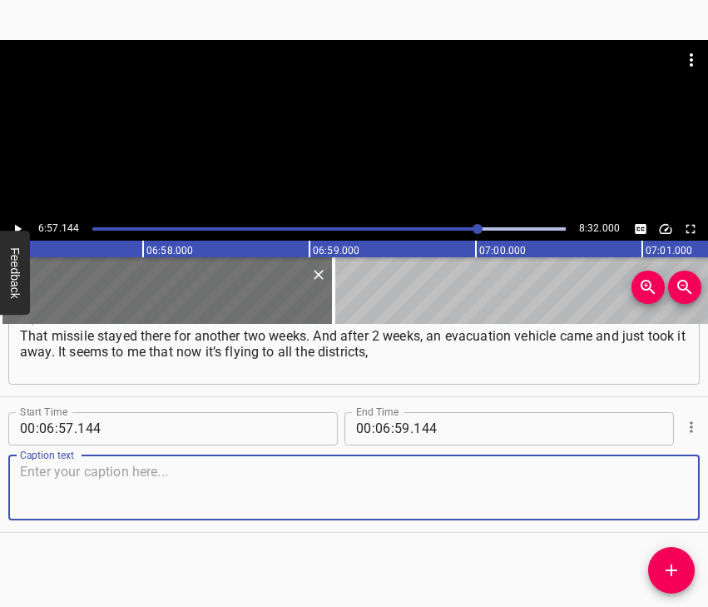
click at [667, 491] on textarea at bounding box center [354, 487] width 668 height 47
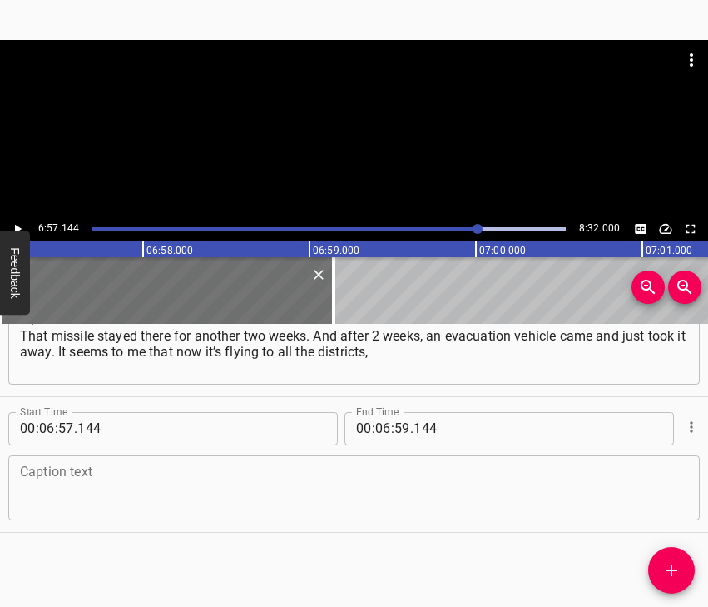
click at [164, 490] on textarea at bounding box center [354, 487] width 668 height 47
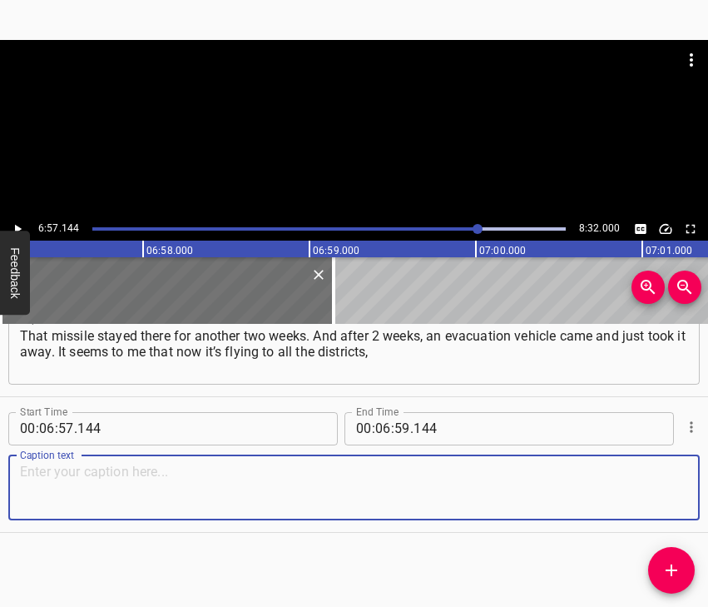
paste textarea "and you don’t understand... Some are more, some are less, but we are all suffer…"
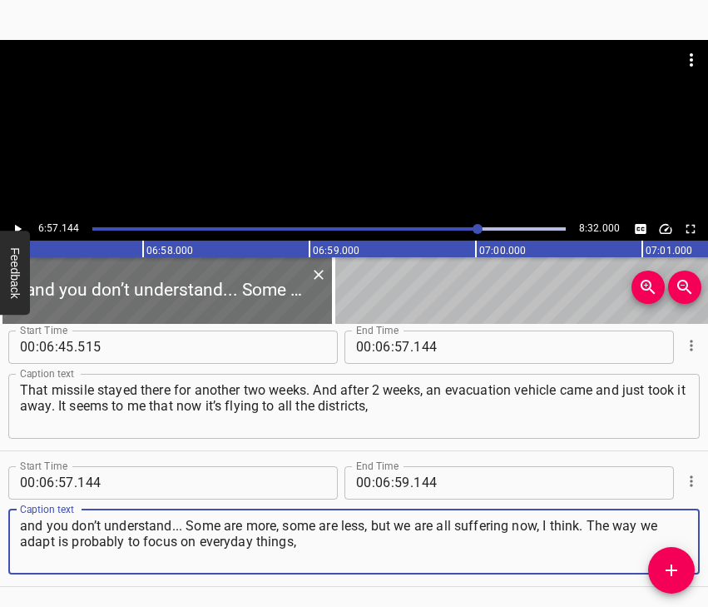
scroll to position [4459, 0]
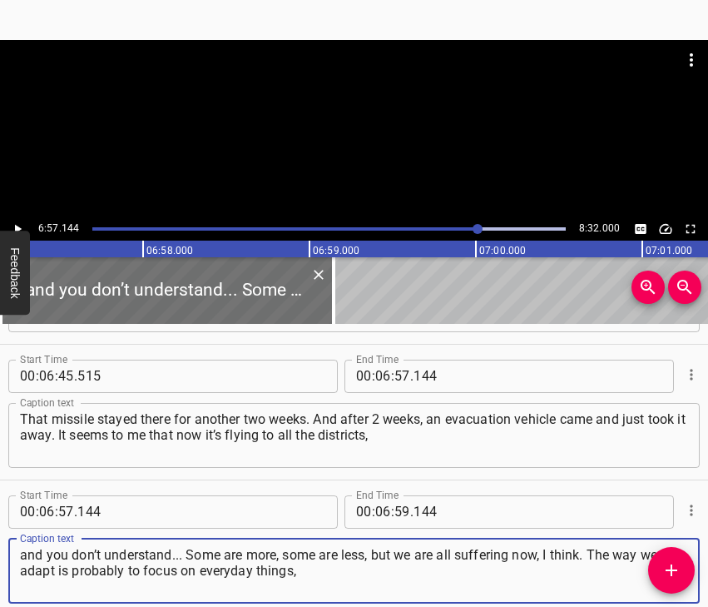
type textarea "and you don’t understand... Some are more, some are less, but we are all suffer…"
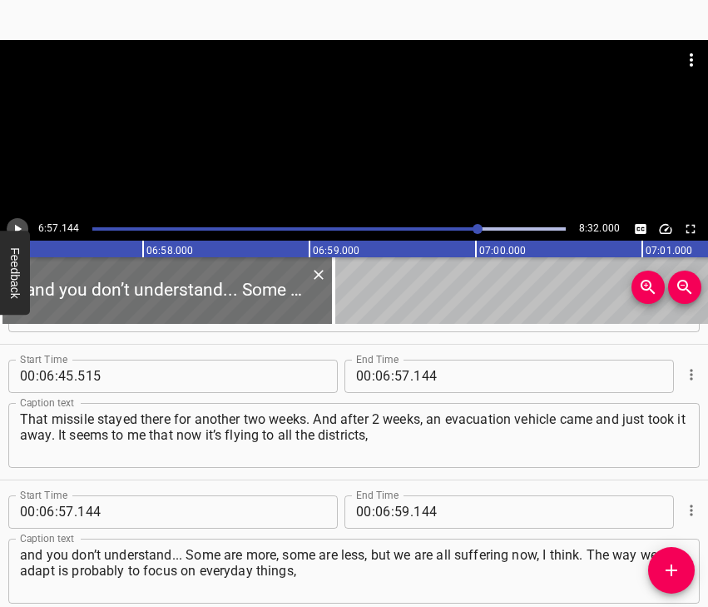
click at [22, 226] on icon "Play/Pause" at bounding box center [17, 228] width 15 height 15
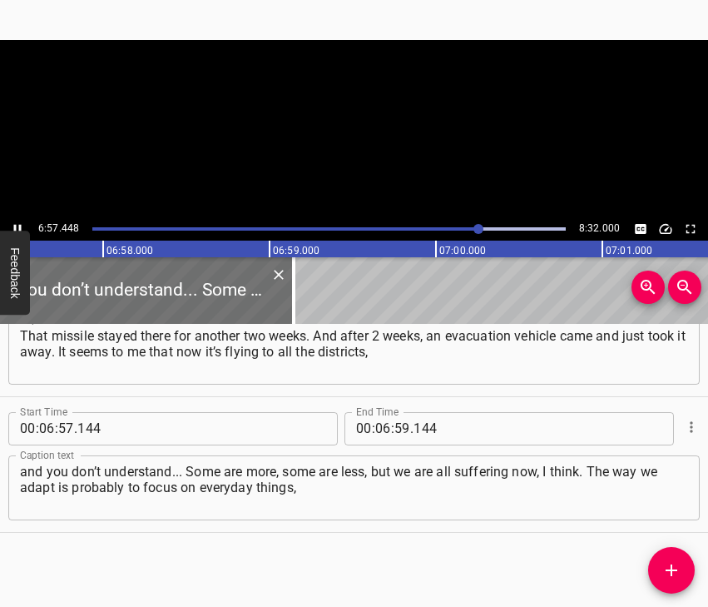
scroll to position [0, 69487]
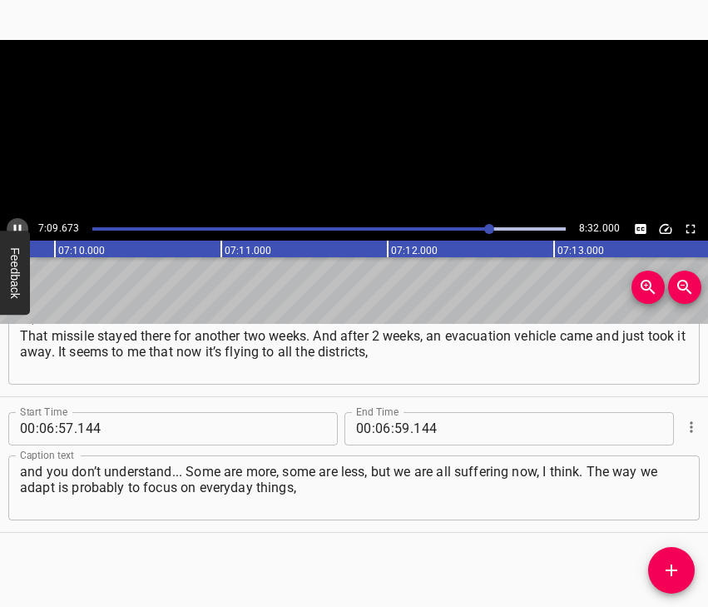
click at [12, 222] on icon "Play/Pause" at bounding box center [17, 228] width 15 height 15
click at [18, 226] on icon "Play/Pause" at bounding box center [17, 228] width 15 height 15
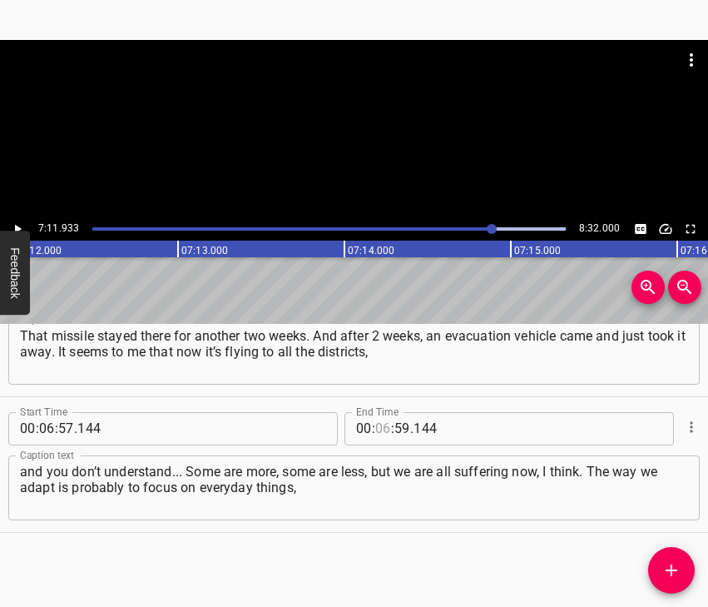
click at [378, 428] on input "number" at bounding box center [383, 428] width 16 height 33
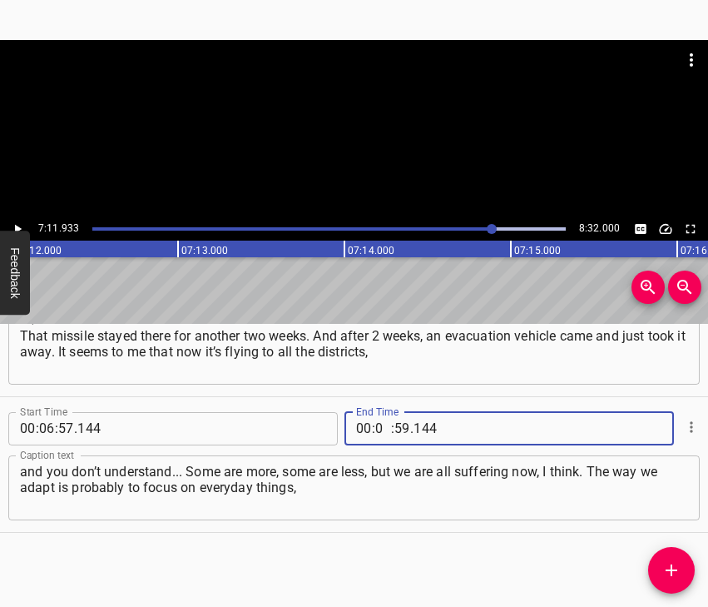
type input "07"
type input "11"
type input "933"
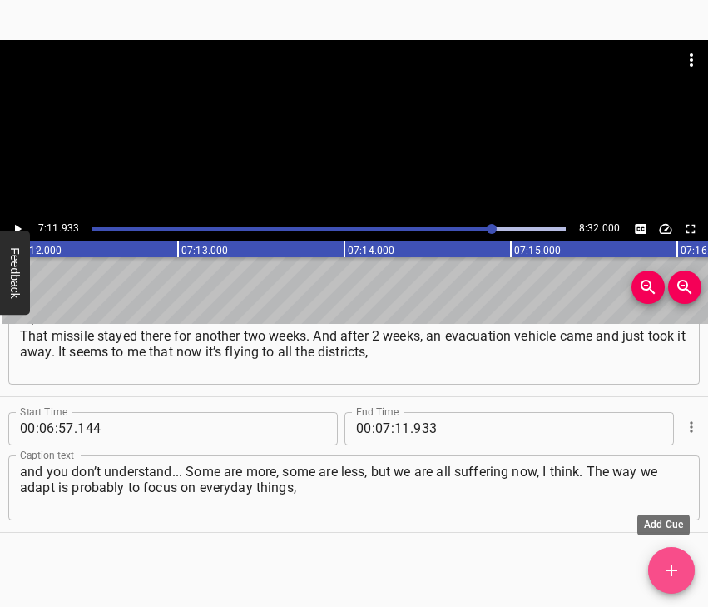
click at [671, 560] on icon "Add Cue" at bounding box center [672, 570] width 20 height 20
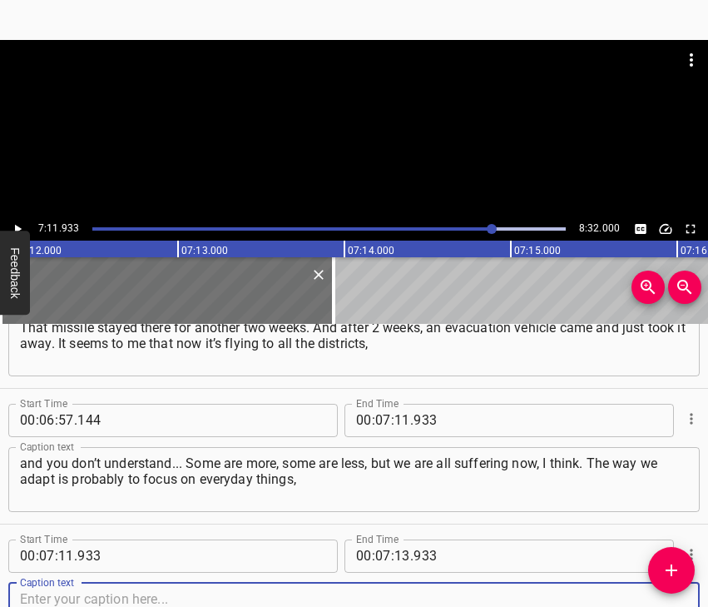
scroll to position [4678, 0]
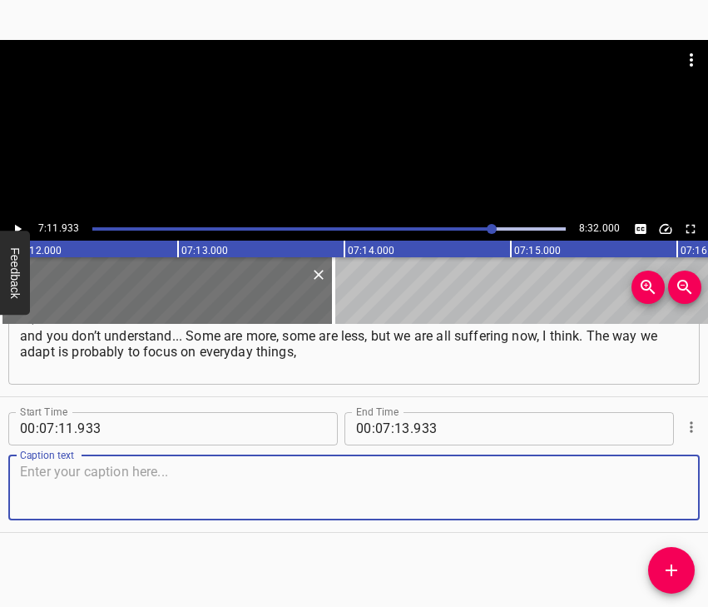
drag, startPoint x: 649, startPoint y: 492, endPoint x: 701, endPoint y: 486, distance: 51.9
click at [656, 489] on textarea at bounding box center [354, 487] width 668 height 47
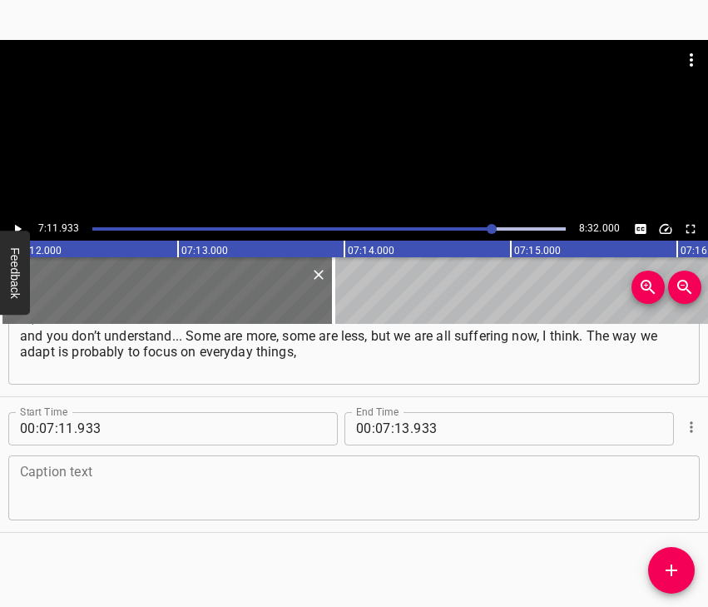
click at [86, 491] on textarea at bounding box center [354, 487] width 668 height 47
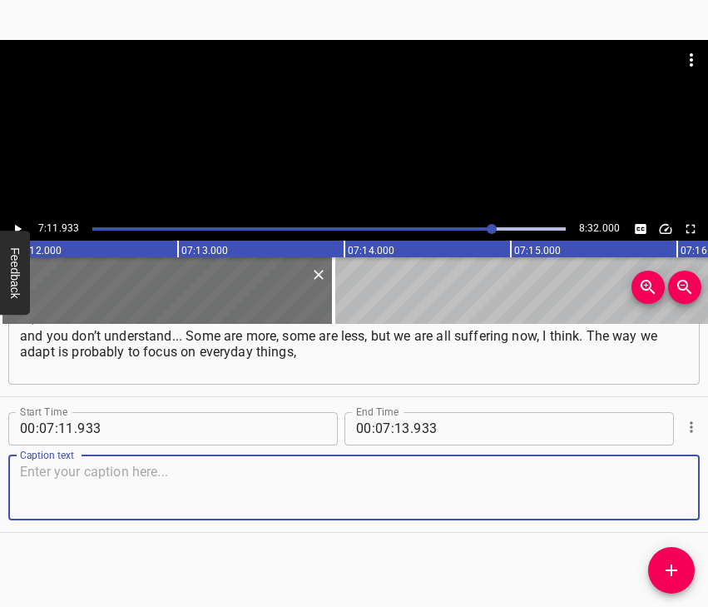
paste textarea "on work, on hobbies. We just need to distract ourselves from the news. I have a…"
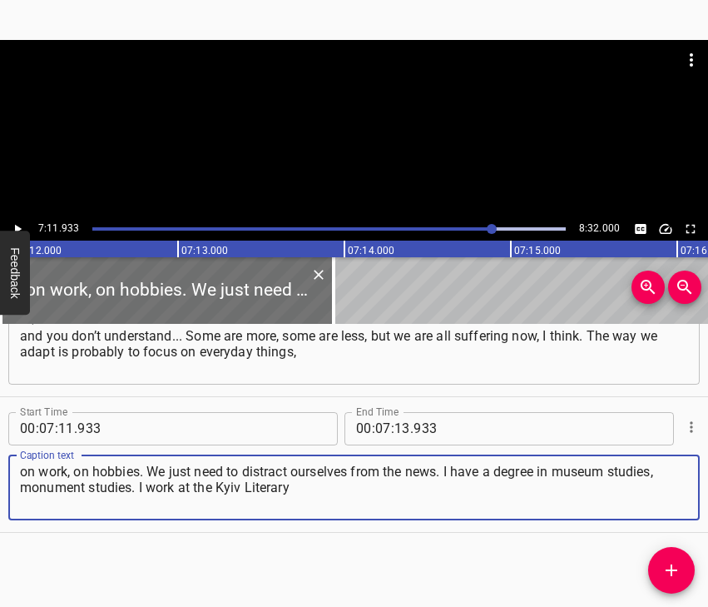
type textarea "on work, on hobbies. We just need to distract ourselves from the news. I have a…"
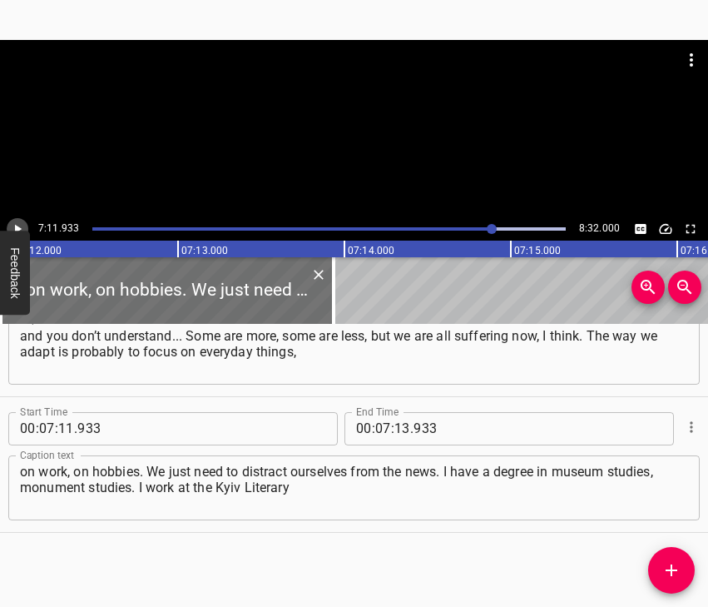
click at [16, 223] on icon "Play/Pause" at bounding box center [17, 228] width 15 height 15
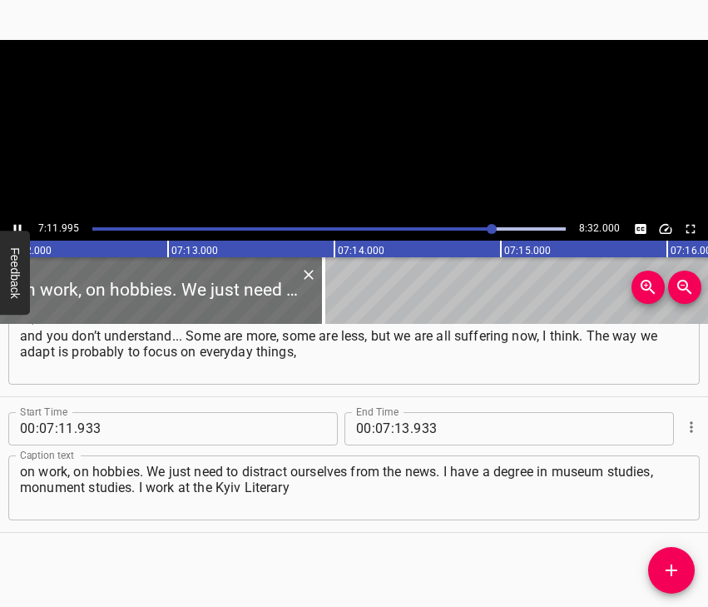
scroll to position [0, 71953]
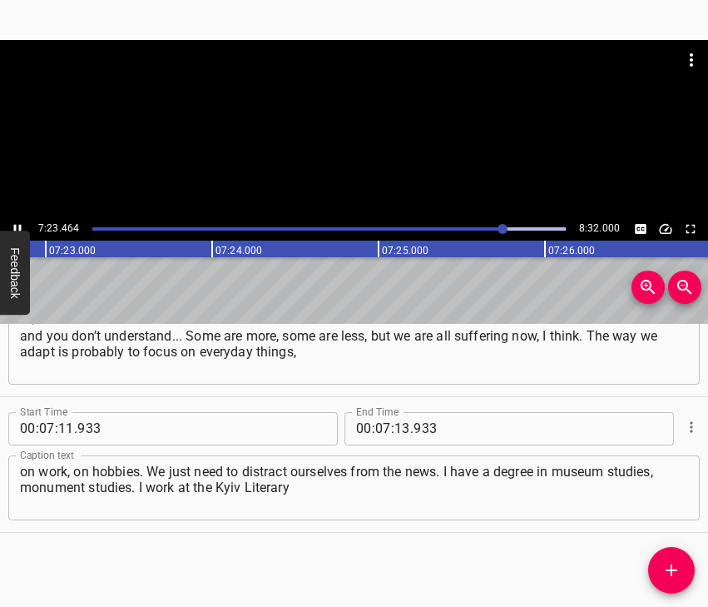
click at [14, 224] on icon "Play/Pause" at bounding box center [17, 228] width 15 height 15
click at [397, 424] on input "number" at bounding box center [403, 428] width 16 height 33
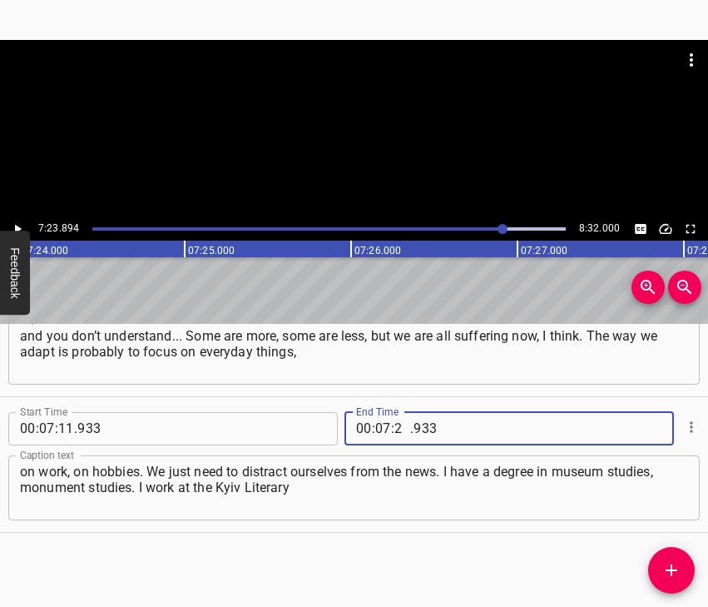
type input "23"
type input "894"
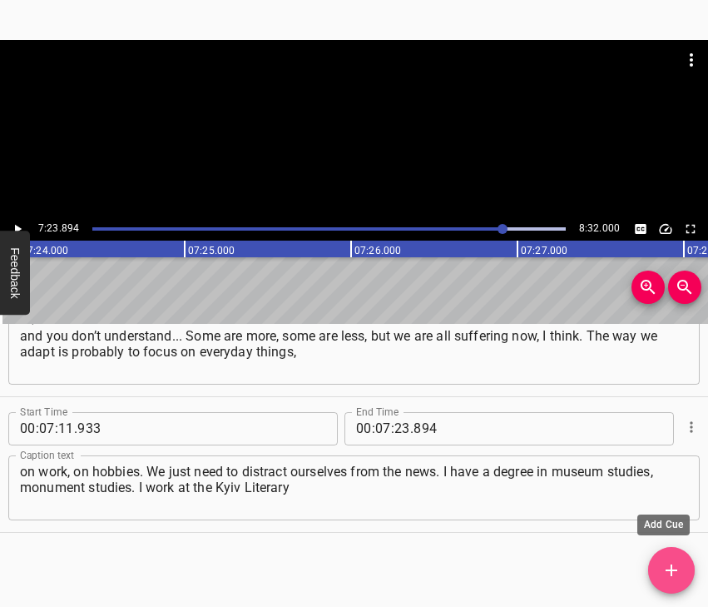
drag, startPoint x: 664, startPoint y: 568, endPoint x: 685, endPoint y: 581, distance: 24.3
click at [665, 568] on icon "Add Cue" at bounding box center [672, 570] width 20 height 20
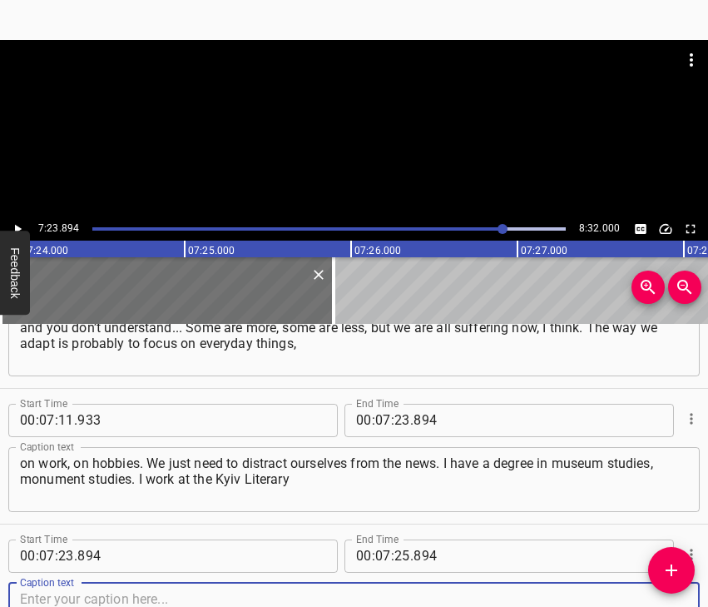
scroll to position [4814, 0]
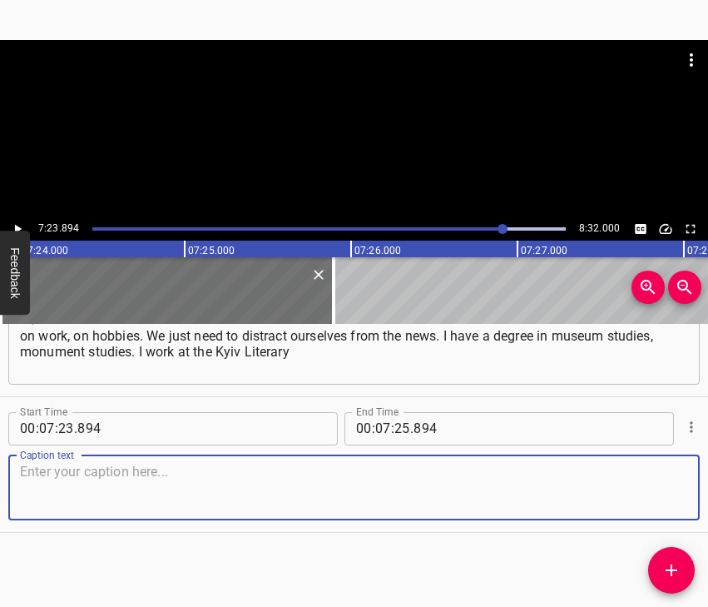
click at [658, 464] on textarea at bounding box center [354, 487] width 668 height 47
click at [116, 490] on textarea at bounding box center [354, 487] width 668 height 47
paste textarea "and [GEOGRAPHIC_DATA][PERSON_NAME]. As far as I know, our museum was visited by…"
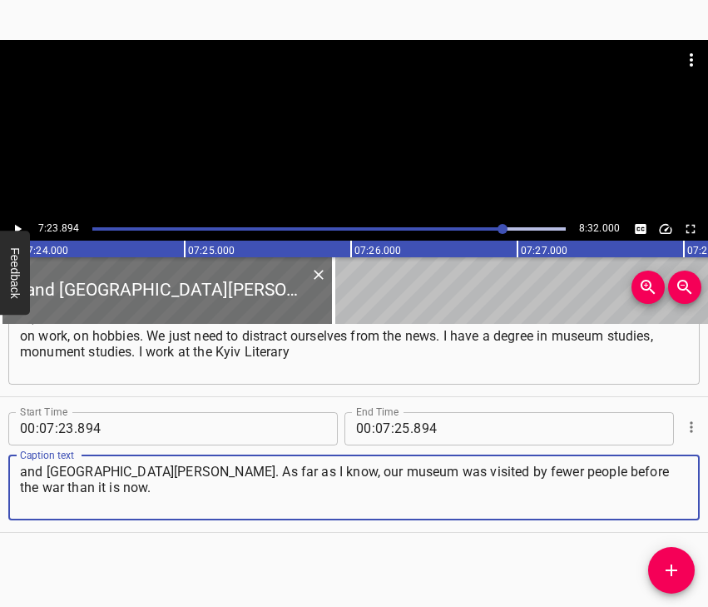
type textarea "and [GEOGRAPHIC_DATA][PERSON_NAME]. As far as I know, our museum was visited by…"
click at [17, 230] on icon "Play/Pause" at bounding box center [18, 228] width 7 height 9
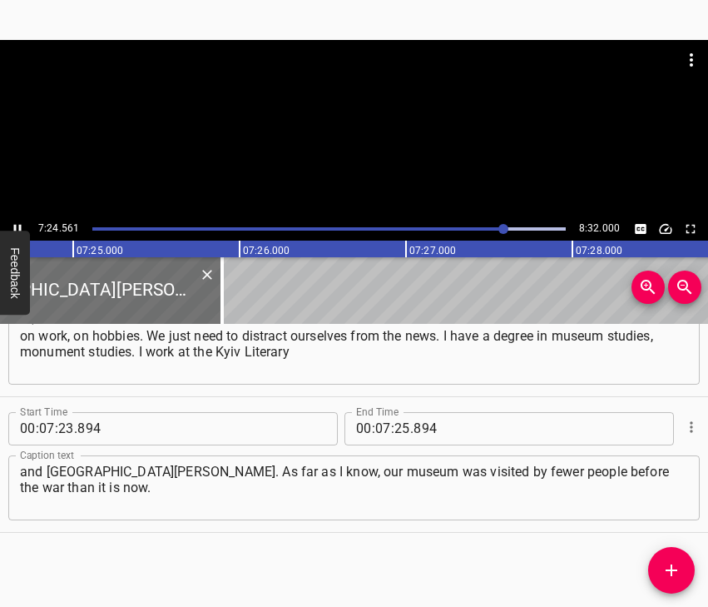
scroll to position [0, 74045]
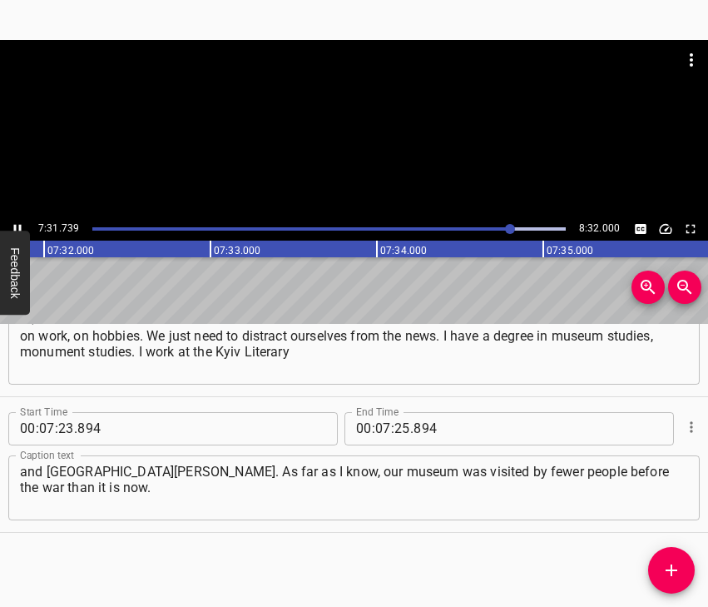
click at [14, 225] on icon "Play/Pause" at bounding box center [17, 228] width 7 height 9
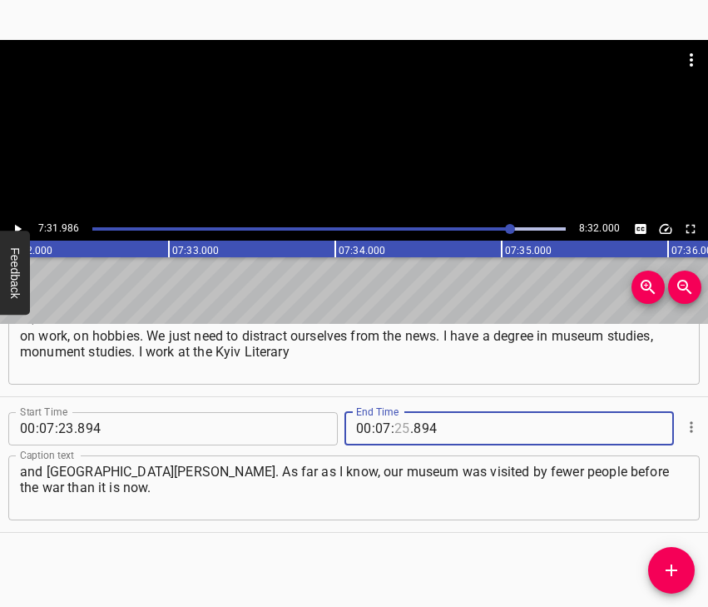
click at [395, 429] on input "number" at bounding box center [403, 428] width 16 height 33
type input "31"
type input "986"
click at [671, 568] on icon "Add Cue" at bounding box center [672, 570] width 20 height 20
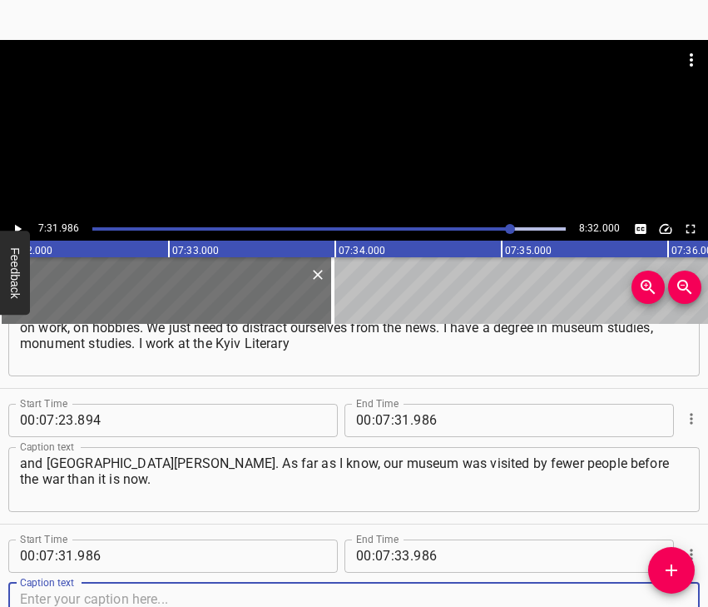
scroll to position [4950, 0]
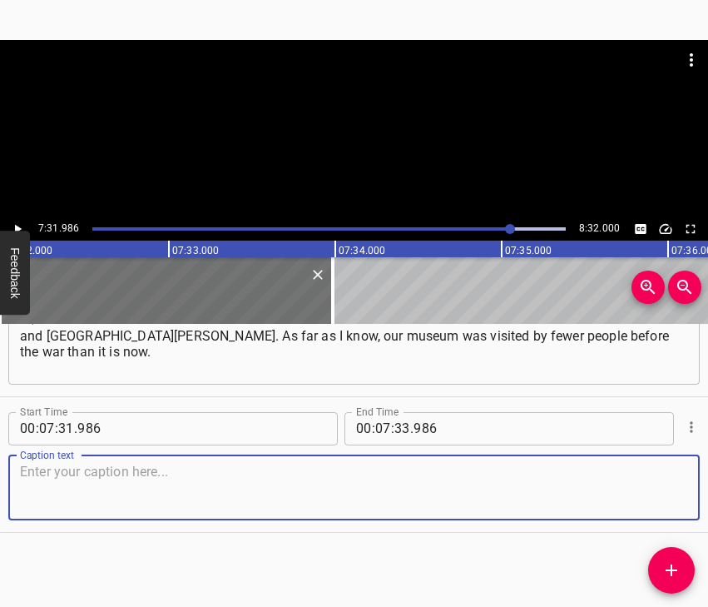
click at [654, 506] on textarea at bounding box center [354, 487] width 668 height 47
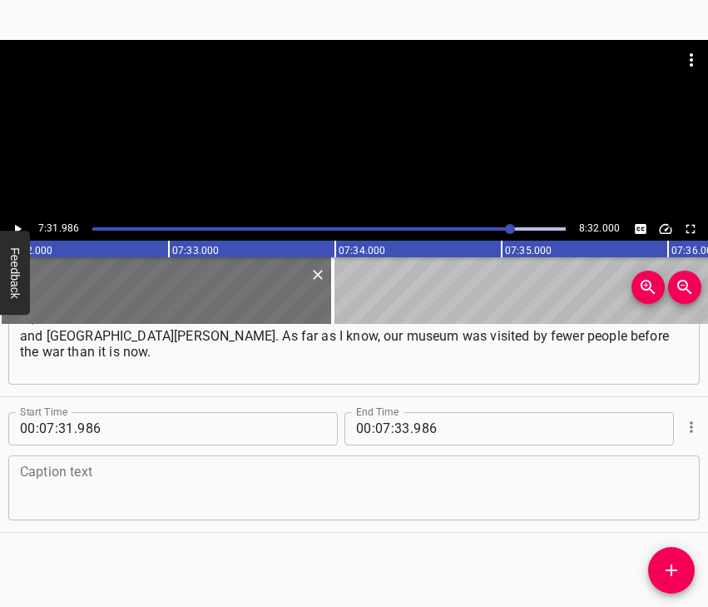
click at [328, 477] on textarea at bounding box center [354, 487] width 668 height 47
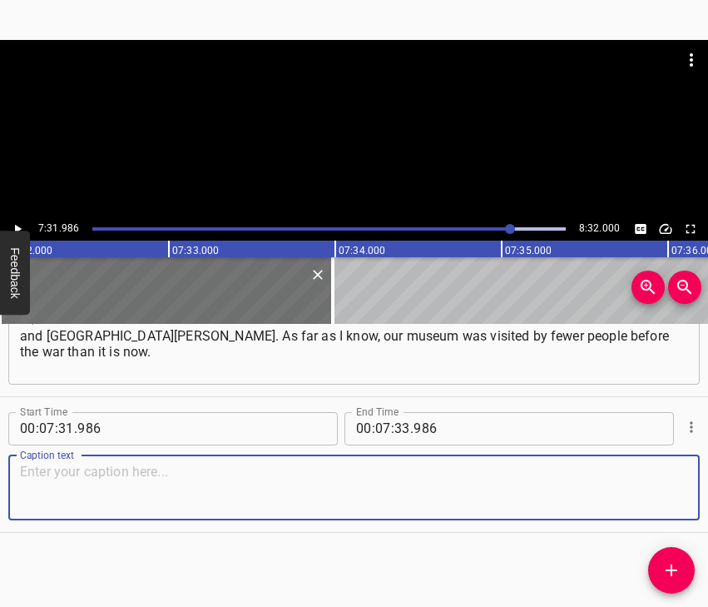
paste textarea "That is, now more people come to cultural places, specifically to [GEOGRAPHIC_D…"
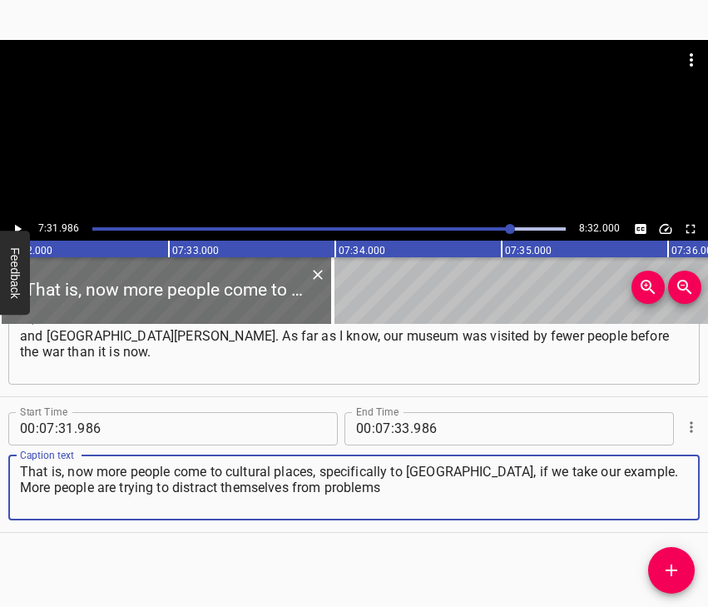
type textarea "That is, now more people come to cultural places, specifically to [GEOGRAPHIC_D…"
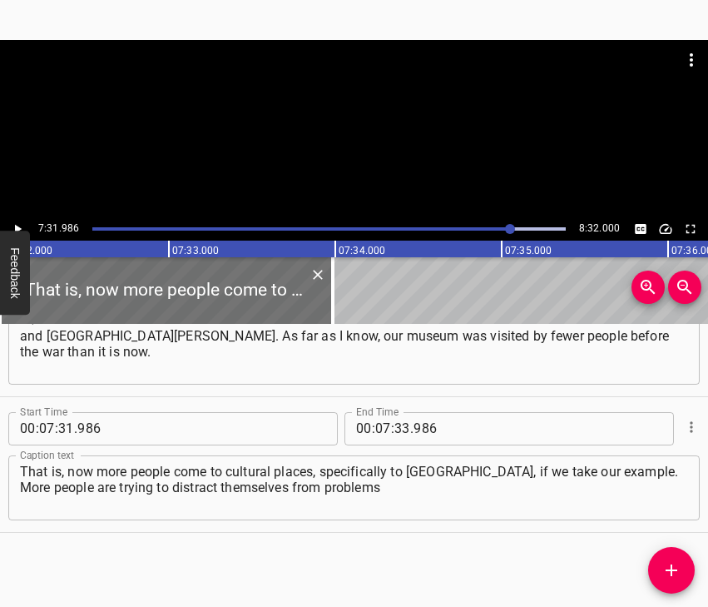
click at [18, 218] on div "7:31.986 8:32.000" at bounding box center [354, 140] width 708 height 201
click at [18, 221] on icon "Play/Pause" at bounding box center [17, 228] width 15 height 15
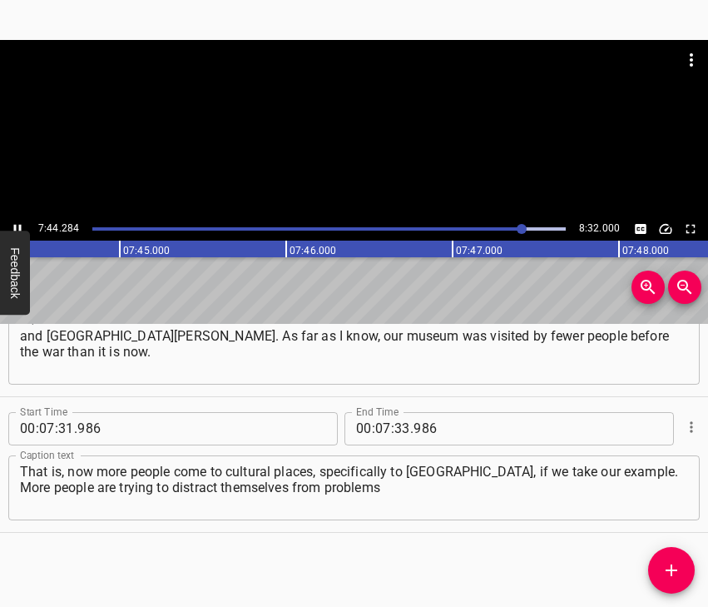
click at [20, 223] on icon "Play/Pause" at bounding box center [17, 228] width 15 height 15
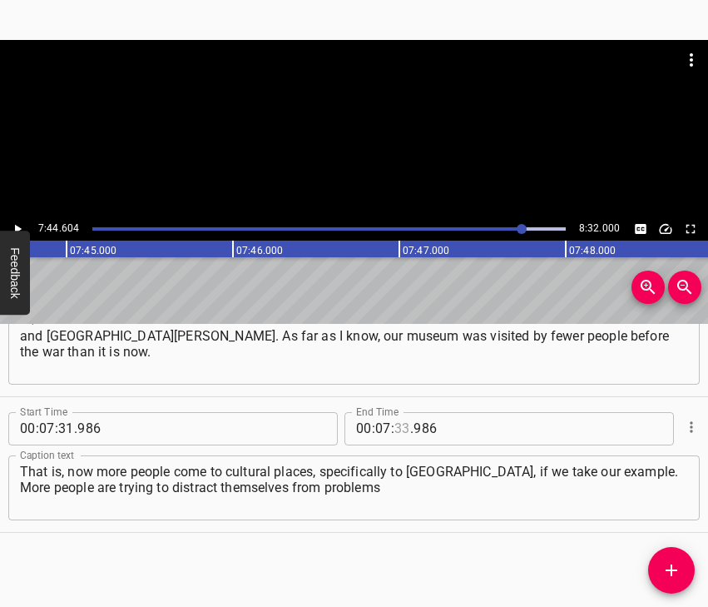
click at [400, 430] on input "number" at bounding box center [403, 428] width 16 height 33
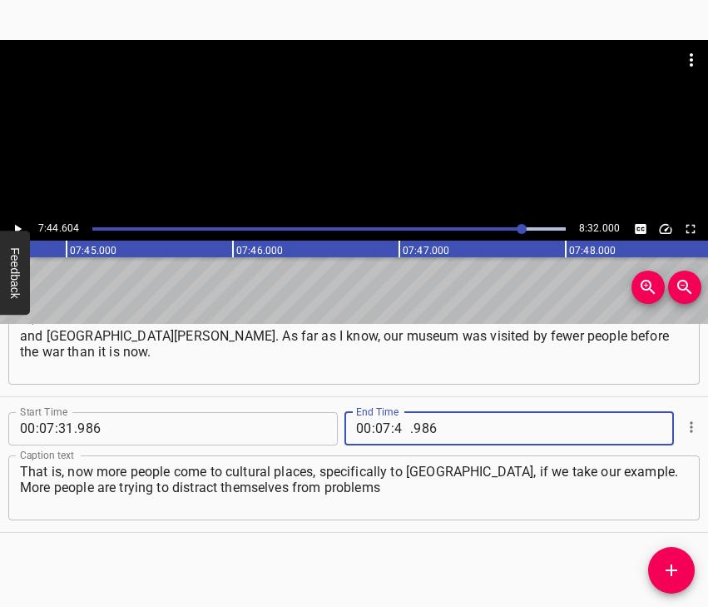
type input "44"
type input "604"
click at [675, 565] on icon "Add Cue" at bounding box center [672, 570] width 20 height 20
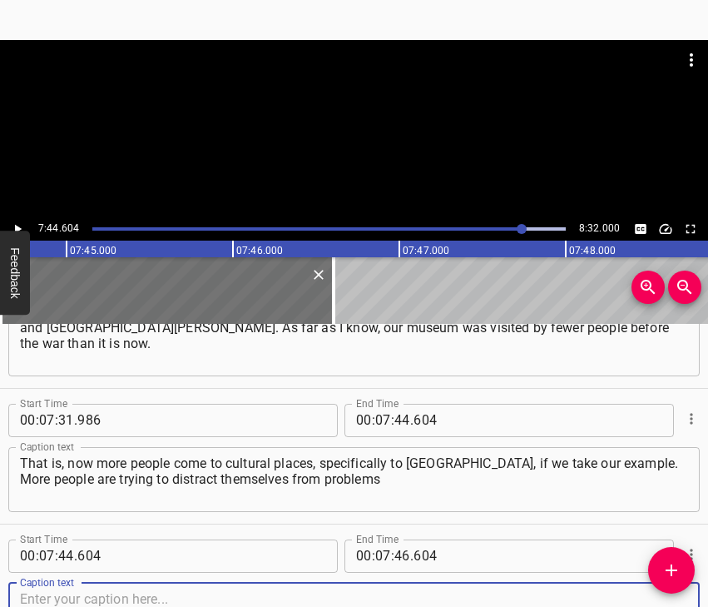
scroll to position [5085, 0]
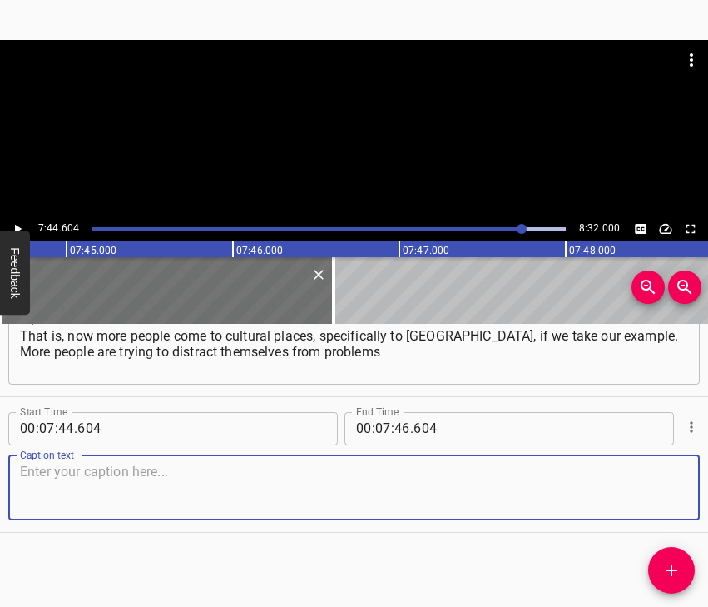
drag, startPoint x: 642, startPoint y: 492, endPoint x: 703, endPoint y: 490, distance: 61.6
click at [647, 492] on textarea at bounding box center [354, 487] width 668 height 47
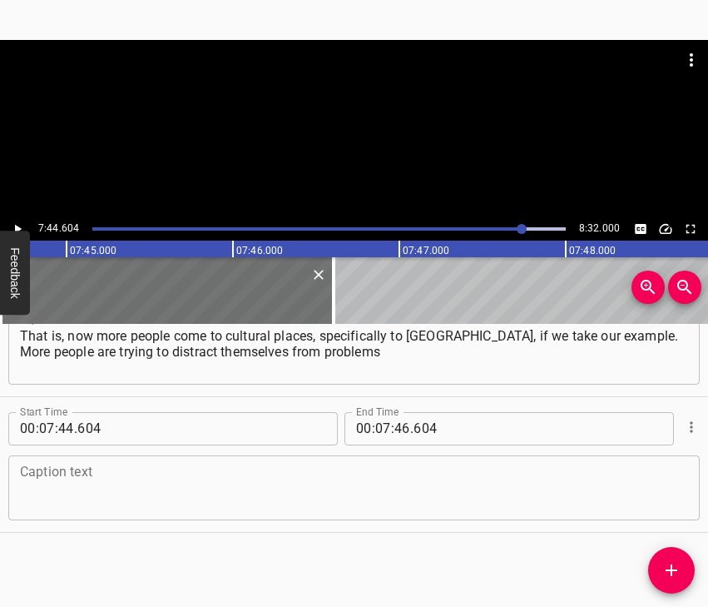
click at [68, 481] on textarea at bounding box center [354, 487] width 668 height 47
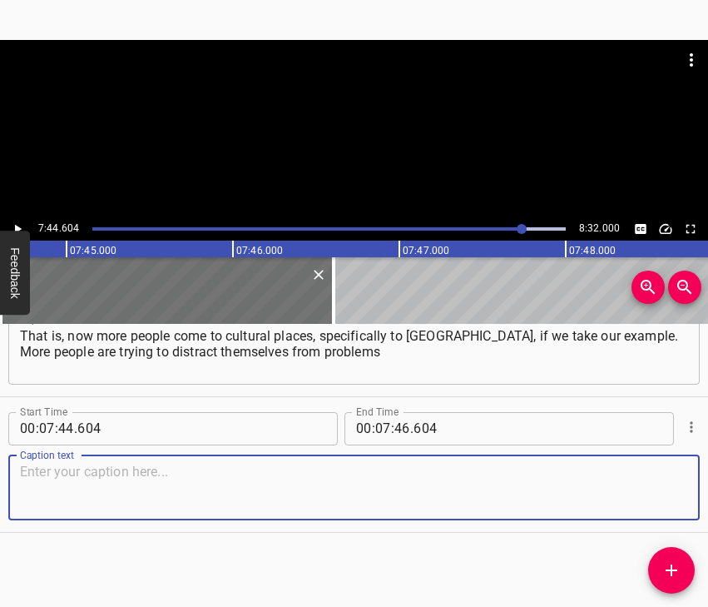
paste textarea "and find other hobbies. People are more interested in Ukrainian culture now, an…"
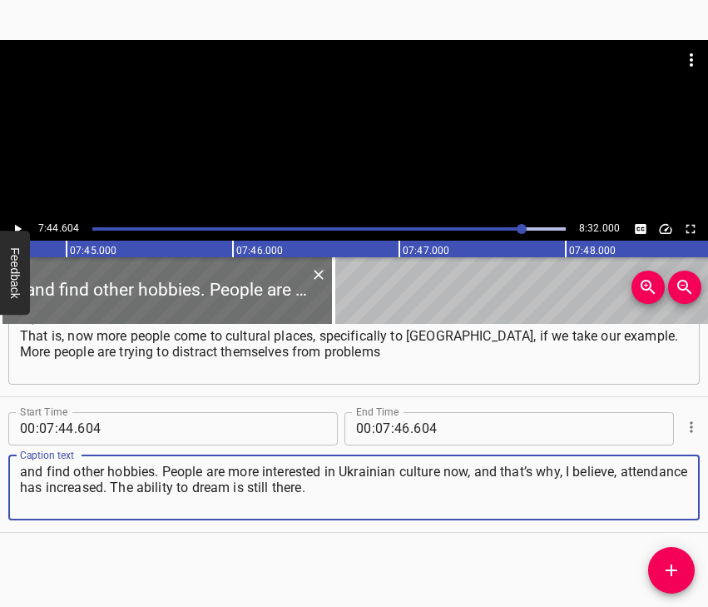
type textarea "and find other hobbies. People are more interested in Ukrainian culture now, an…"
click at [19, 223] on icon "Play/Pause" at bounding box center [17, 228] width 15 height 15
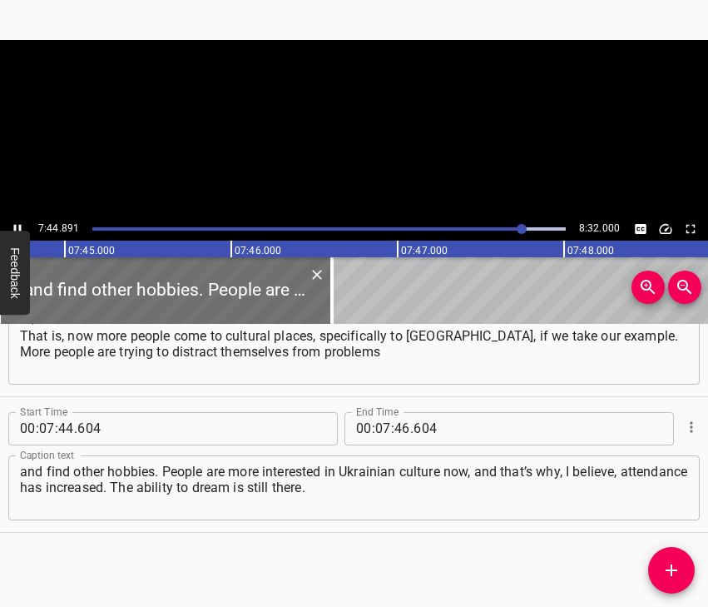
scroll to position [0, 77385]
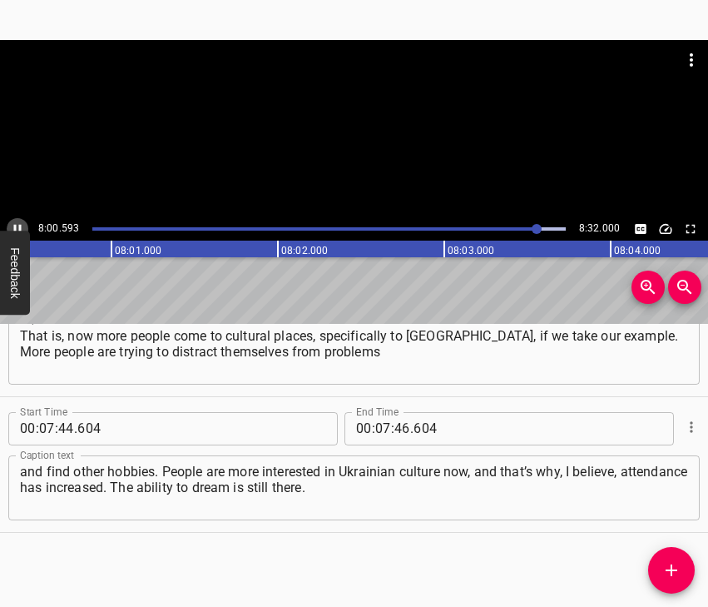
click at [13, 224] on icon "Play/Pause" at bounding box center [17, 228] width 15 height 15
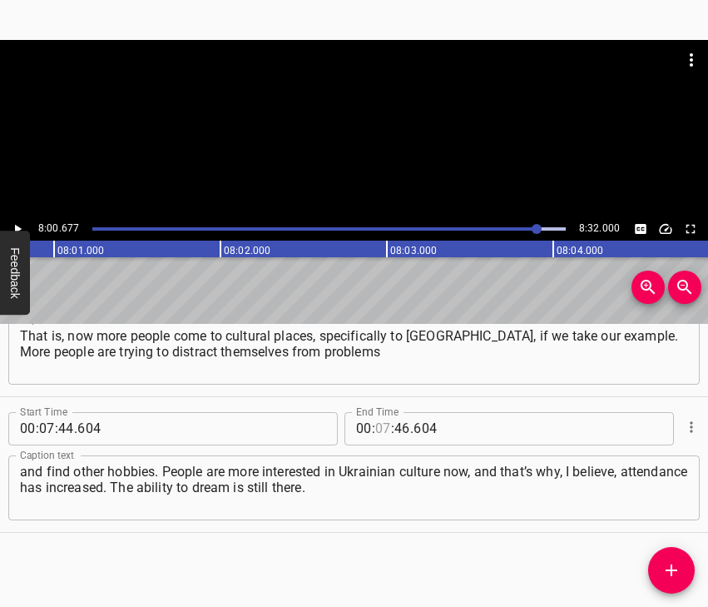
click at [375, 431] on input "number" at bounding box center [383, 428] width 16 height 33
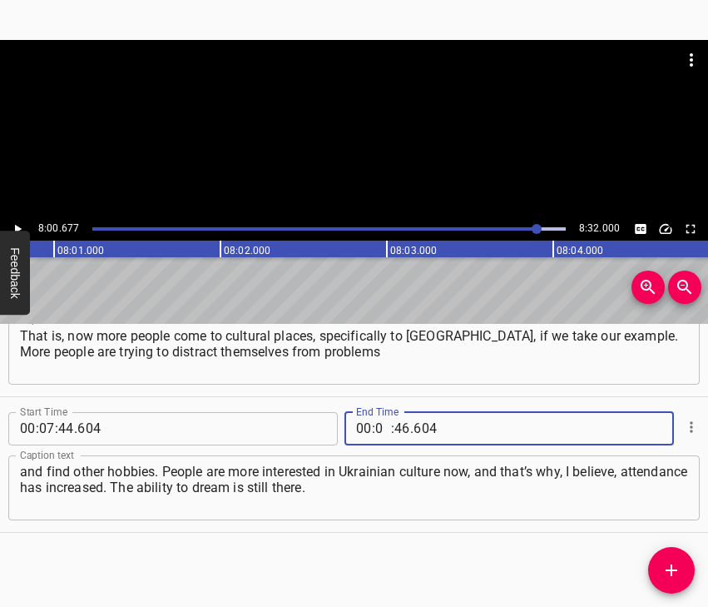
type input "08"
type input "00"
type input "677"
click at [676, 558] on button "Add Cue" at bounding box center [671, 570] width 47 height 47
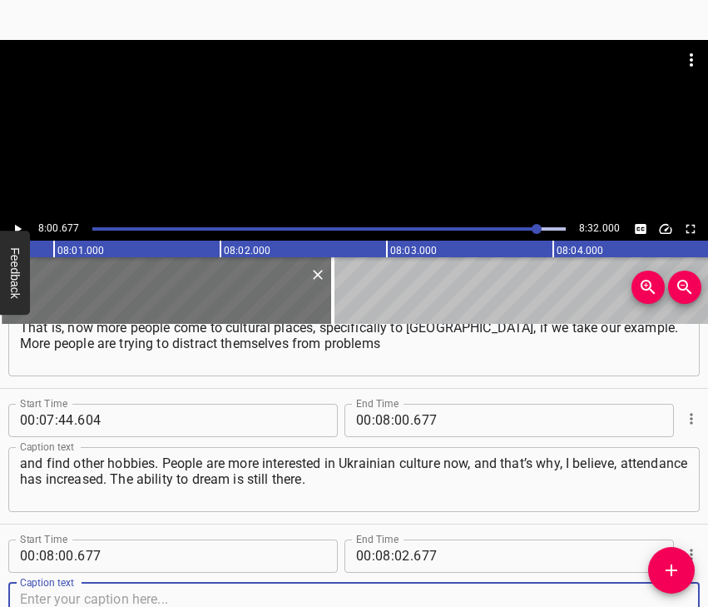
scroll to position [5221, 0]
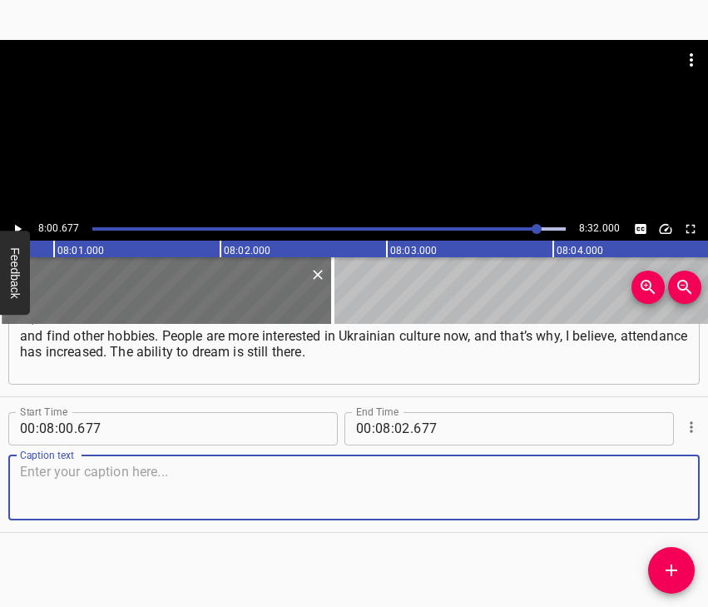
click at [660, 508] on textarea at bounding box center [354, 487] width 668 height 47
click at [190, 487] on textarea at bounding box center [354, 487] width 668 height 47
paste textarea "I believe that general dreams remain the same as they were. Of course, the desi…"
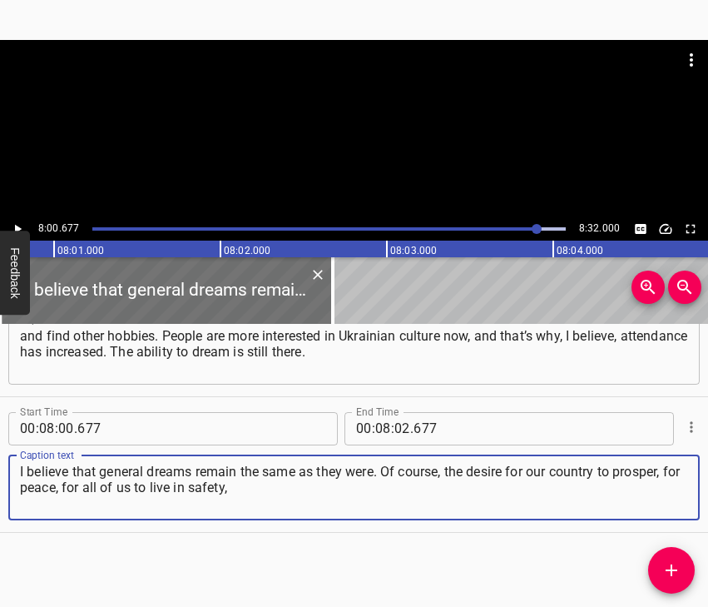
type textarea "I believe that general dreams remain the same as they were. Of course, the desi…"
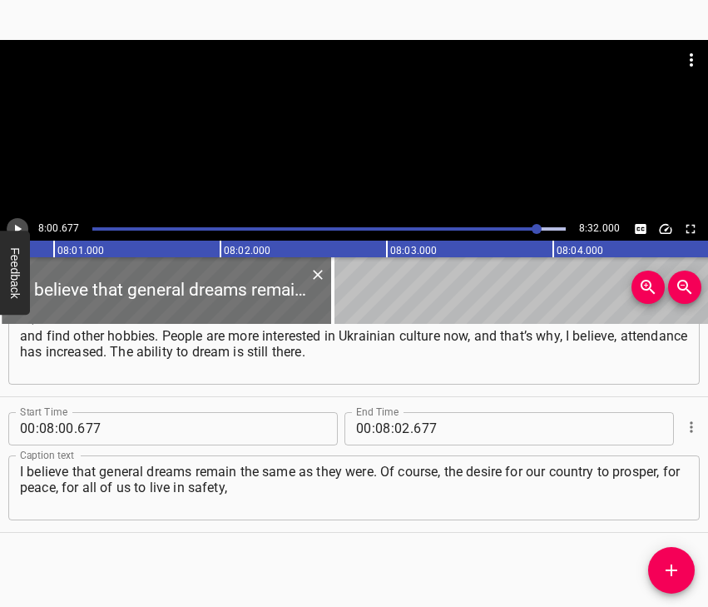
click at [17, 225] on icon "Play/Pause" at bounding box center [17, 228] width 15 height 15
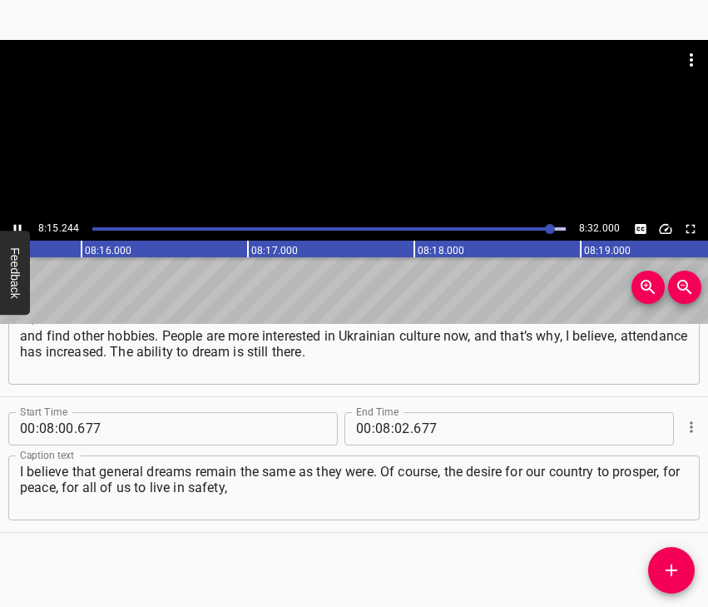
click at [14, 226] on icon "Play/Pause" at bounding box center [17, 228] width 7 height 9
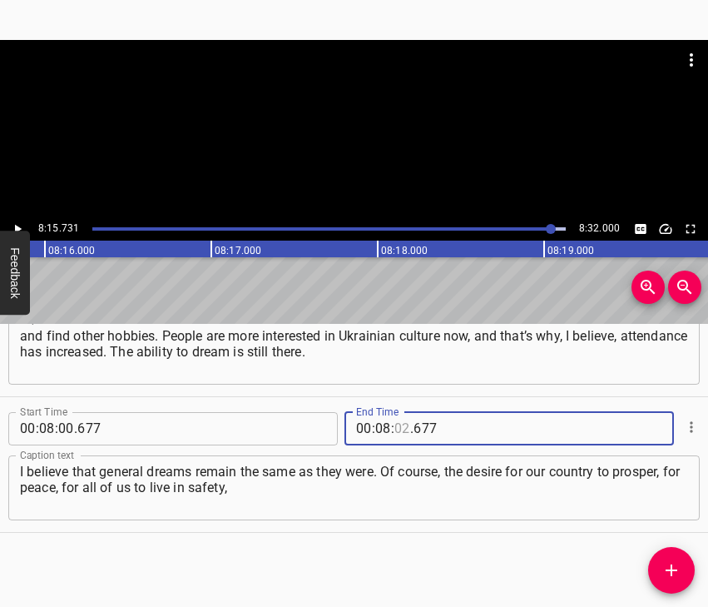
click at [400, 428] on input "number" at bounding box center [403, 428] width 16 height 33
type input "15"
type input "731"
click at [672, 573] on icon "Add Cue" at bounding box center [672, 570] width 12 height 12
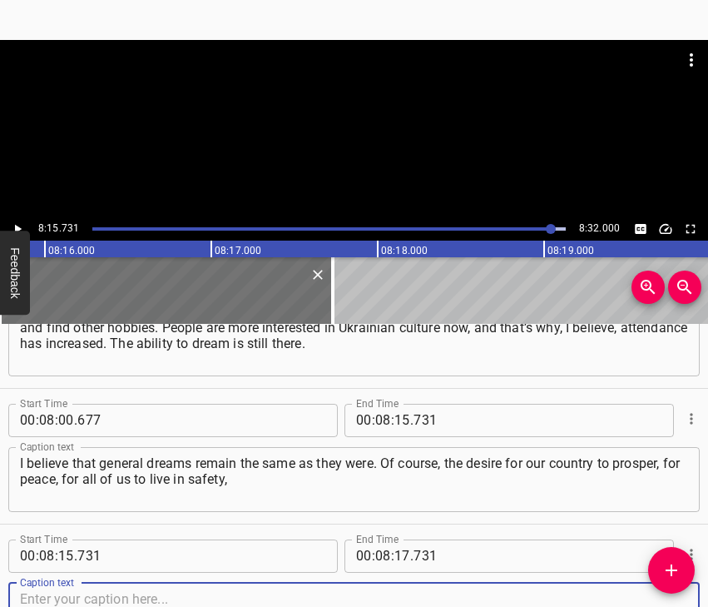
scroll to position [5357, 0]
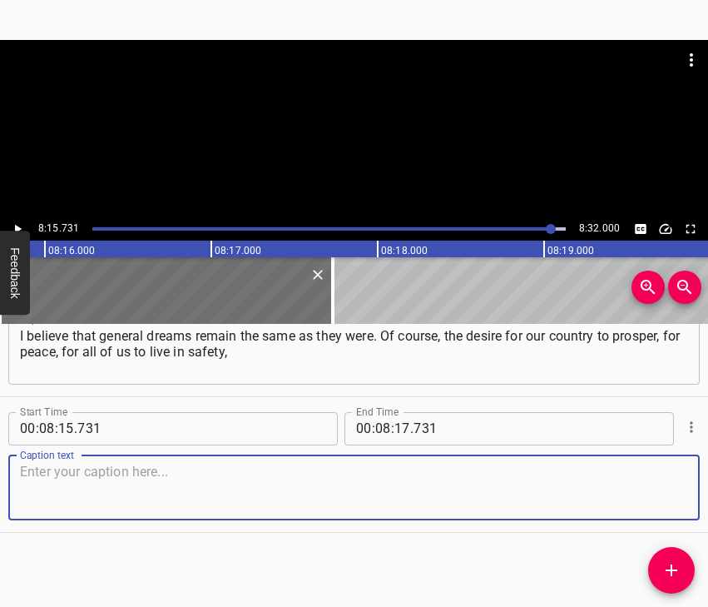
click at [664, 476] on textarea at bounding box center [354, 487] width 668 height 47
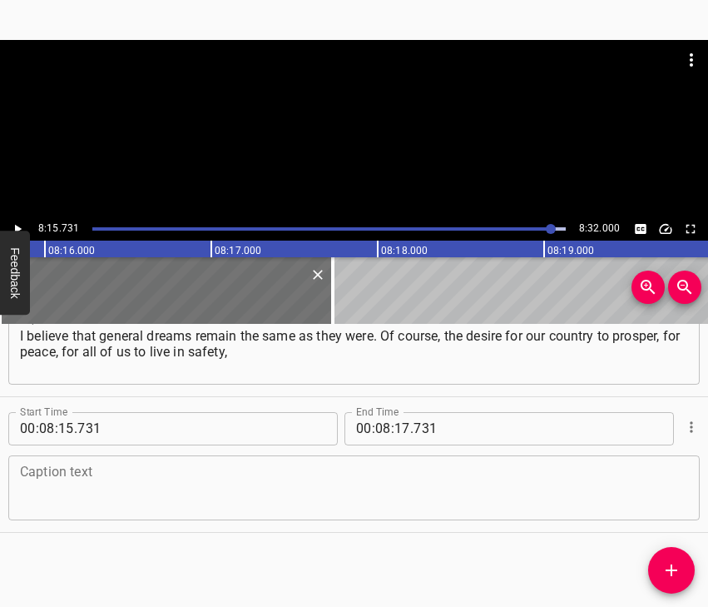
click at [194, 477] on textarea at bounding box center [354, 487] width 668 height 47
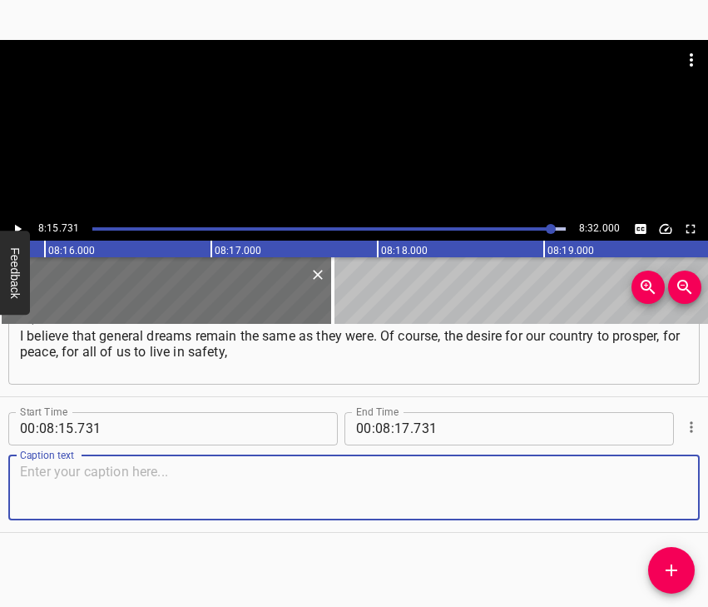
paste textarea "in prosperity, in other words, in comfortable conditions, has been added. This …"
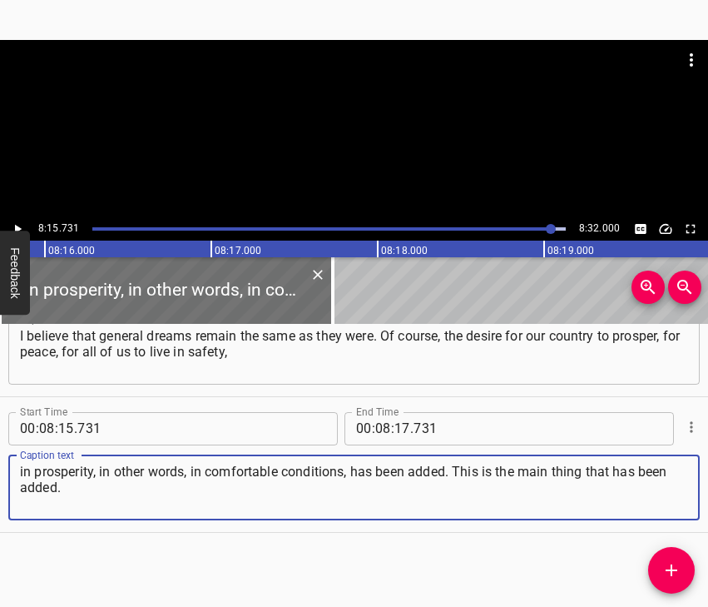
type textarea "in prosperity, in other words, in comfortable conditions, has been added. This …"
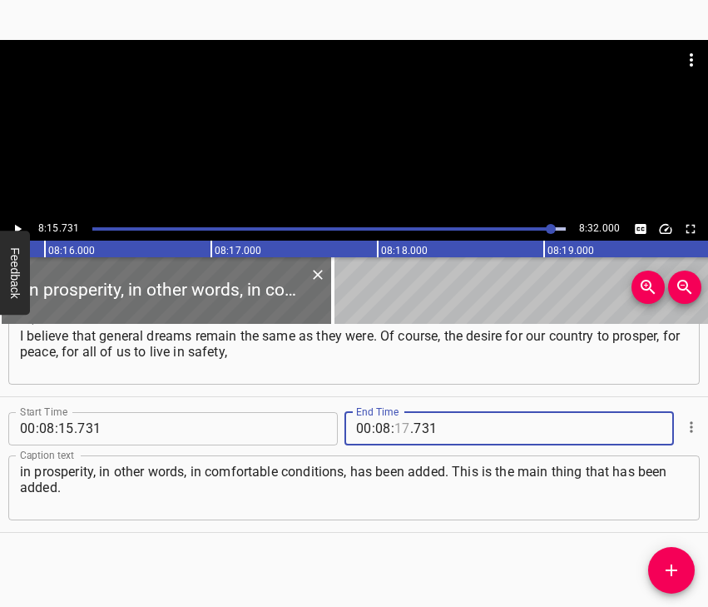
click at [395, 431] on input "number" at bounding box center [403, 428] width 16 height 33
type input "22"
type input "000"
click at [20, 221] on icon "Play/Pause" at bounding box center [17, 228] width 15 height 15
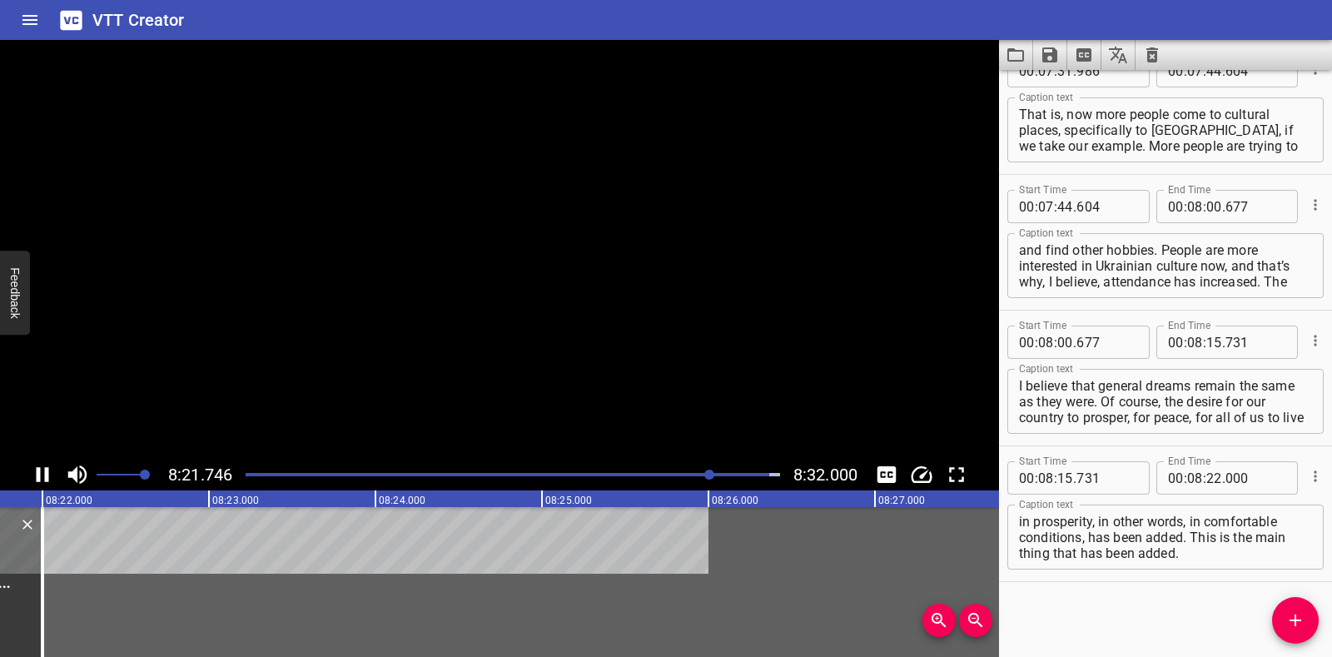
scroll to position [5024, 0]
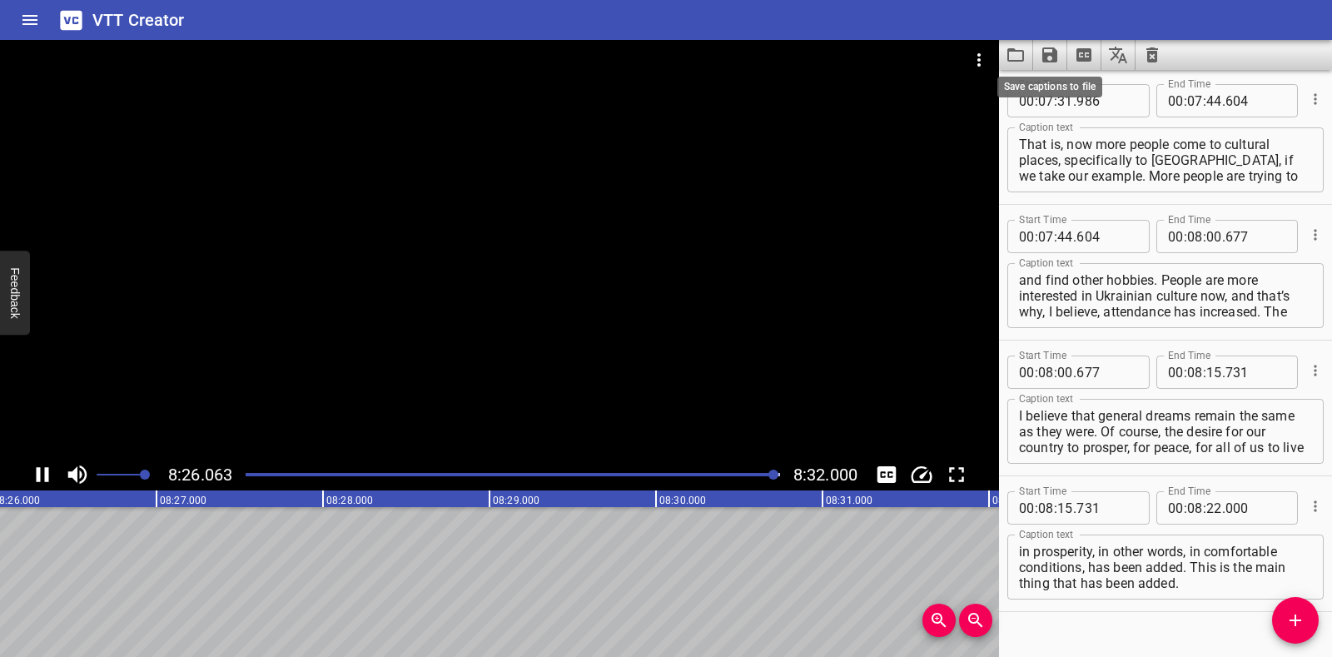
click at [1049, 57] on icon "Save captions to file" at bounding box center [1050, 55] width 20 height 20
click at [1074, 90] on li "Save to VTT file" at bounding box center [1094, 92] width 122 height 30
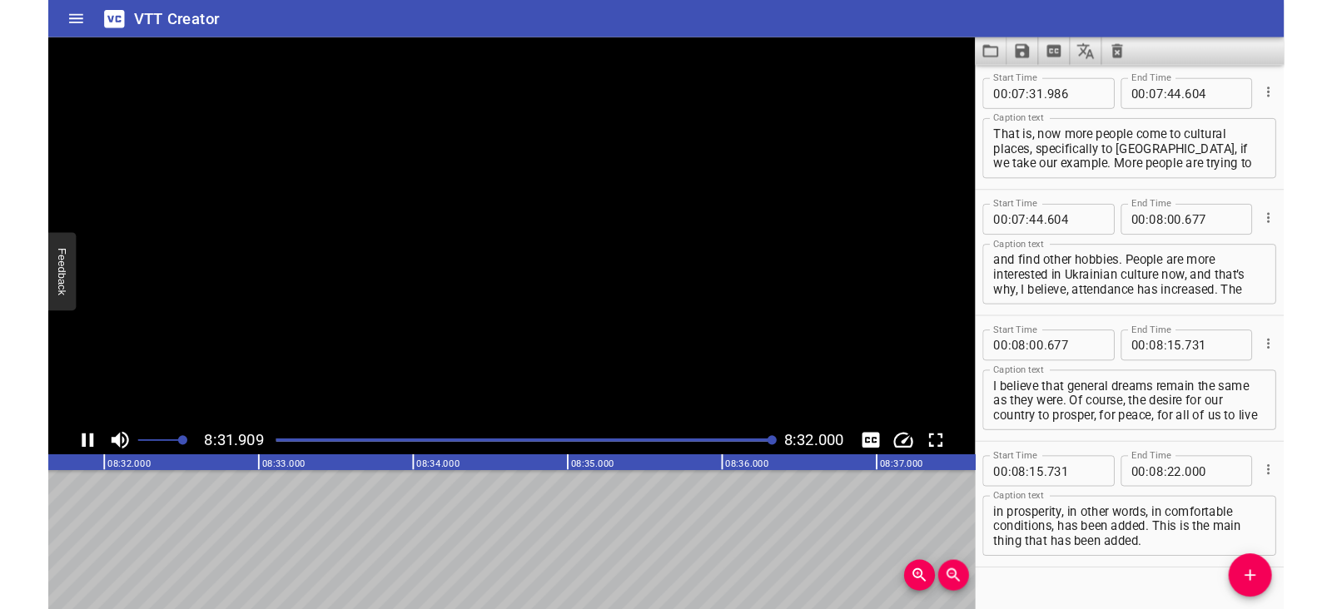
scroll to position [0, 85227]
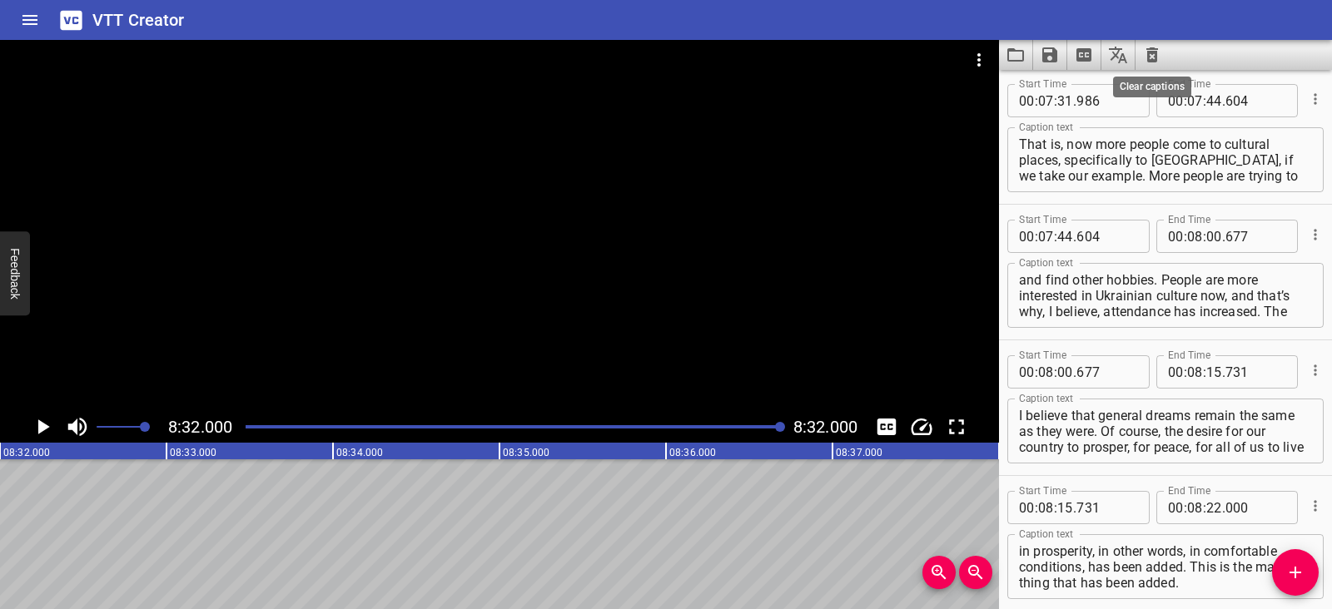
click at [1152, 56] on icon "Clear captions" at bounding box center [1152, 55] width 20 height 20
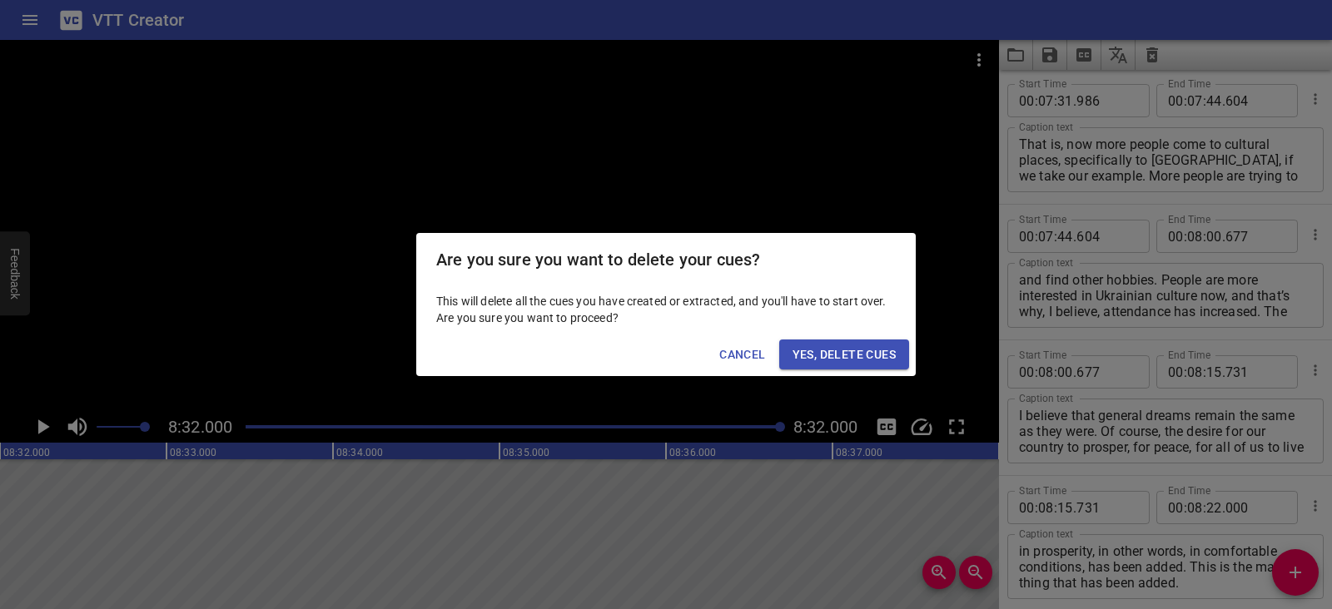
click at [881, 350] on span "Yes, Delete Cues" at bounding box center [843, 355] width 103 height 21
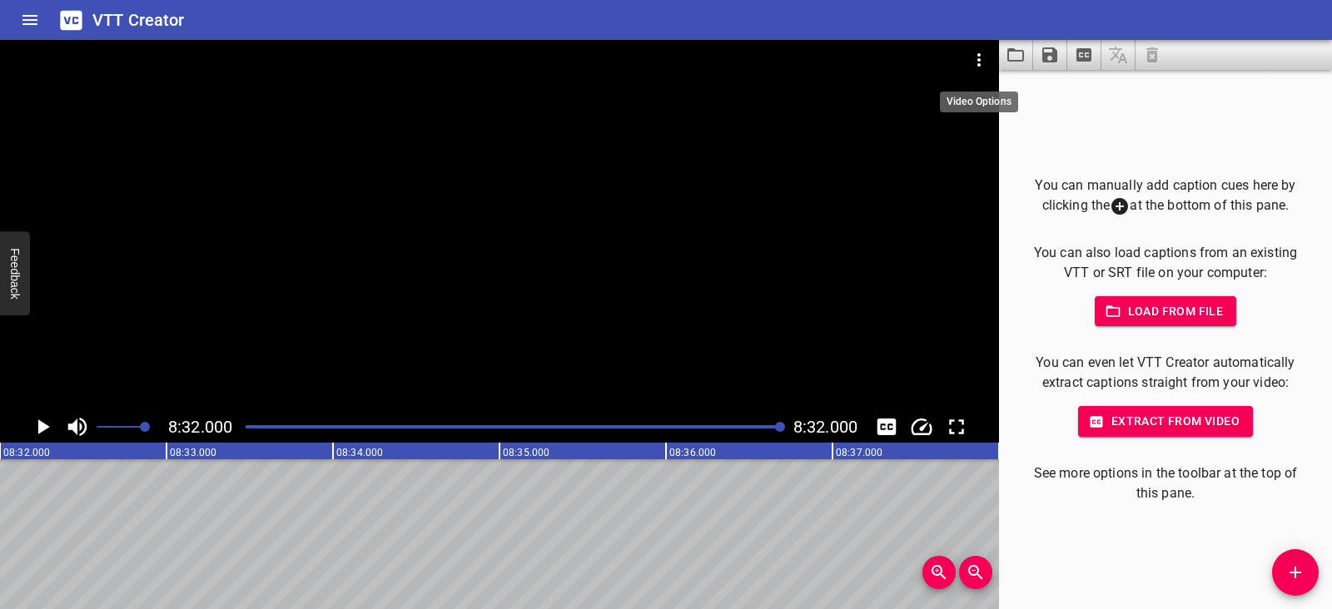
click at [977, 51] on icon "Video Options" at bounding box center [979, 60] width 20 height 20
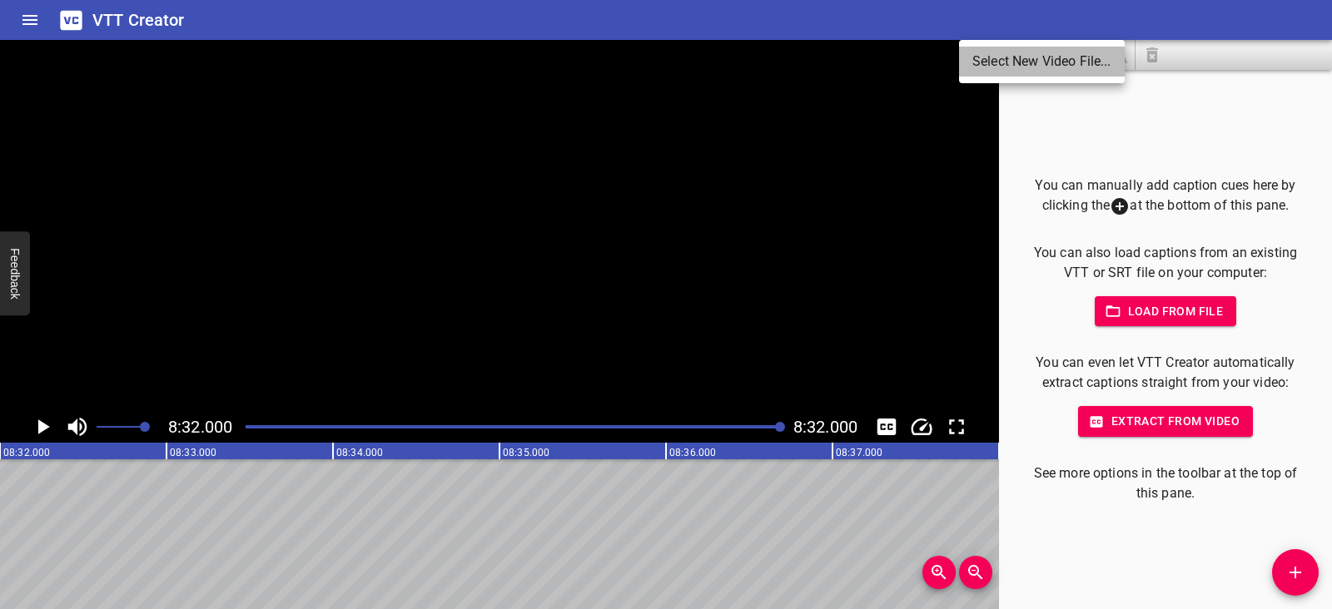
click at [985, 55] on li "Select New Video File..." at bounding box center [1042, 62] width 166 height 30
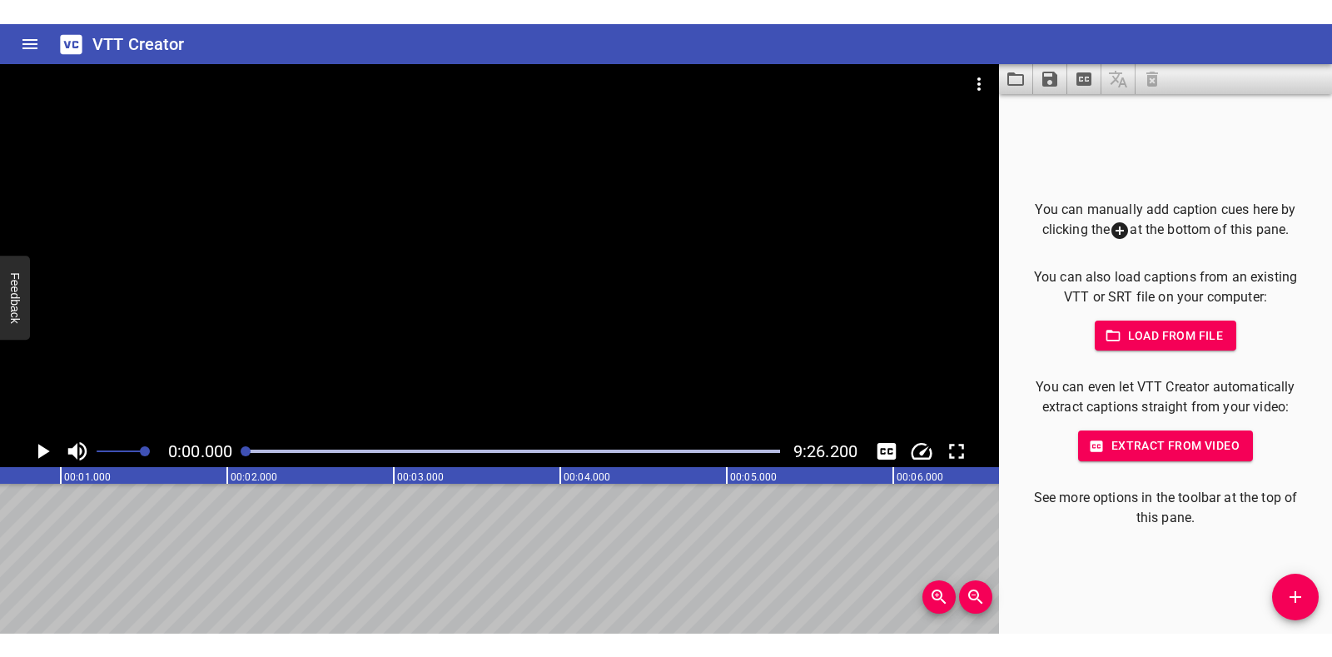
scroll to position [0, 0]
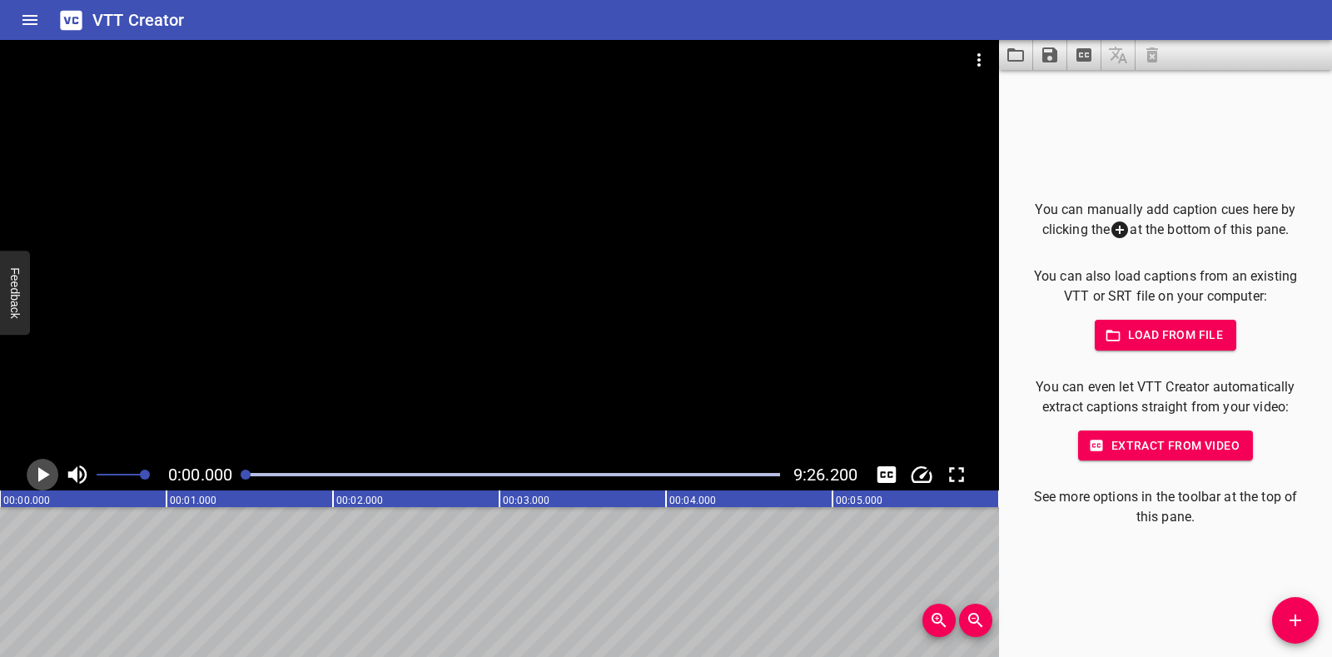
click at [47, 474] on icon "Play/Pause" at bounding box center [44, 474] width 12 height 15
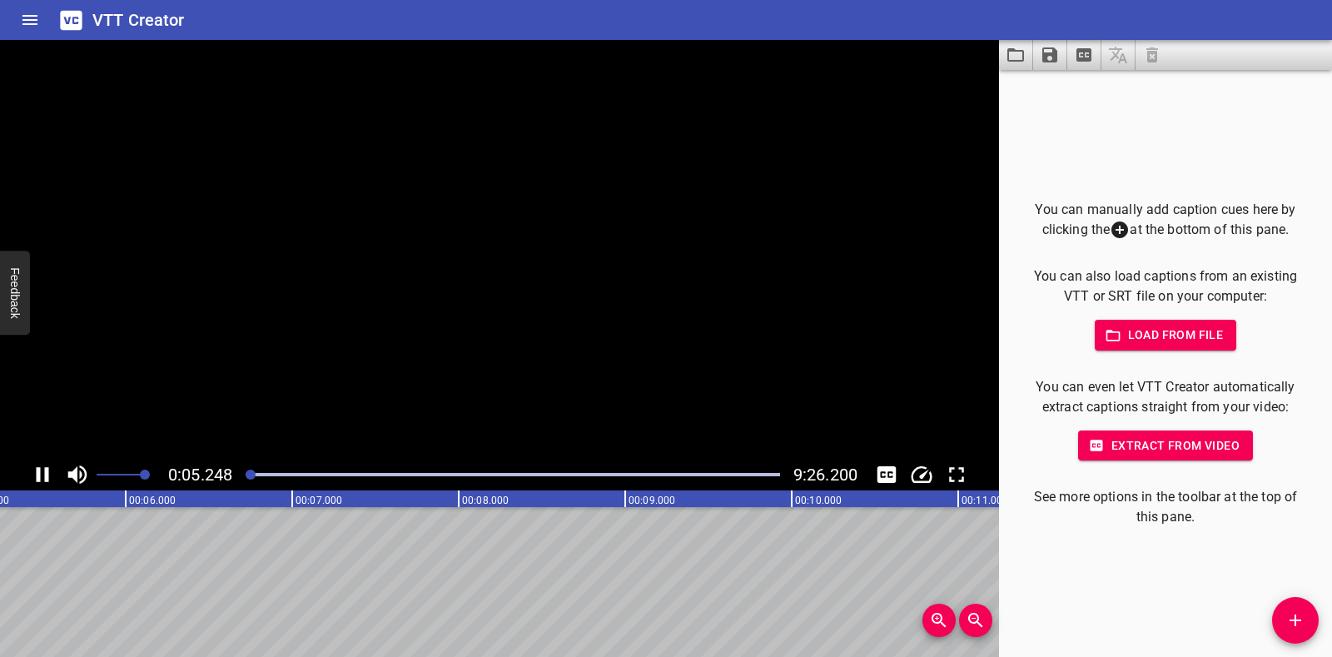
click at [47, 474] on icon "Play/Pause" at bounding box center [43, 474] width 12 height 15
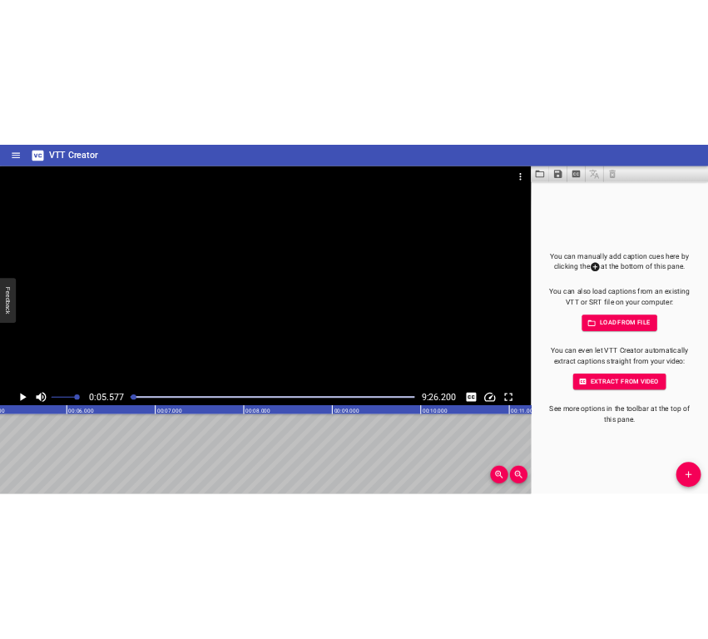
scroll to position [0, 928]
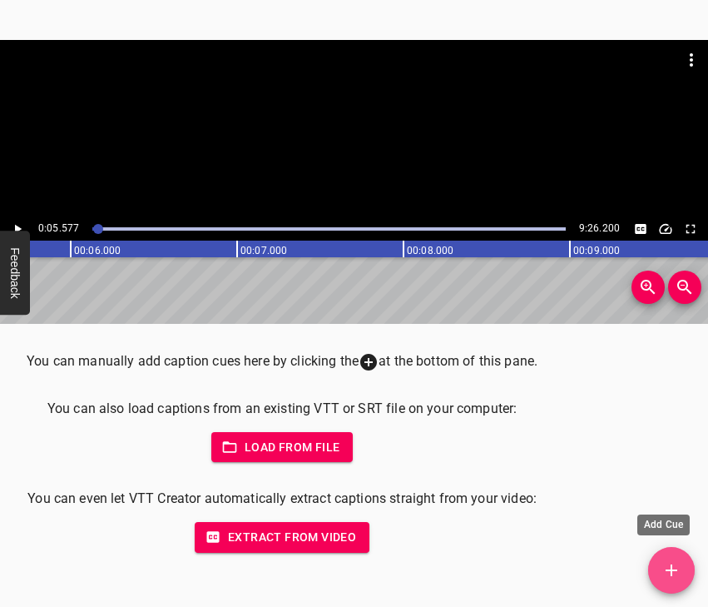
click at [673, 566] on icon "Add Cue" at bounding box center [672, 570] width 20 height 20
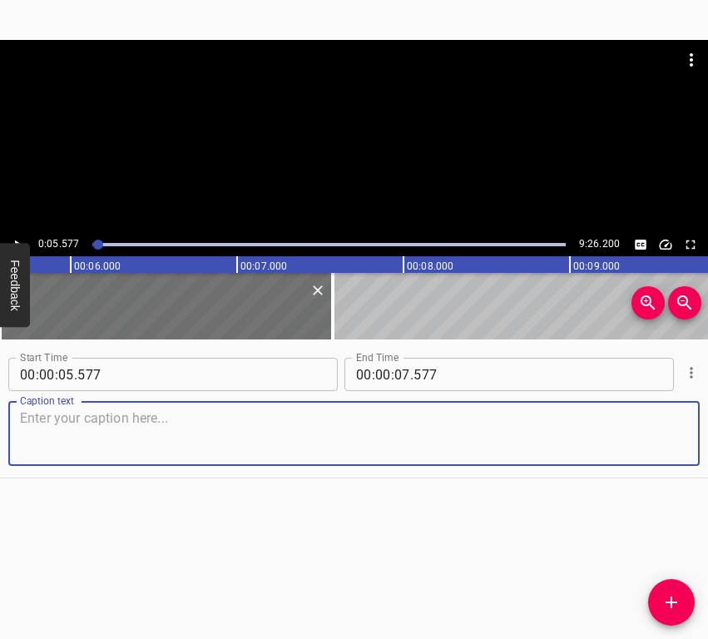
click at [77, 430] on textarea at bounding box center [354, 433] width 668 height 47
paste textarea "In fact, I’m the kind of person who doesn’t really immerse myself in the news. …"
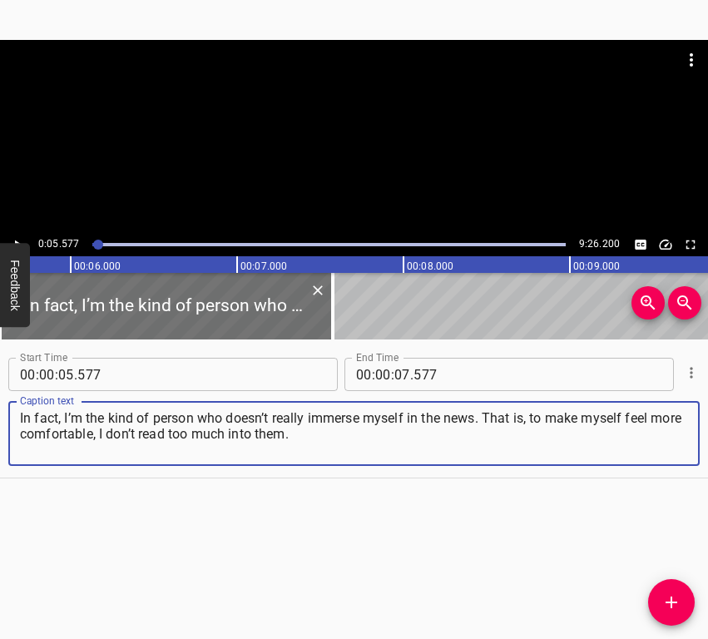
type textarea "In fact, I’m the kind of person who doesn’t really immerse myself in the news. …"
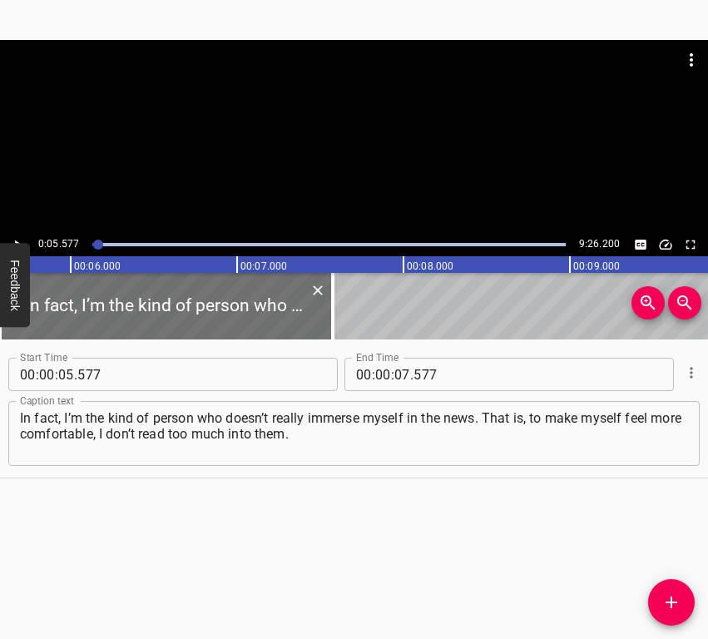
click at [17, 232] on div at bounding box center [354, 136] width 708 height 193
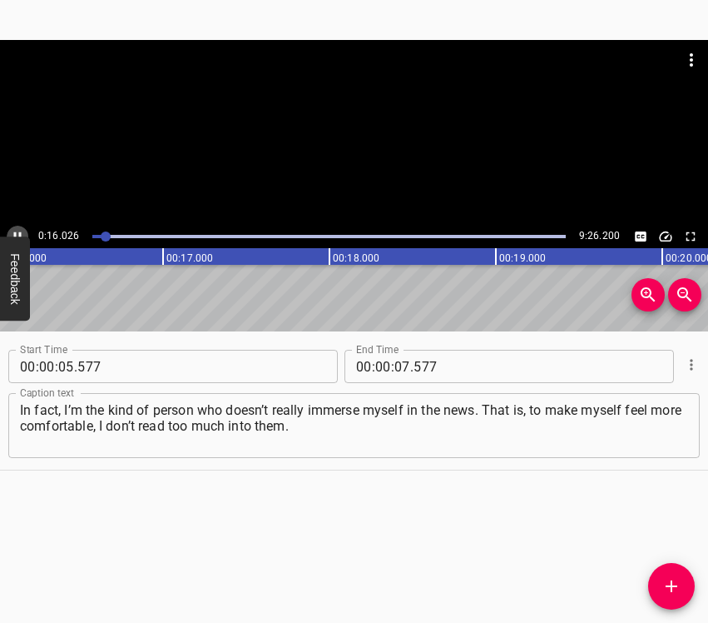
click at [17, 231] on icon "Play/Pause" at bounding box center [17, 236] width 15 height 15
click at [398, 364] on input "number" at bounding box center [403, 366] width 16 height 33
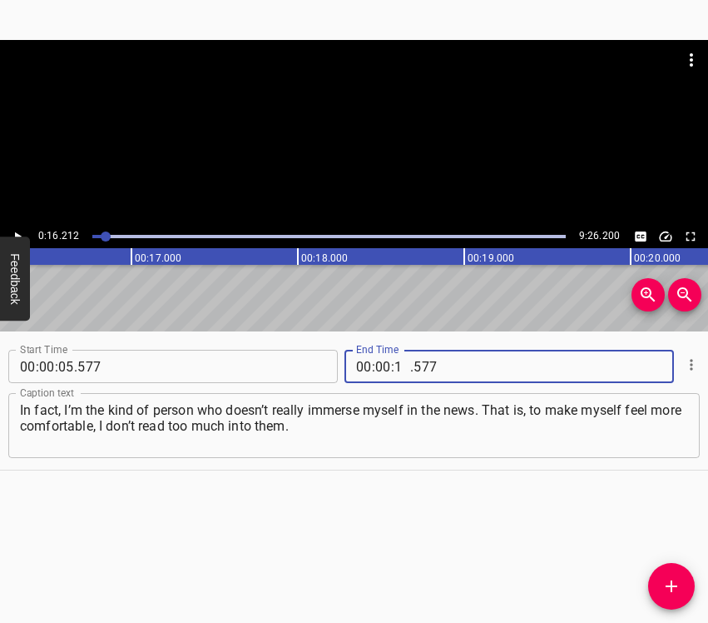
type input "16"
type input "212"
click at [672, 590] on icon "Add Cue" at bounding box center [672, 586] width 12 height 12
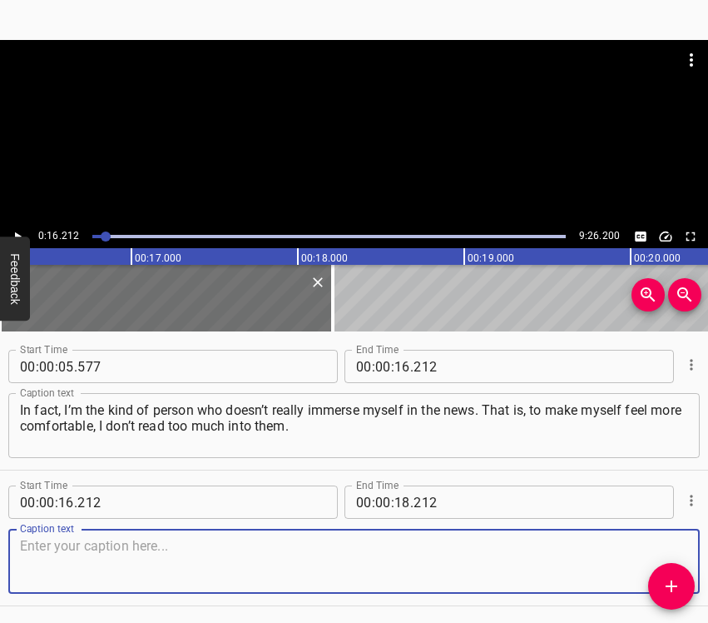
click at [390, 555] on textarea at bounding box center [354, 561] width 668 height 47
paste textarea "So, I learned about the escalation of the situation from colleagues, relatives,…"
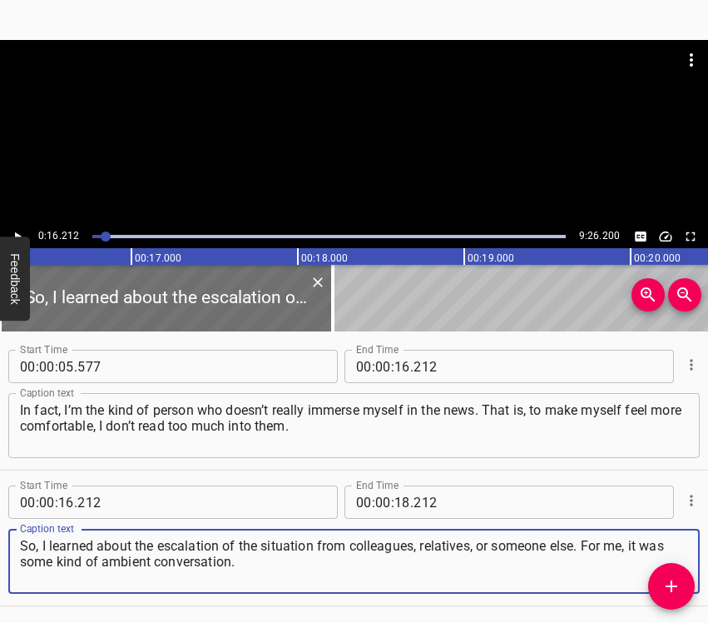
type textarea "So, I learned about the escalation of the situation from colleagues, relatives,…"
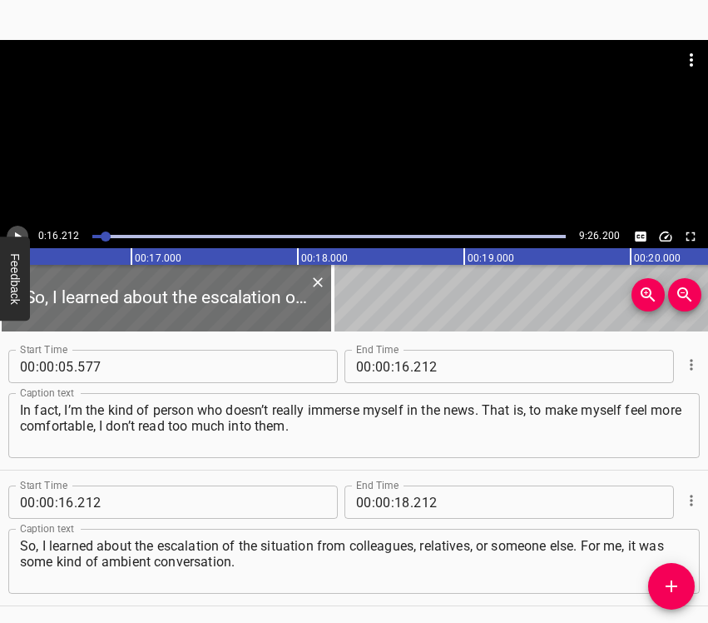
click at [18, 229] on icon "Play/Pause" at bounding box center [17, 236] width 15 height 15
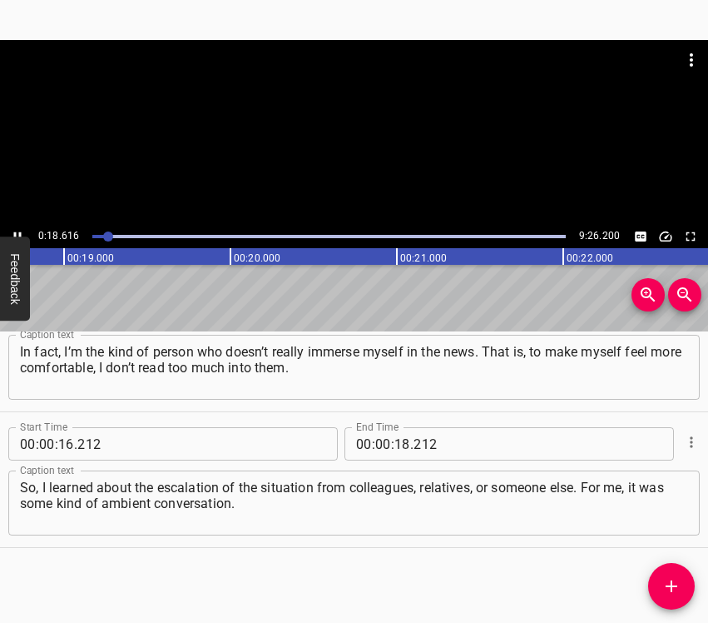
scroll to position [0, 3143]
click at [16, 231] on icon "Play/Pause" at bounding box center [17, 236] width 15 height 15
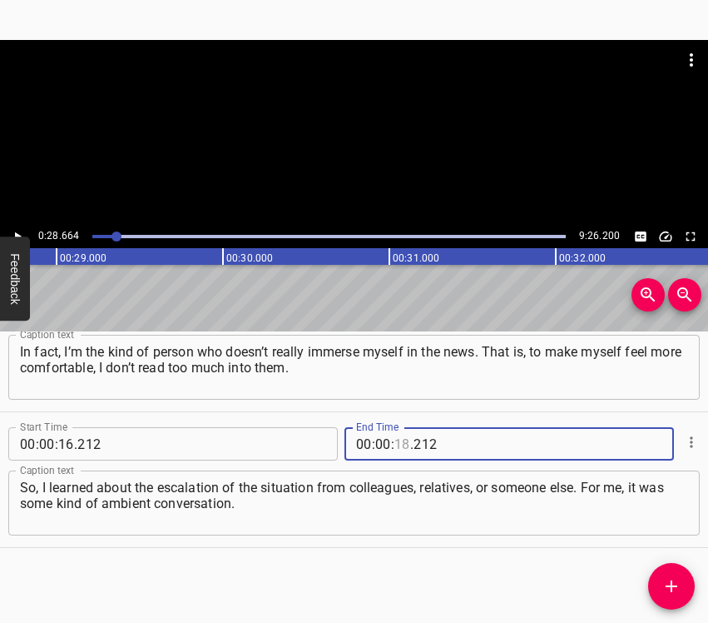
click at [395, 444] on input "number" at bounding box center [403, 443] width 16 height 33
type input "28"
type input "664"
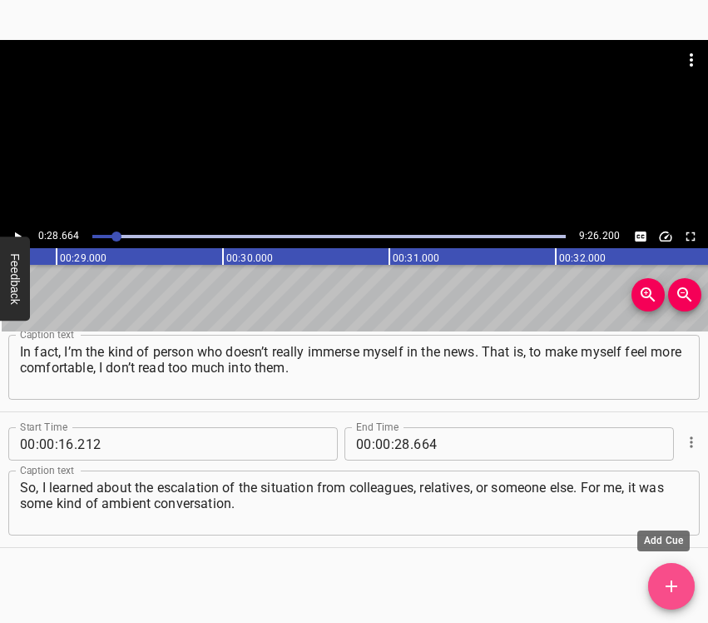
click at [669, 583] on icon "Add Cue" at bounding box center [672, 586] width 20 height 20
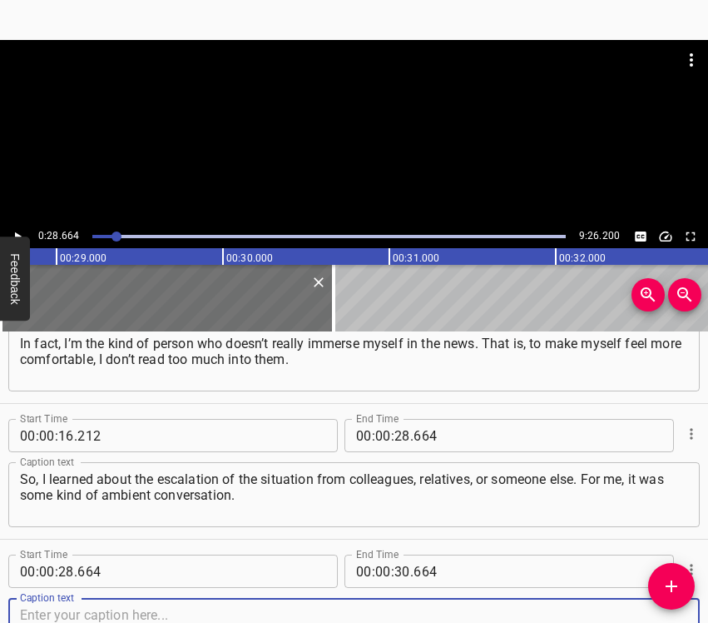
scroll to position [194, 0]
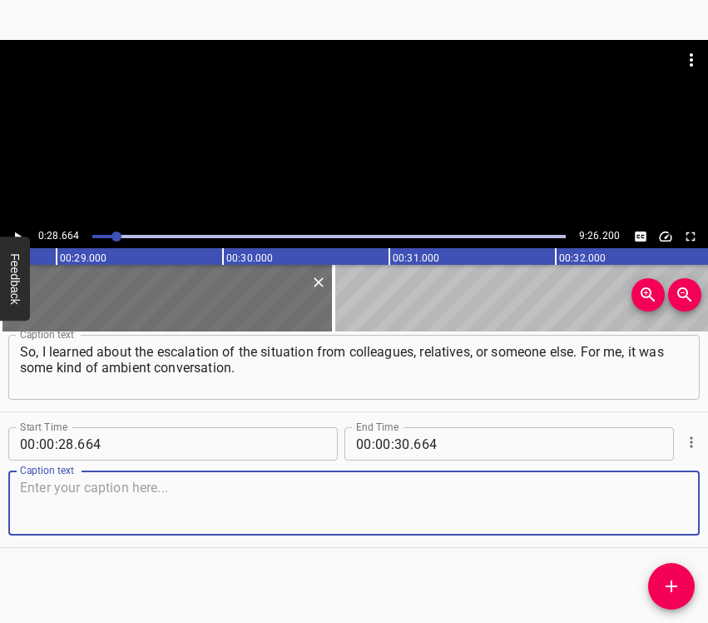
drag, startPoint x: 663, startPoint y: 506, endPoint x: 700, endPoint y: 482, distance: 43.9
click at [663, 505] on textarea at bounding box center [354, 502] width 668 height 47
click at [127, 509] on textarea at bounding box center [354, 502] width 668 height 47
paste textarea "And when we got up in the morning on the 24th because there had already been ex…"
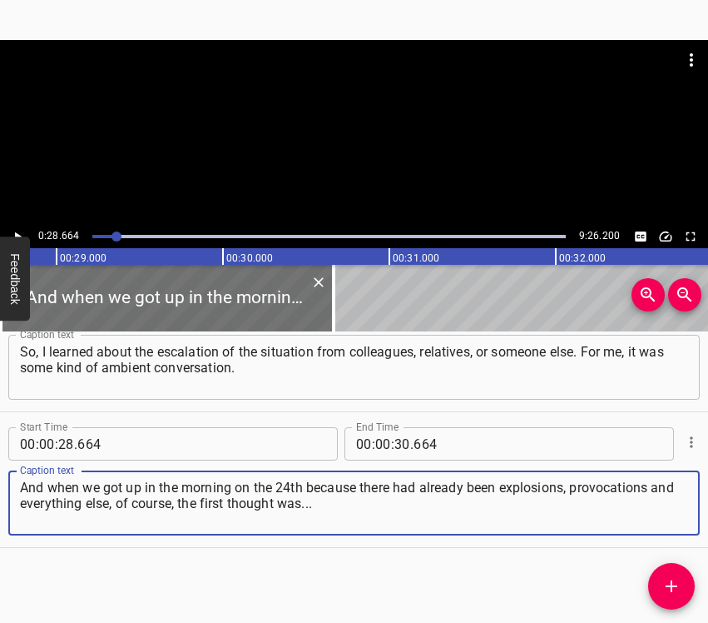
type textarea "And when we got up in the morning on the 24th because there had already been ex…"
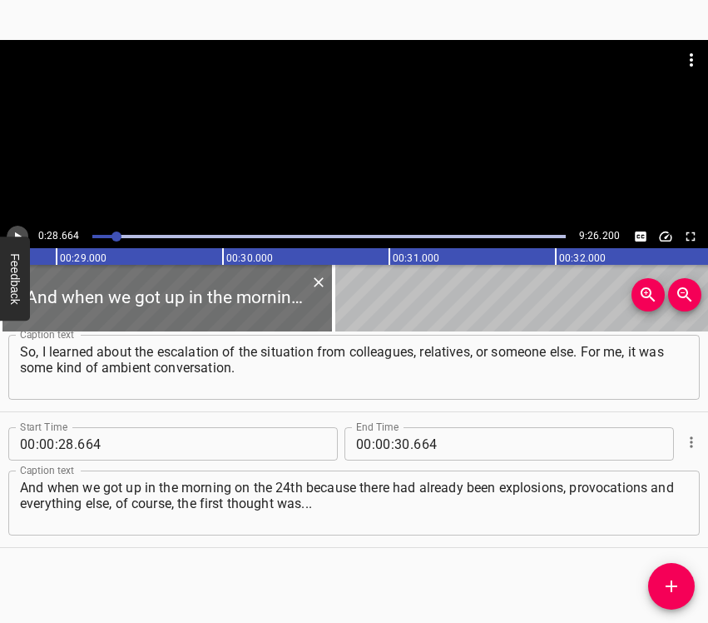
click at [20, 235] on icon "Play/Pause" at bounding box center [17, 236] width 15 height 15
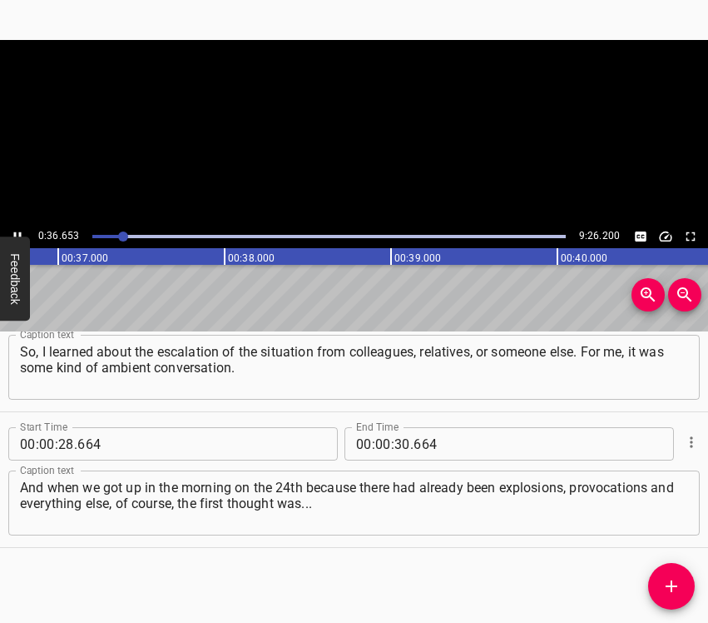
click at [20, 235] on icon "Play/Pause" at bounding box center [17, 236] width 7 height 9
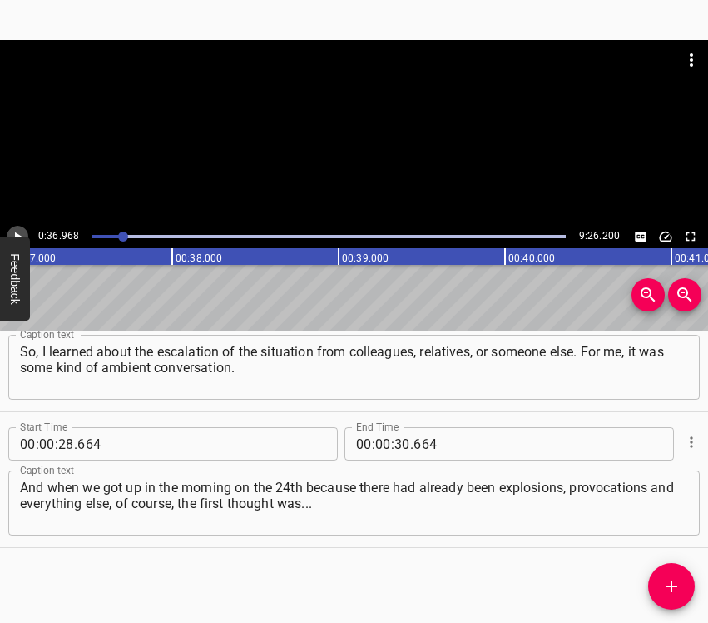
click at [13, 236] on icon "Play/Pause" at bounding box center [17, 236] width 15 height 15
click at [400, 441] on input "number" at bounding box center [403, 443] width 16 height 33
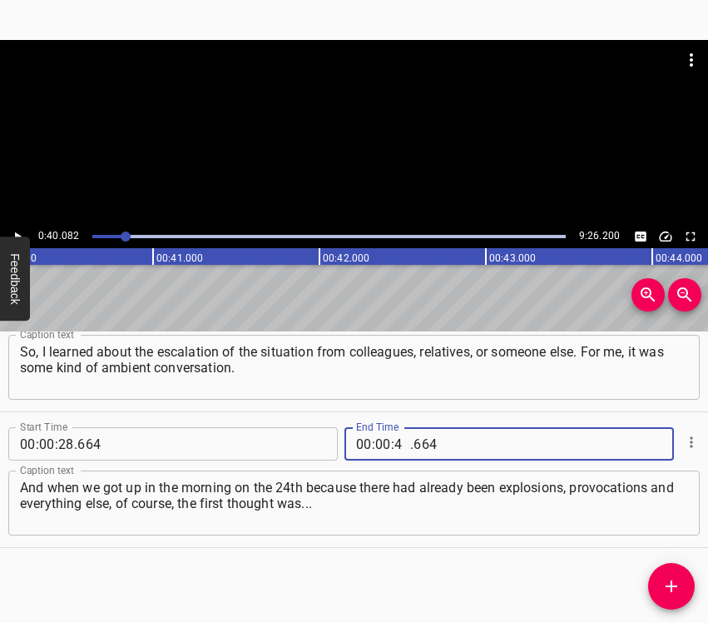
type input "40"
type input "082"
click at [672, 584] on icon "Add Cue" at bounding box center [672, 586] width 20 height 20
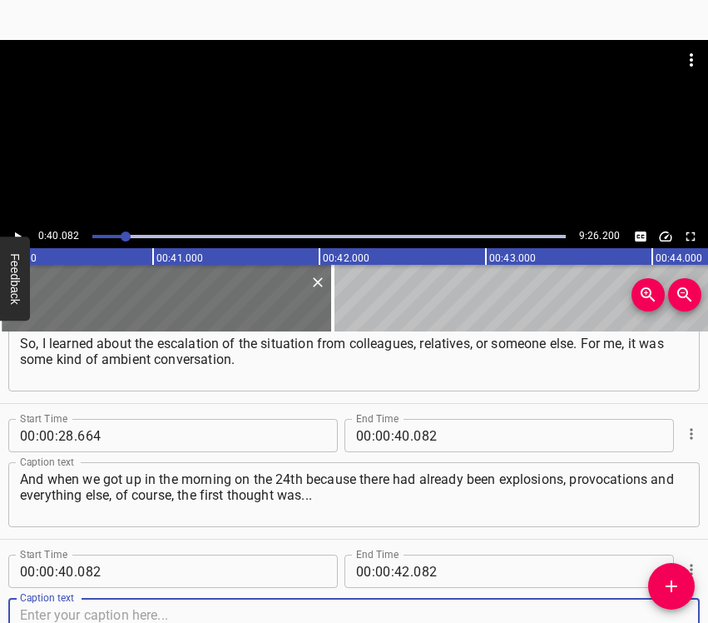
scroll to position [330, 0]
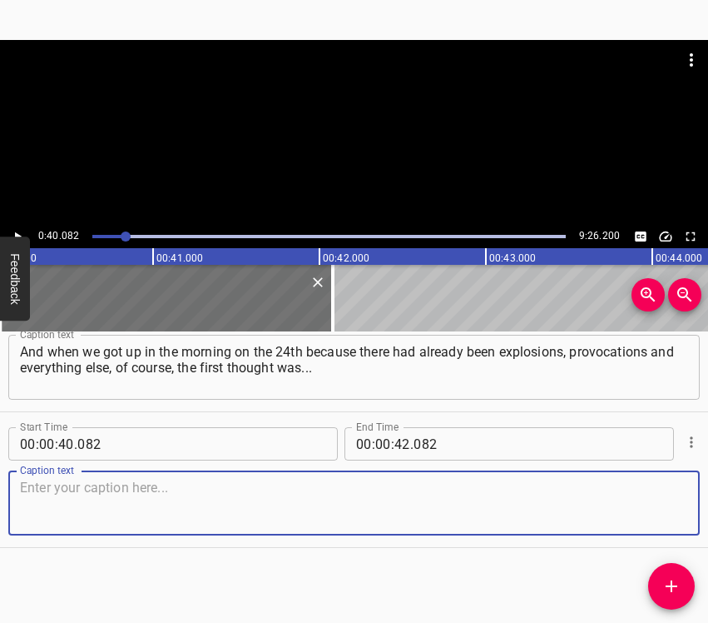
drag, startPoint x: 654, startPoint y: 506, endPoint x: 701, endPoint y: 496, distance: 47.7
click at [656, 505] on textarea at bounding box center [354, 502] width 668 height 47
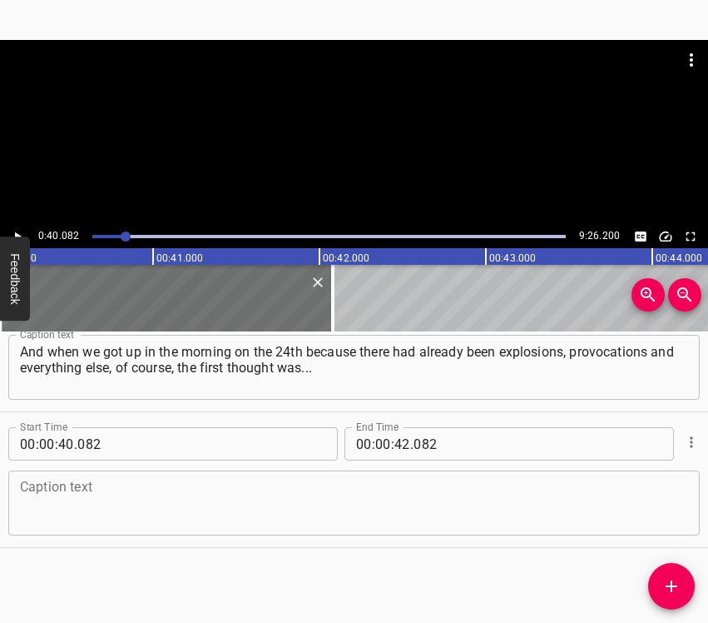
click at [99, 496] on textarea at bounding box center [354, 502] width 668 height 47
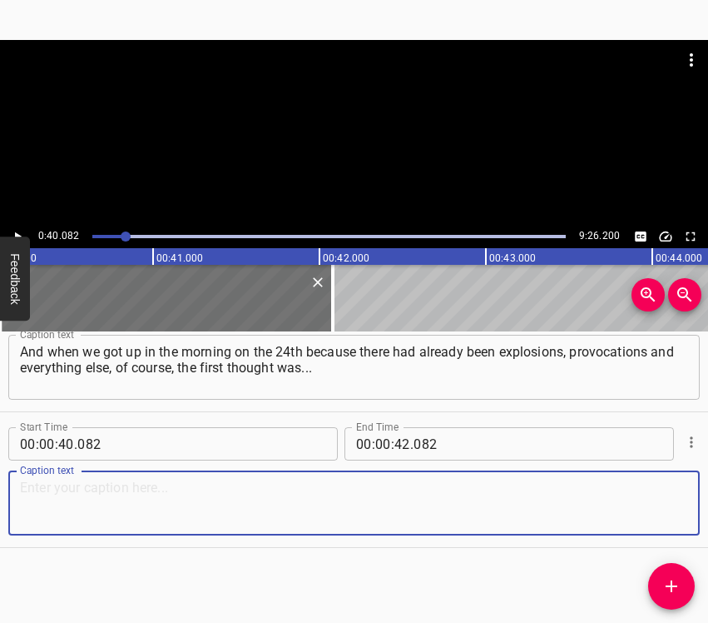
paste textarea "I have a child, and of course, the first thought was how to ensure maximum safe…"
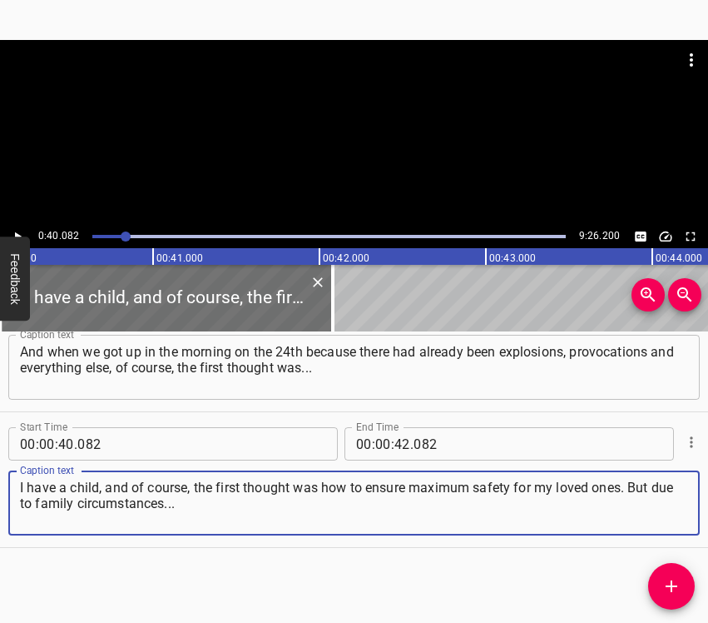
type textarea "I have a child, and of course, the first thought was how to ensure maximum safe…"
click at [18, 228] on button "Play/Pause" at bounding box center [18, 237] width 22 height 22
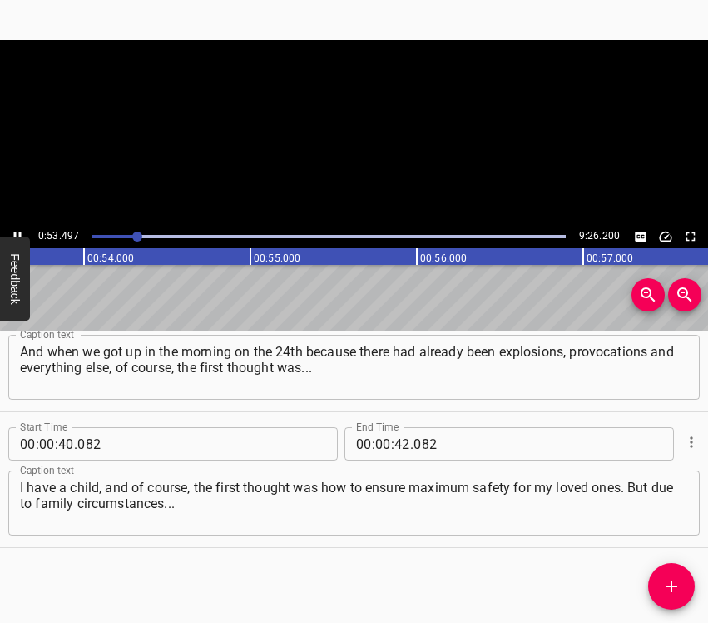
click at [18, 228] on button "Play/Pause" at bounding box center [18, 237] width 22 height 22
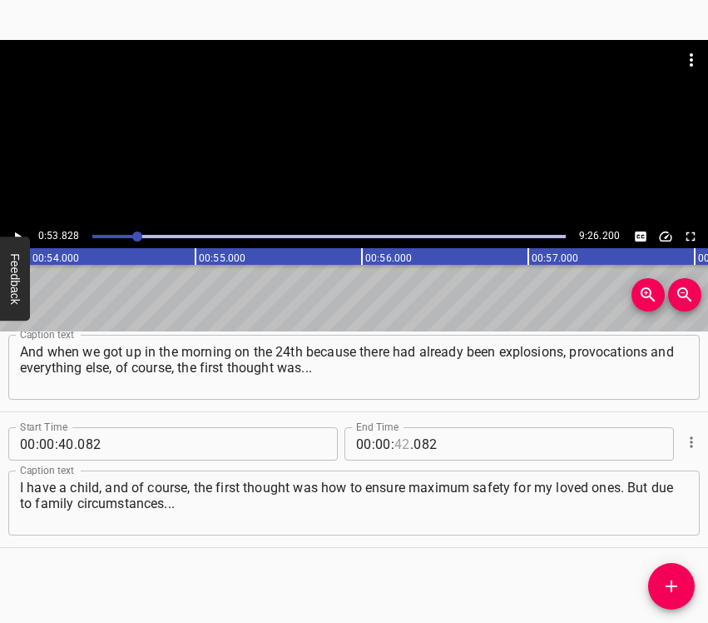
click at [395, 440] on input "number" at bounding box center [403, 443] width 16 height 33
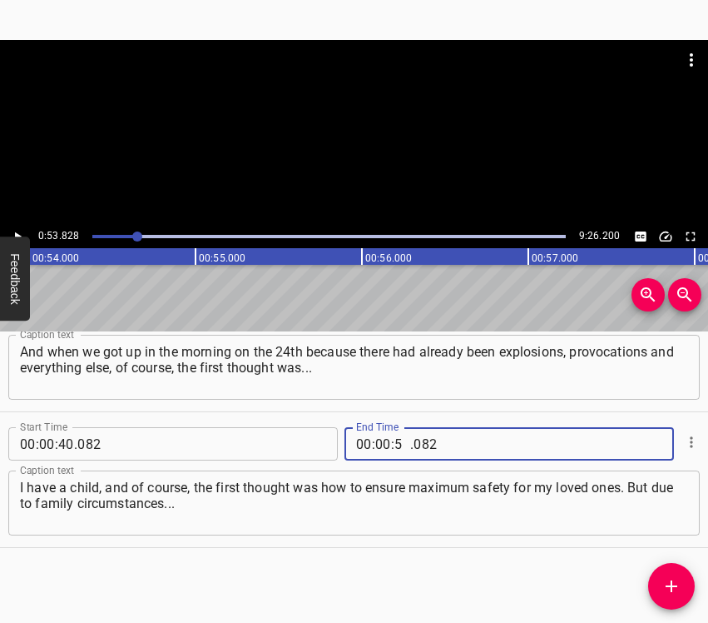
type input "53"
type input "828"
click at [680, 586] on icon "Add Cue" at bounding box center [672, 586] width 20 height 20
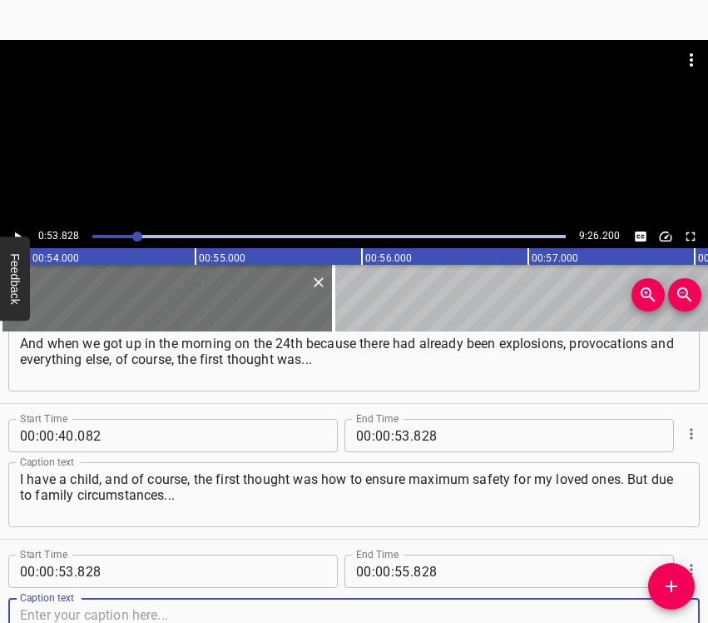
scroll to position [465, 0]
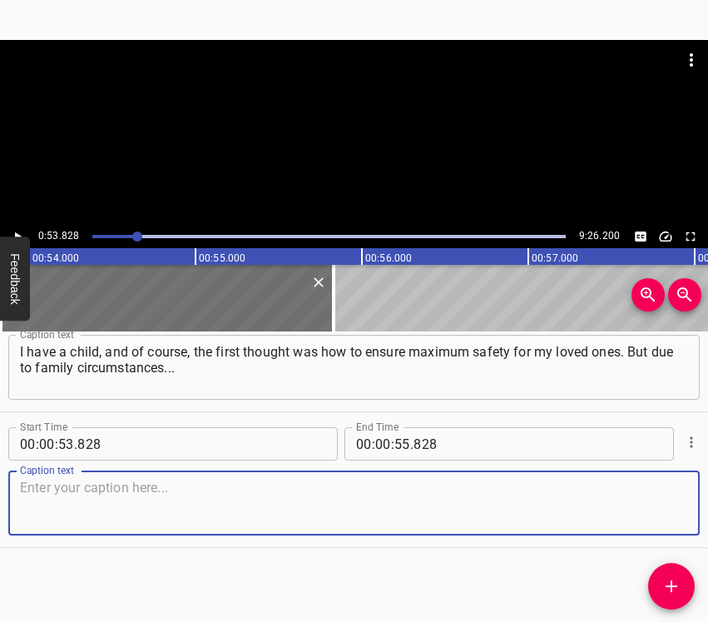
click at [665, 499] on textarea at bounding box center [354, 502] width 668 height 47
click at [226, 496] on textarea at bounding box center [354, 502] width 668 height 47
paste textarea "Our parents were sick at the time, and we had no possibility to leave, to get i…"
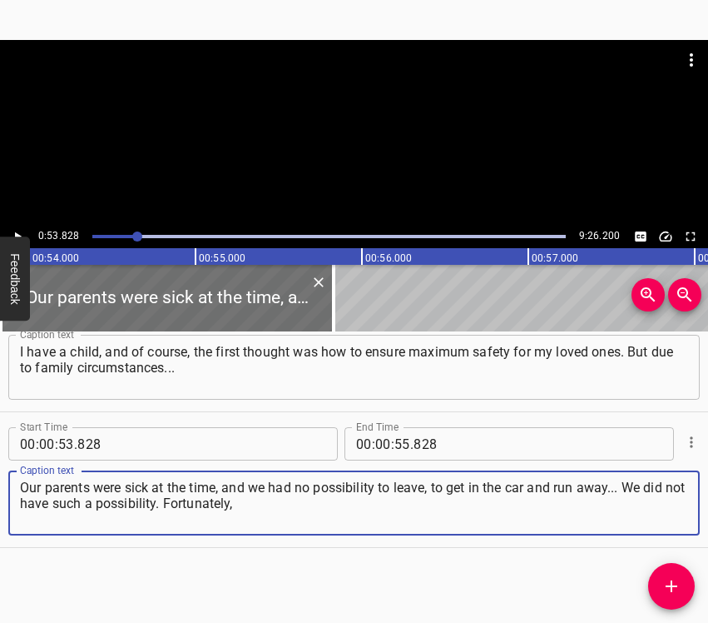
type textarea "Our parents were sick at the time, and we had no possibility to leave, to get i…"
click at [20, 227] on button "Play/Pause" at bounding box center [18, 237] width 22 height 22
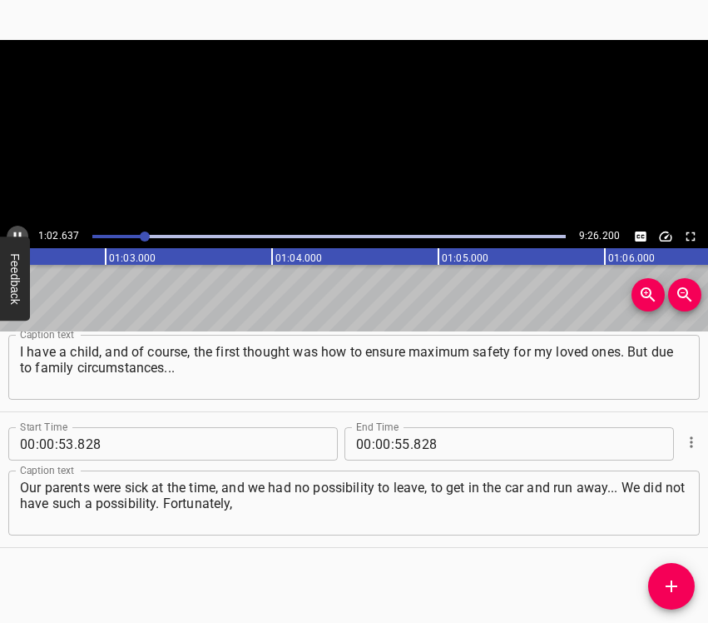
click at [20, 227] on button "Play/Pause" at bounding box center [18, 237] width 22 height 22
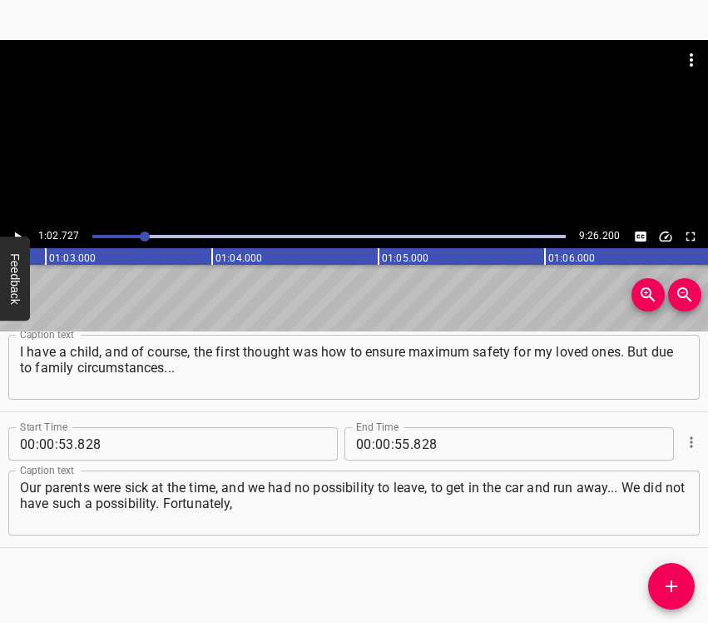
click at [22, 229] on icon "Play/Pause" at bounding box center [17, 236] width 15 height 15
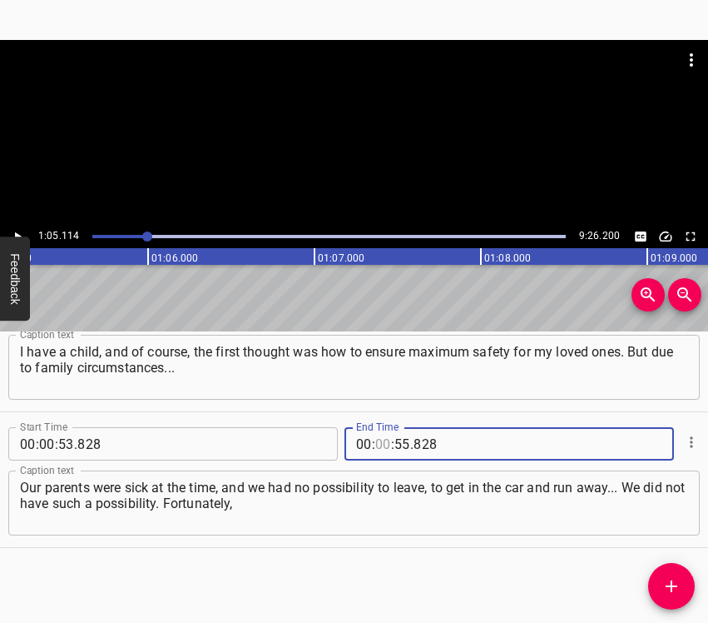
click at [375, 444] on input "number" at bounding box center [383, 443] width 16 height 33
type input "01"
type input "05"
type input "114"
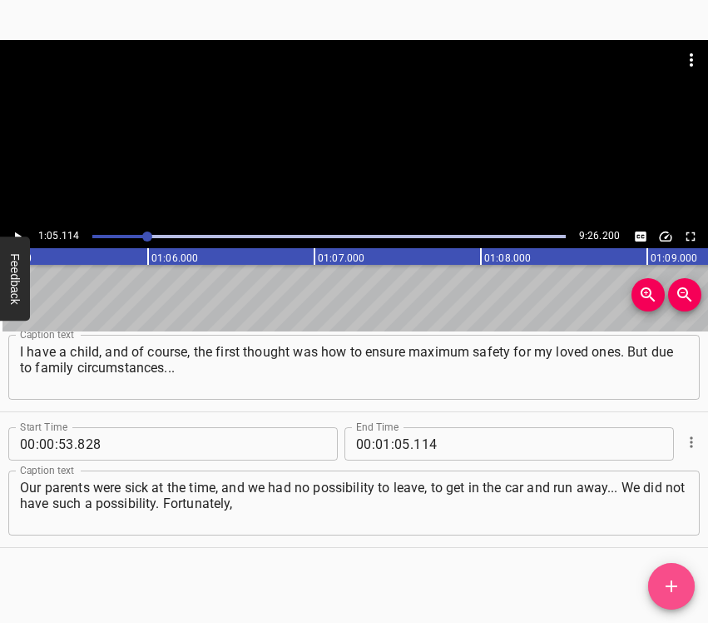
click at [666, 584] on icon "Add Cue" at bounding box center [672, 586] width 20 height 20
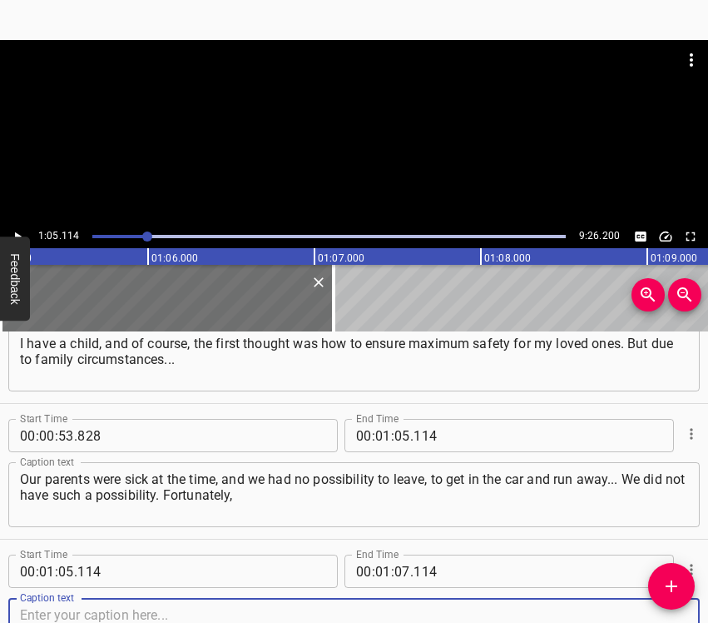
scroll to position [601, 0]
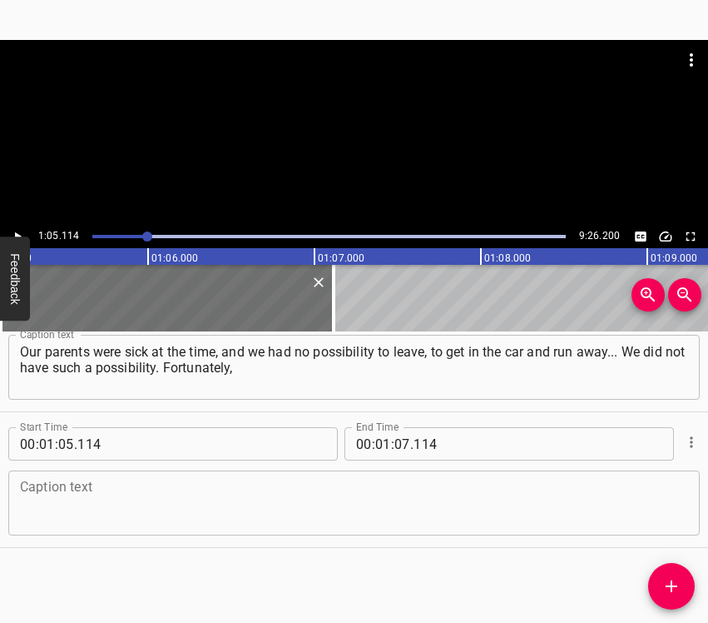
click at [681, 520] on div "Caption text" at bounding box center [354, 502] width 692 height 65
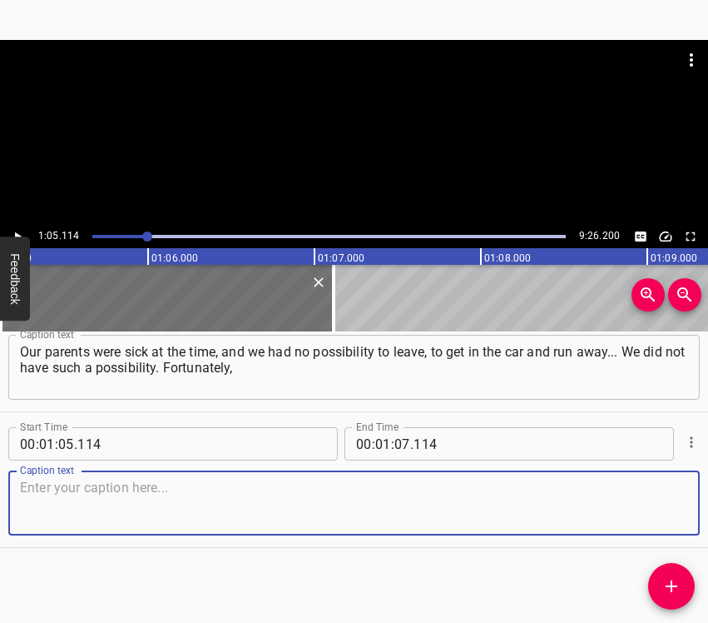
click at [670, 499] on textarea at bounding box center [354, 502] width 668 height 47
click at [41, 508] on textarea at bounding box center [354, 502] width 668 height 47
paste textarea "we were not particularly eager to go anywhere, and this probably saved us. Beca…"
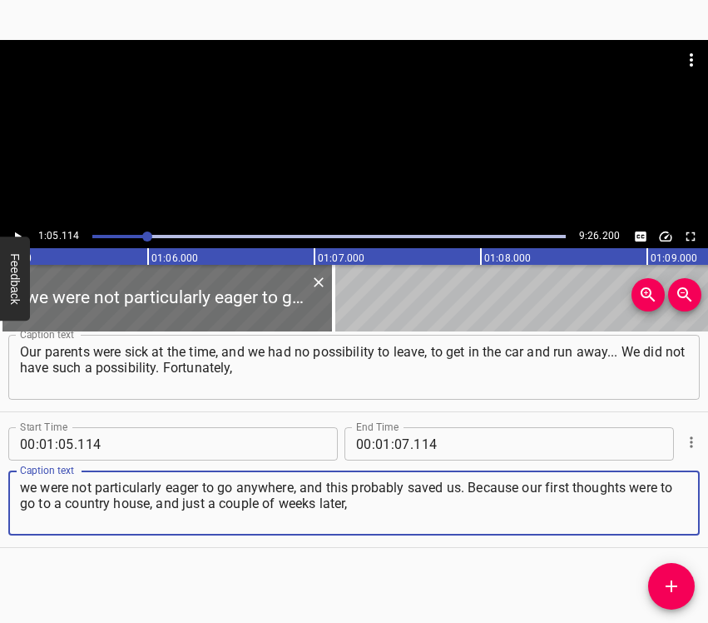
type textarea "we were not particularly eager to go anywhere, and this probably saved us. Beca…"
